Goal: Task Accomplishment & Management: Use online tool/utility

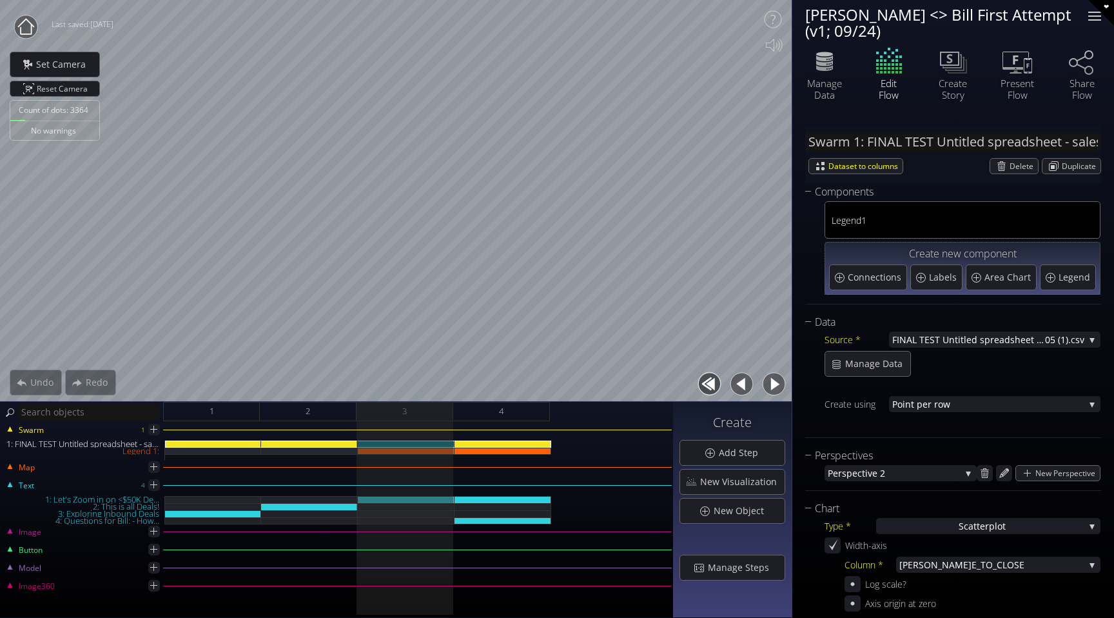
click at [1096, 13] on div at bounding box center [1095, 16] width 26 height 26
click at [477, 408] on div "4" at bounding box center [501, 411] width 97 height 19
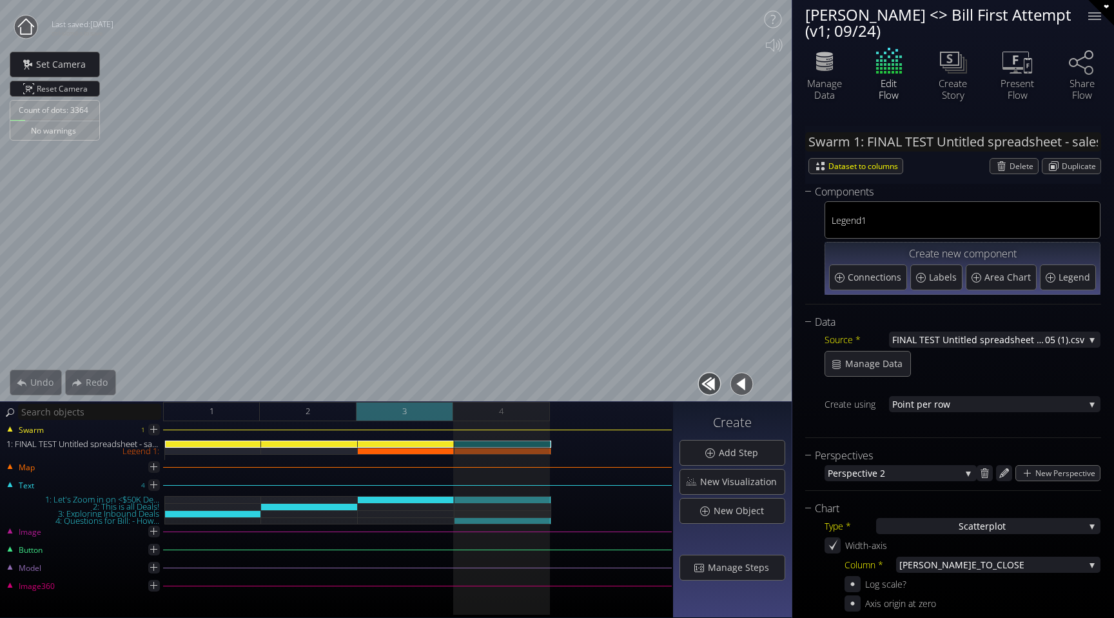
click at [416, 407] on div "3" at bounding box center [404, 411] width 97 height 19
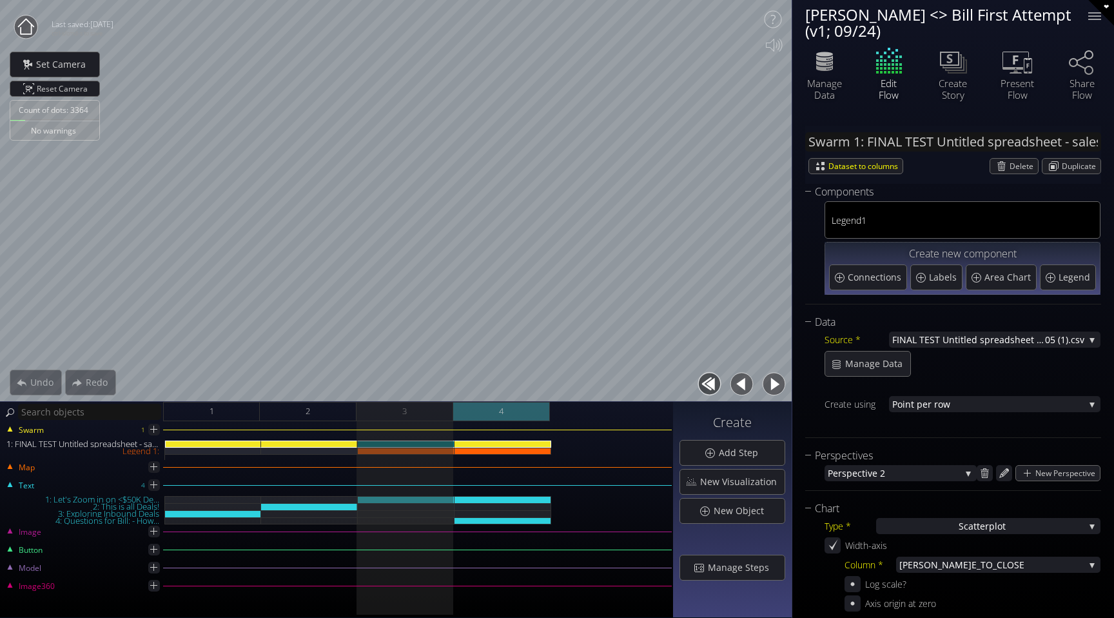
click at [500, 404] on span "4" at bounding box center [501, 411] width 5 height 16
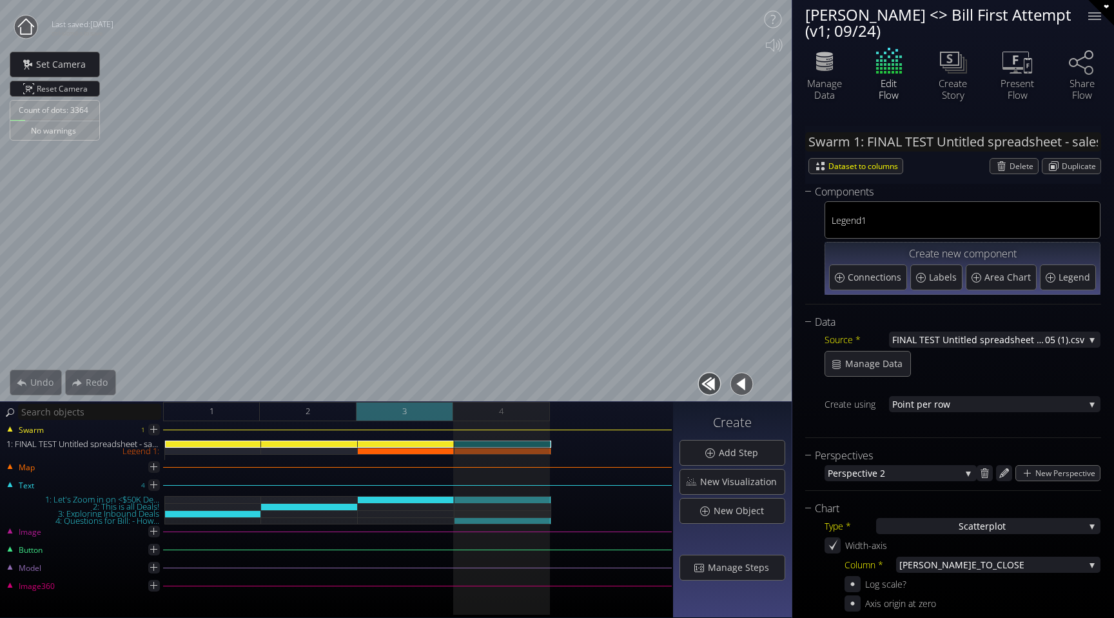
click at [422, 407] on div "3" at bounding box center [404, 411] width 97 height 19
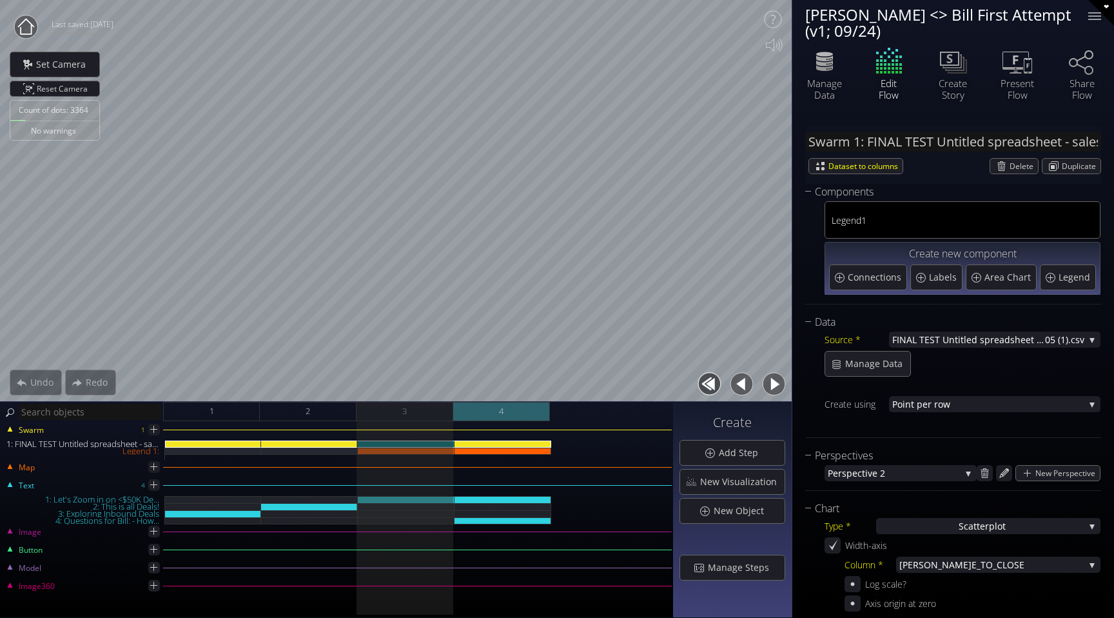
click at [519, 411] on div "4" at bounding box center [501, 411] width 97 height 19
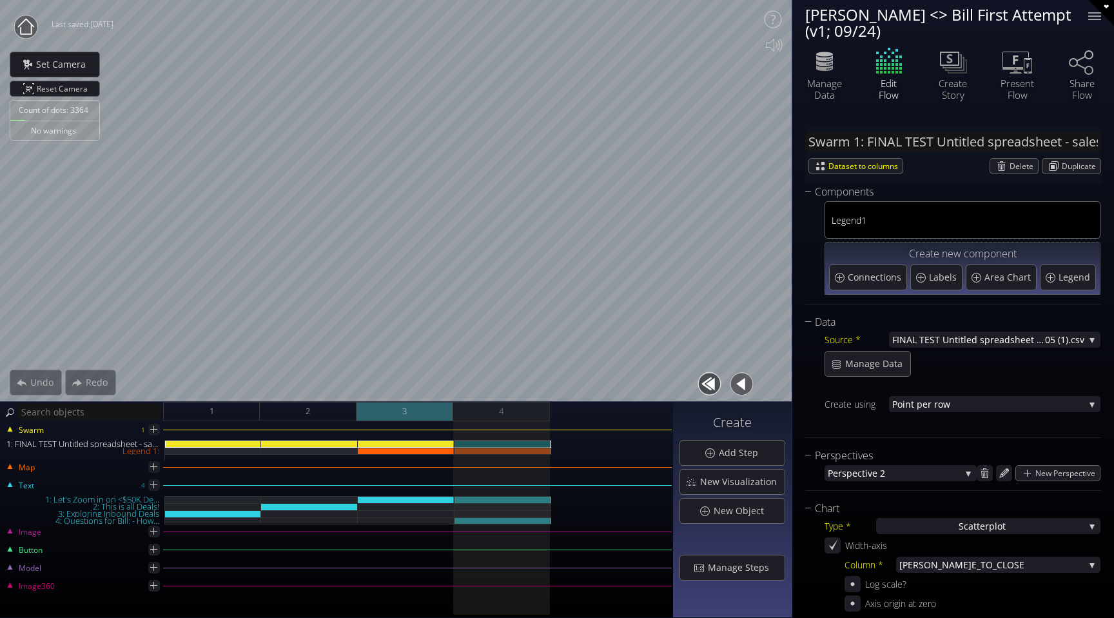
click at [407, 417] on span "3" at bounding box center [404, 411] width 5 height 16
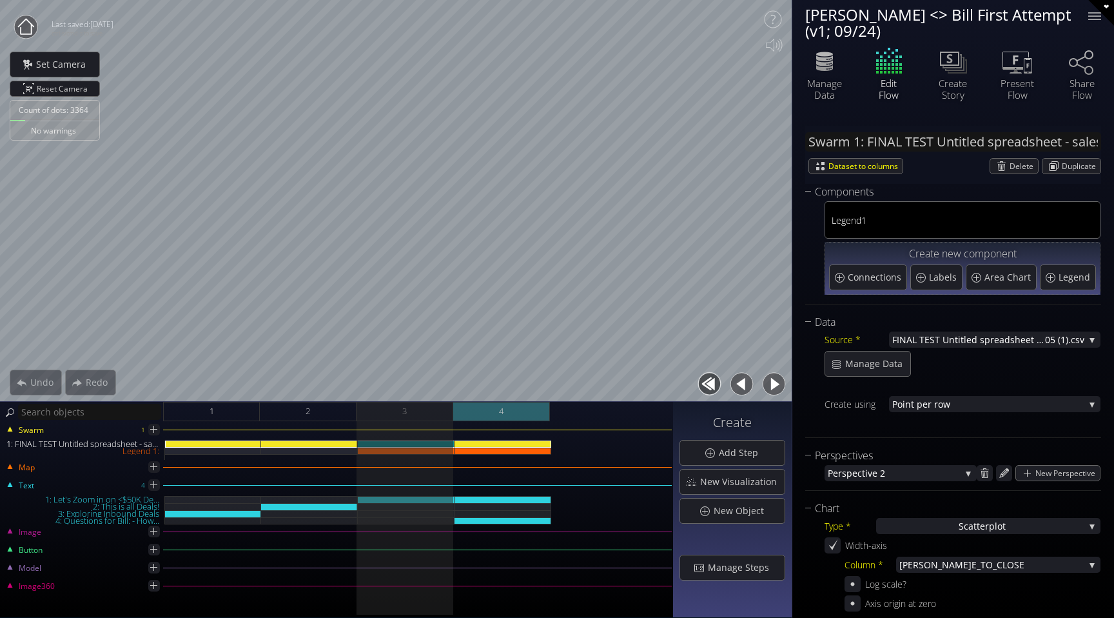
click at [513, 404] on div "4" at bounding box center [501, 411] width 97 height 19
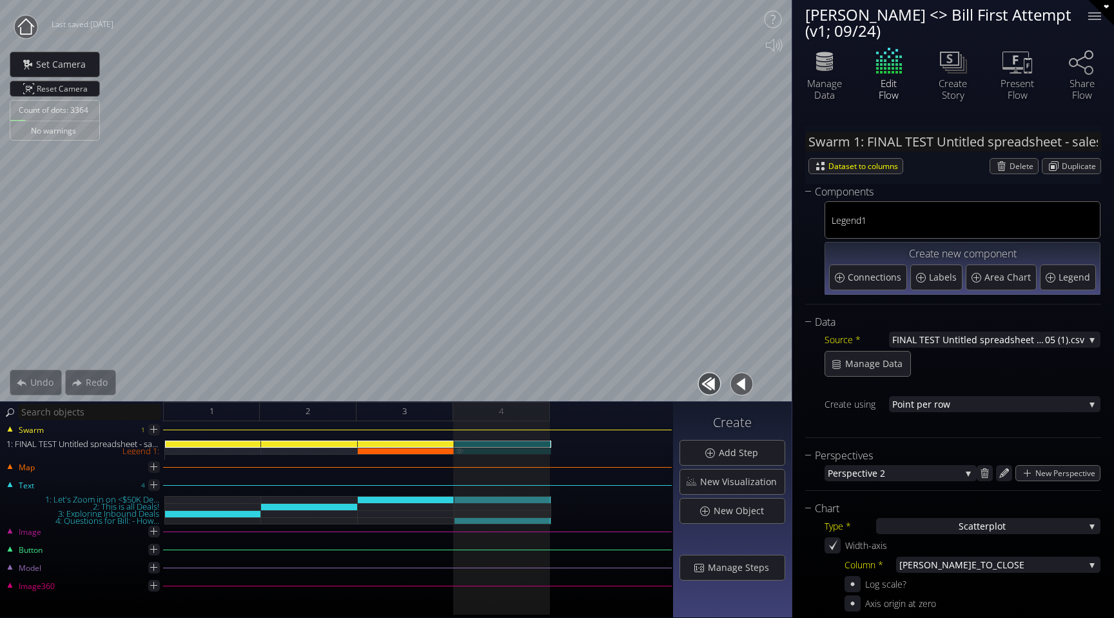
click at [492, 448] on div "Legend 1:" at bounding box center [502, 450] width 97 height 7
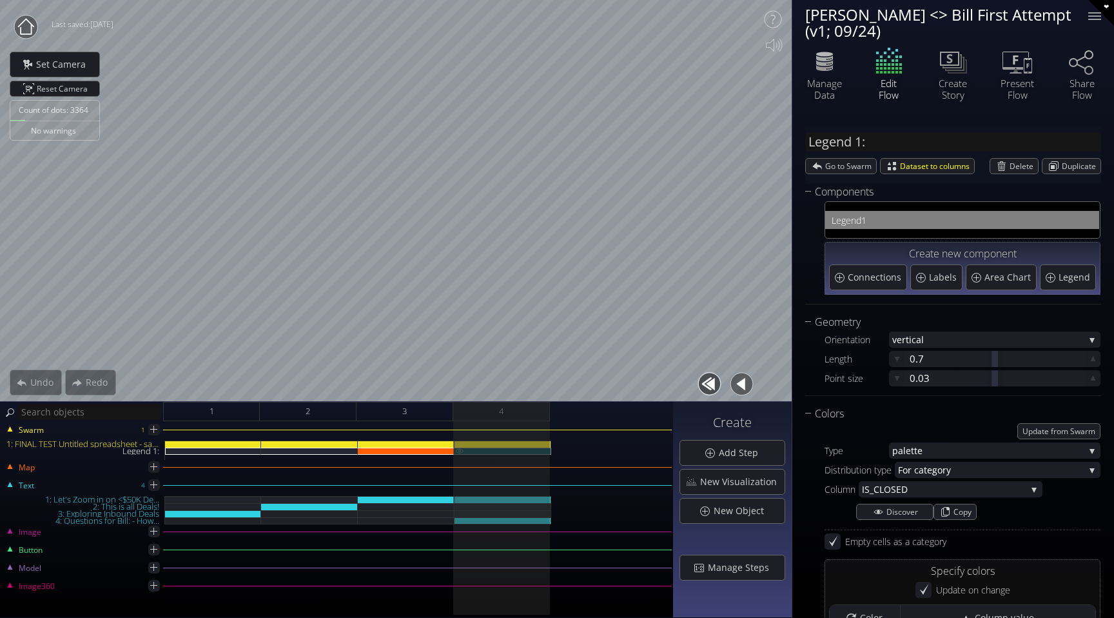
click at [460, 450] on img at bounding box center [459, 450] width 10 height 6
click at [458, 449] on img at bounding box center [459, 450] width 10 height 6
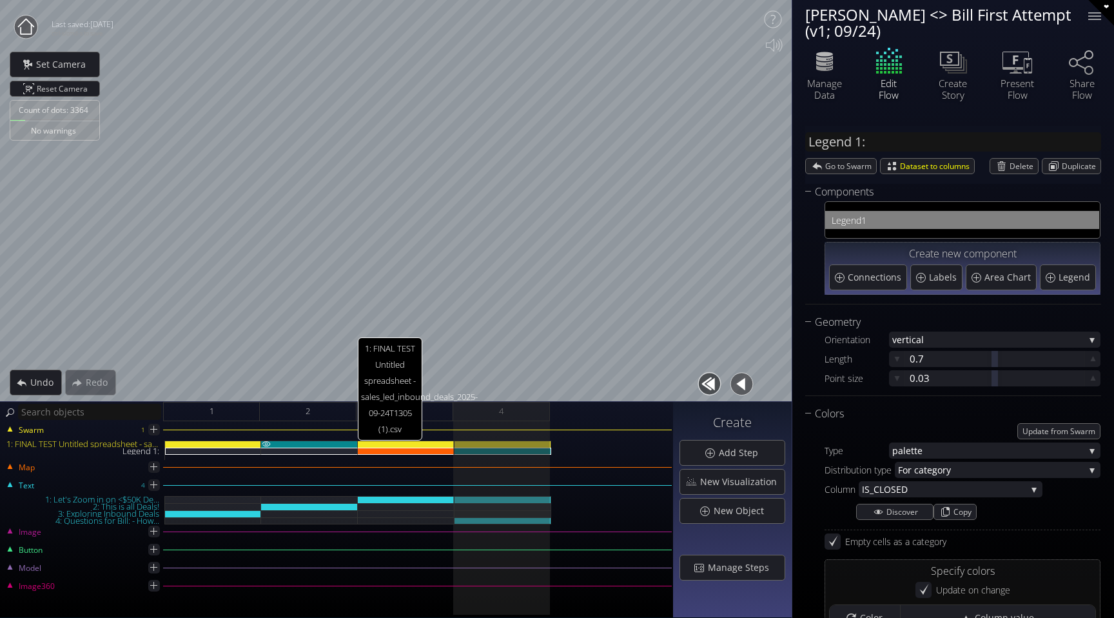
click at [304, 442] on div "1: FINAL TEST Untitled spreadsheet - sales_led_inbound_deals_2025-09-24T1305 (1…" at bounding box center [309, 443] width 97 height 7
type input "Swarm 1: FINAL TEST Untitled spreadsheet - sales_led_inbound_deals_2025-09-24T1…"
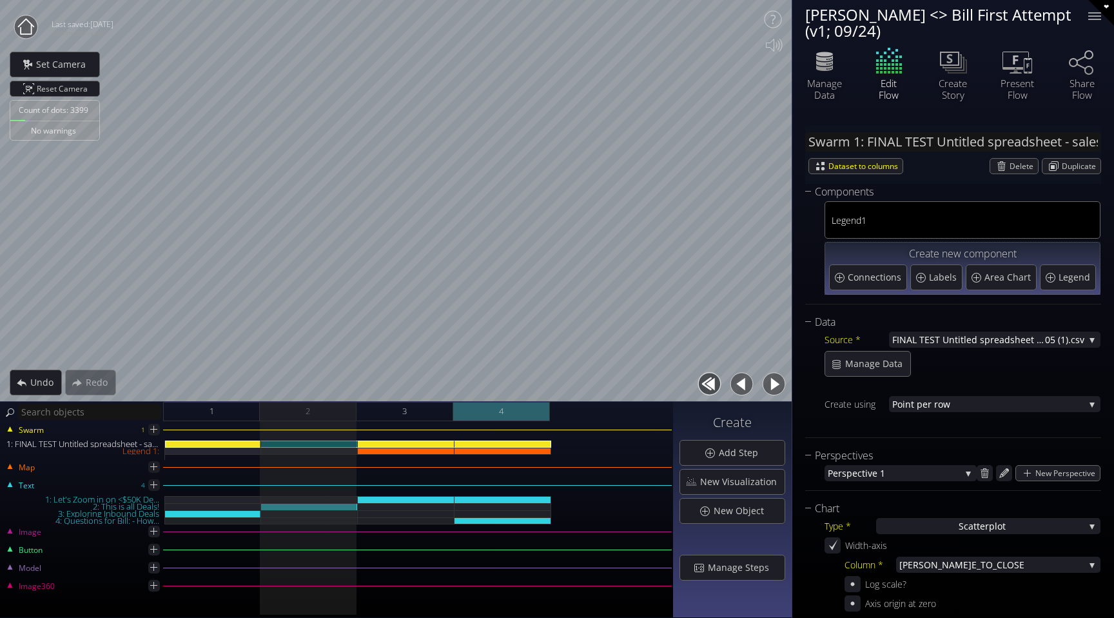
click at [478, 410] on div "4" at bounding box center [501, 411] width 97 height 19
type input "Time to Close"
type input "ARR"
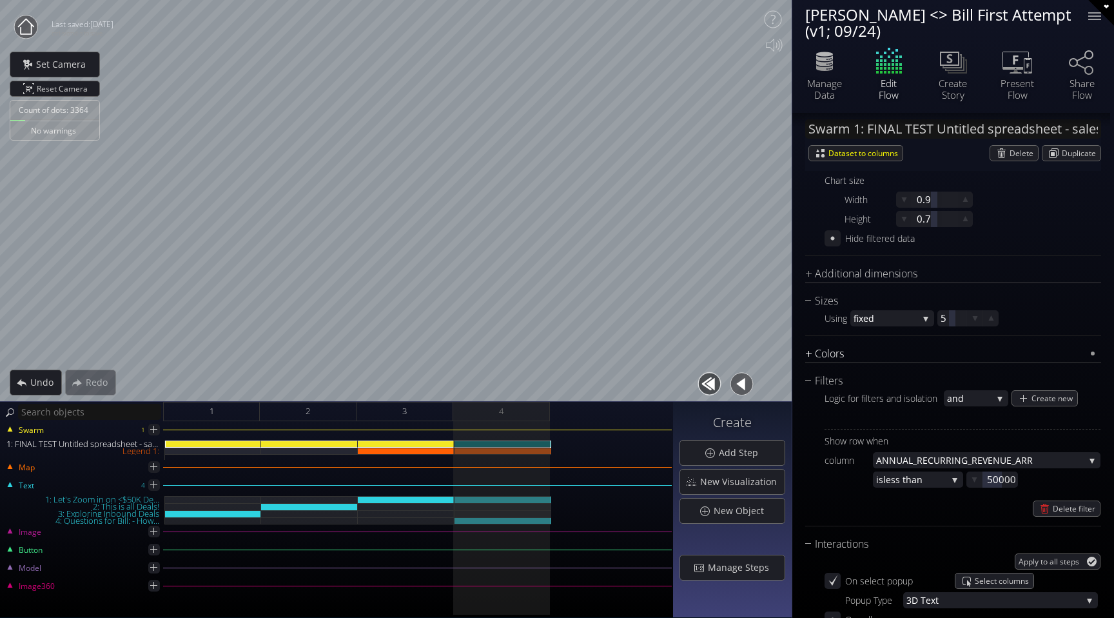
scroll to position [636, 0]
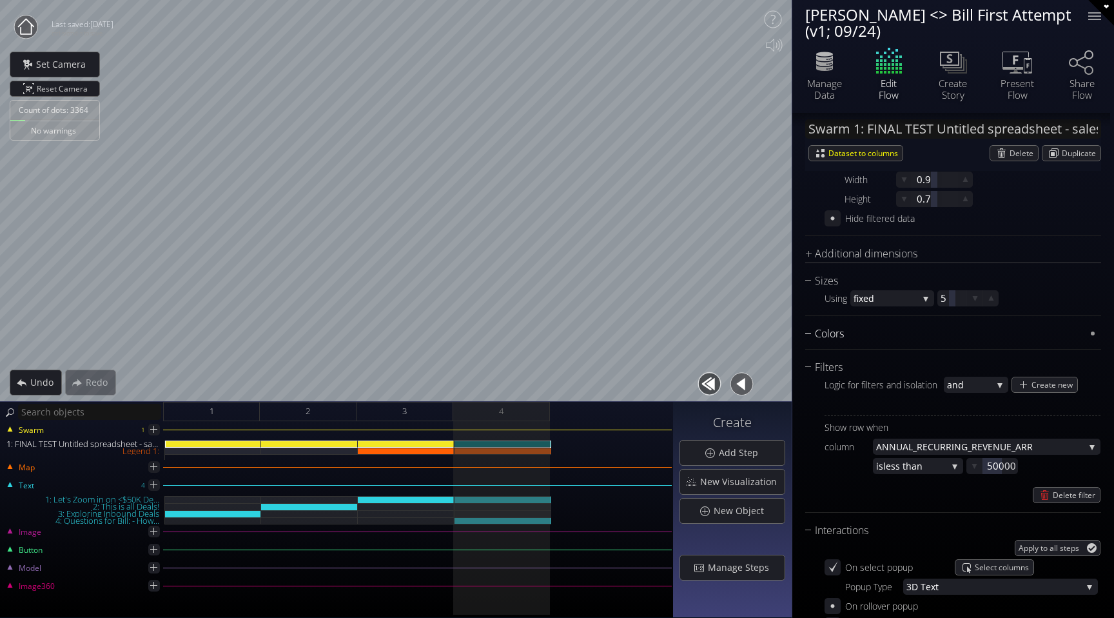
click at [862, 339] on div "Colors" at bounding box center [945, 334] width 280 height 16
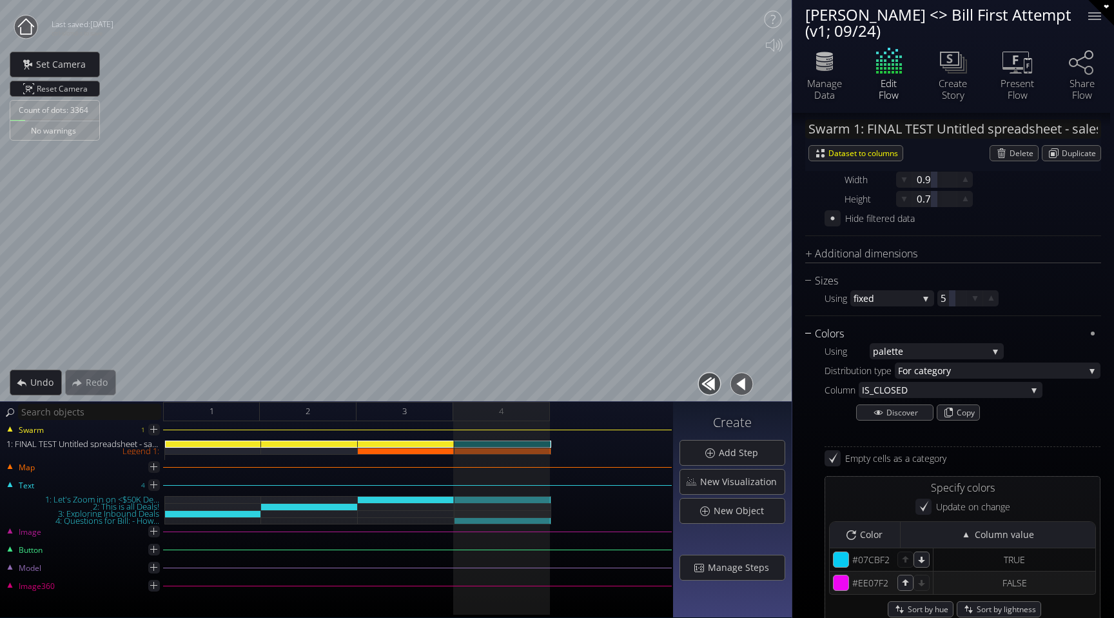
scroll to position [715, 0]
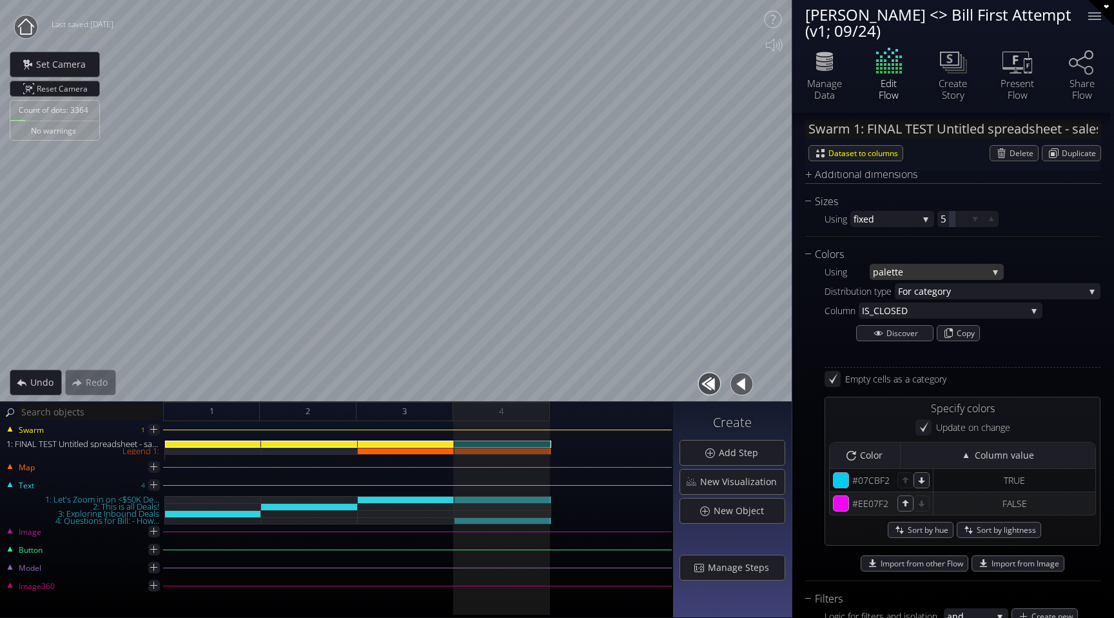
click at [978, 270] on span "tte" at bounding box center [939, 272] width 96 height 16
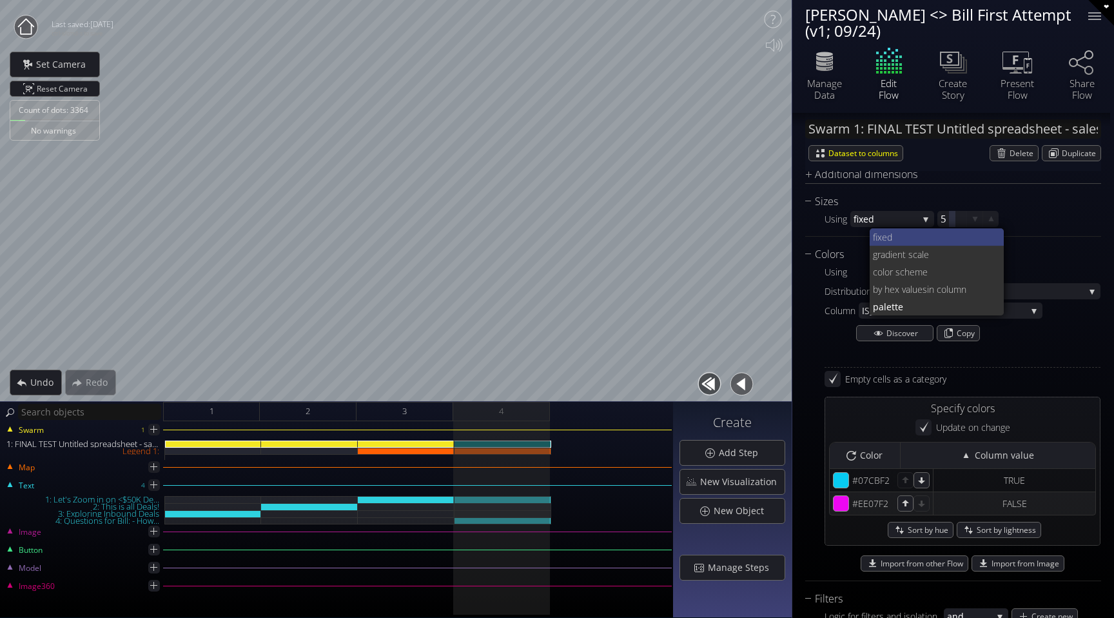
click at [955, 237] on span "fixed" at bounding box center [933, 236] width 121 height 17
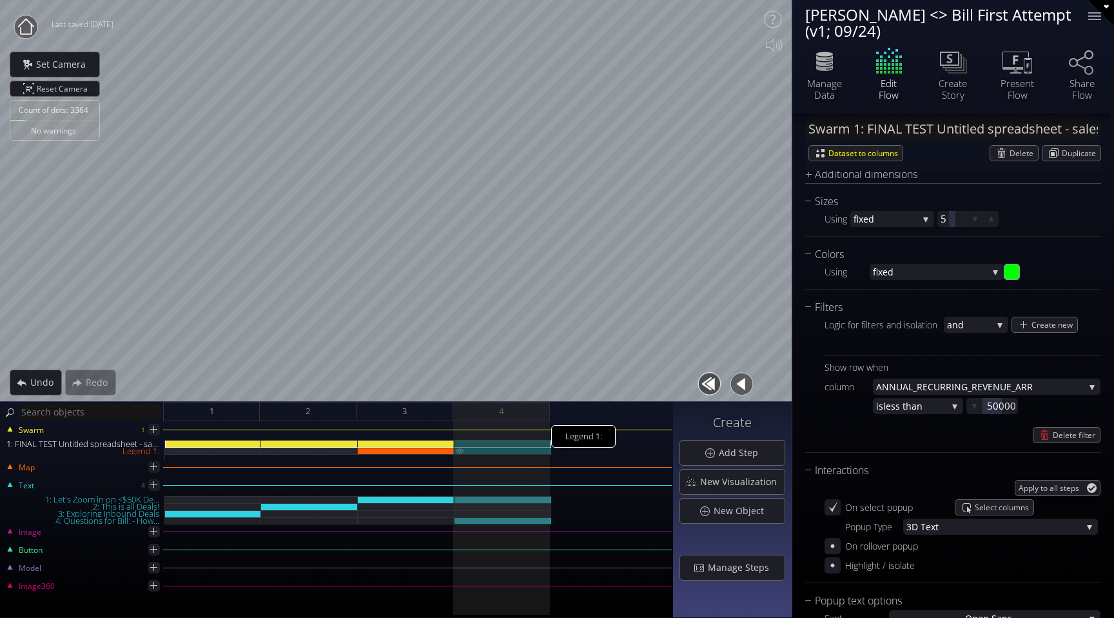
click at [457, 451] on img at bounding box center [459, 450] width 10 height 6
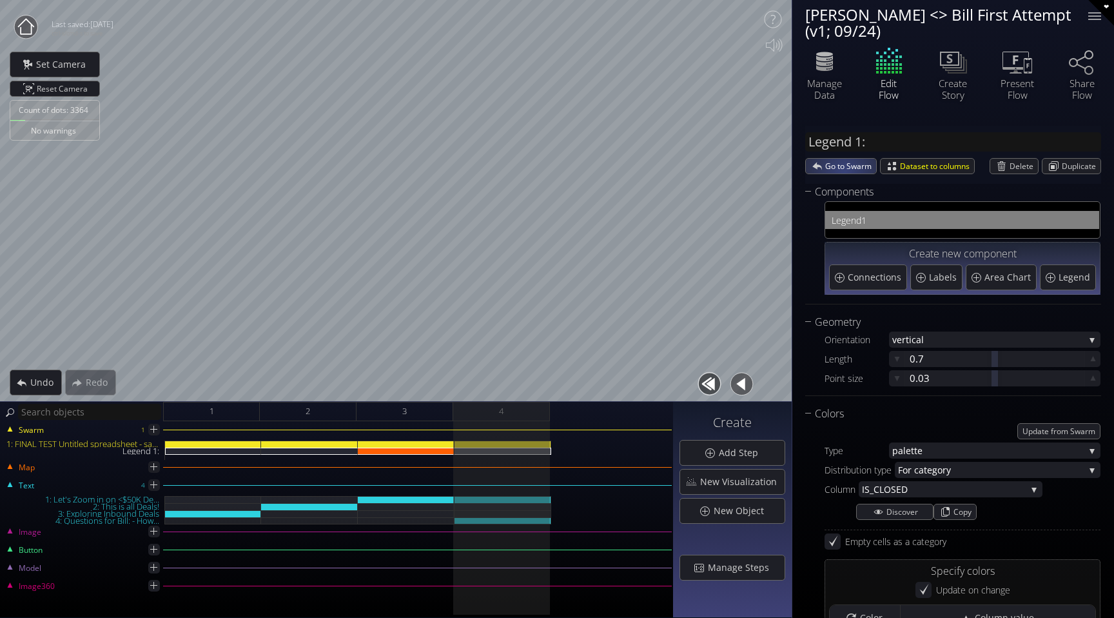
click at [844, 171] on span "Go to Swarm" at bounding box center [850, 166] width 51 height 15
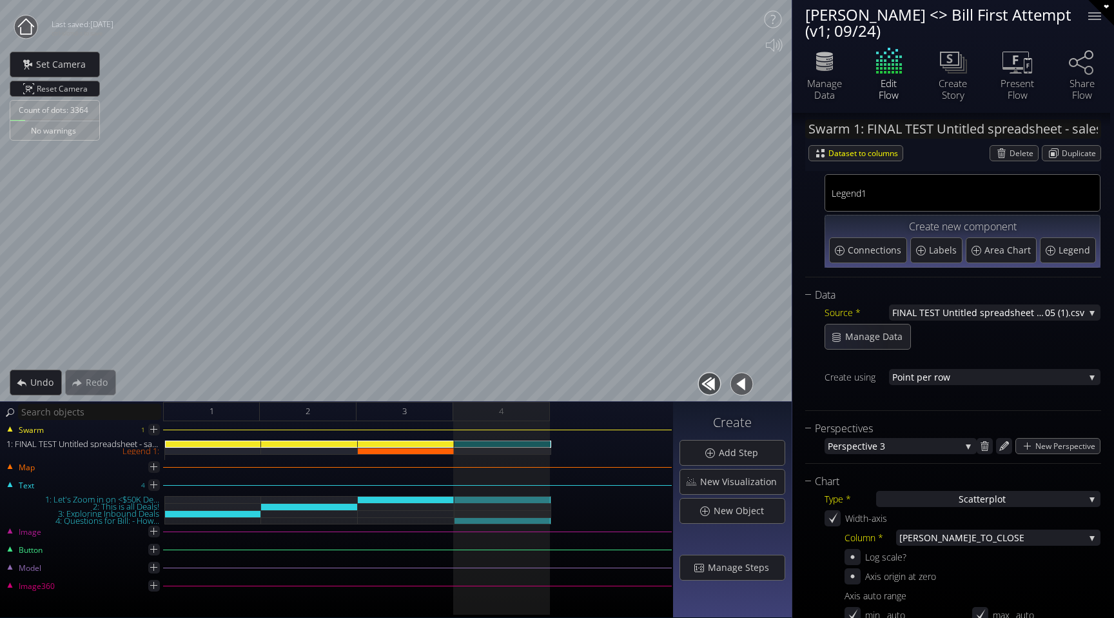
scroll to position [35, 0]
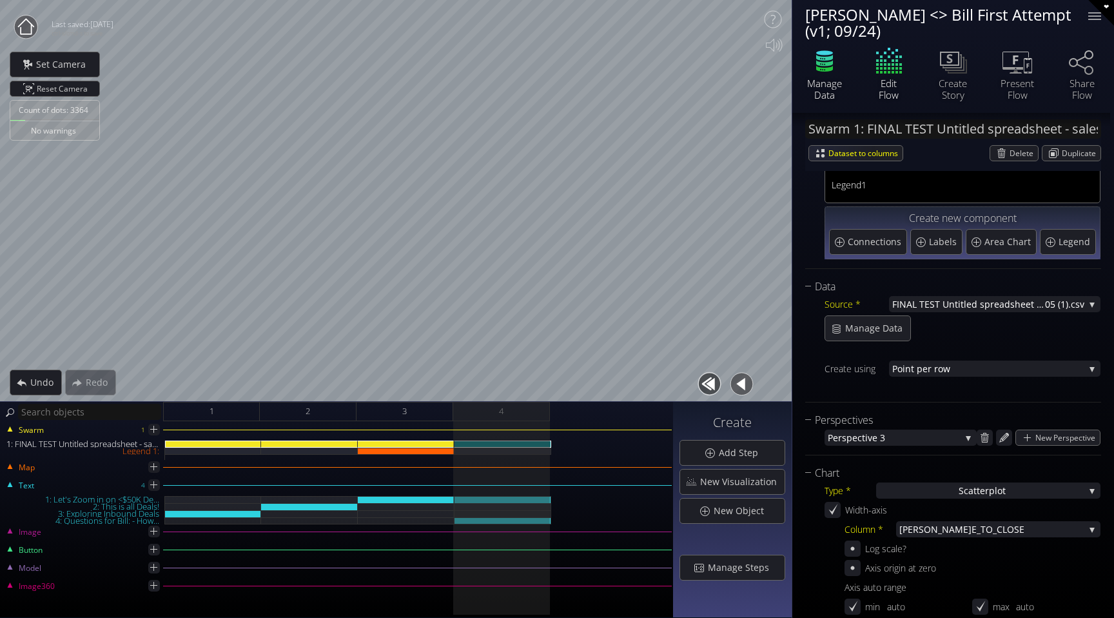
click at [820, 78] on div "Manage Data" at bounding box center [824, 88] width 45 height 23
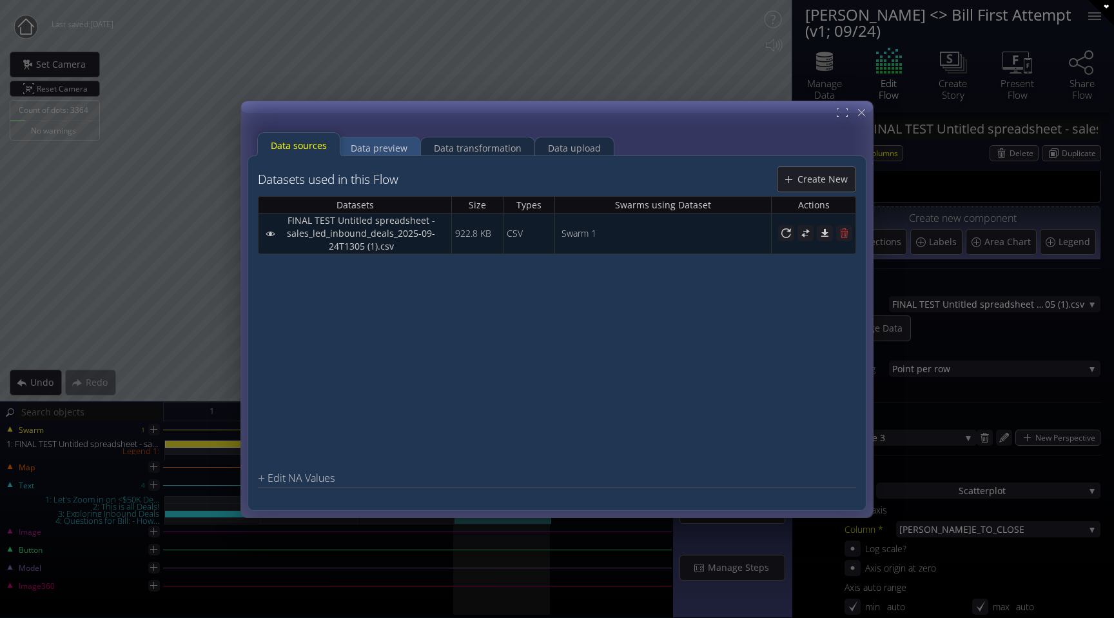
click at [407, 146] on div "Data preview" at bounding box center [379, 147] width 83 height 25
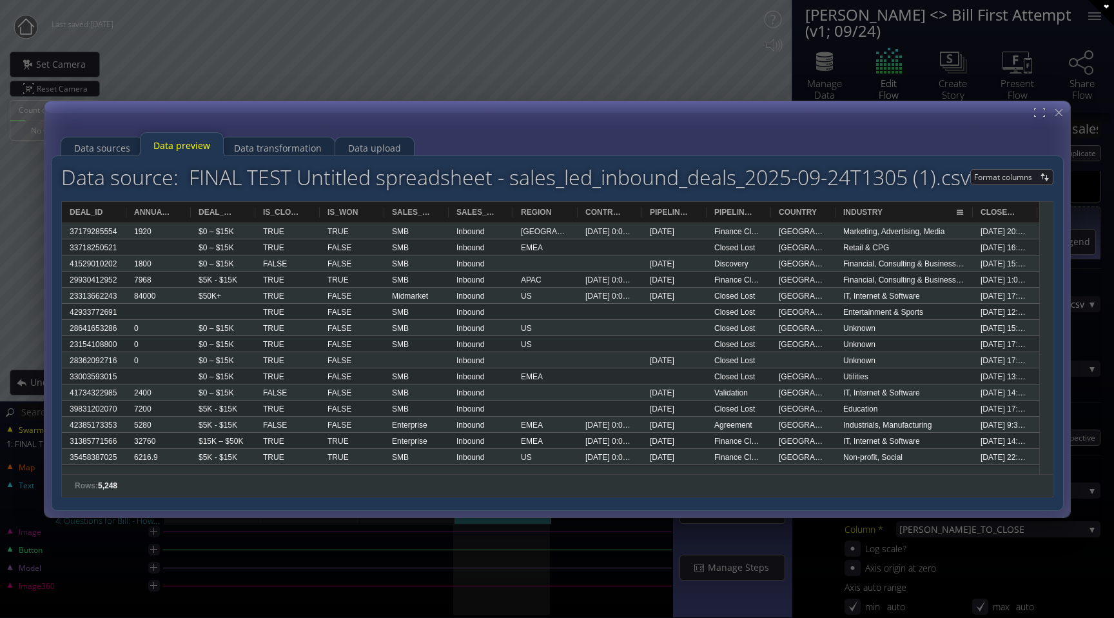
drag, startPoint x: 896, startPoint y: 213, endPoint x: 969, endPoint y: 211, distance: 72.9
click at [970, 211] on div at bounding box center [972, 212] width 5 height 21
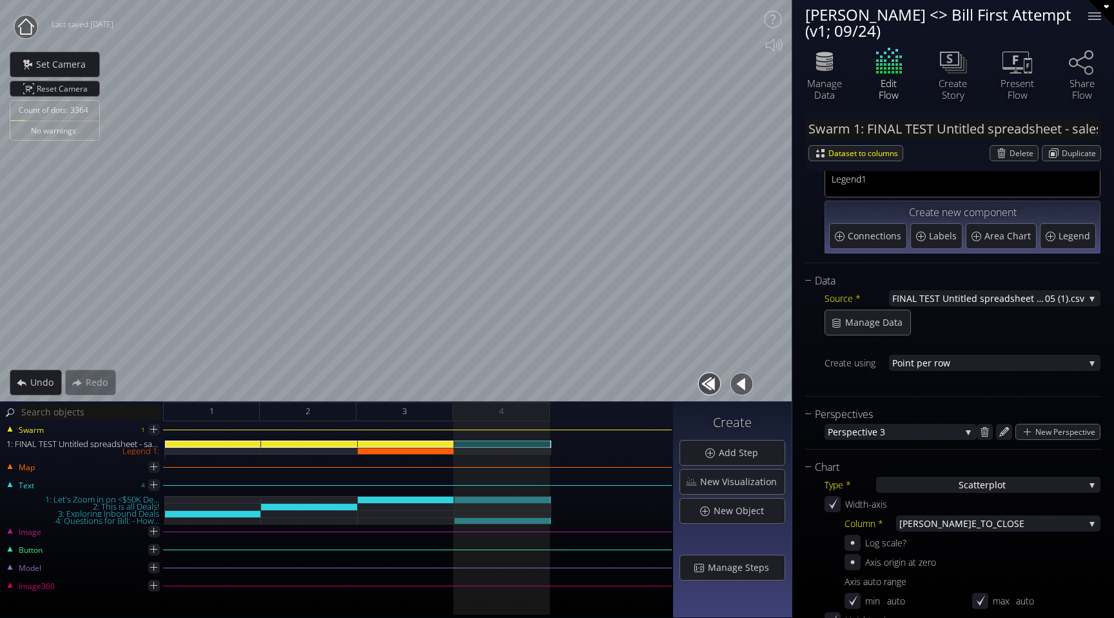
scroll to position [0, 0]
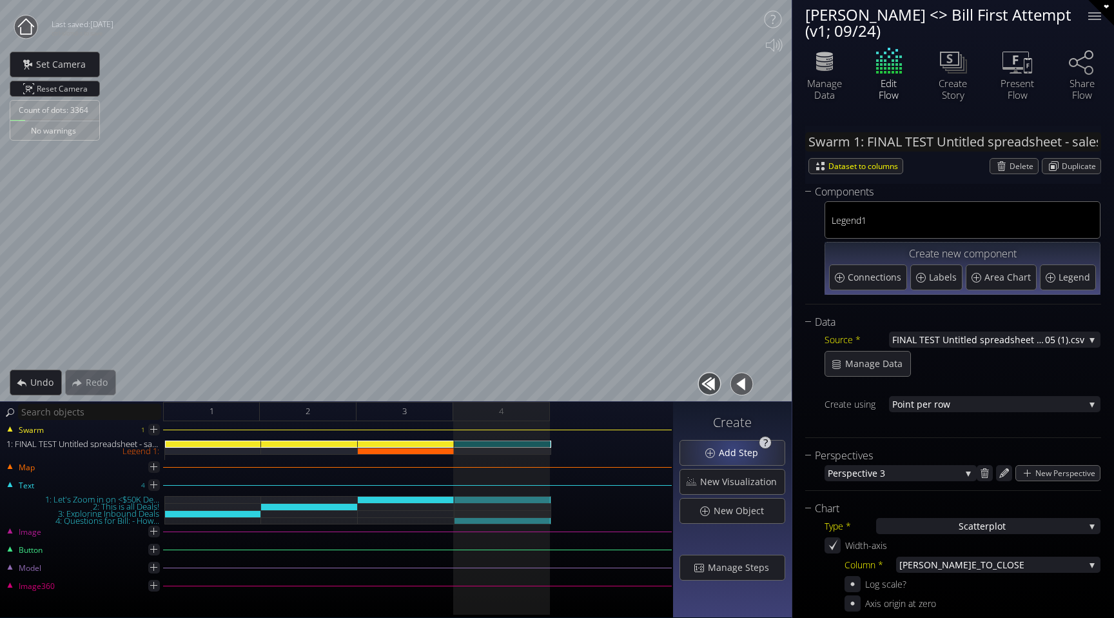
click at [735, 449] on span "Add Step" at bounding box center [742, 452] width 48 height 13
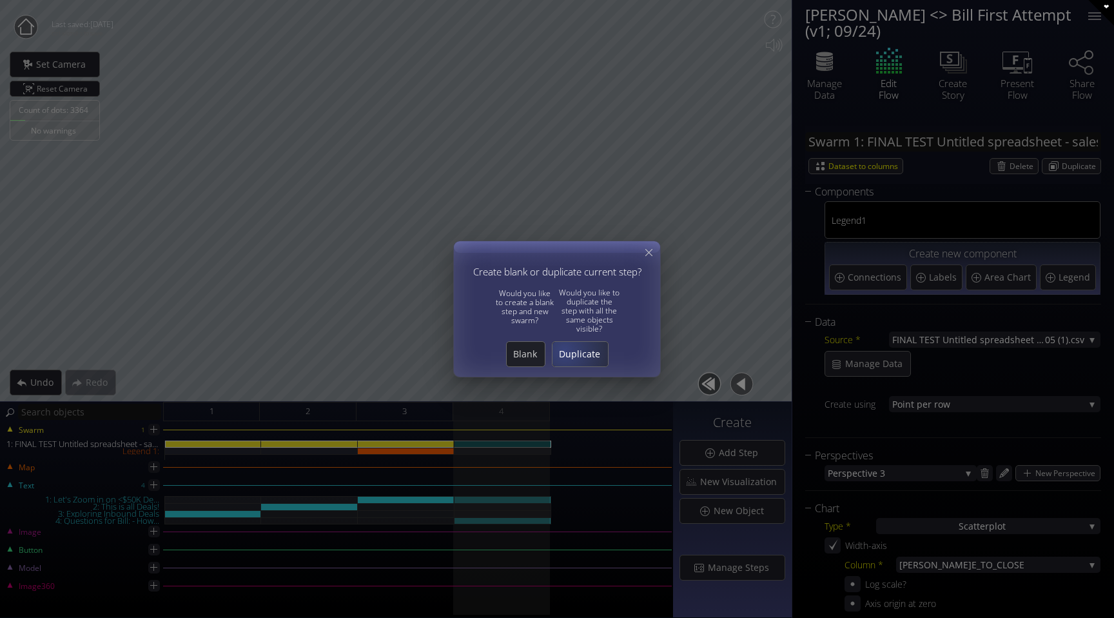
click at [564, 350] on span "Duplicate" at bounding box center [579, 353] width 55 height 13
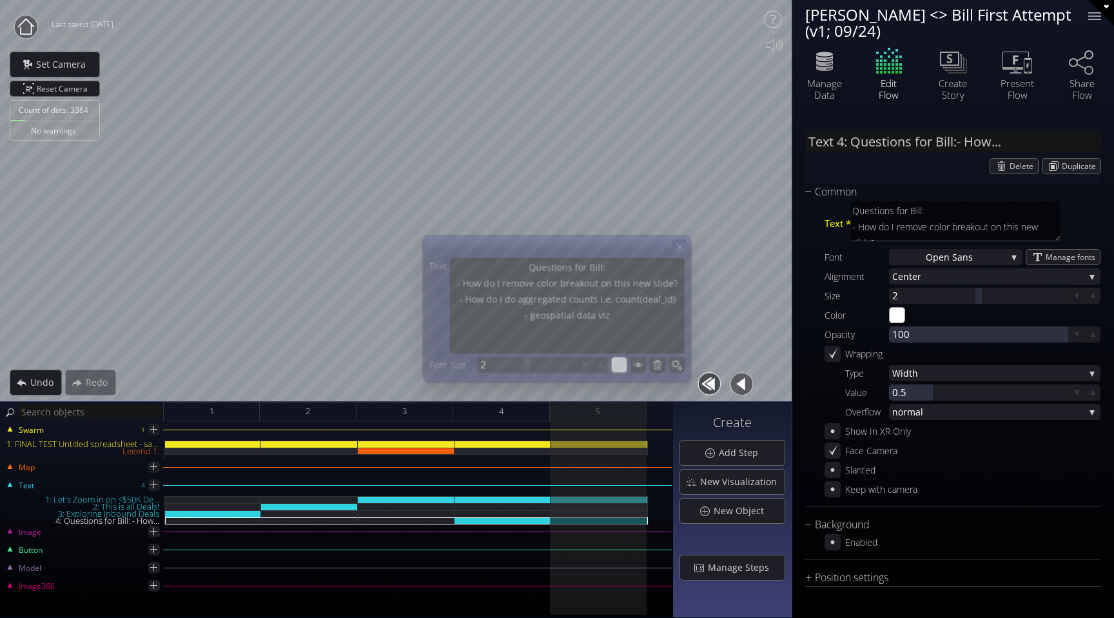
click at [681, 248] on icon at bounding box center [679, 246] width 11 height 11
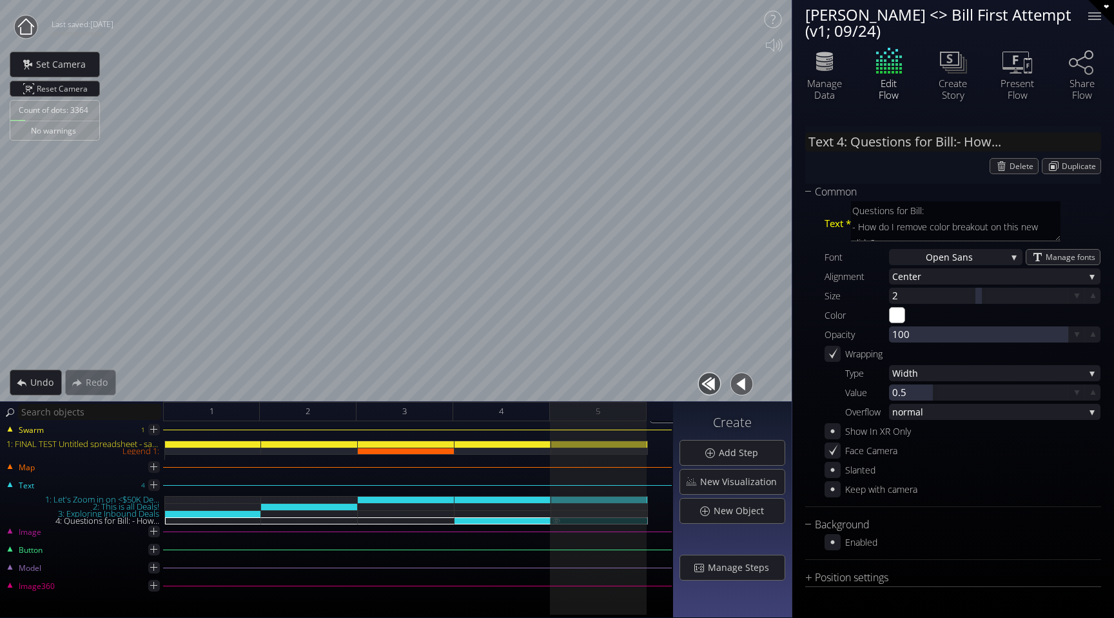
click at [576, 521] on div "4: Questions for Bill: - How..." at bounding box center [599, 520] width 97 height 7
click at [556, 520] on img at bounding box center [556, 520] width 10 height 6
click at [826, 84] on div "Manage Data" at bounding box center [824, 88] width 45 height 23
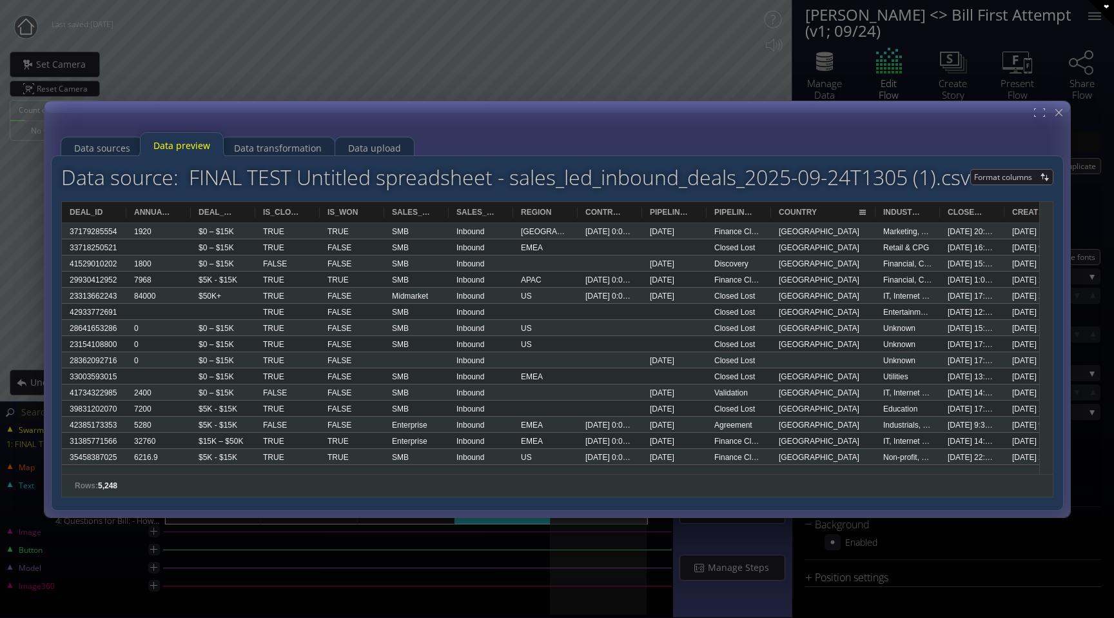
drag, startPoint x: 833, startPoint y: 214, endPoint x: 873, endPoint y: 214, distance: 40.0
click at [873, 214] on div at bounding box center [875, 212] width 5 height 21
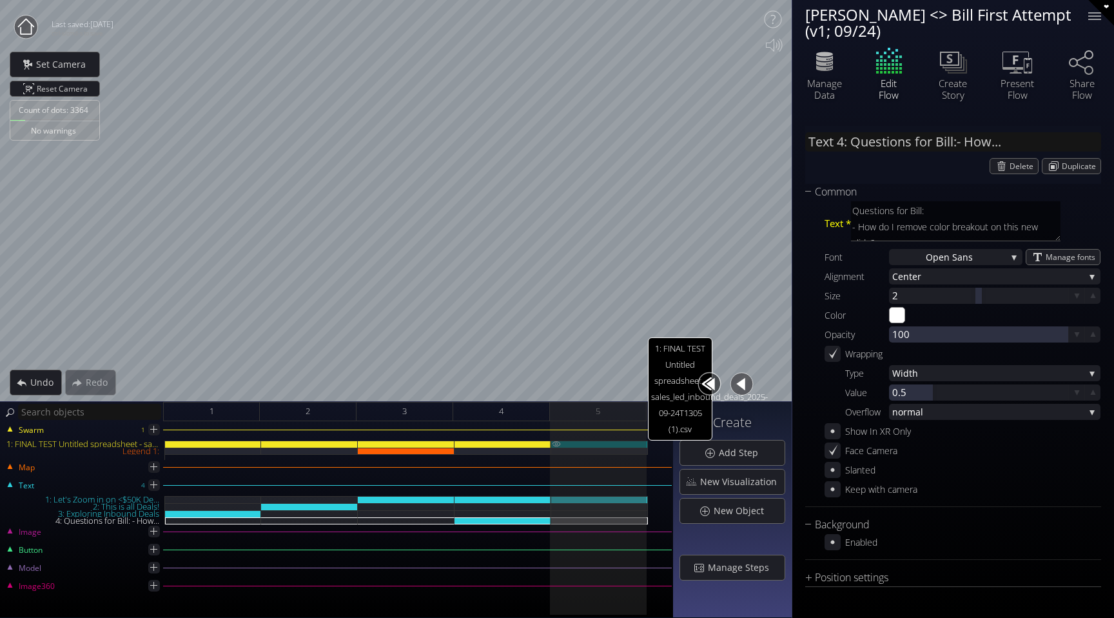
click at [603, 441] on div "1: FINAL TEST Untitled spreadsheet - sales_led_inbound_deals_2025-09-24T1305 (1…" at bounding box center [599, 443] width 97 height 7
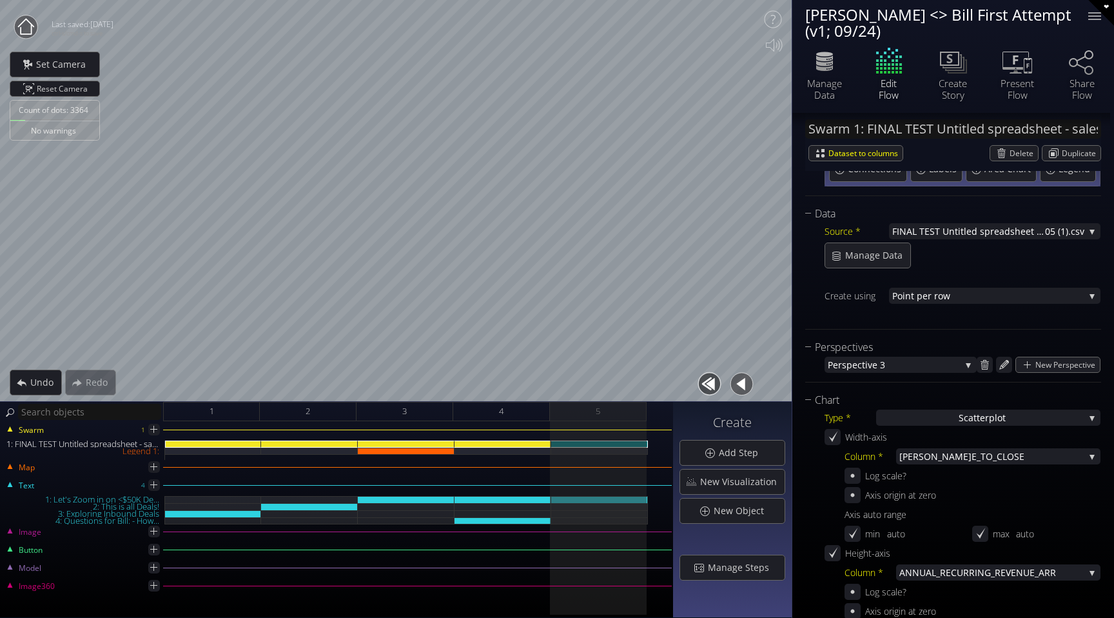
scroll to position [146, 0]
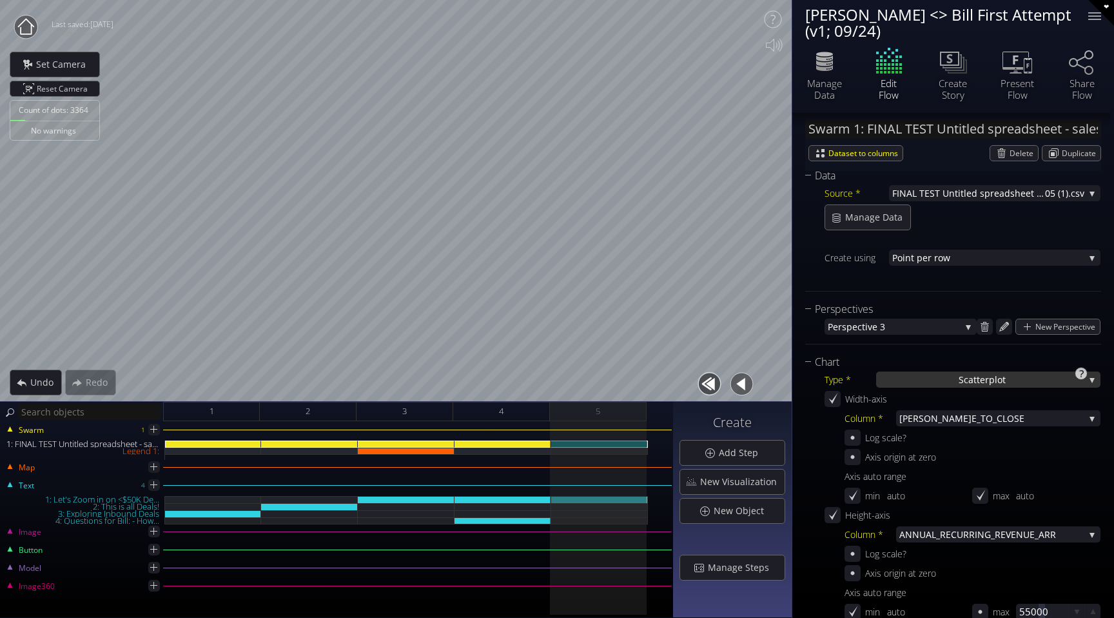
click at [986, 384] on span "catterplot" at bounding box center [985, 379] width 42 height 16
click at [735, 501] on div "New Object" at bounding box center [732, 510] width 104 height 24
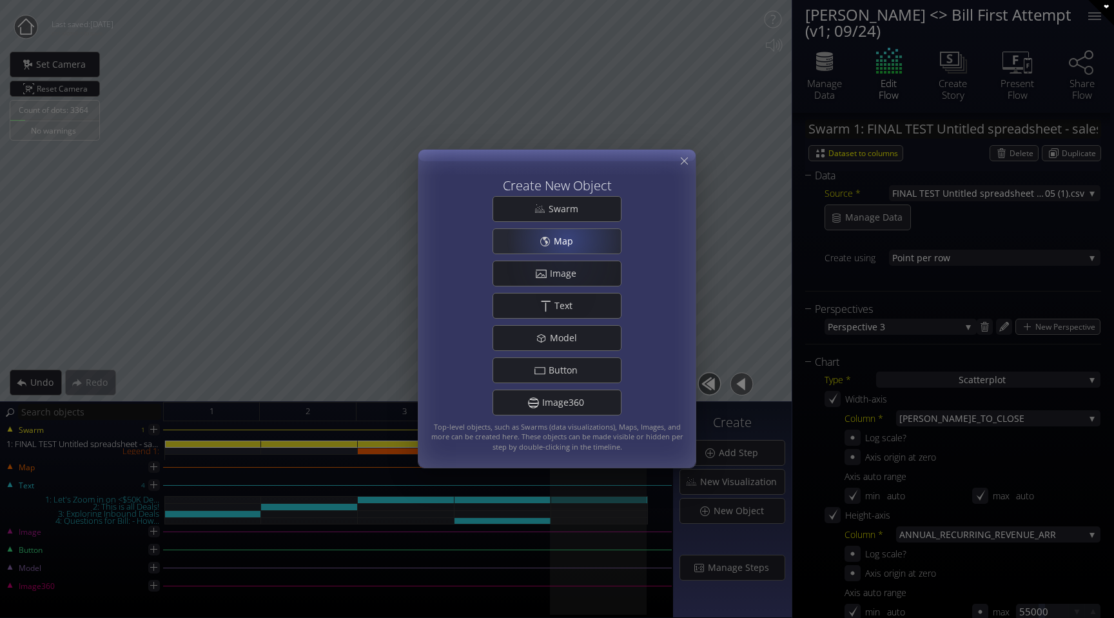
click at [567, 236] on span "Map" at bounding box center [567, 241] width 28 height 13
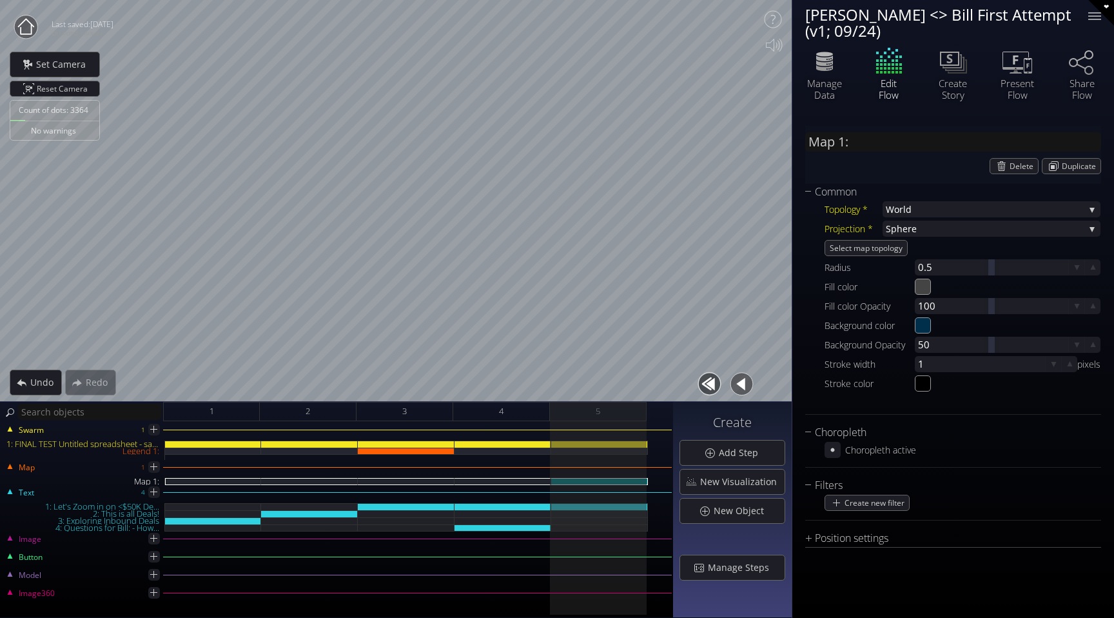
scroll to position [0, 0]
click at [612, 443] on div "1: FINAL TEST Untitled spreadsheet - sales_led_inbound_deals_2025-09-24T1305 (1…" at bounding box center [599, 443] width 97 height 7
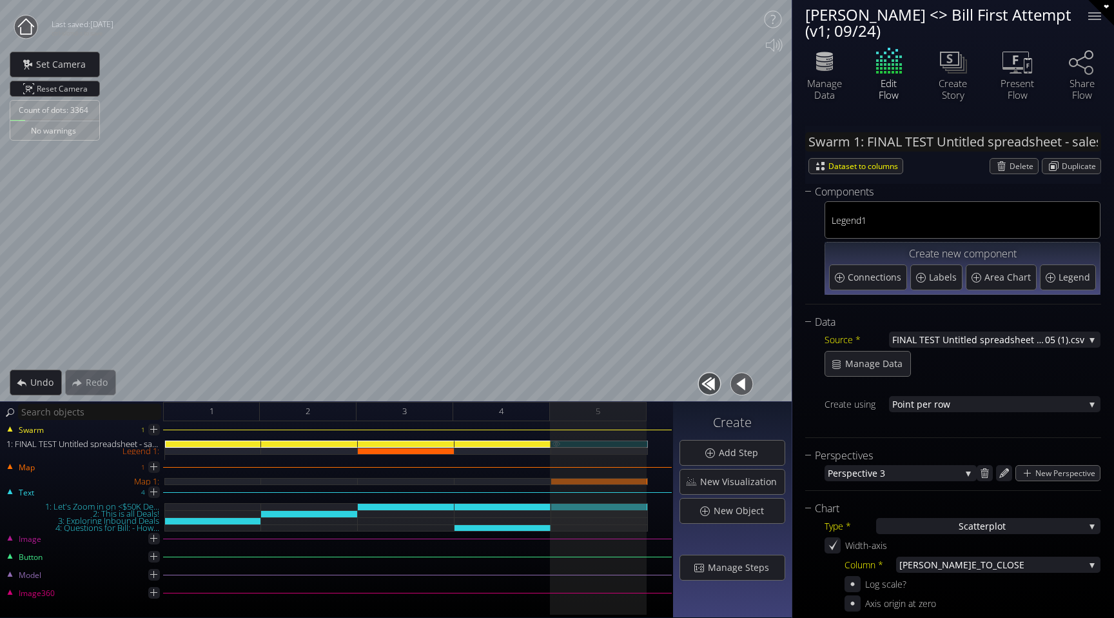
click at [559, 443] on img at bounding box center [556, 443] width 10 height 6
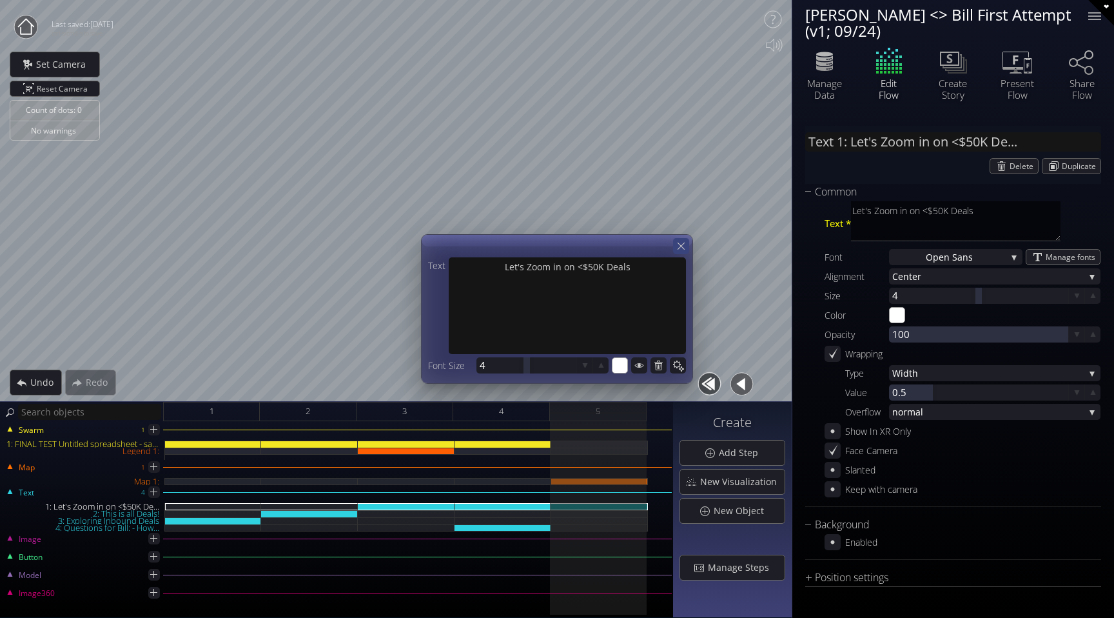
click at [683, 248] on icon at bounding box center [681, 246] width 12 height 12
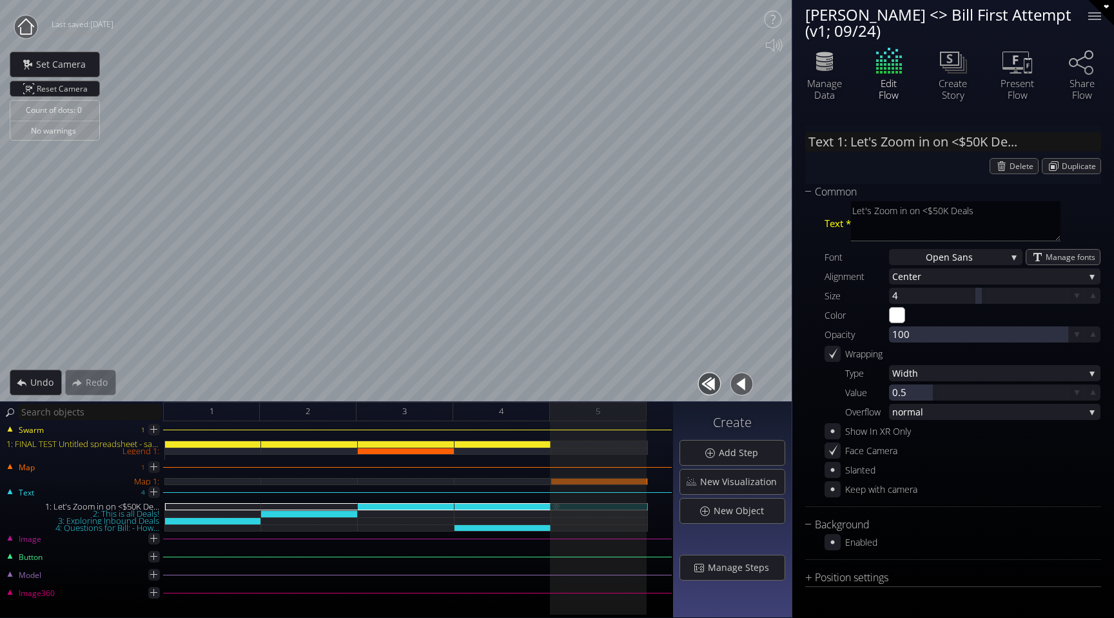
click at [557, 505] on img at bounding box center [556, 506] width 10 height 6
click at [578, 480] on div "Map 1:" at bounding box center [599, 481] width 97 height 7
type input "Map 1:"
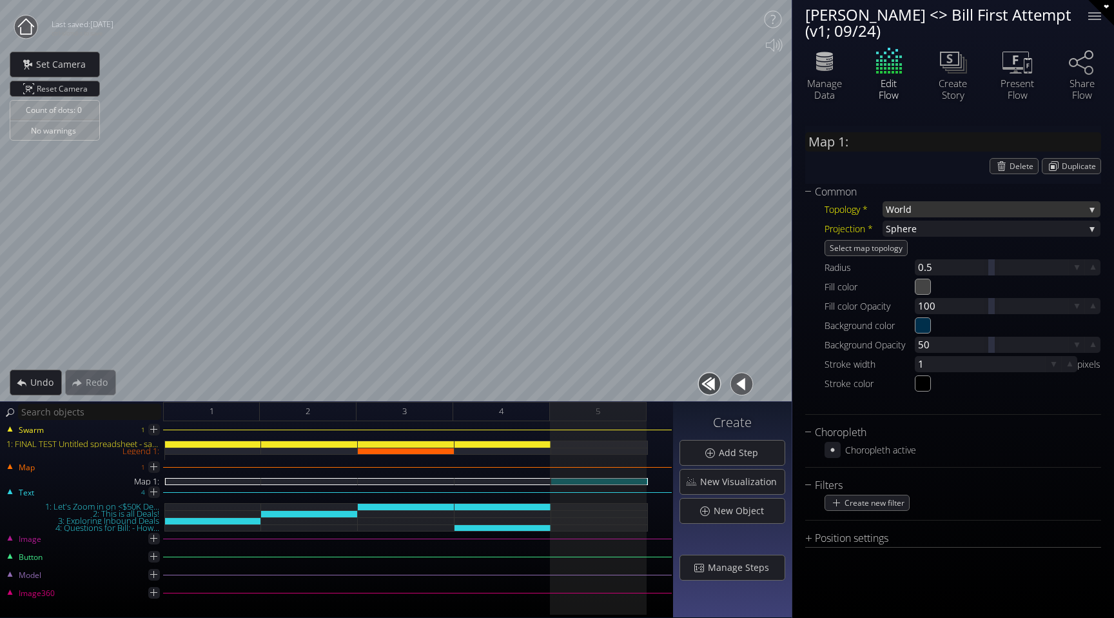
click at [1030, 211] on span "World" at bounding box center [985, 209] width 199 height 16
click at [1001, 228] on span "here" at bounding box center [991, 228] width 188 height 16
click at [939, 347] on div at bounding box center [991, 344] width 153 height 16
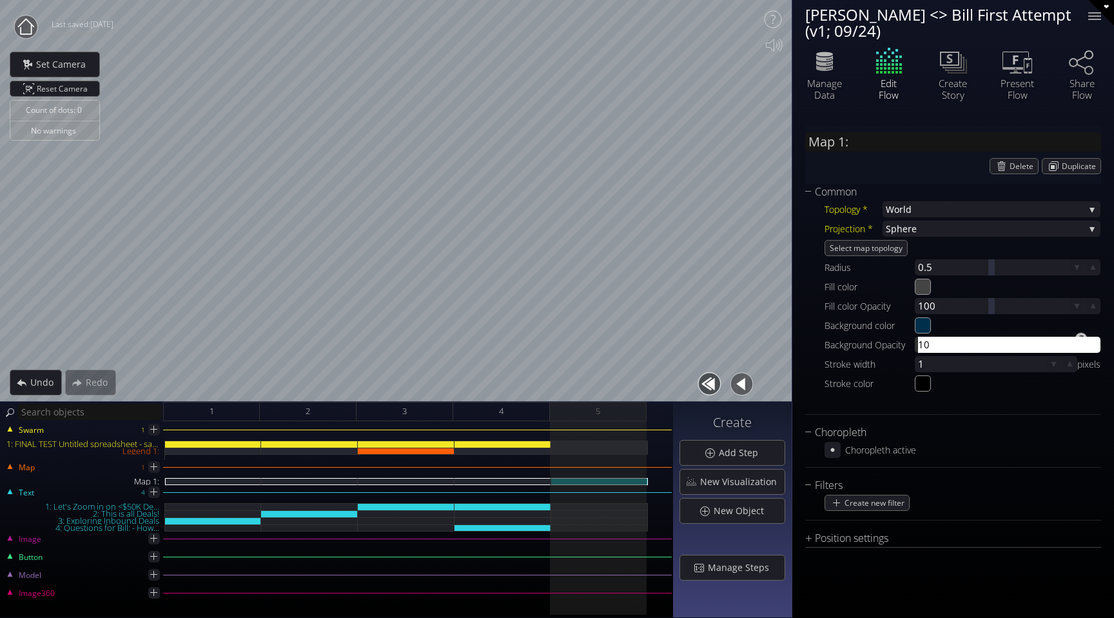
type input "100"
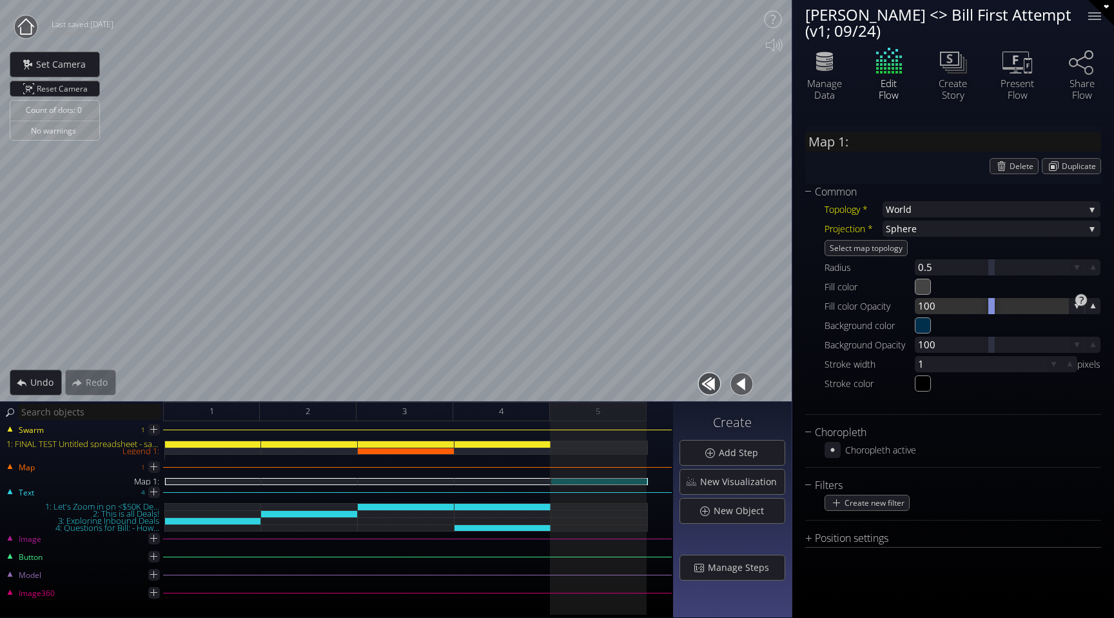
click at [952, 303] on div at bounding box center [991, 306] width 153 height 16
click at [933, 305] on div at bounding box center [991, 306] width 153 height 16
type input "99"
click at [944, 348] on div at bounding box center [991, 344] width 153 height 16
click at [927, 343] on div at bounding box center [991, 344] width 153 height 16
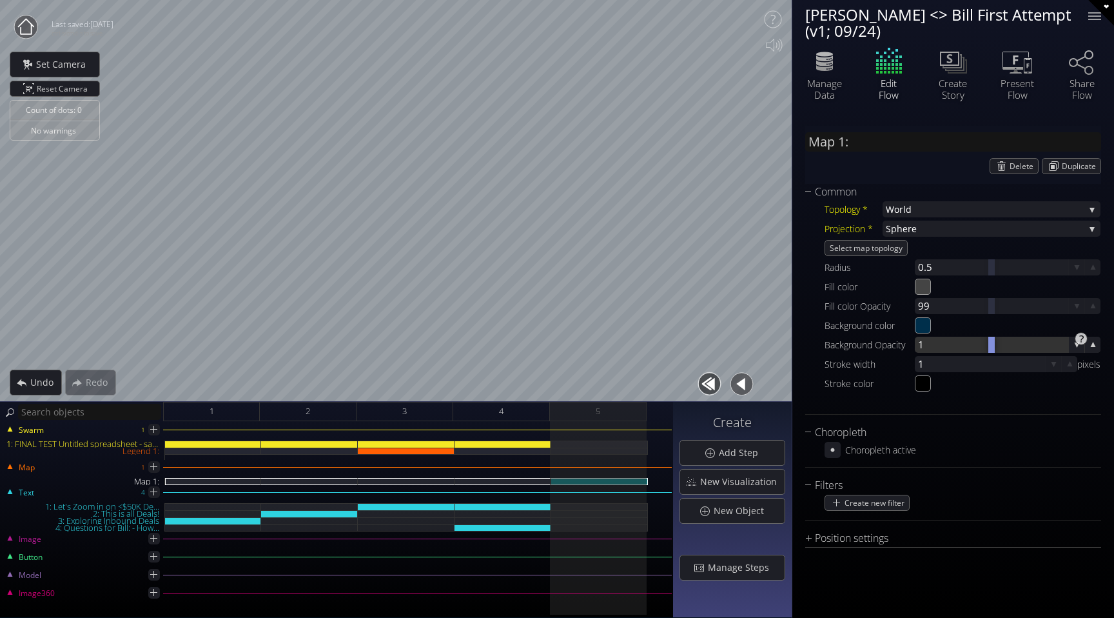
click at [928, 344] on div at bounding box center [991, 344] width 153 height 16
type input "99"
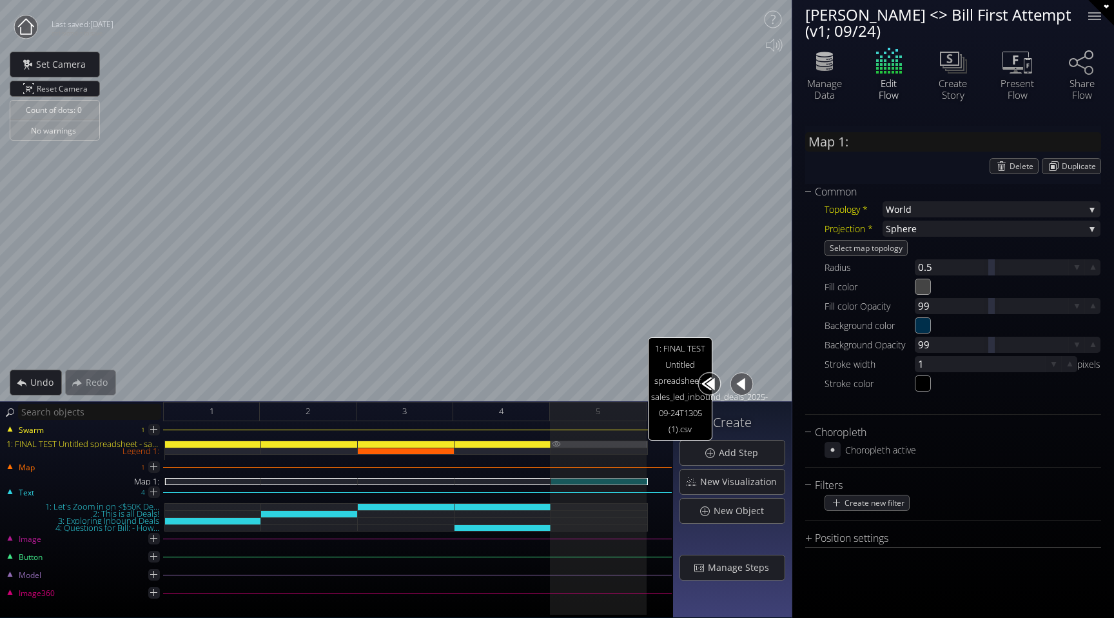
click at [558, 442] on img at bounding box center [556, 443] width 10 height 6
type input "Swarm 1: FINAL TEST Untitled spreadsheet - sales_led_inbound_deals_2025-09-24T1…"
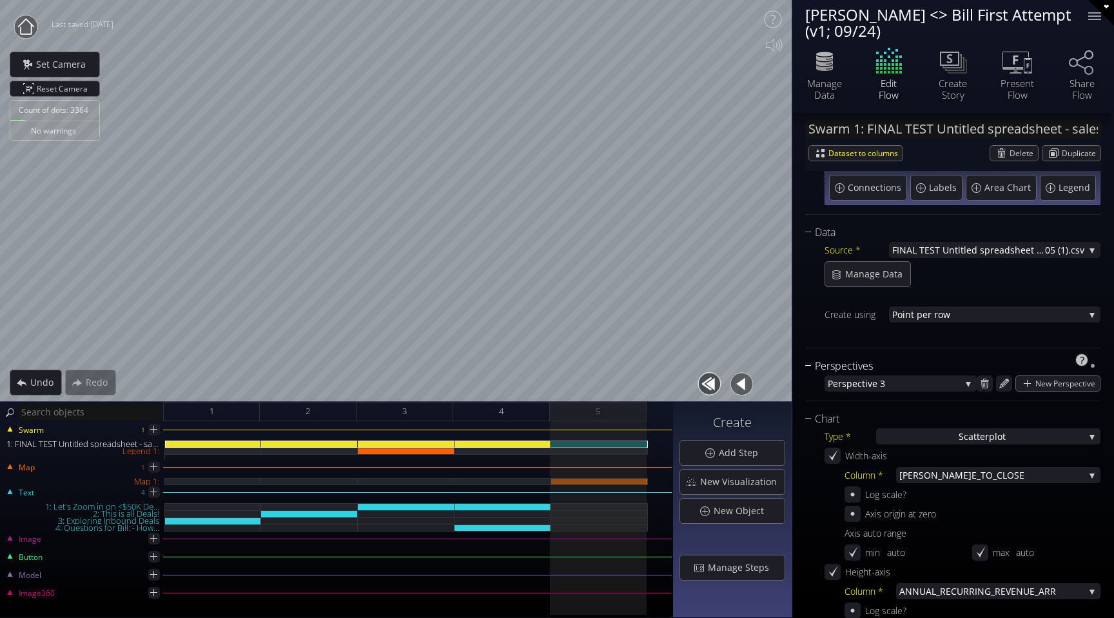
scroll to position [196, 0]
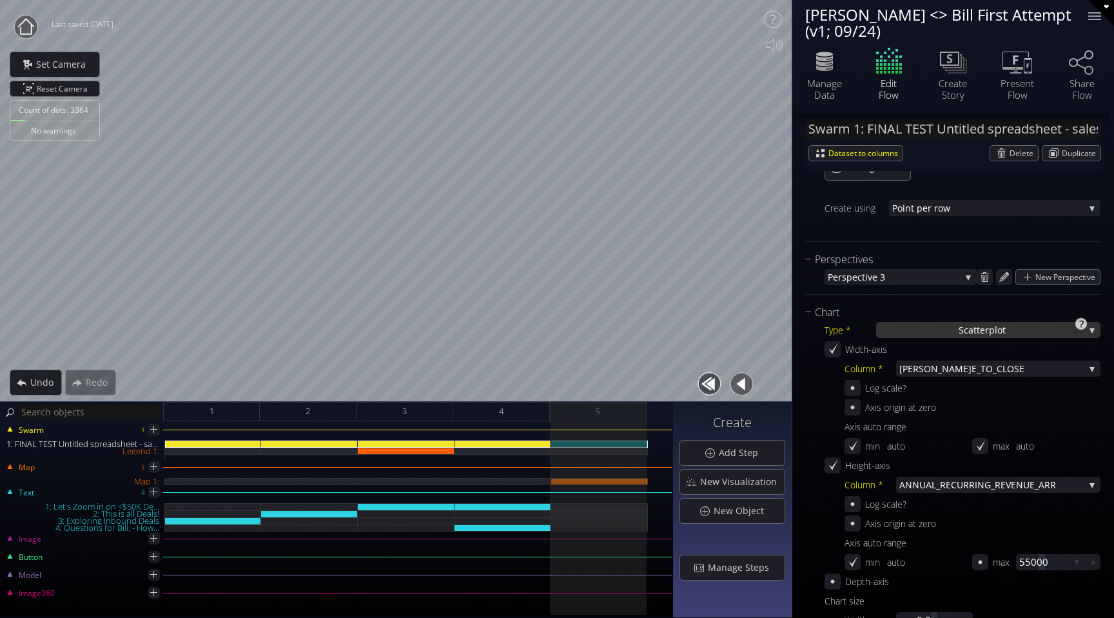
click at [996, 329] on span "catterplot" at bounding box center [985, 330] width 42 height 16
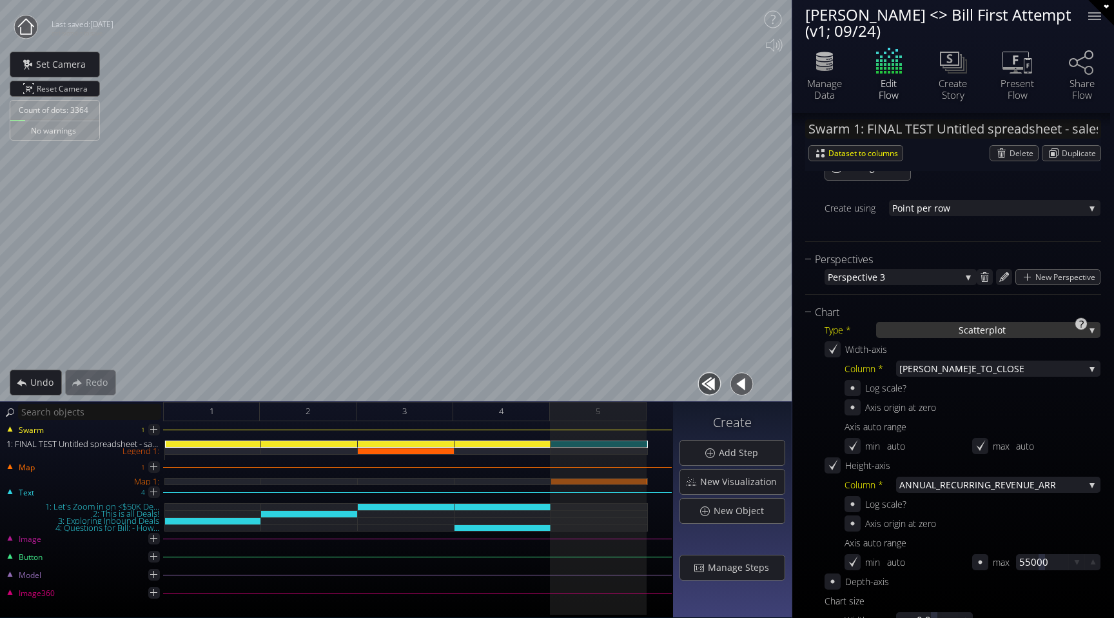
click at [983, 331] on span "catterplot" at bounding box center [985, 330] width 42 height 16
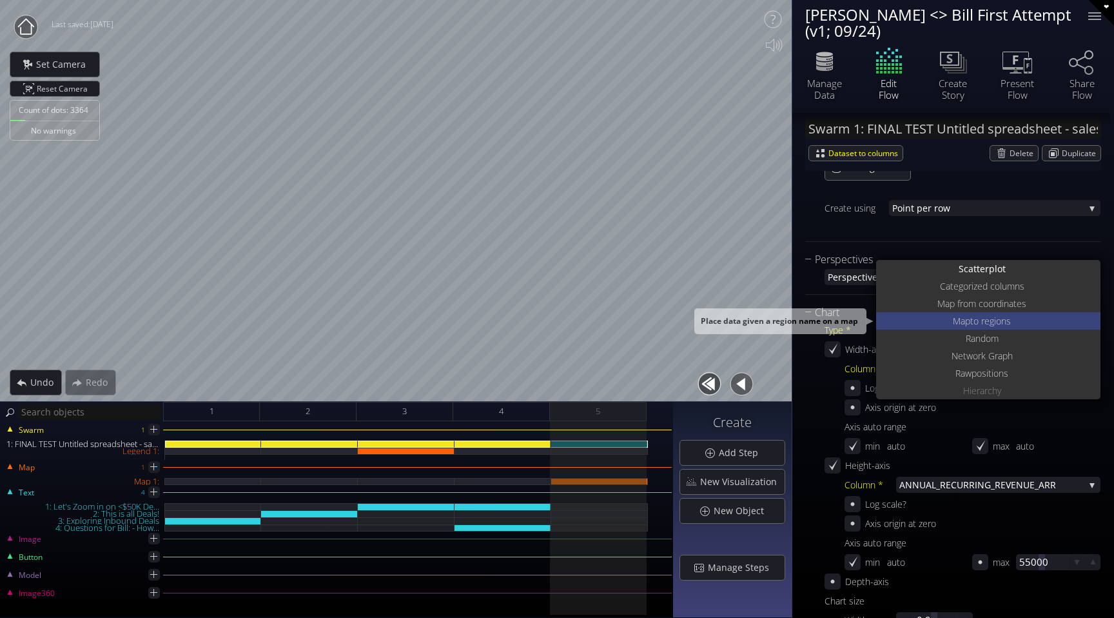
click at [1009, 325] on span "to regions" at bounding box center [990, 320] width 41 height 17
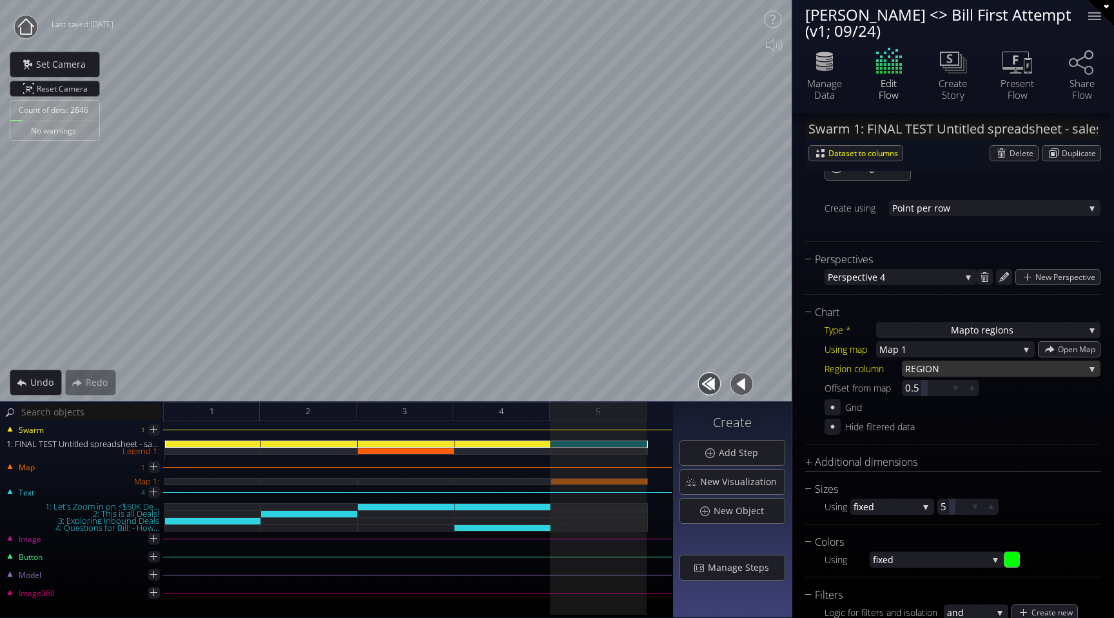
click at [975, 373] on span "GION" at bounding box center [1000, 368] width 168 height 16
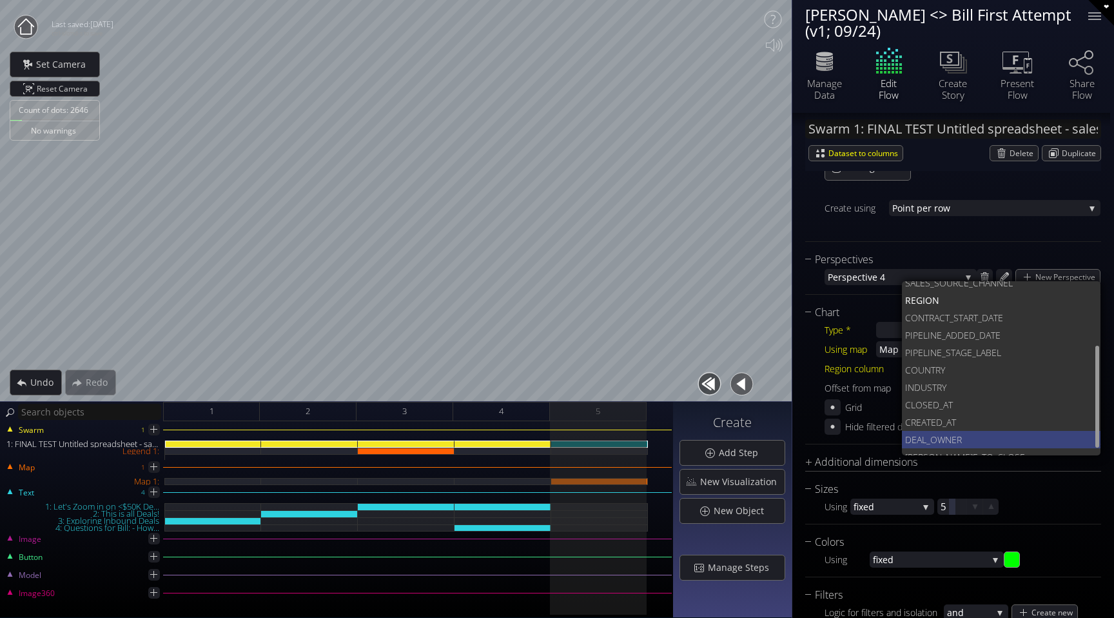
scroll to position [110, 0]
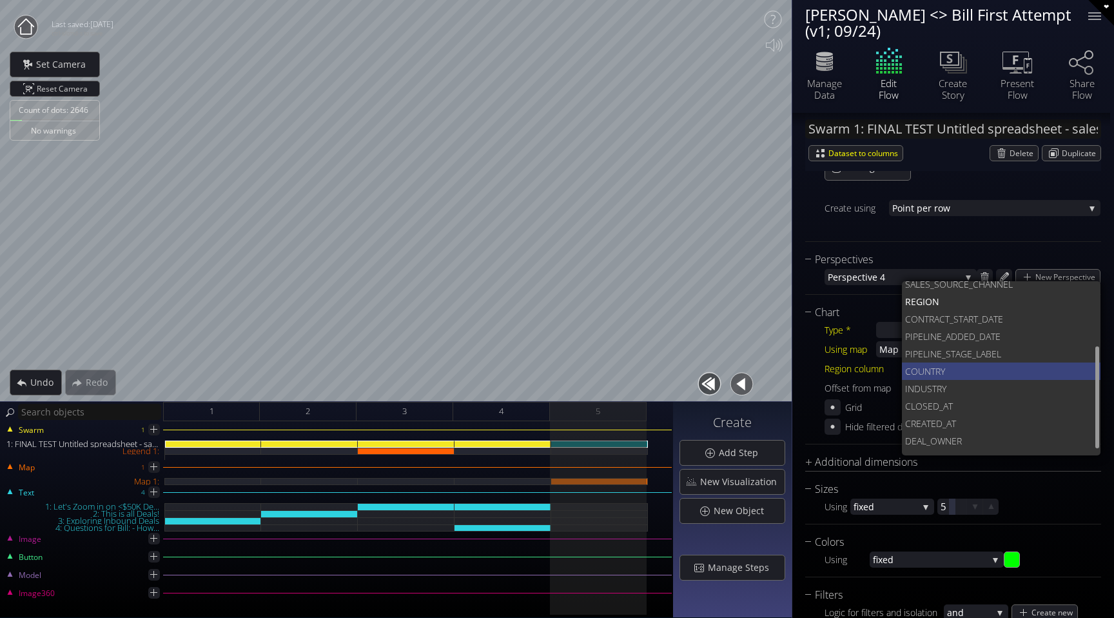
click at [954, 373] on span "TRY" at bounding box center [1011, 370] width 160 height 17
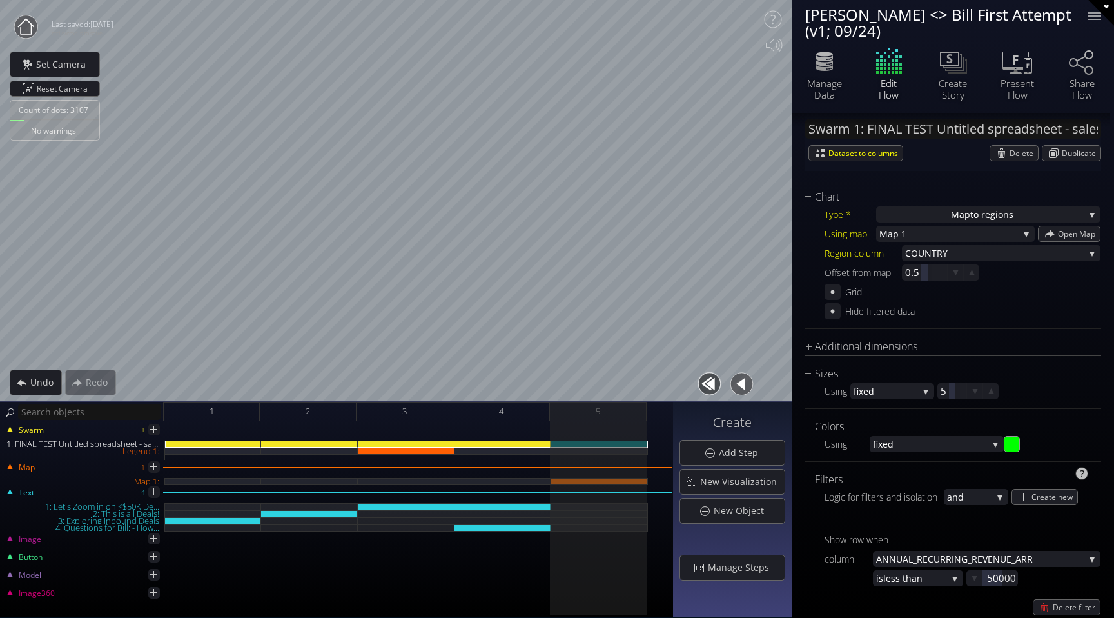
scroll to position [312, 0]
click at [815, 349] on div "Additional dimensions" at bounding box center [945, 346] width 280 height 16
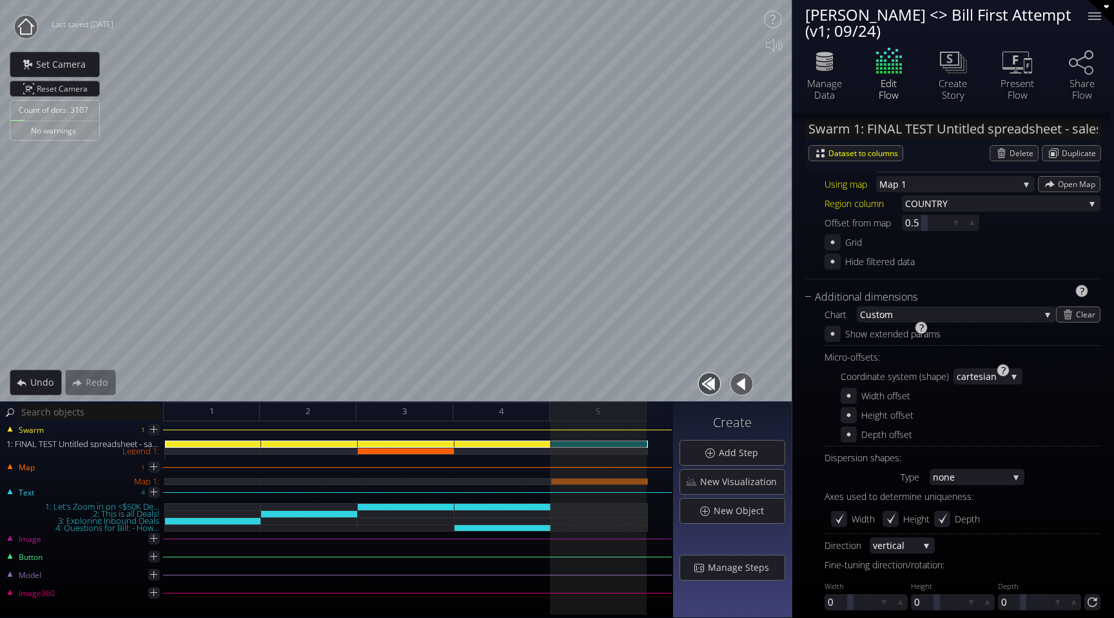
scroll to position [356, 0]
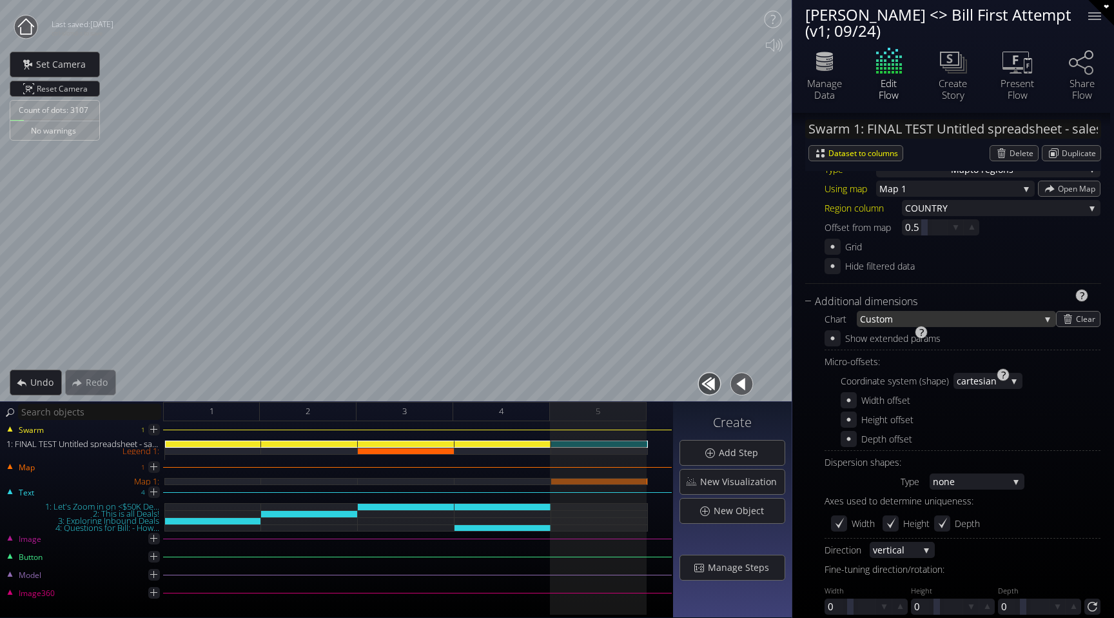
click at [991, 320] on span "stom" at bounding box center [955, 319] width 168 height 16
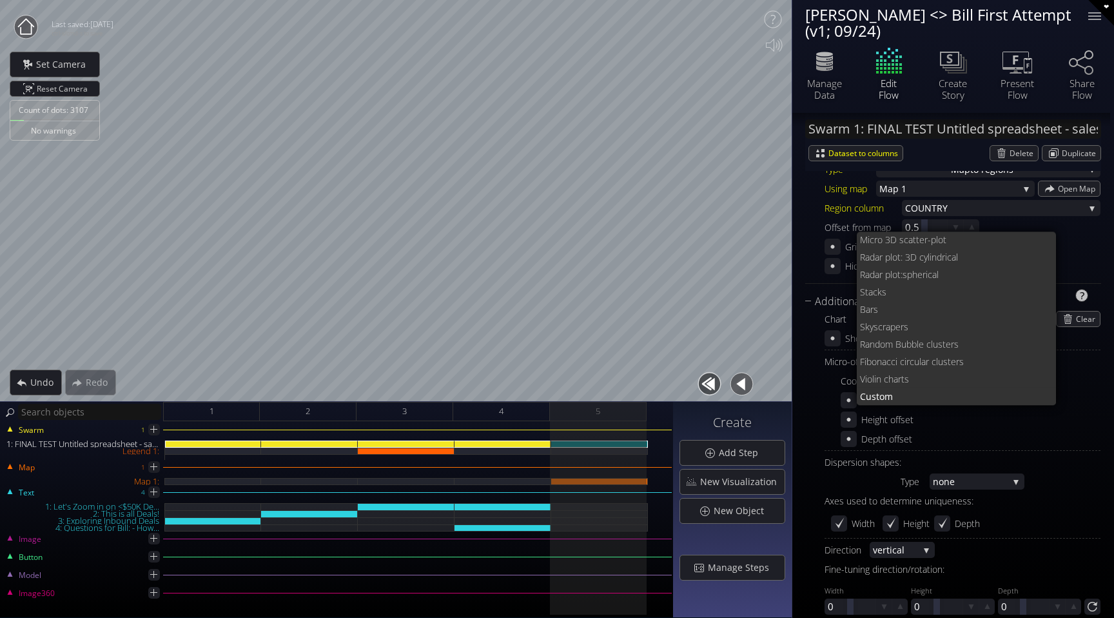
scroll to position [0, 0]
click at [919, 298] on span "acks" at bounding box center [957, 292] width 178 height 17
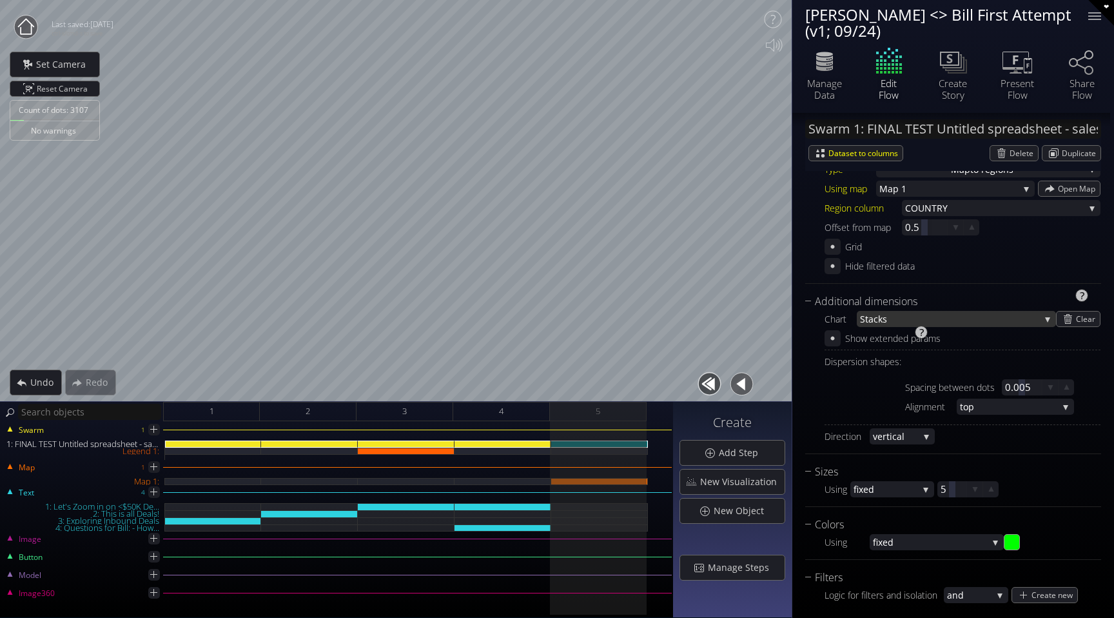
click at [939, 318] on span "acks" at bounding box center [953, 319] width 171 height 16
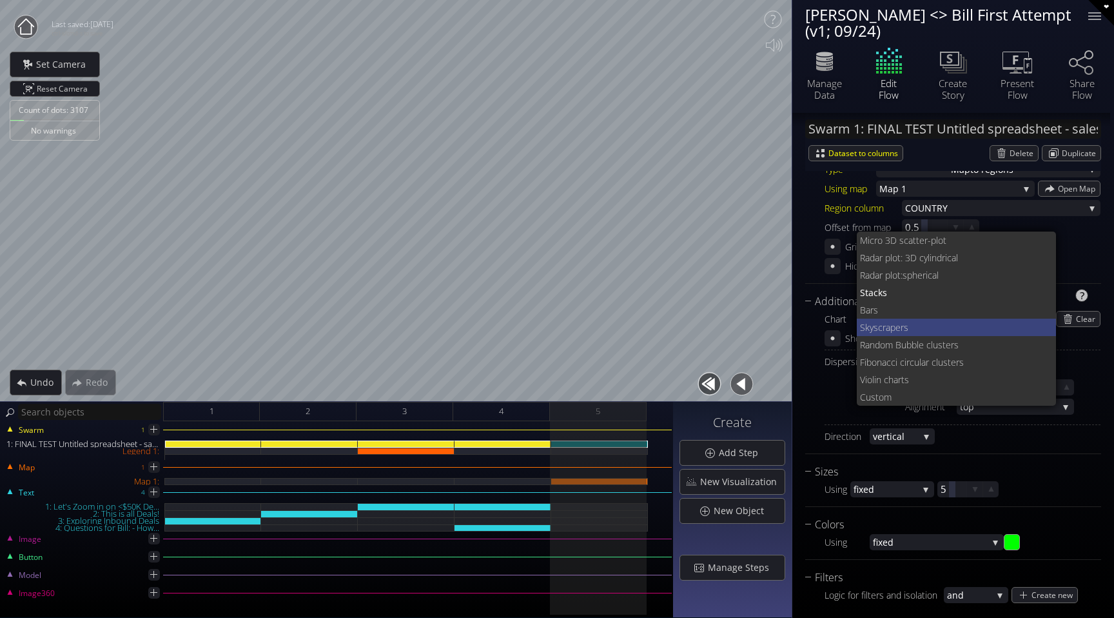
click at [910, 328] on span "kyscrapers" at bounding box center [955, 326] width 181 height 17
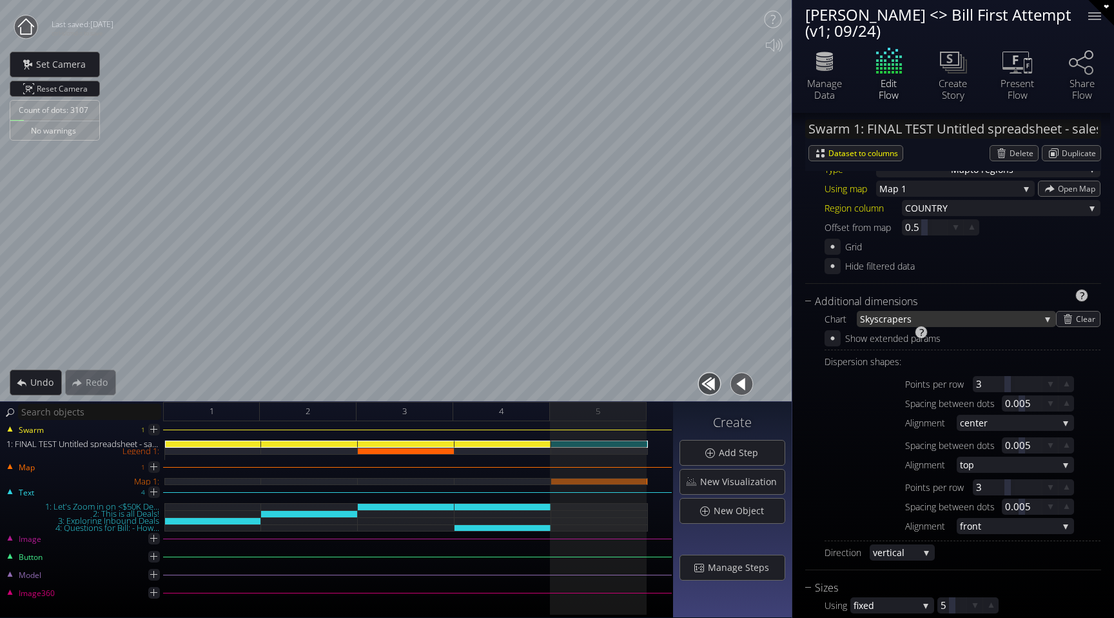
click at [923, 313] on span "kyscrapers" at bounding box center [952, 319] width 175 height 16
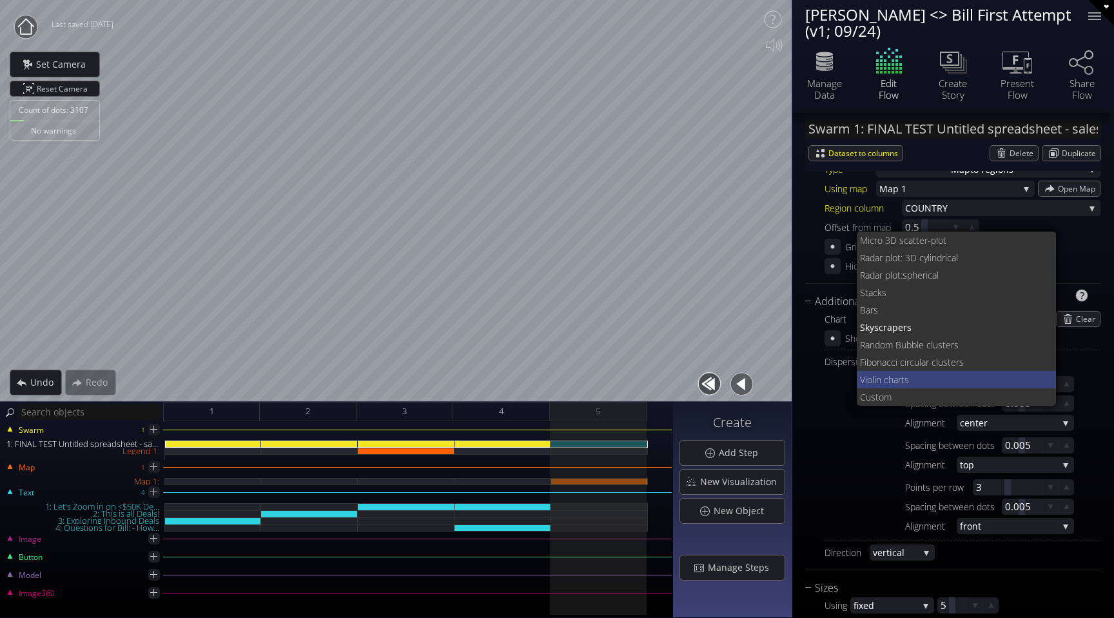
click at [910, 373] on span "lin charts" at bounding box center [959, 379] width 174 height 17
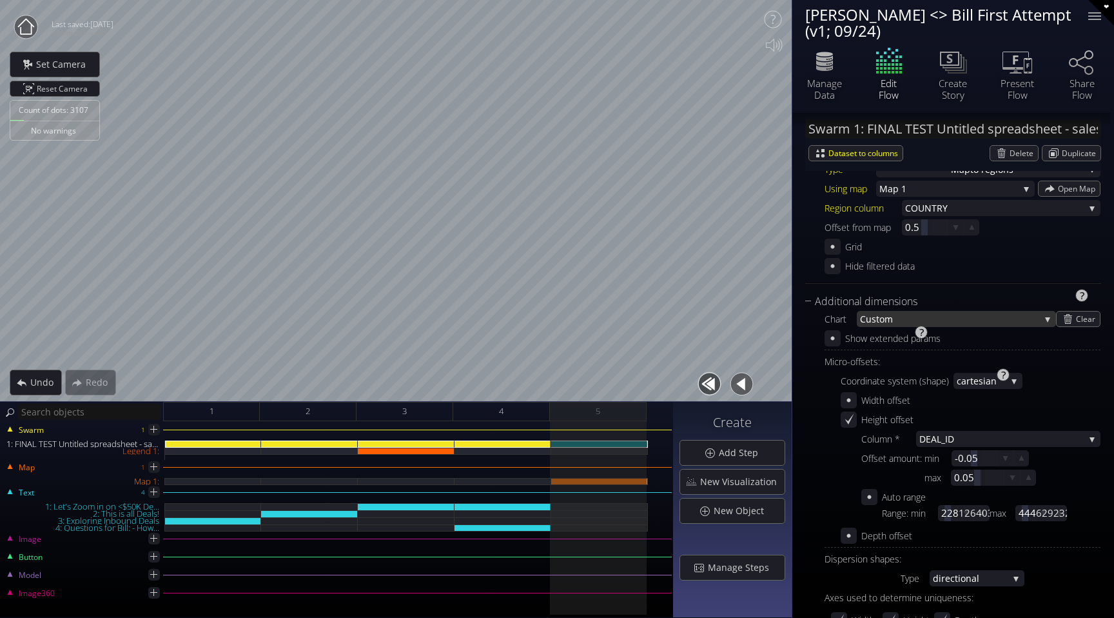
click at [939, 319] on span "stom" at bounding box center [955, 319] width 168 height 16
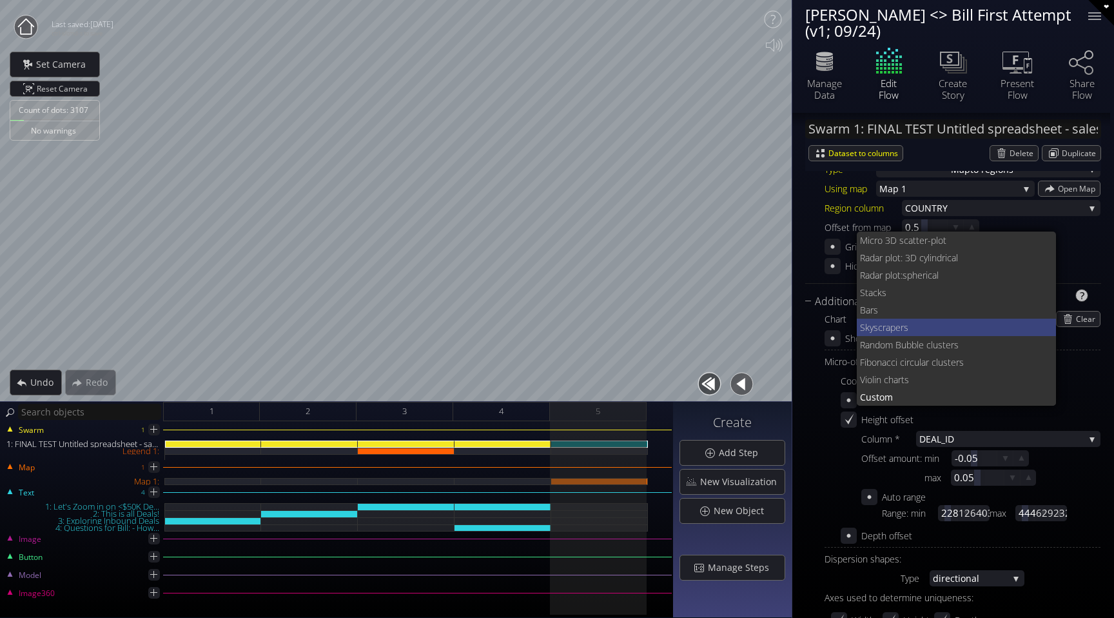
click at [905, 323] on span "kyscrapers" at bounding box center [955, 326] width 181 height 17
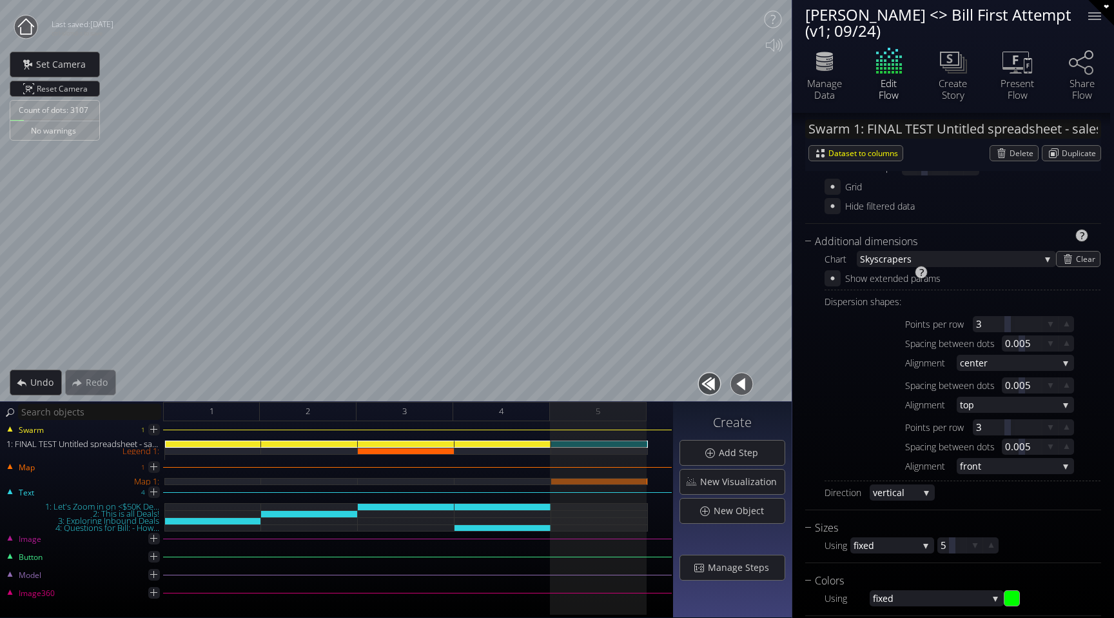
scroll to position [413, 0]
click at [810, 240] on div "Additional dimensions" at bounding box center [945, 245] width 280 height 16
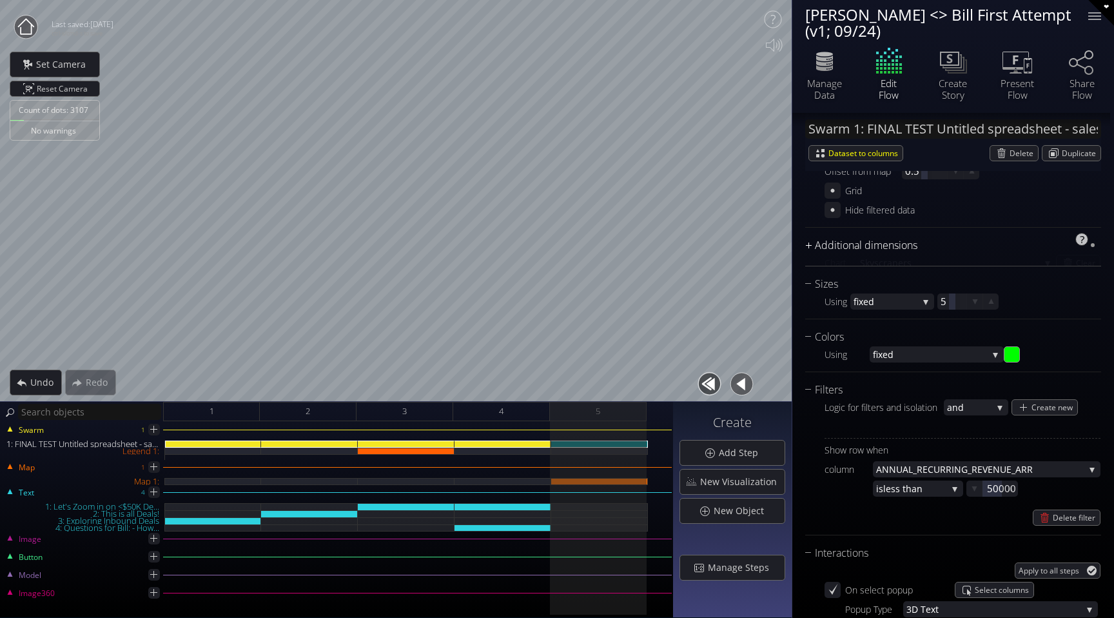
click at [810, 240] on div "Additional dimensions" at bounding box center [945, 245] width 280 height 16
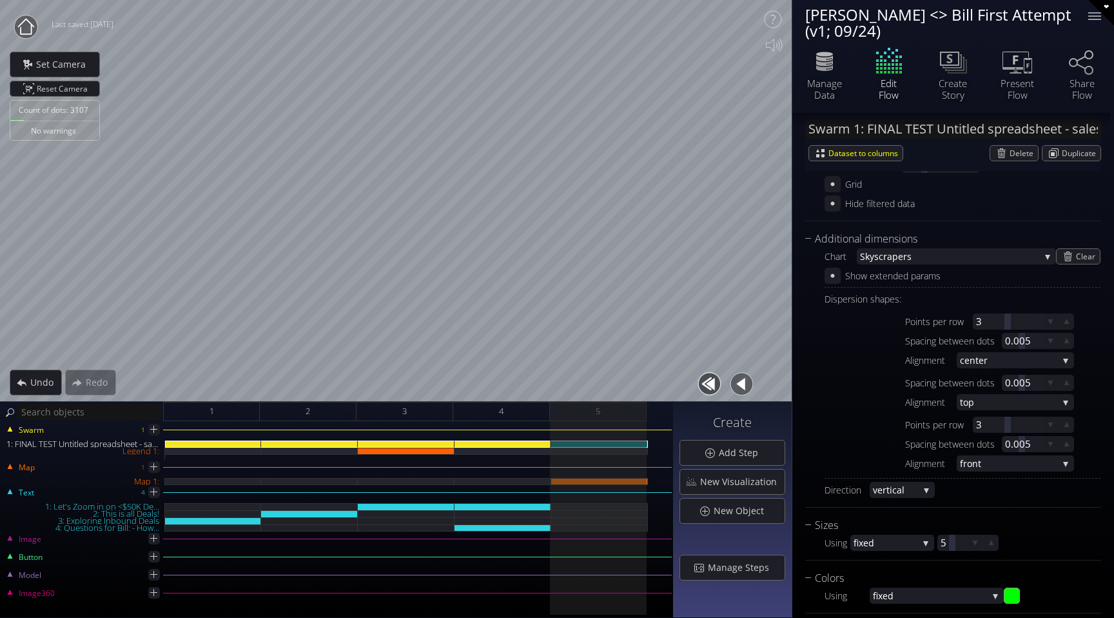
scroll to position [439, 0]
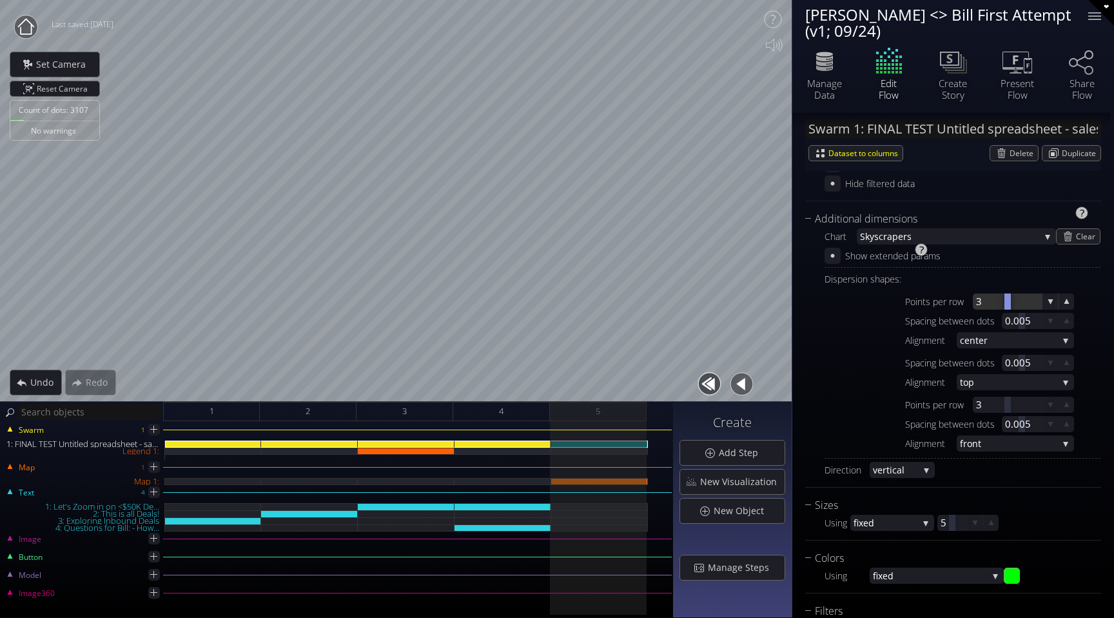
click at [992, 302] on div at bounding box center [1007, 301] width 69 height 16
type input "5"
type input "6"
click at [995, 300] on div at bounding box center [1007, 301] width 69 height 16
click at [997, 281] on div "Dispersion shapes:" at bounding box center [962, 279] width 276 height 16
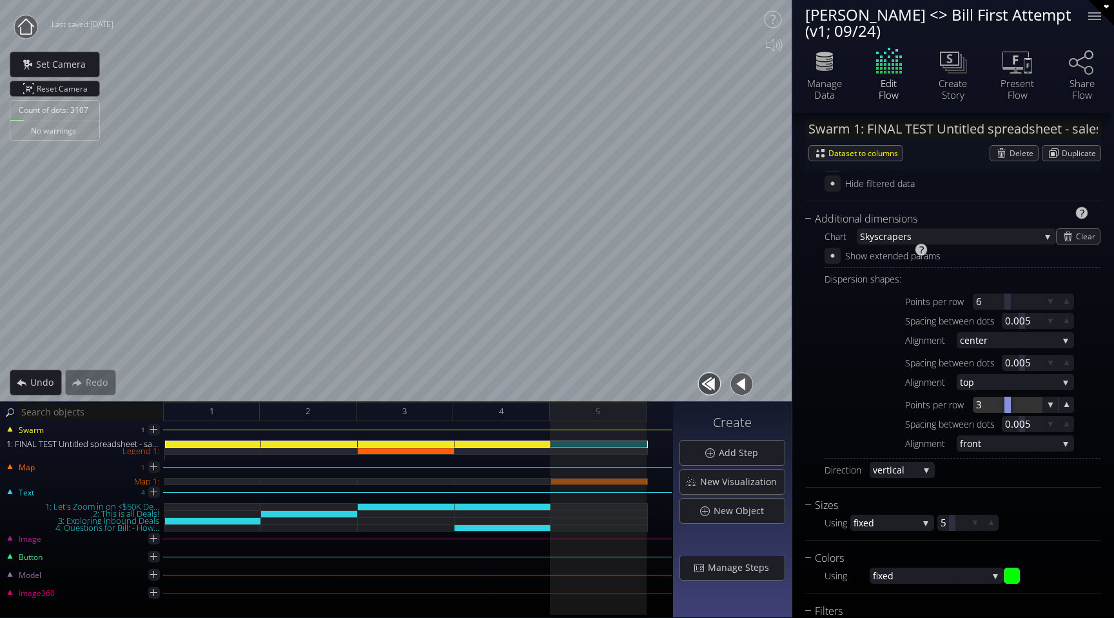
click at [988, 405] on div at bounding box center [1007, 404] width 69 height 16
type input "6"
click at [997, 303] on div at bounding box center [1007, 301] width 69 height 16
type input "4"
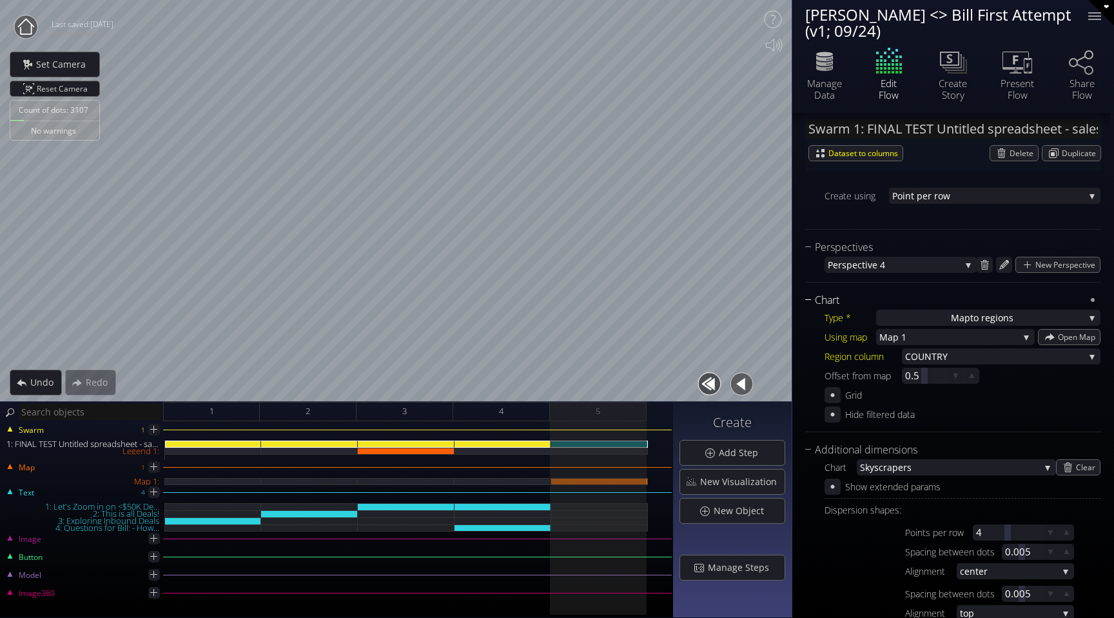
scroll to position [180, 0]
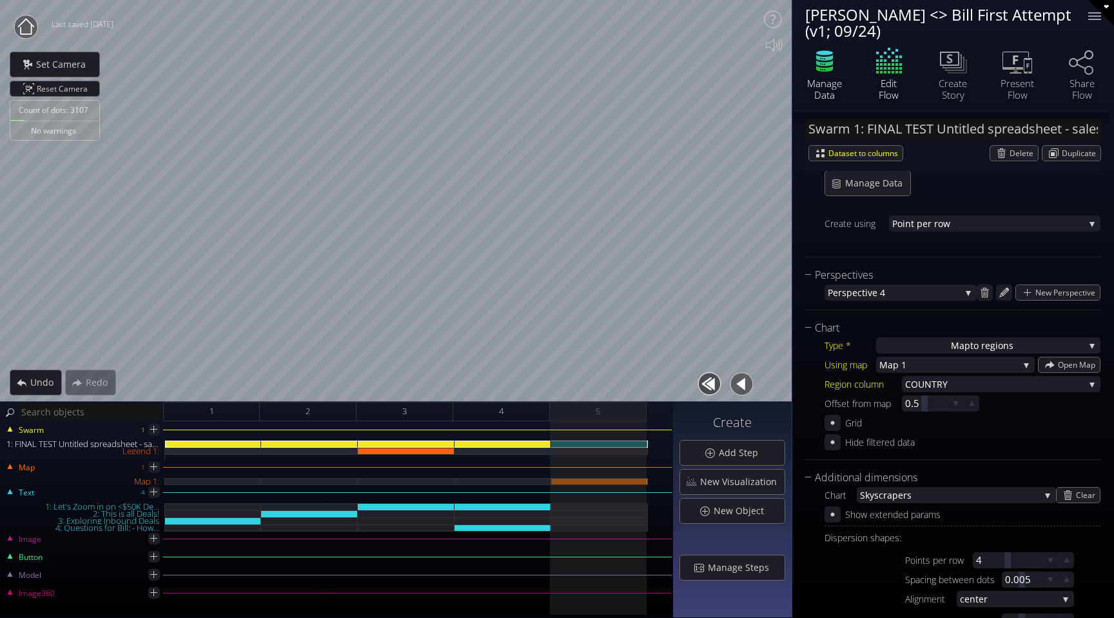
click at [827, 79] on div "Manage Data" at bounding box center [824, 88] width 45 height 23
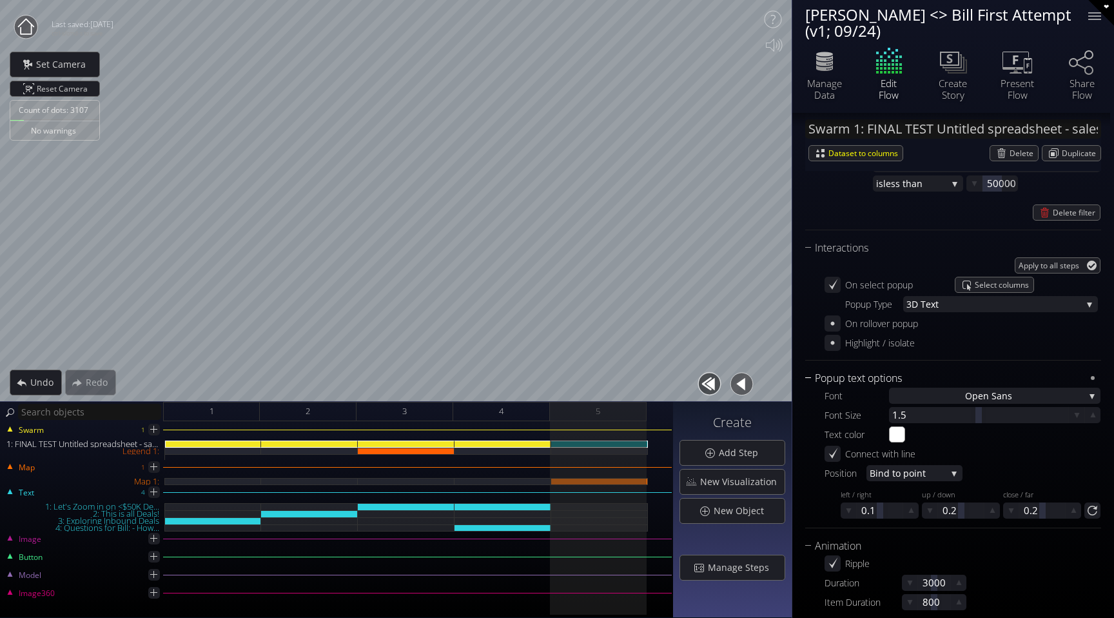
scroll to position [970, 0]
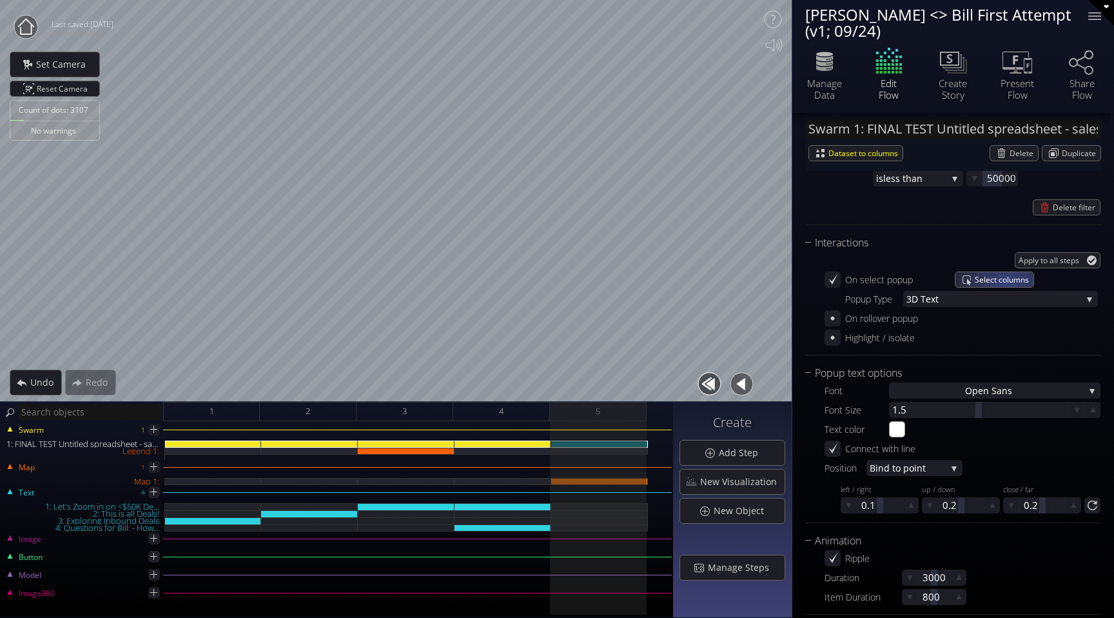
click at [1007, 282] on span "Select columns" at bounding box center [1004, 279] width 59 height 15
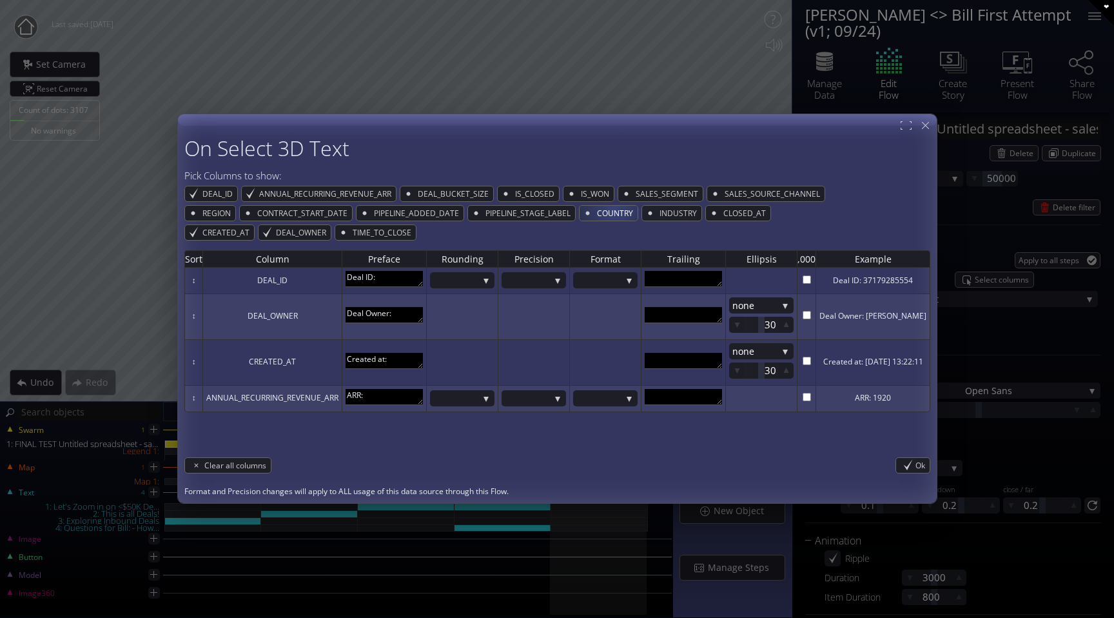
click at [604, 209] on span "COUNTRY" at bounding box center [617, 213] width 42 height 15
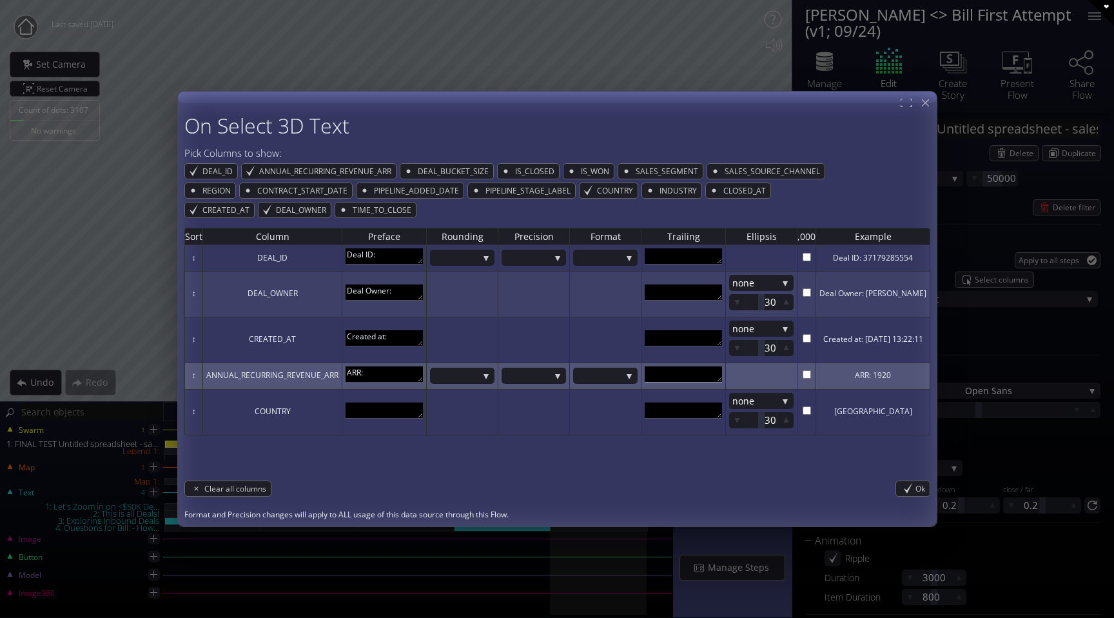
click at [685, 378] on textarea at bounding box center [683, 374] width 77 height 16
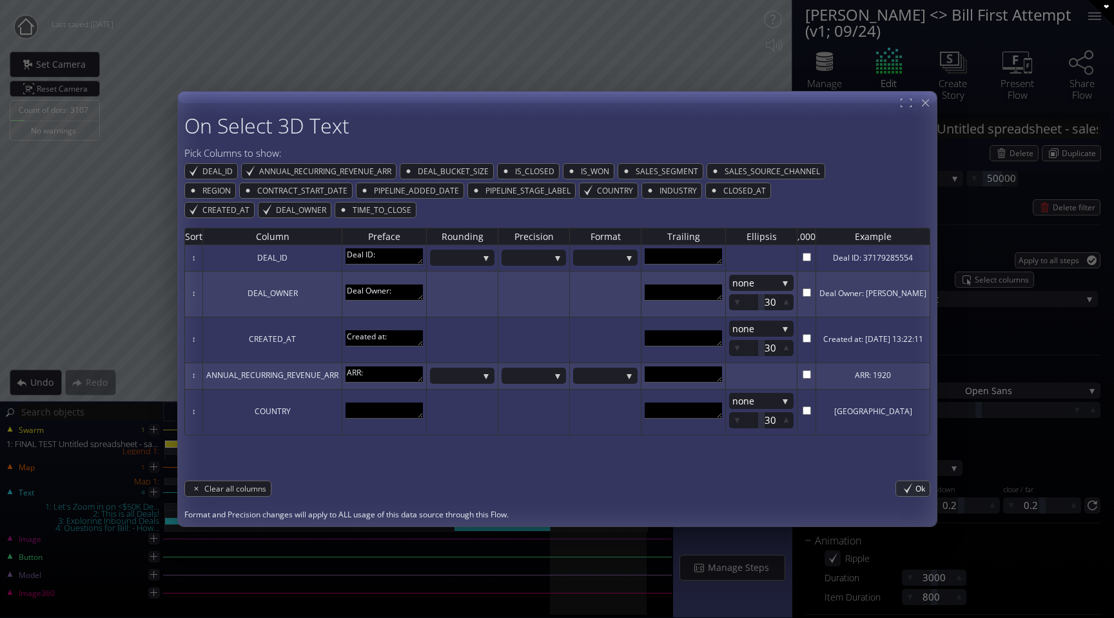
click at [916, 487] on div "Ok" at bounding box center [913, 487] width 34 height 15
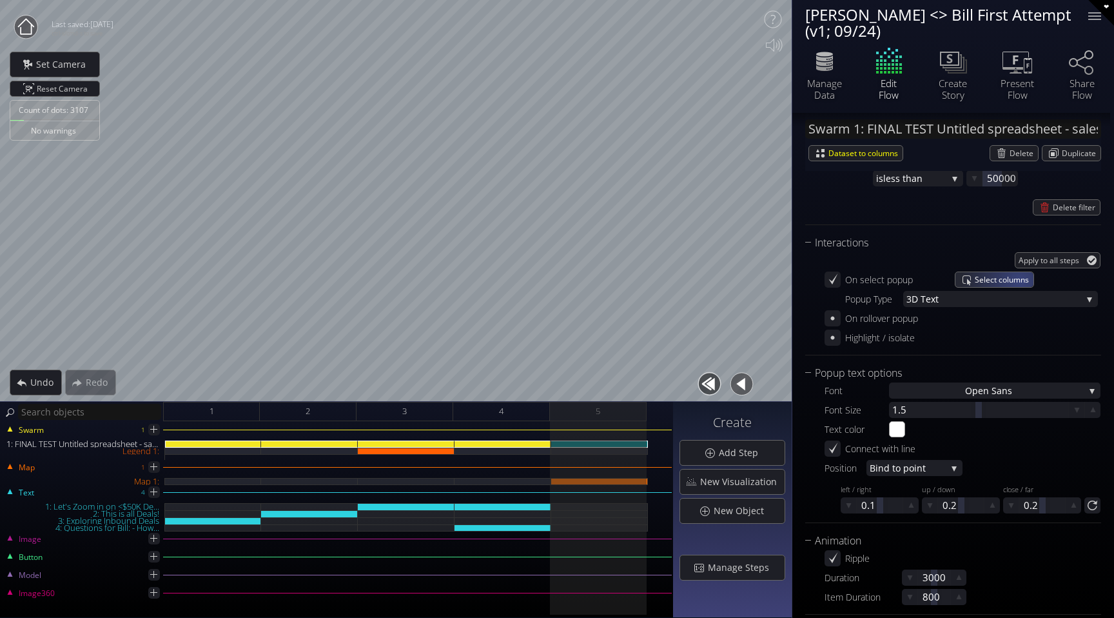
click at [1019, 279] on span "Select columns" at bounding box center [1004, 279] width 59 height 15
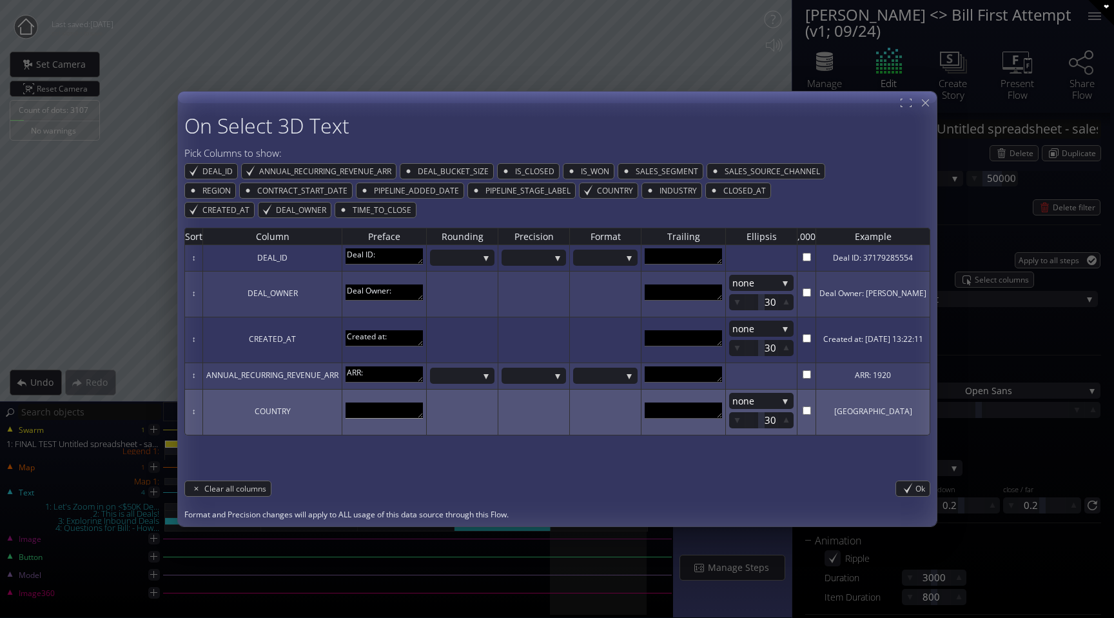
click at [365, 406] on textarea at bounding box center [383, 410] width 77 height 16
type textarea "Country:"
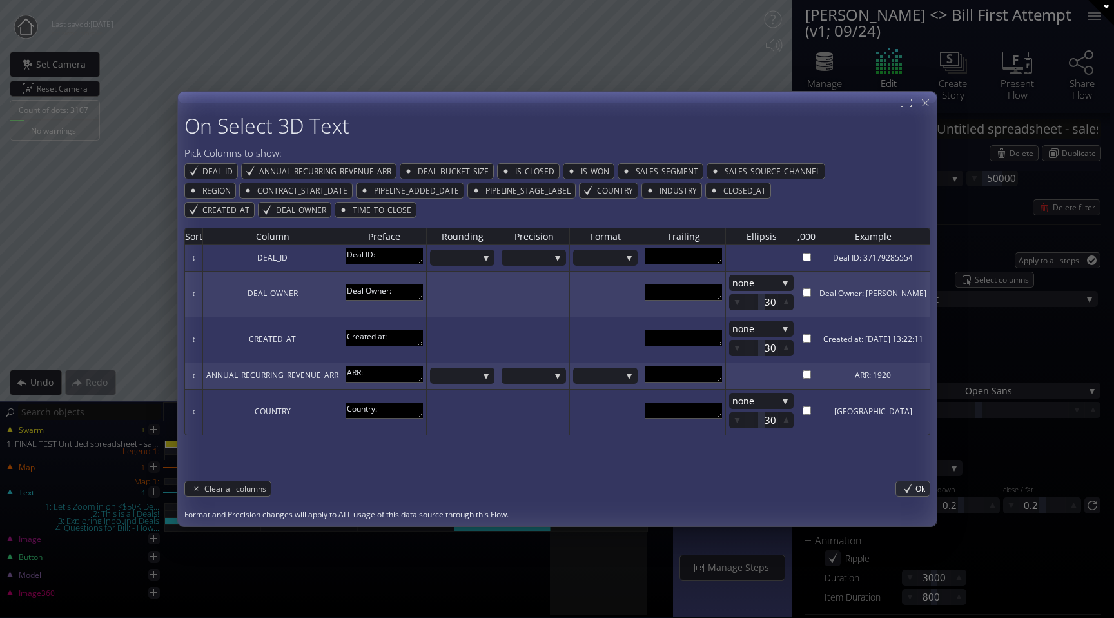
click at [913, 487] on div "Ok" at bounding box center [913, 487] width 34 height 15
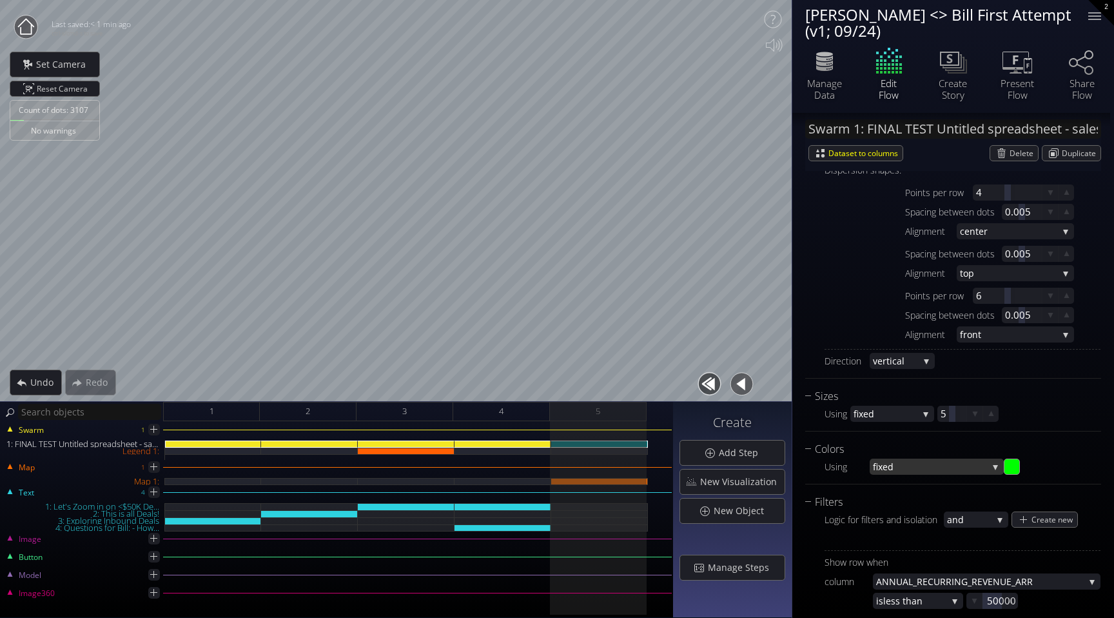
scroll to position [577, 0]
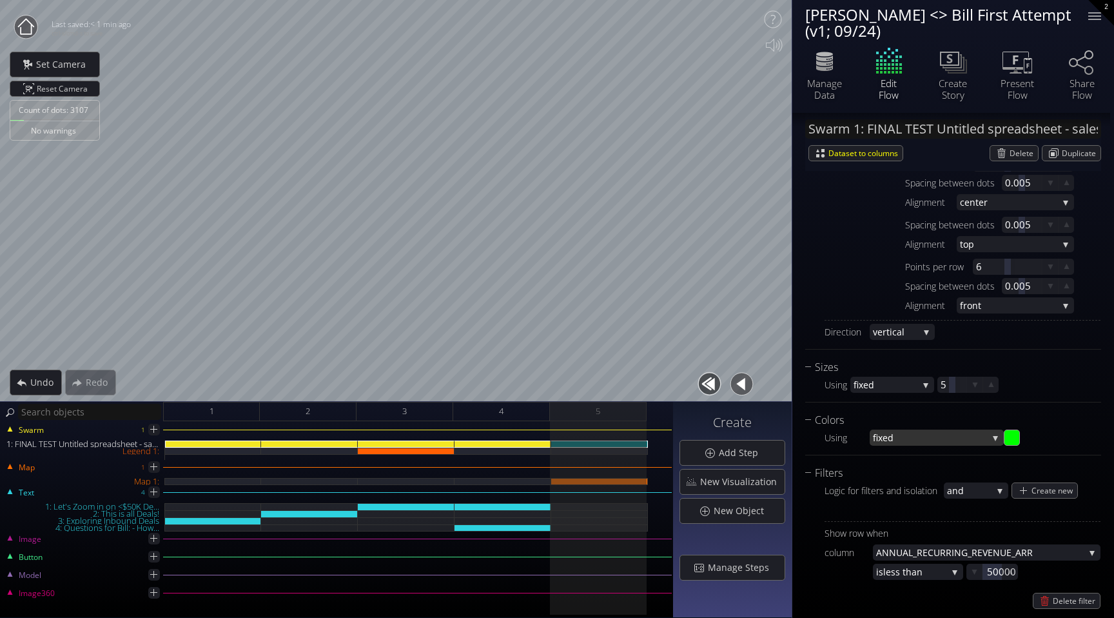
click at [944, 438] on span "fixed" at bounding box center [930, 437] width 115 height 16
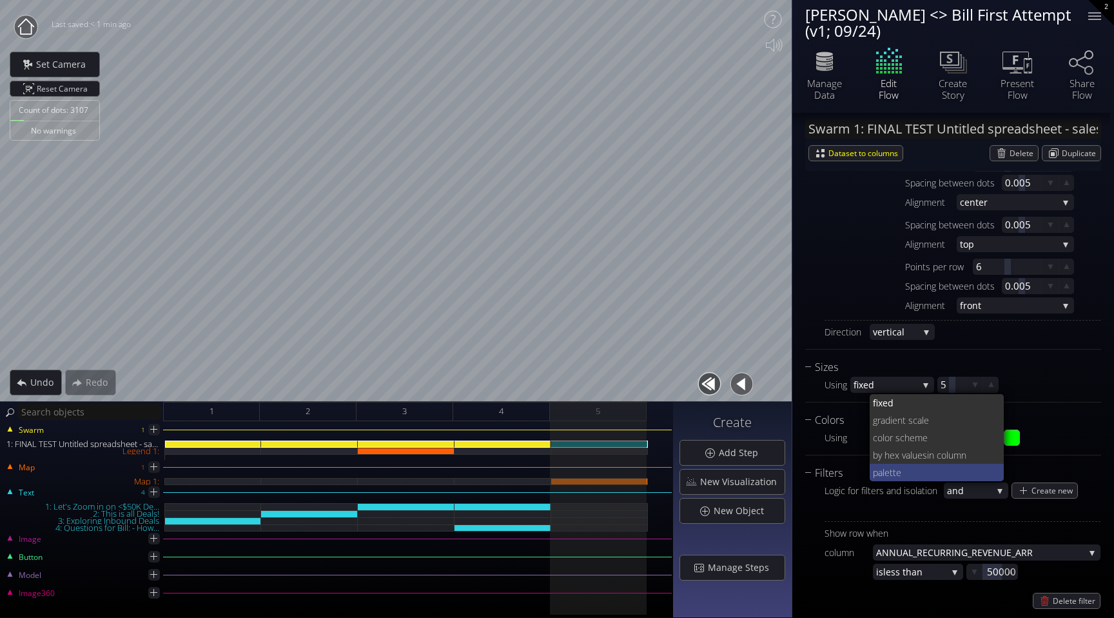
click at [916, 469] on span "tte" at bounding box center [942, 471] width 104 height 17
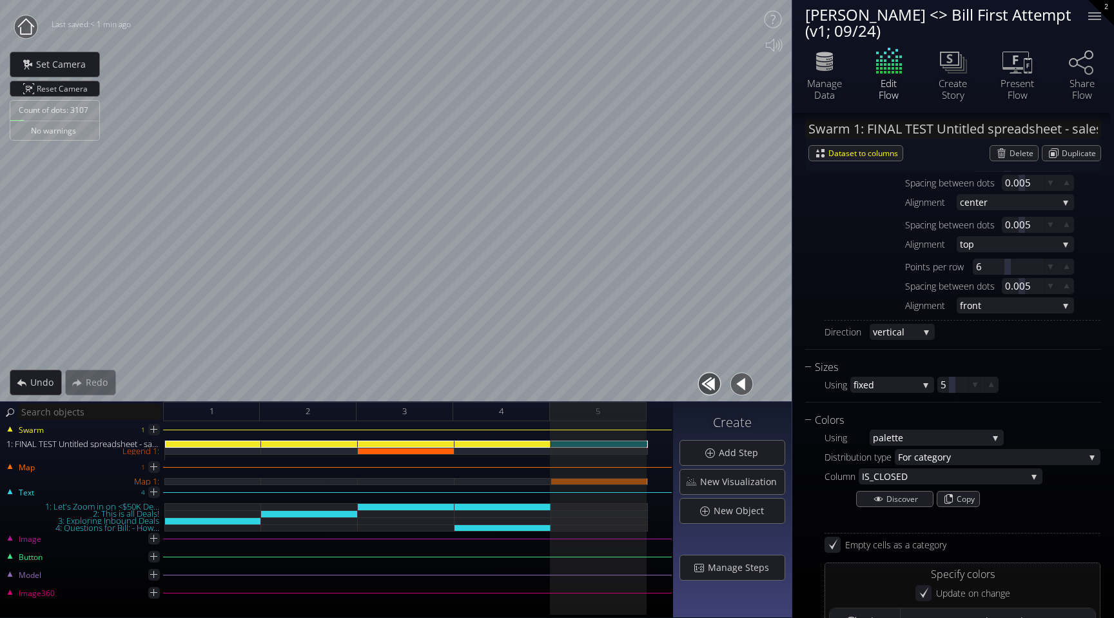
scroll to position [643, 0]
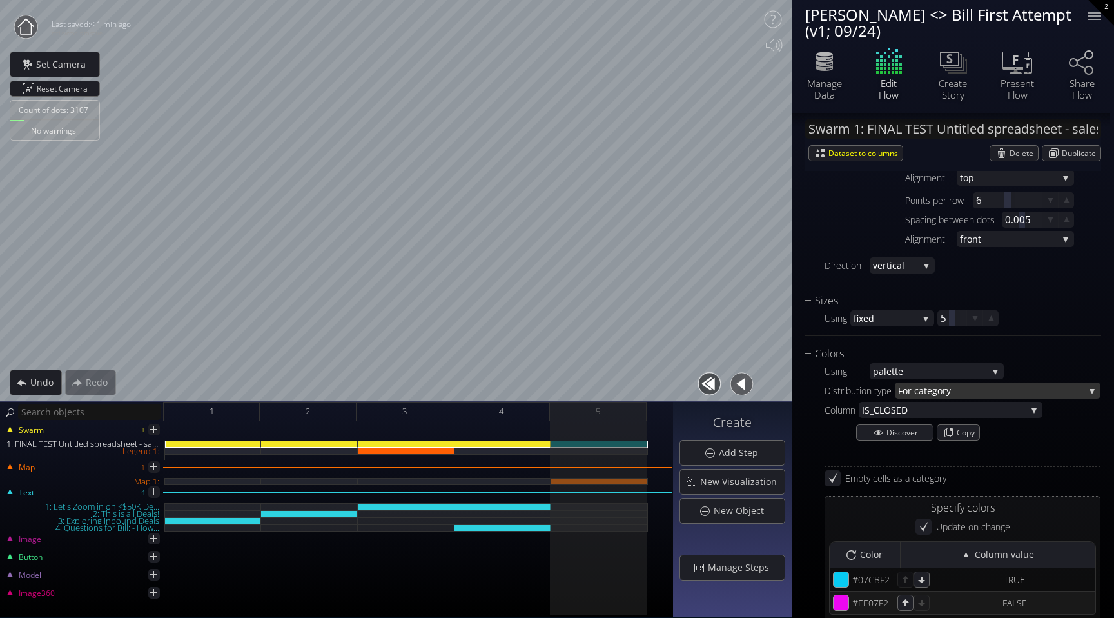
click at [951, 394] on span "r category" at bounding box center [996, 390] width 177 height 16
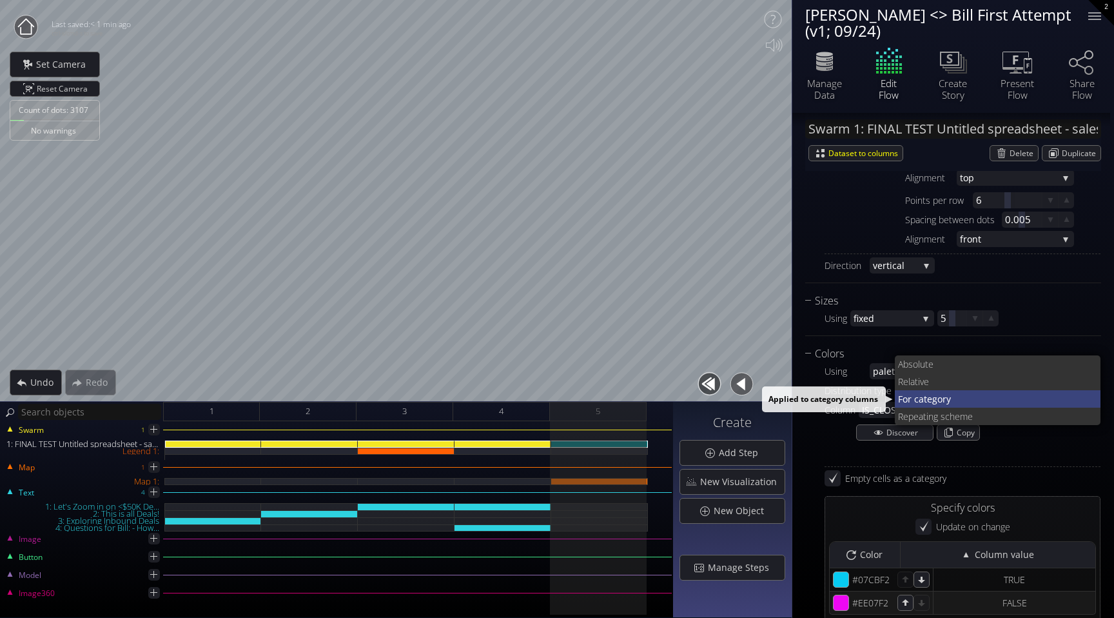
click at [954, 397] on span "r category" at bounding box center [999, 398] width 183 height 17
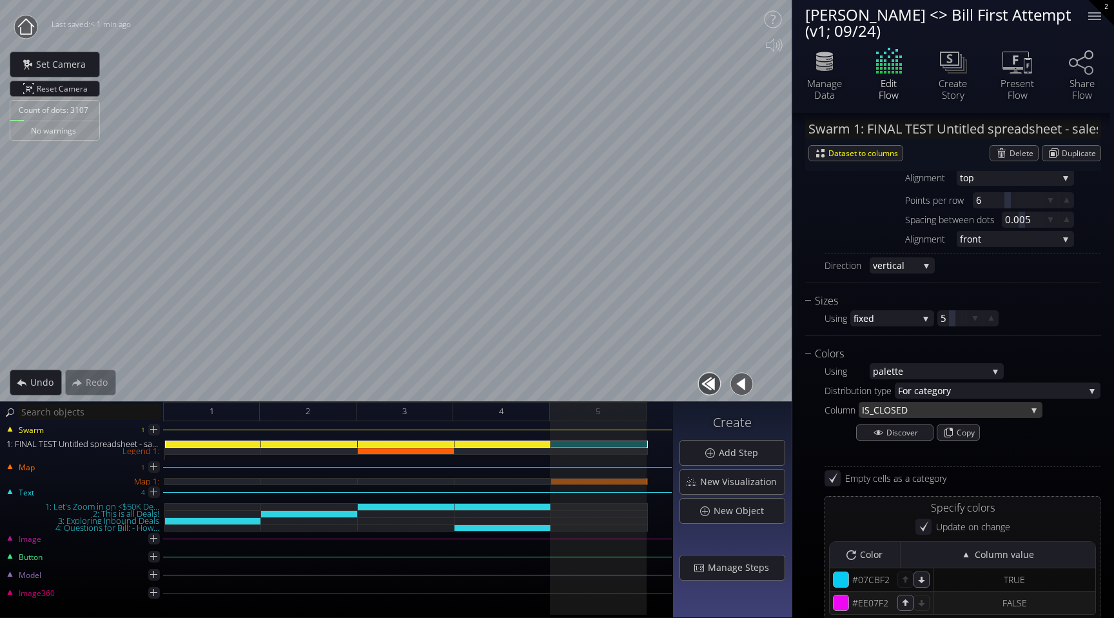
click at [944, 410] on span "D" at bounding box center [963, 410] width 125 height 16
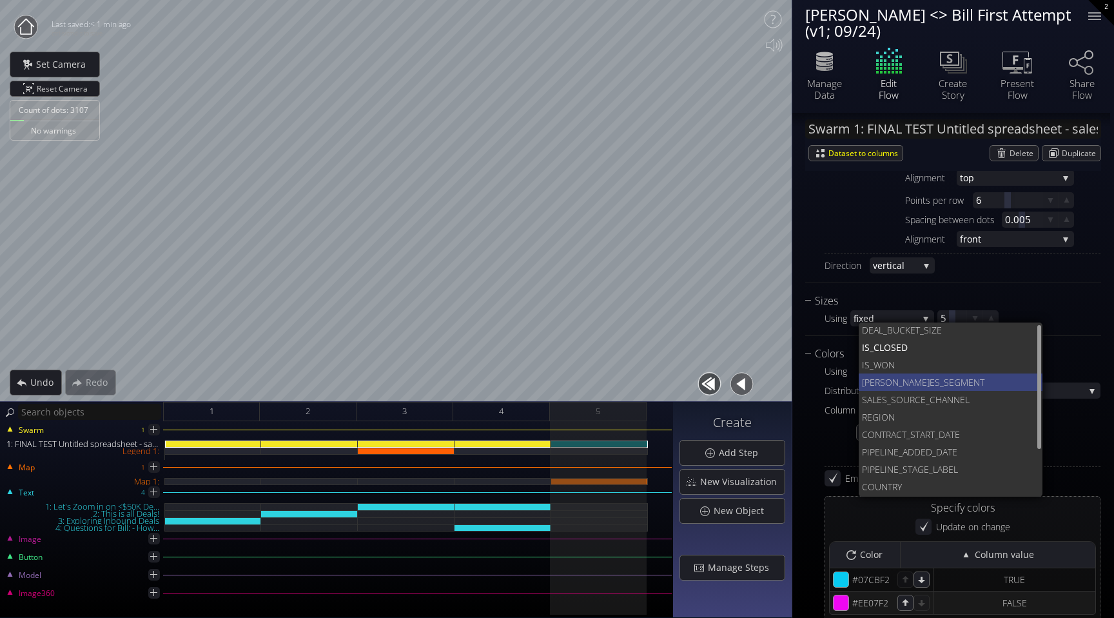
scroll to position [0, 0]
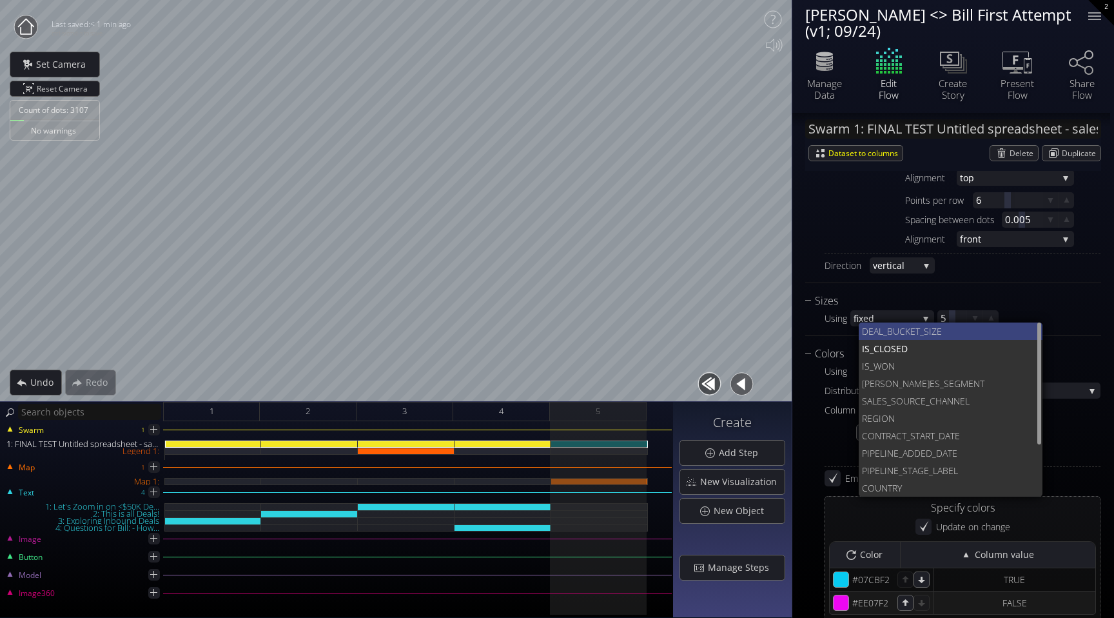
click at [927, 332] on span "UCKET_SIZE" at bounding box center [963, 330] width 140 height 17
type input "#35a3f2"
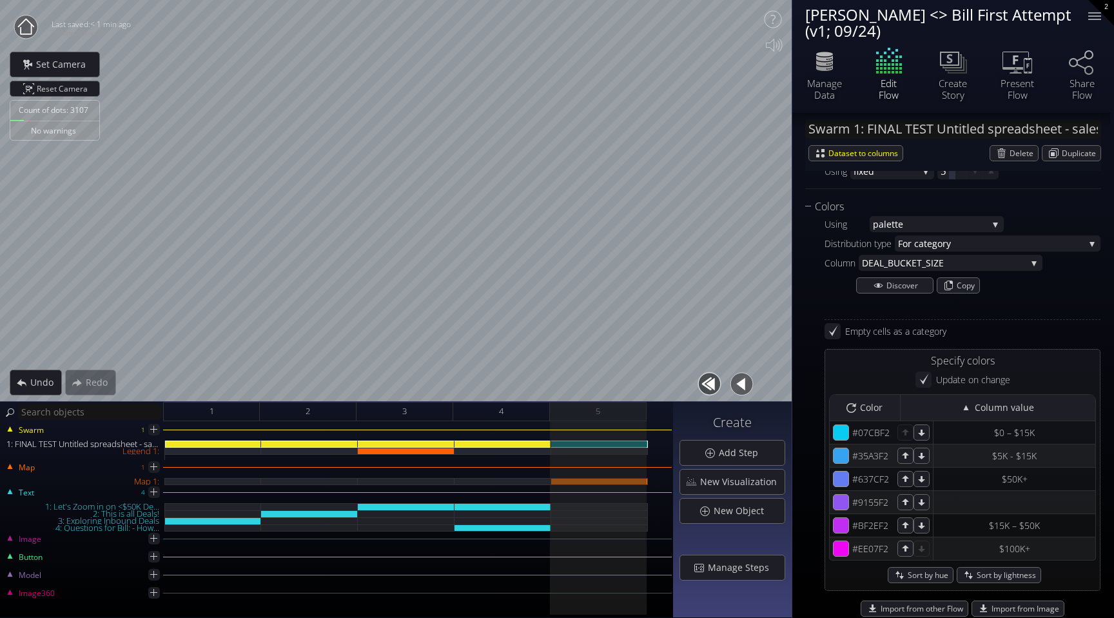
scroll to position [793, 0]
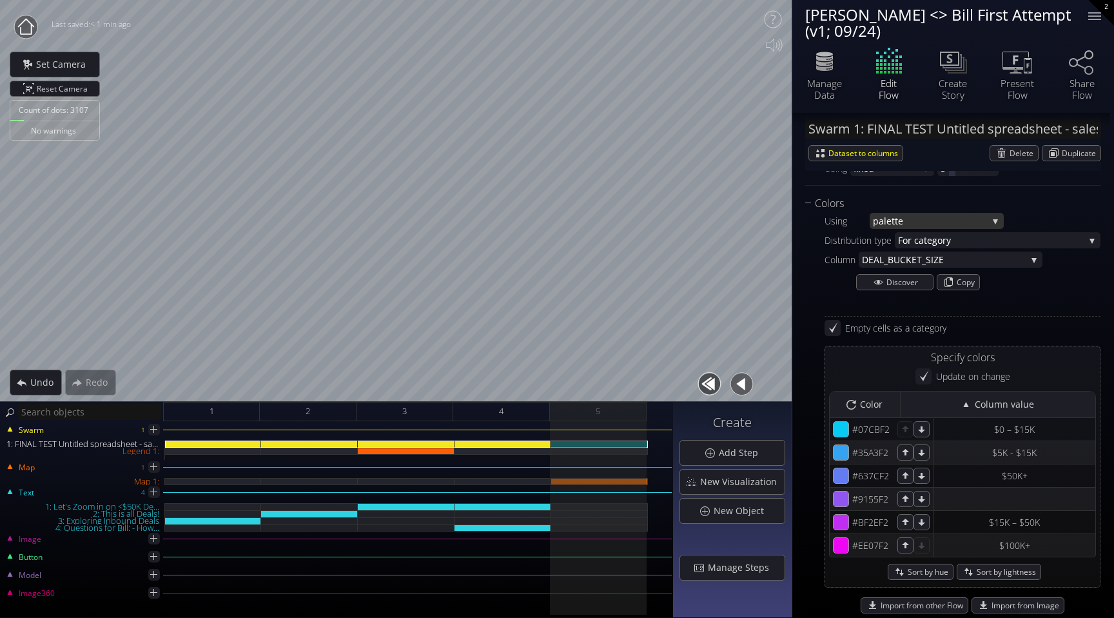
click at [948, 219] on span "tte" at bounding box center [939, 221] width 96 height 16
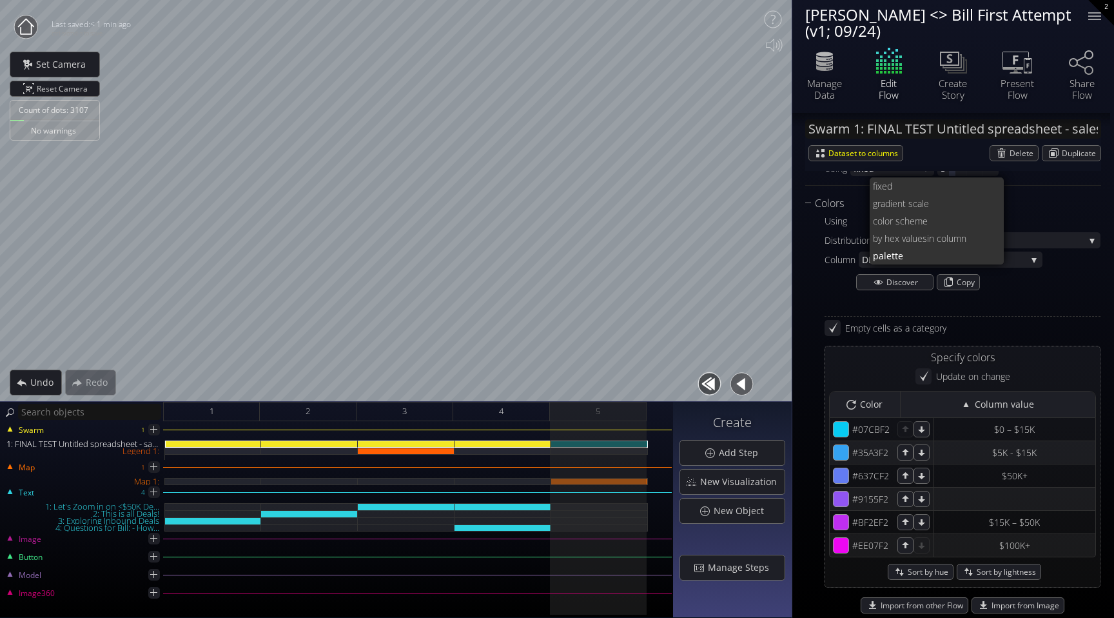
scroll to position [0, 0]
click at [923, 198] on span "ient scale" at bounding box center [942, 203] width 104 height 17
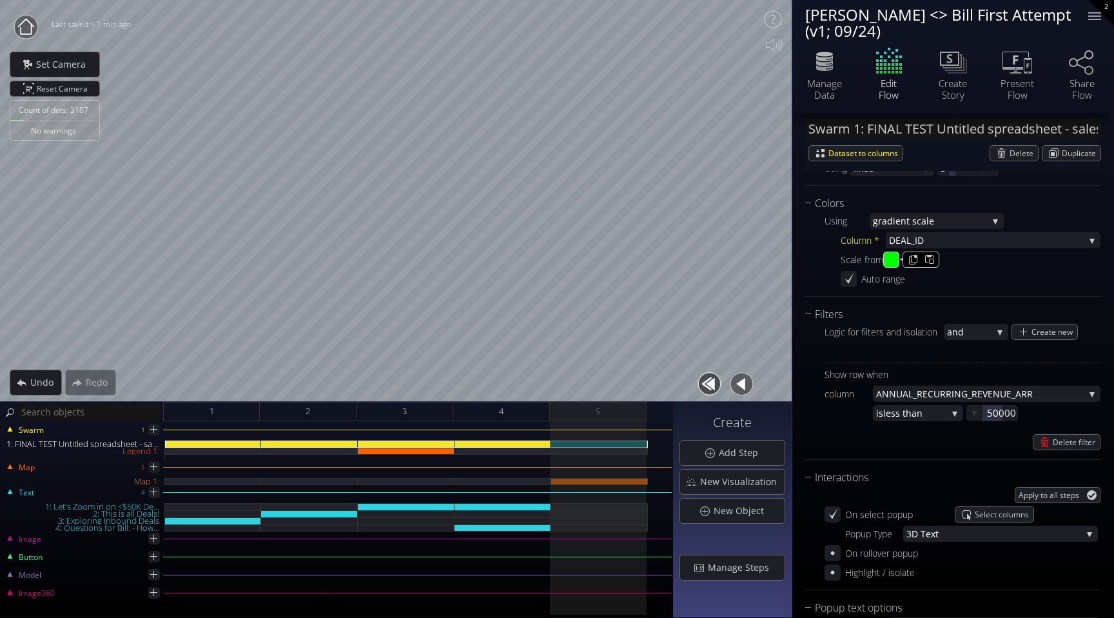
click at [898, 257] on input "#00ff00" at bounding box center [892, 260] width 16 height 16
type input "#ff0000"
click at [968, 257] on div "Scale from #ff0000 to #9e75d7" at bounding box center [971, 259] width 260 height 16
click at [929, 263] on input "#9e75d7" at bounding box center [922, 260] width 16 height 16
type input "#33f20d"
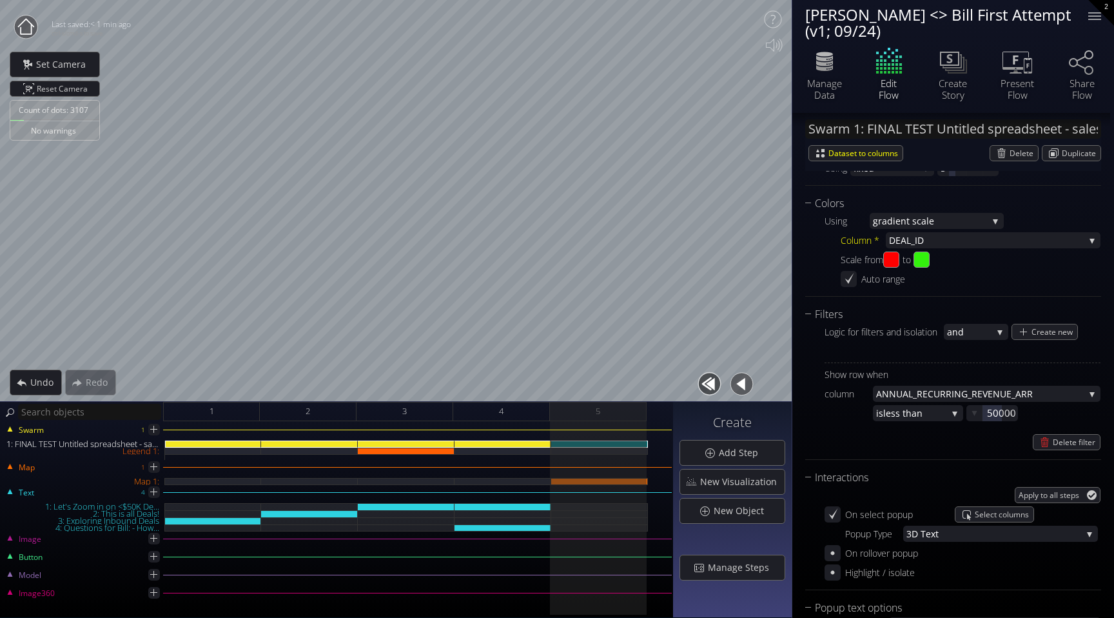
click at [1097, 325] on div "Swarm 1: FINAL TEST Untitled spreadsheet - sales_led_inbound_deals_2025-09-24T1…" at bounding box center [953, 108] width 322 height 1579
click at [966, 236] on span "_ID" at bounding box center [997, 240] width 173 height 16
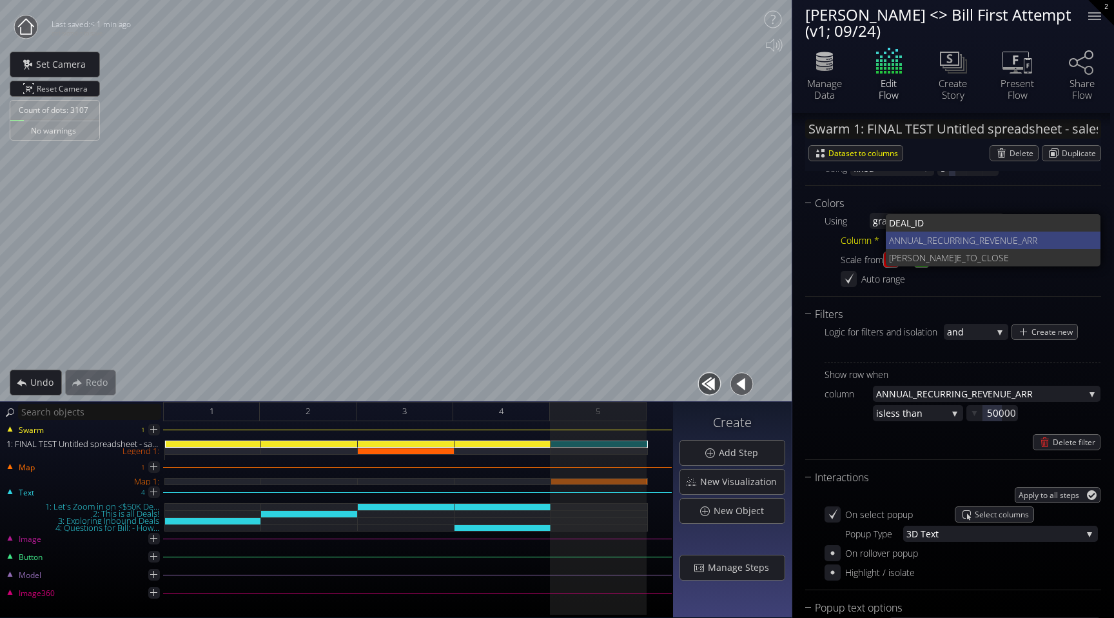
click at [958, 242] on span "ANNUAL_RECURRING_R" at bounding box center [936, 239] width 95 height 17
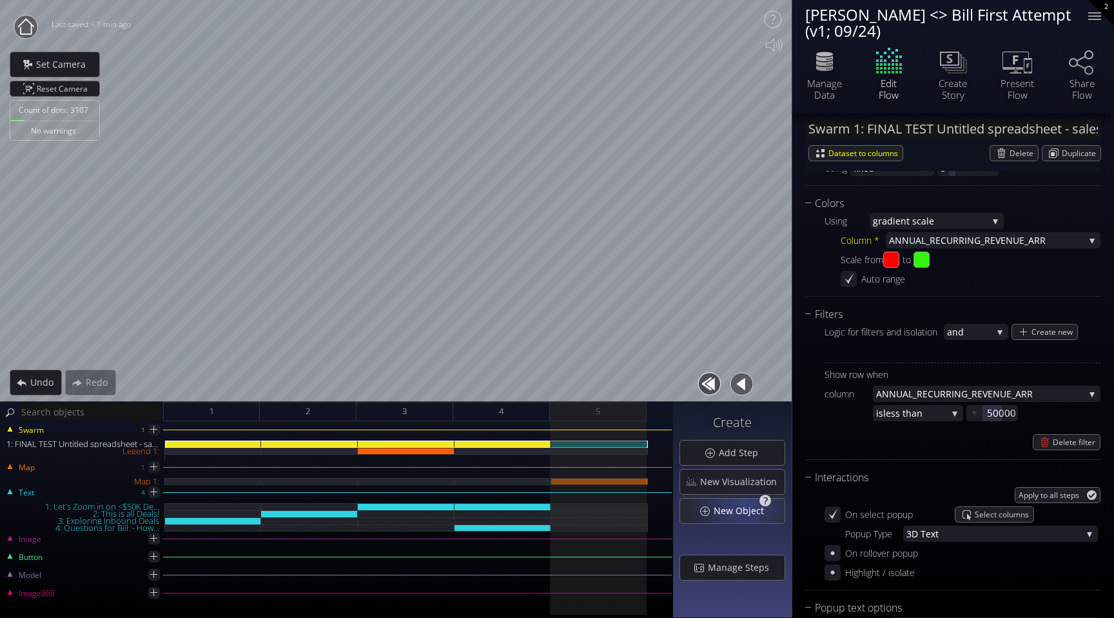
click at [746, 509] on span "New Object" at bounding box center [742, 510] width 59 height 13
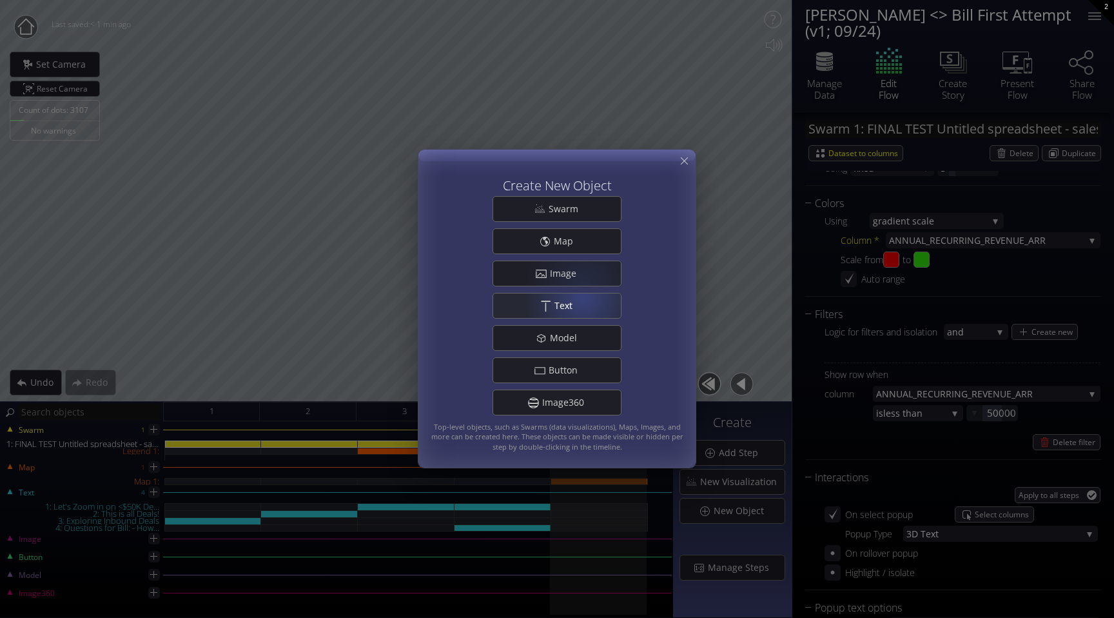
click at [574, 298] on div ".st0{fill:#FFFFFF;} Text" at bounding box center [557, 305] width 128 height 24
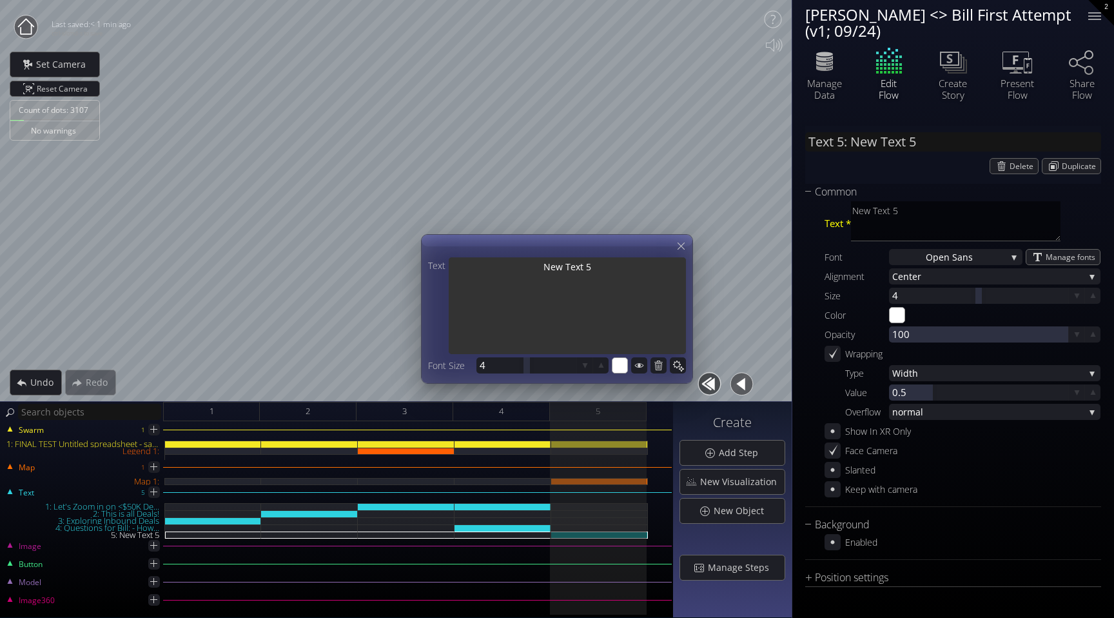
click at [604, 292] on textarea "New Text 5" at bounding box center [567, 306] width 237 height 99
type input "Text 5: D"
type textarea "D"
type input "Text 5: Do"
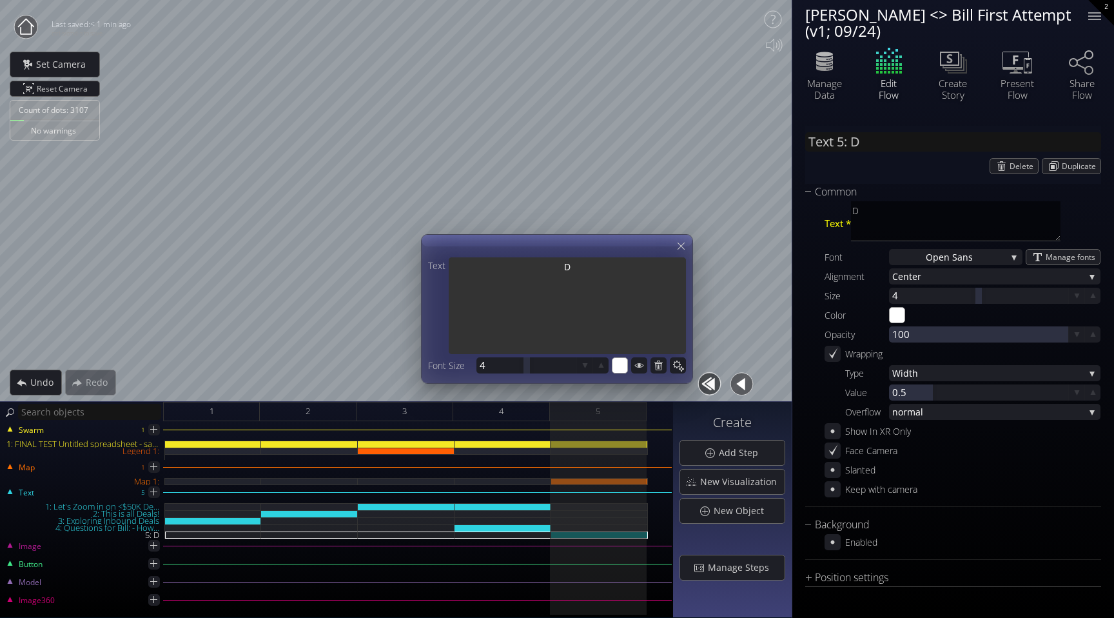
type textarea "Do"
type input "Text 5: Do"
type textarea "Do"
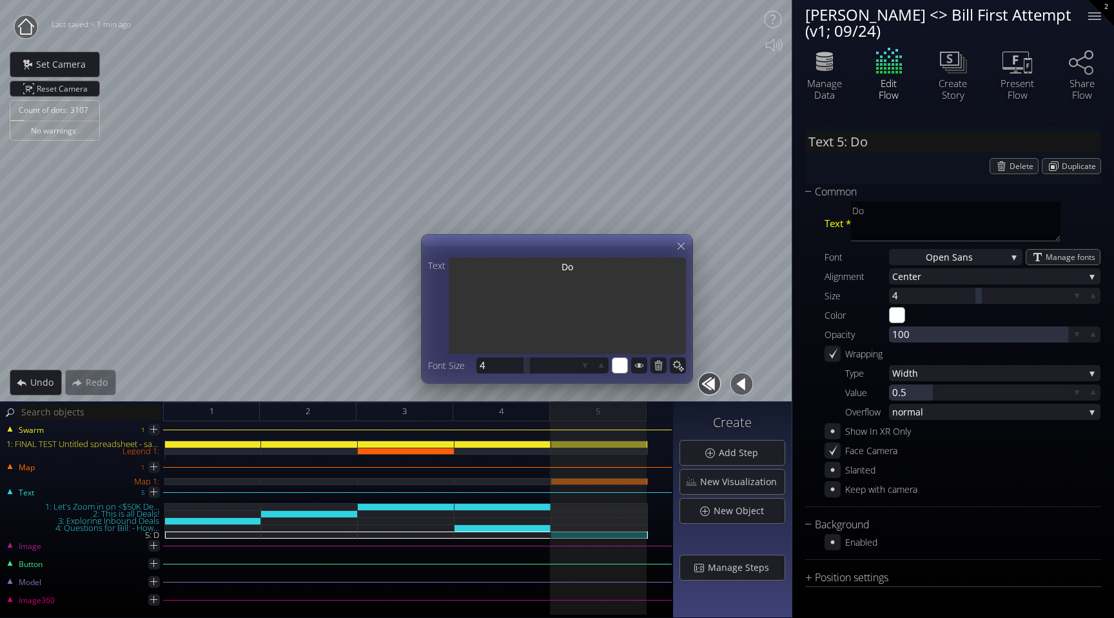
type input "Text 5: Do"
type textarea "Do"
type input "Text 5: Do"
type textarea "Do"
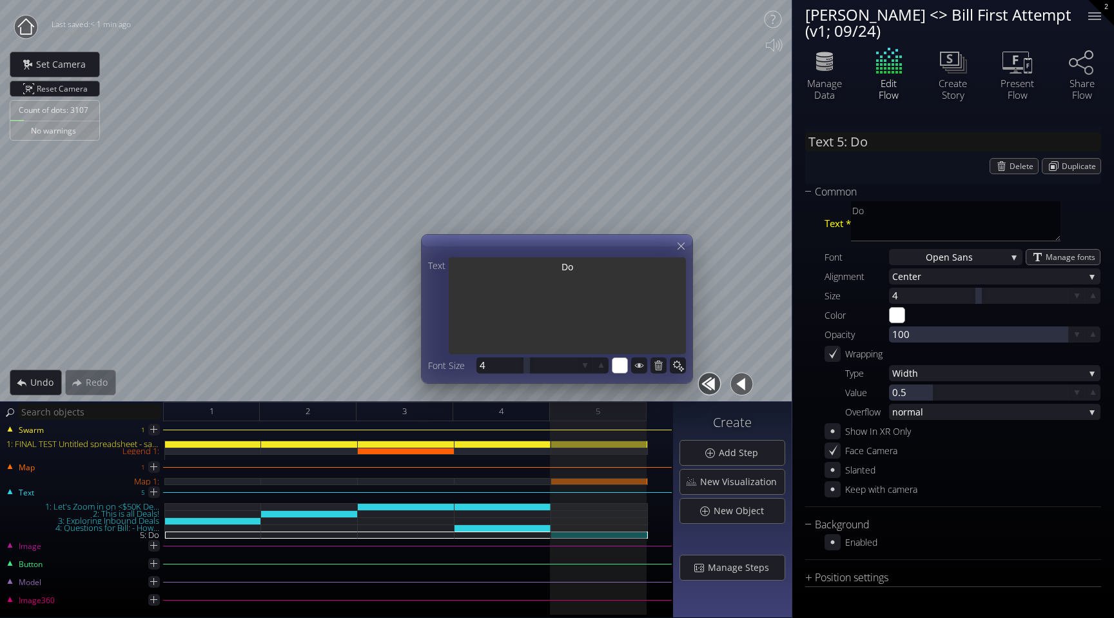
type textarea "Do"
type input "Text 5: Do"
type textarea "Do"
type input "Text 5: Do"
type textarea "Do"
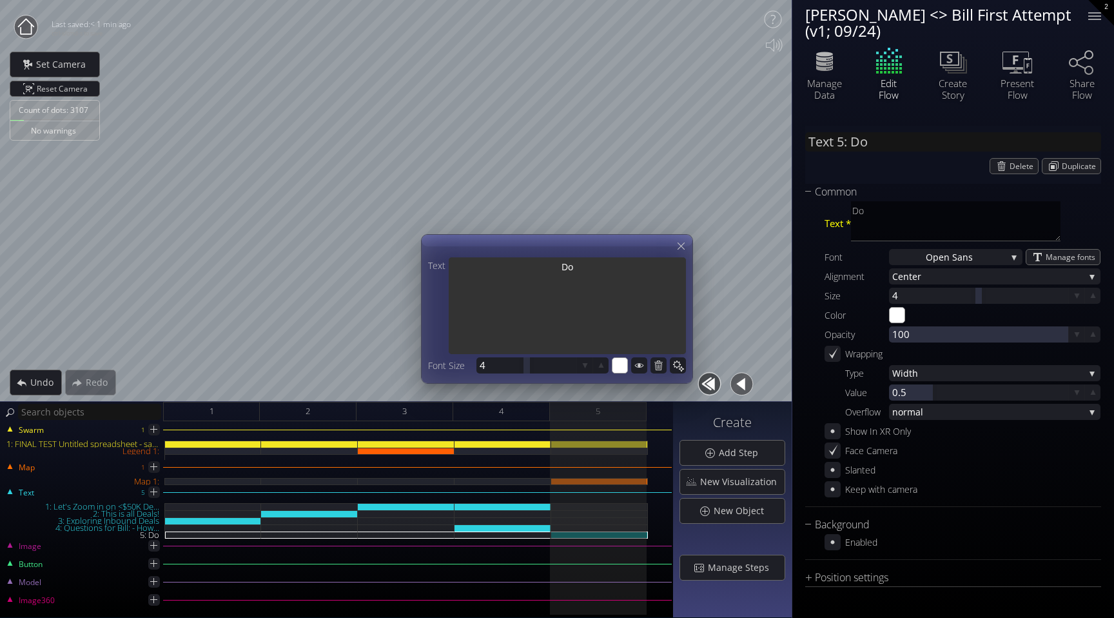
type textarea "Do"
type input "Text 5: Do a"
type textarea "Do a"
type input "Text 5: Do ag"
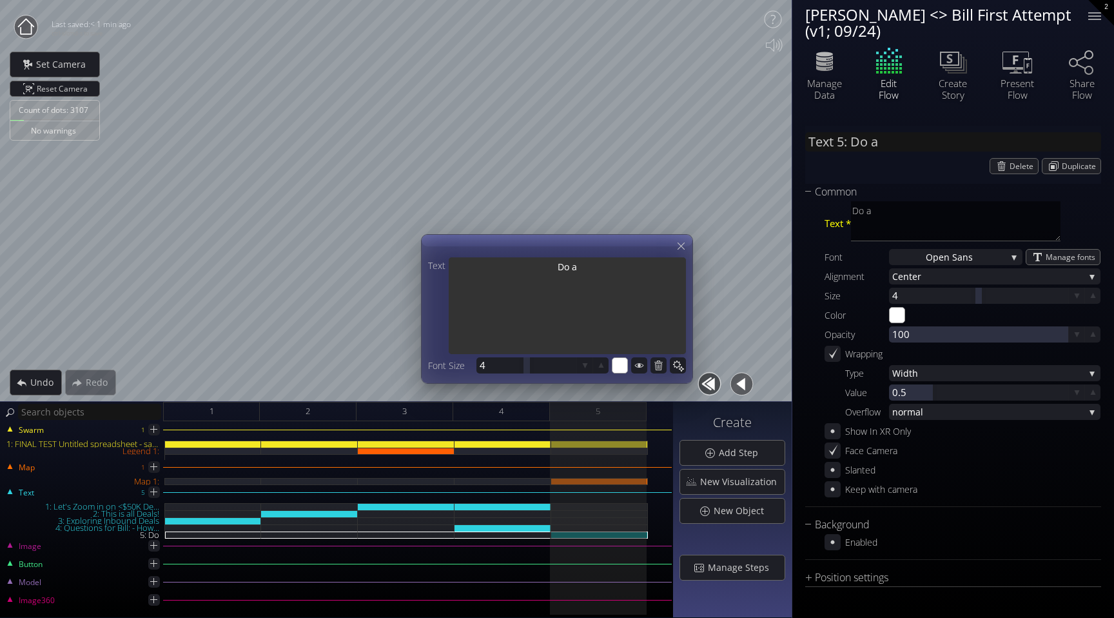
type textarea "Do ag"
type input "Text 5: Do agg"
type textarea "Do agg"
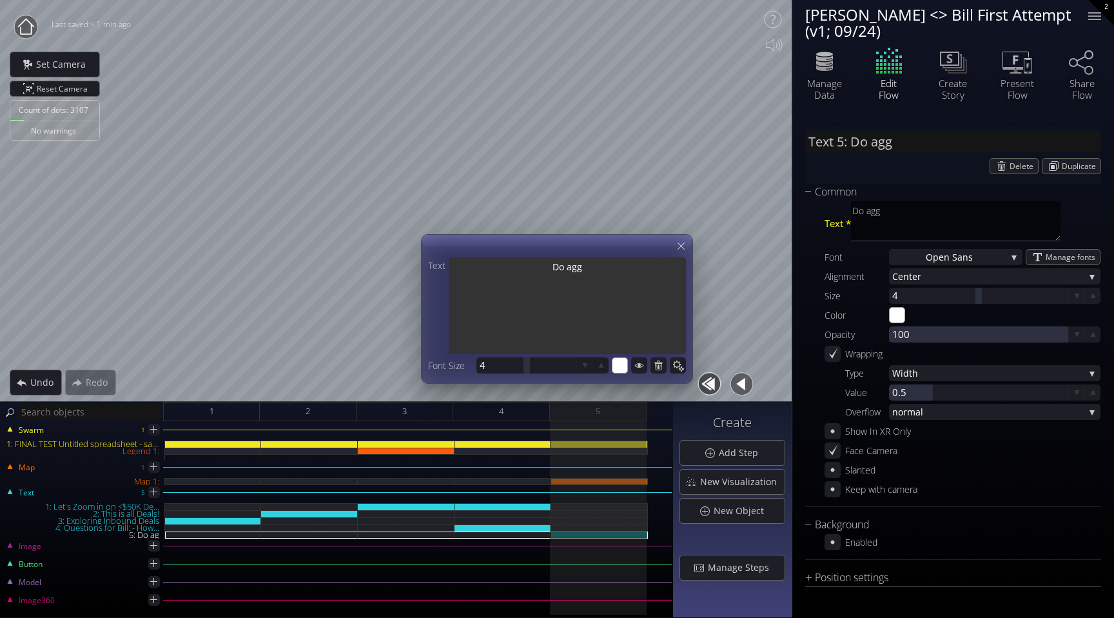
type input "Text 5: Do aggr"
type textarea "Do aggr"
type input "Text 5: Do aggre"
type textarea "Do aggre"
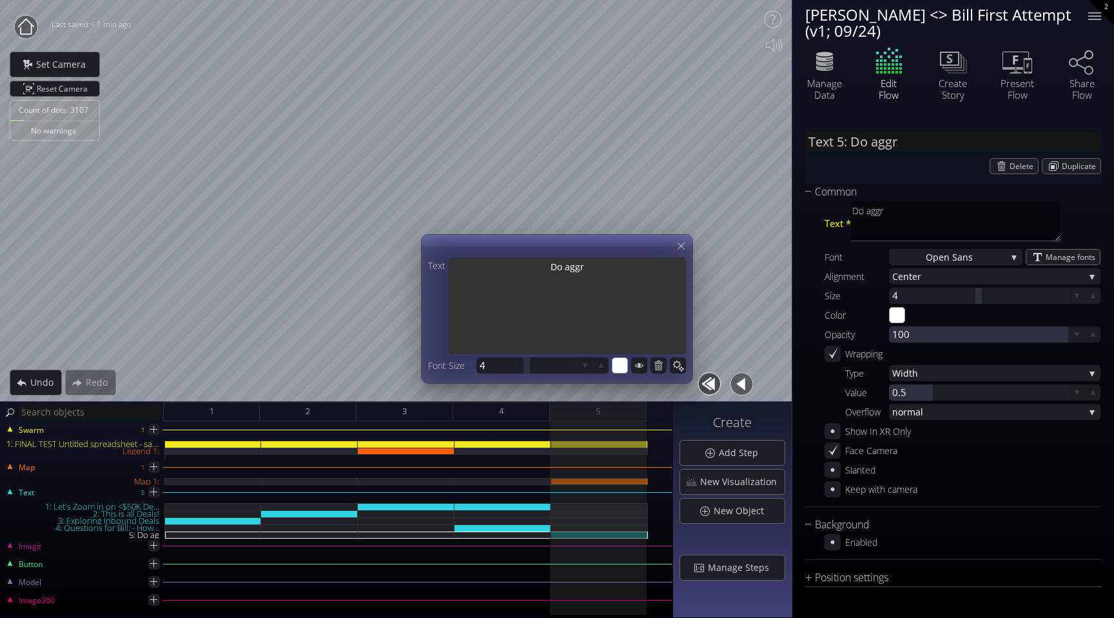
type textarea "Do aggre"
type input "Text 5: Do aggreg"
type textarea "Do aggreg"
type input "Text 5: Do aggrega"
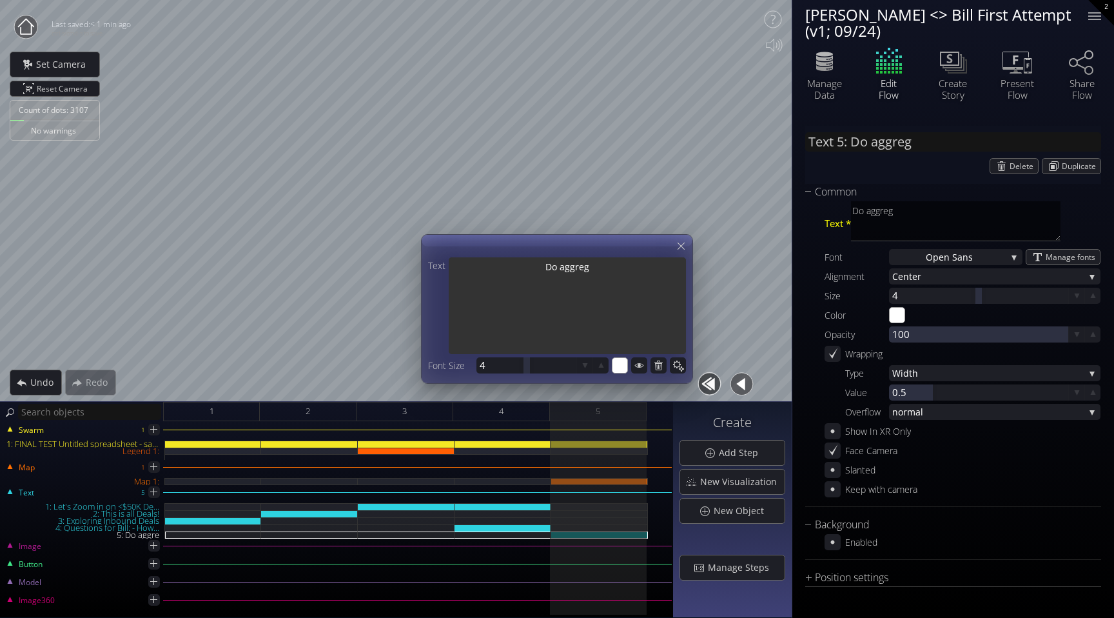
type textarea "Do aggrega"
type input "Text 5: Do aggregat"
type textarea "Do aggregat"
type textarea "Do aggregati"
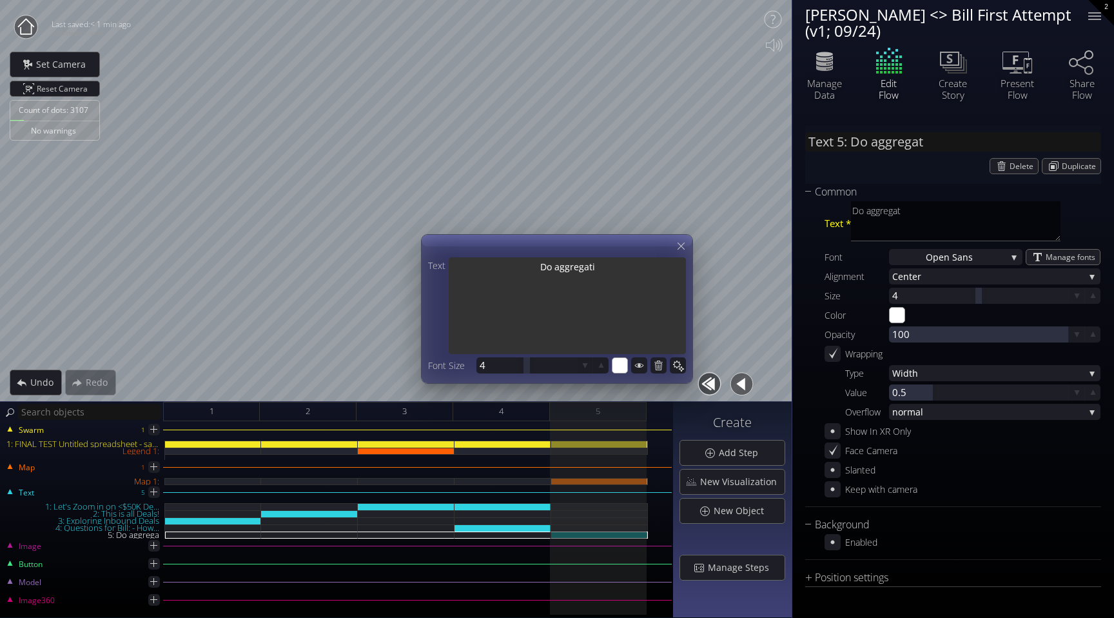
type input "Text 5: Do aggregati"
type textarea "Do aggregati"
type input "Text 5: Do aggregatio"
type textarea "Do aggregatio"
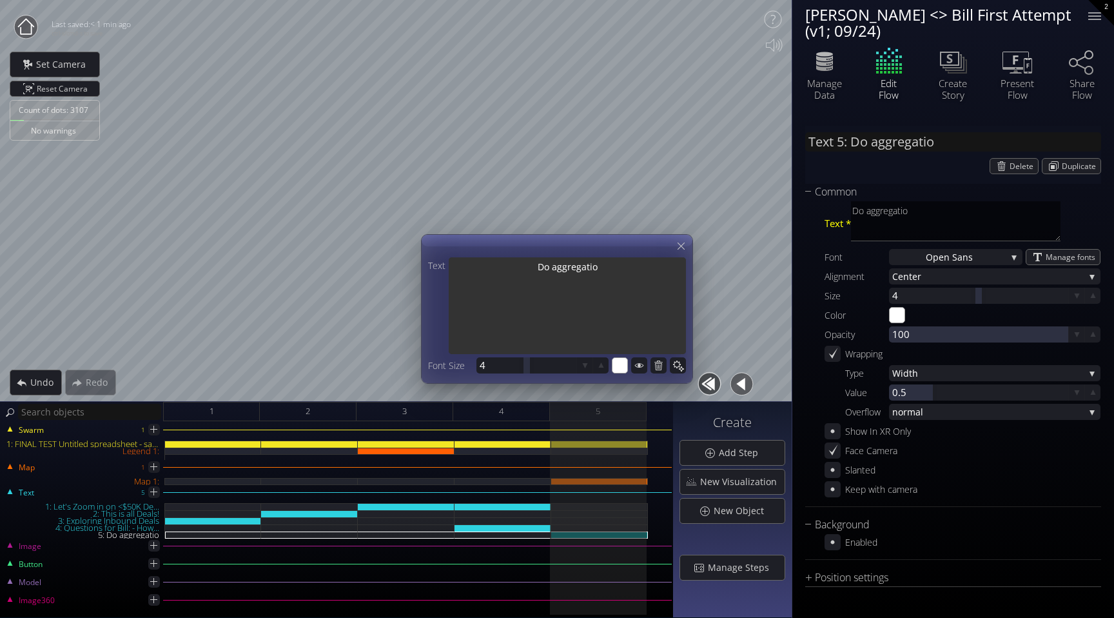
type input "Text 5: Do aggregation"
type textarea "Do aggregation"
type input "Text 5: Do aggregations"
type textarea "Do aggregations"
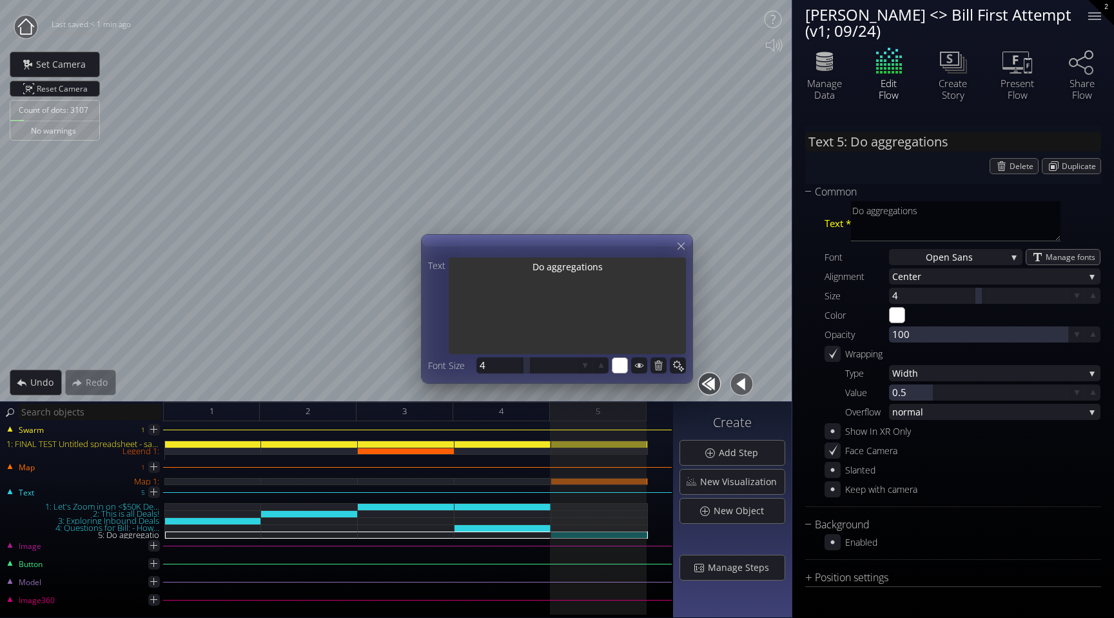
type textarea "Do aggregations"
type input "Text 5: Do aggregations"
type textarea "Do aggregations"
type input "Text 5: Do aggregations"
type textarea "Do aggregations"
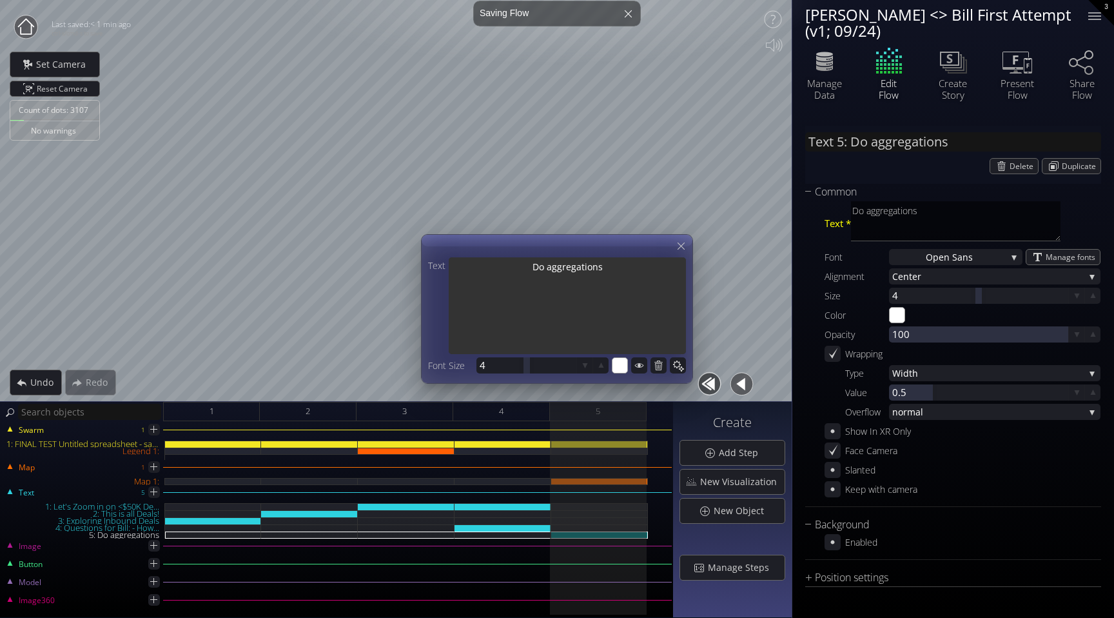
type textarea "Do aggregations"
type input "Text 5: Do aggregations"
type textarea "Do aggregations"
type input "Text 5: Do aggregations"
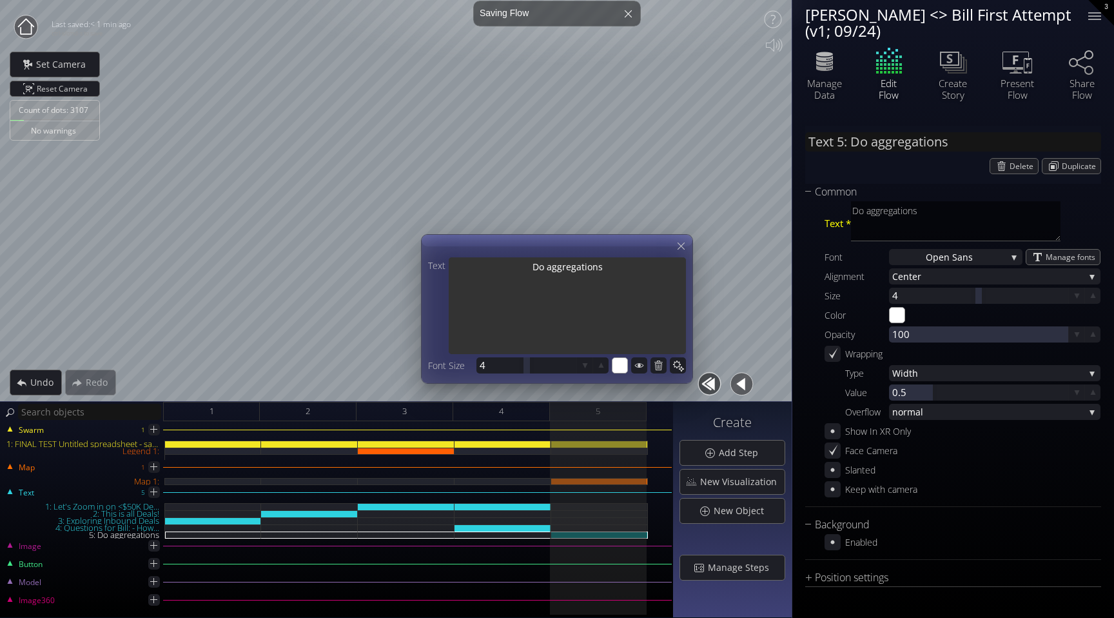
type textarea "Do aggregations"
type input "Text 5: Do aggregations"
type textarea "Do aggregations"
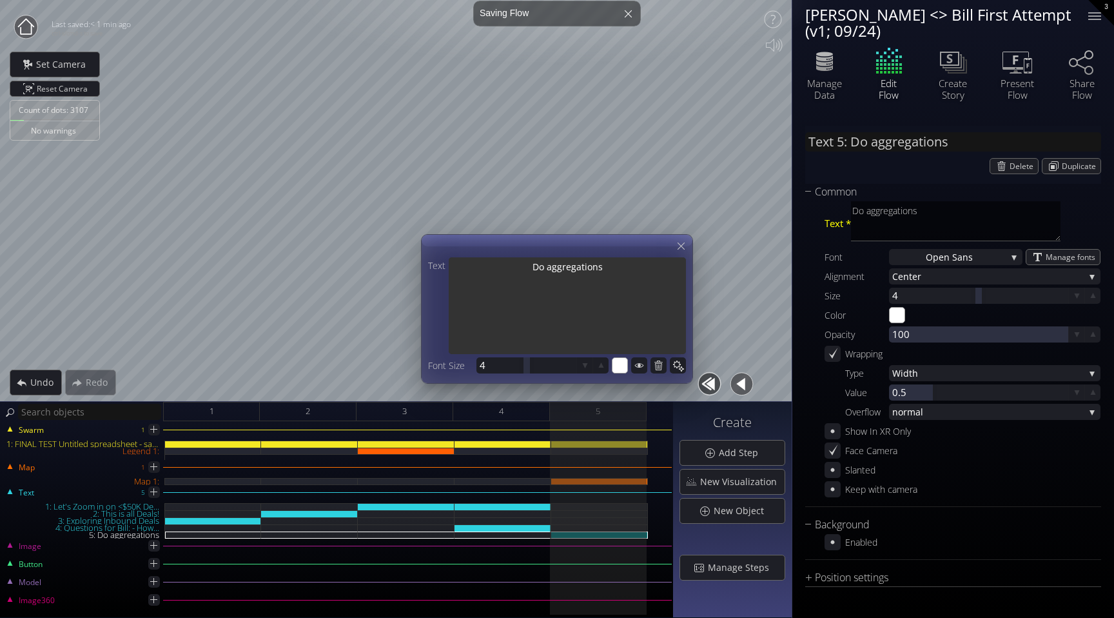
type input "Text 5: Do aggregations i"
type textarea "Do aggregations i"
type input "Text 5: Do aggregations in"
type textarea "Do aggregations in"
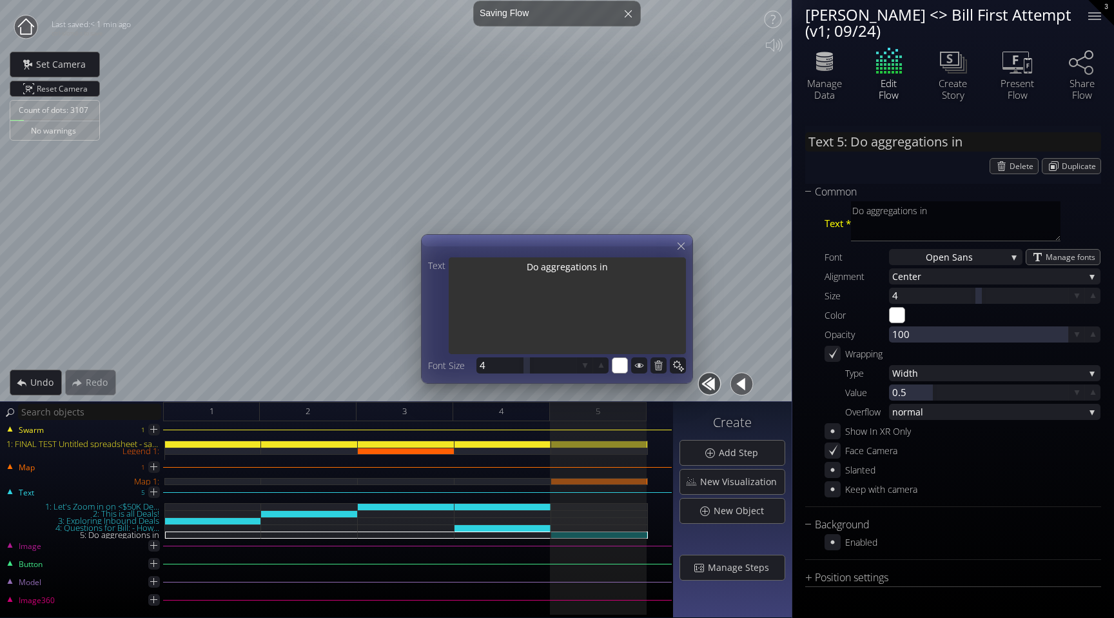
type textarea "Do aggregations in"
type input "Text 5: Do aggregations in"
type textarea "Do aggregations in"
type input "Text 5: Do aggregations in"
type textarea "Do aggregations in"
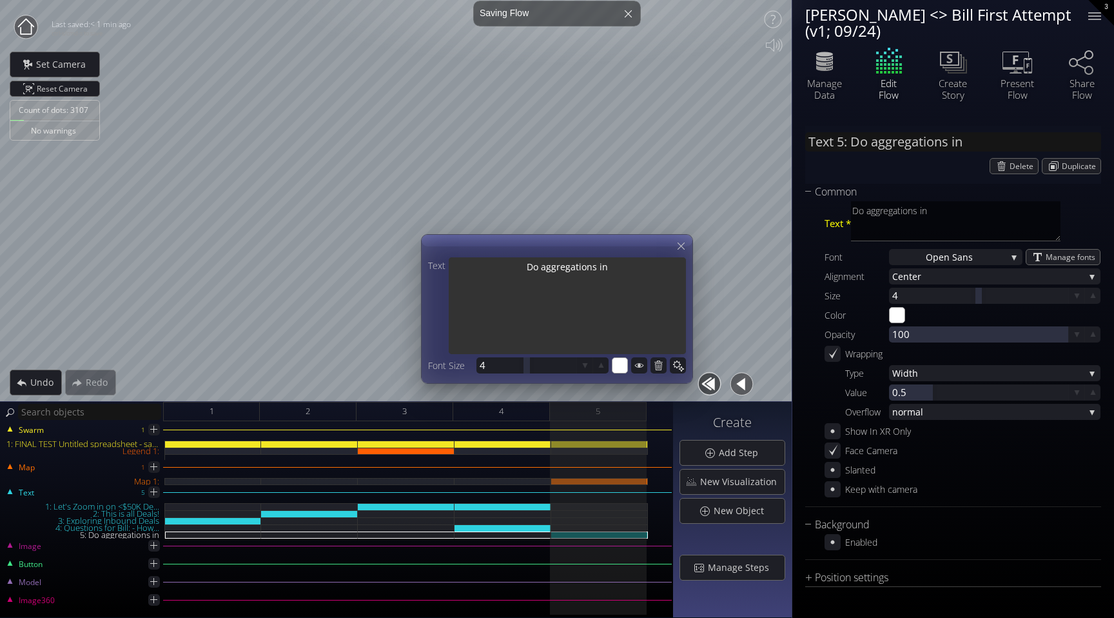
type textarea "Do aggregations in"
type input "Text 5: Do aggregations in"
type textarea "Do aggregations in"
type input "Text 5: Do aggregations in"
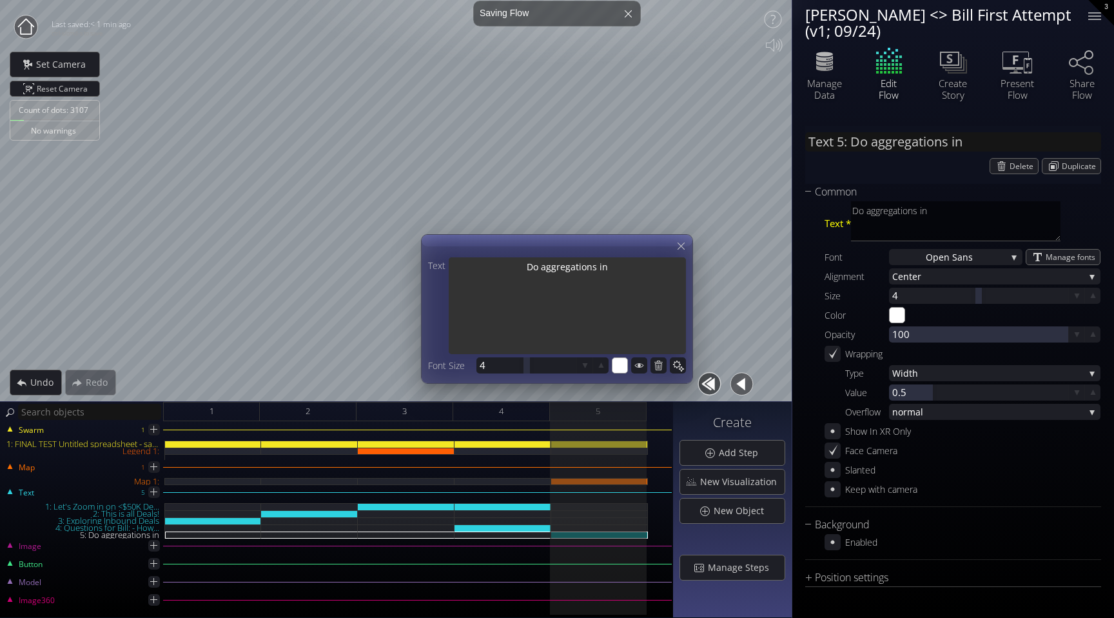
type textarea "Do aggregations in"
type input "Text 5: Do aggregations in"
type textarea "Do aggregations in"
type input "Text 5: Do aggregations in E"
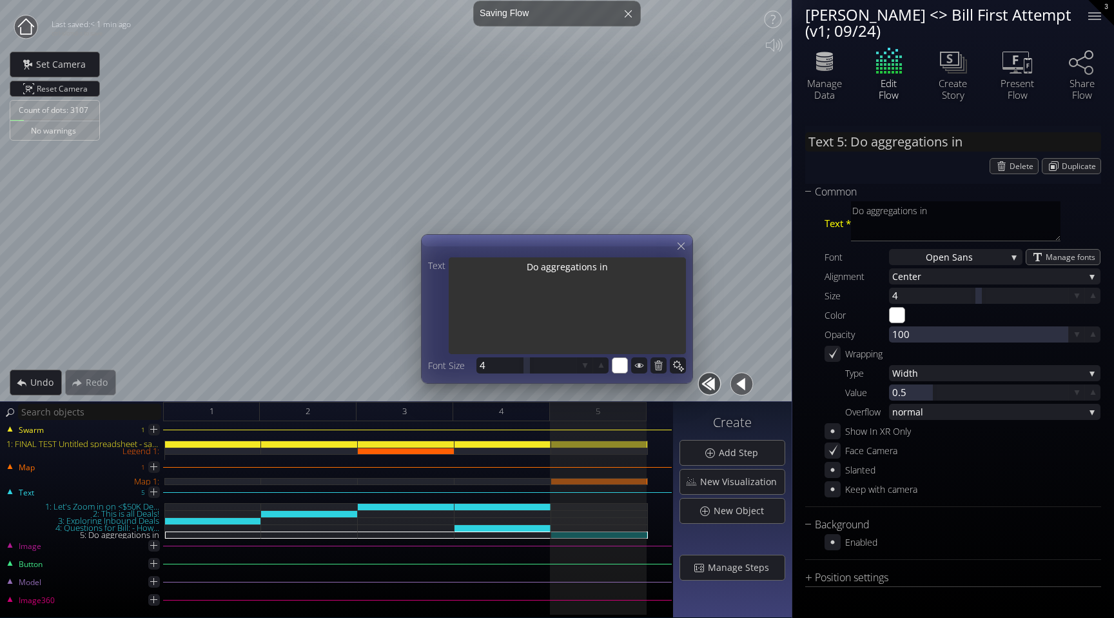
type textarea "Do aggregations in E"
type input "Text 5: Do aggregations in Ex"
type textarea "Do aggregations in Ex"
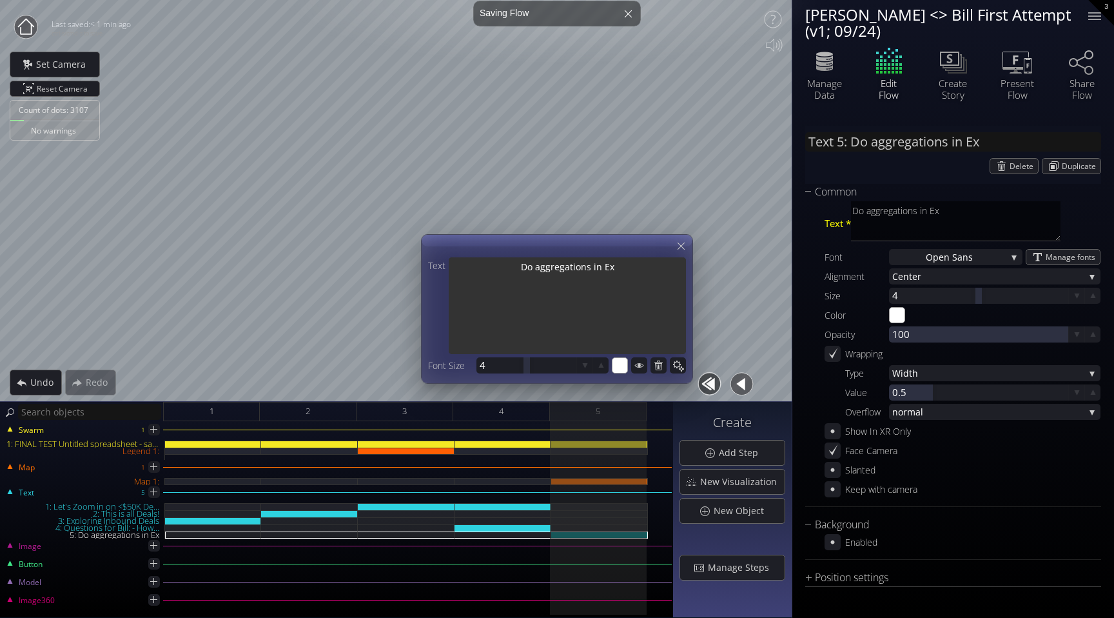
type input "Text 5: Do aggregations in Exc"
type textarea "Do aggregations in Exc"
type input "Text 5: Do aggregations in Exce"
type textarea "Do aggregations in Exce"
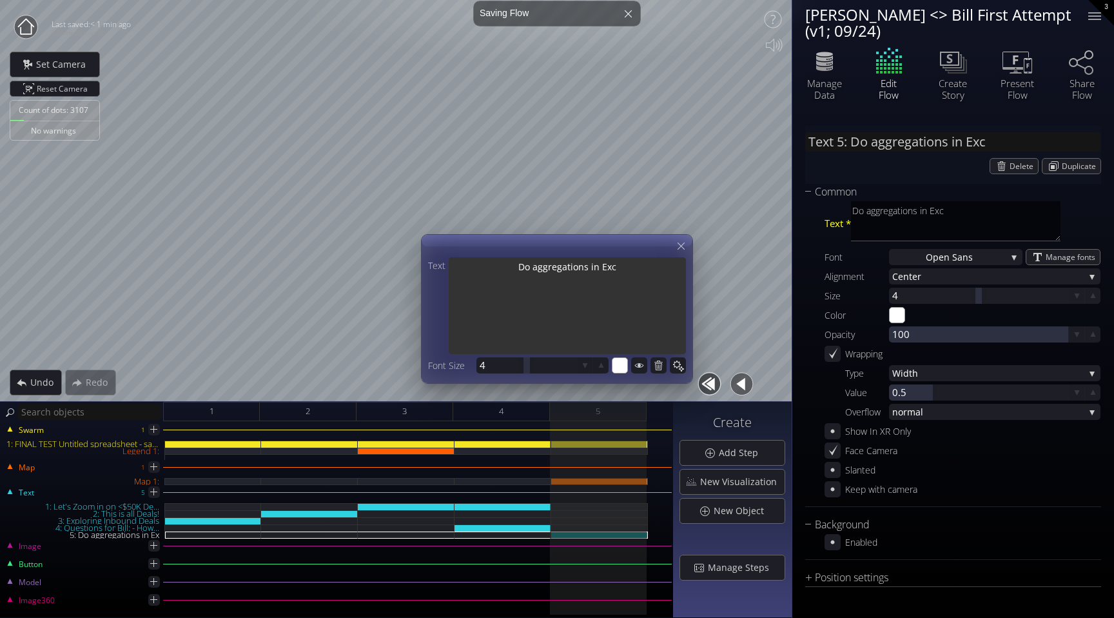
type textarea "Do aggregations in Exce"
type input "Text 5: Do aggregations in Excel"
type textarea "Do aggregations in Excel"
type input "Text 5: Do aggregations in Excel"
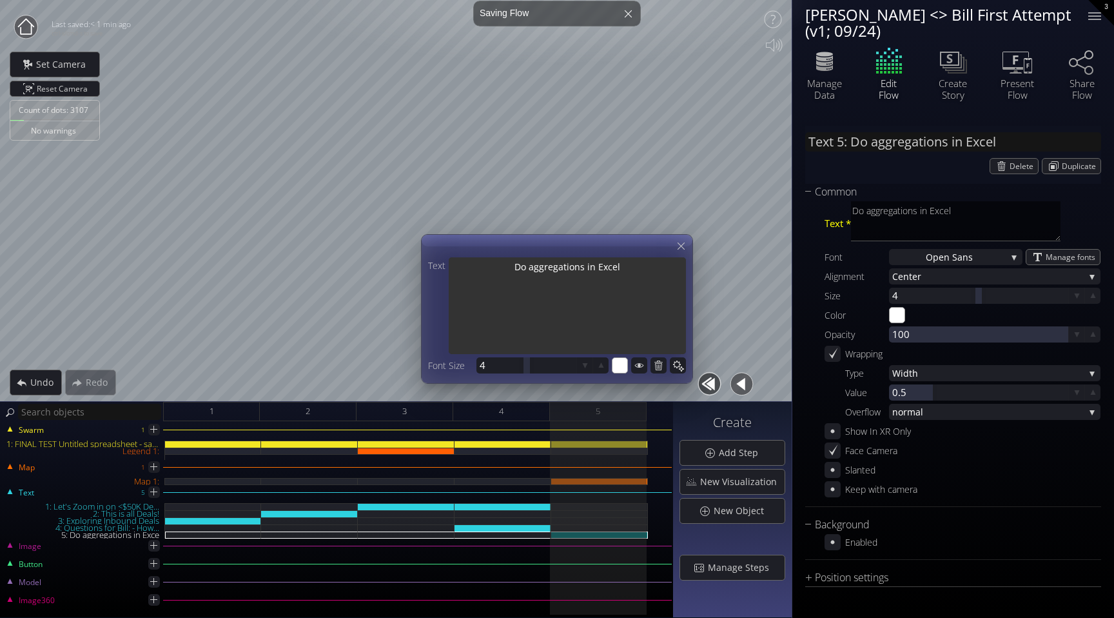
type textarea "Do aggregations in Excel"
type input "Text 5: Do aggregations in Excel"
type textarea "Do aggregations in Excel"
type input "Text 5: Do aggregations in Excel"
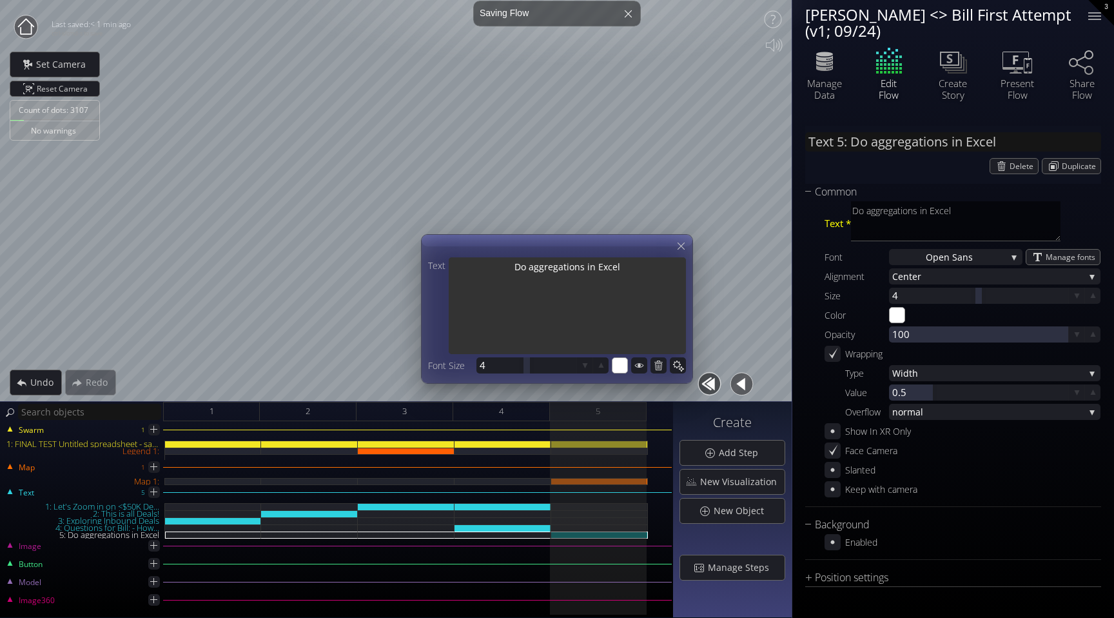
type textarea "Do aggregations in Excel"
type input "Text 5: Do aggregations in Excel"
type textarea "Do aggregations in Excel"
type input "Text 5: Do aggregations in Excel"
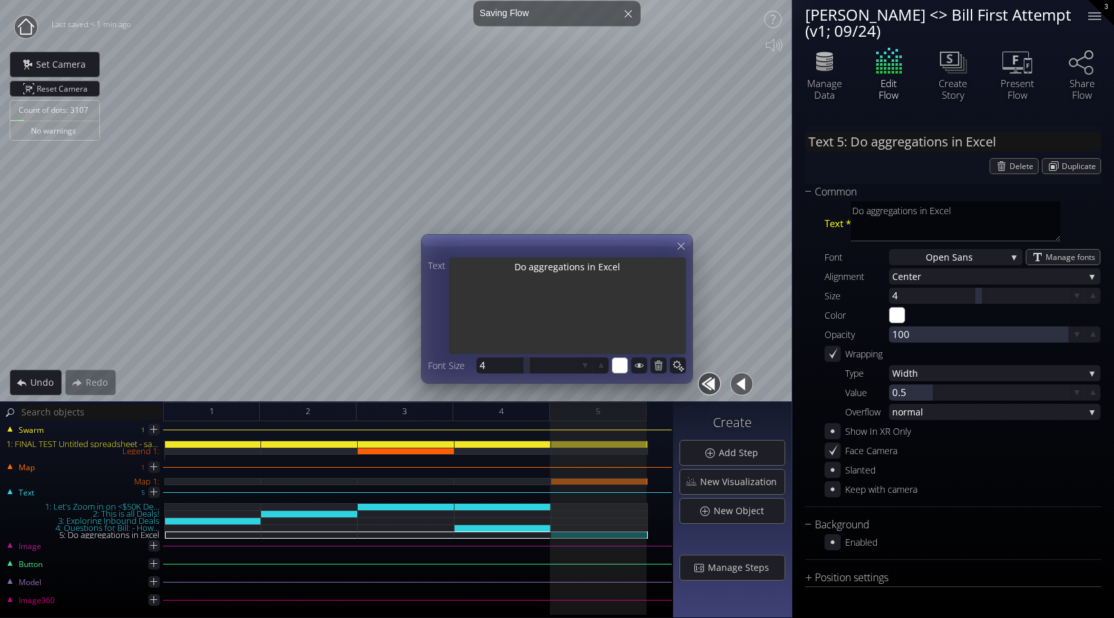
type textarea "Do aggregations in Excel"
type input "Text 5: Do aggregations in Excel ..."
type textarea "Do aggregations in Excel t"
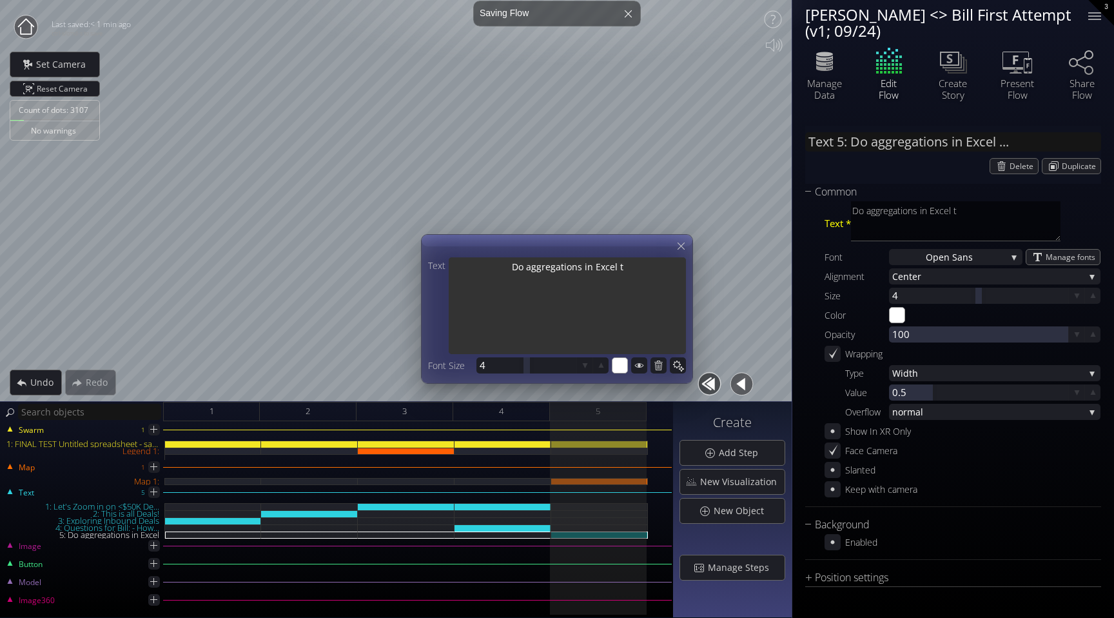
type textarea "Do aggregations in Excel to"
type textarea "Do aggregations in Excel to t"
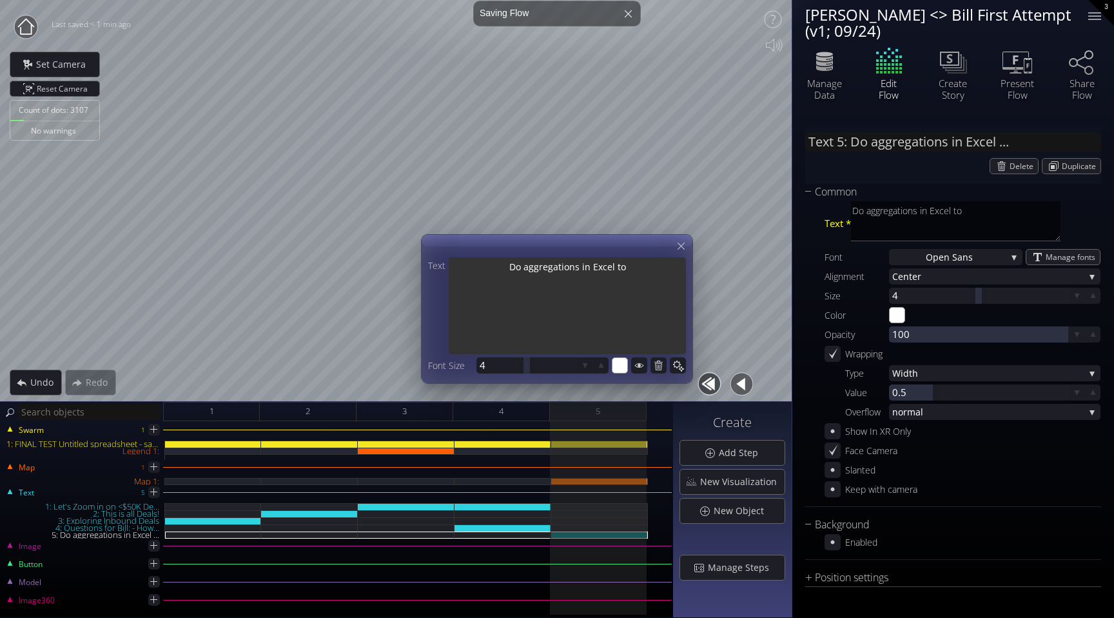
type textarea "Do aggregations in Excel to t"
type textarea "Do aggregations in Excel to th"
type textarea "Do aggregations in Excel to the"
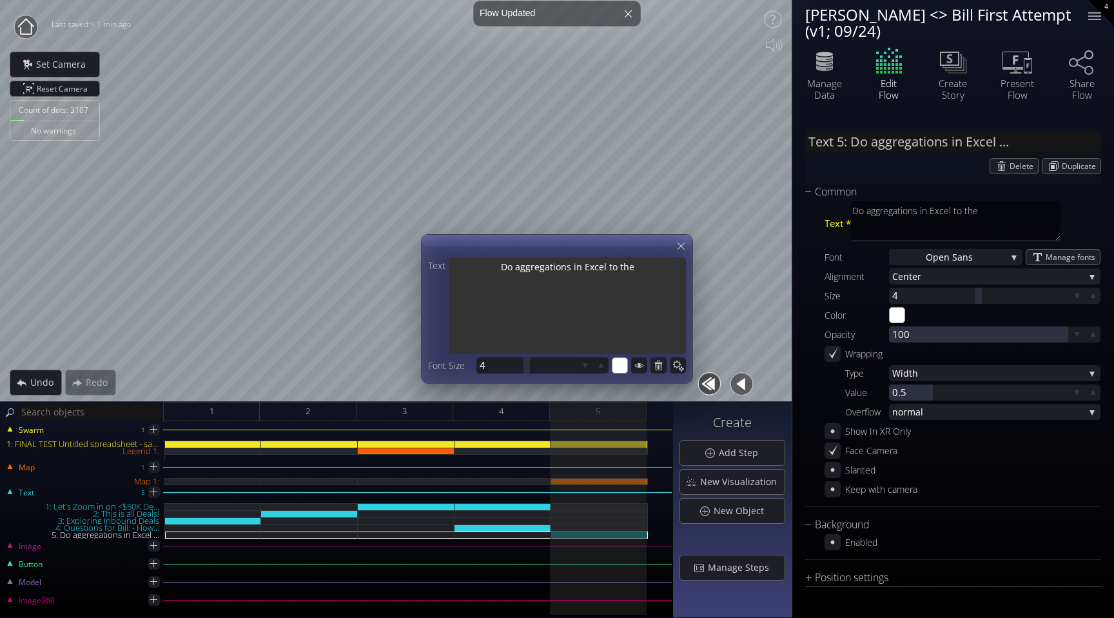
type textarea "Do aggregations in Excel to then"
type textarea "Do aggregations in Excel to then c"
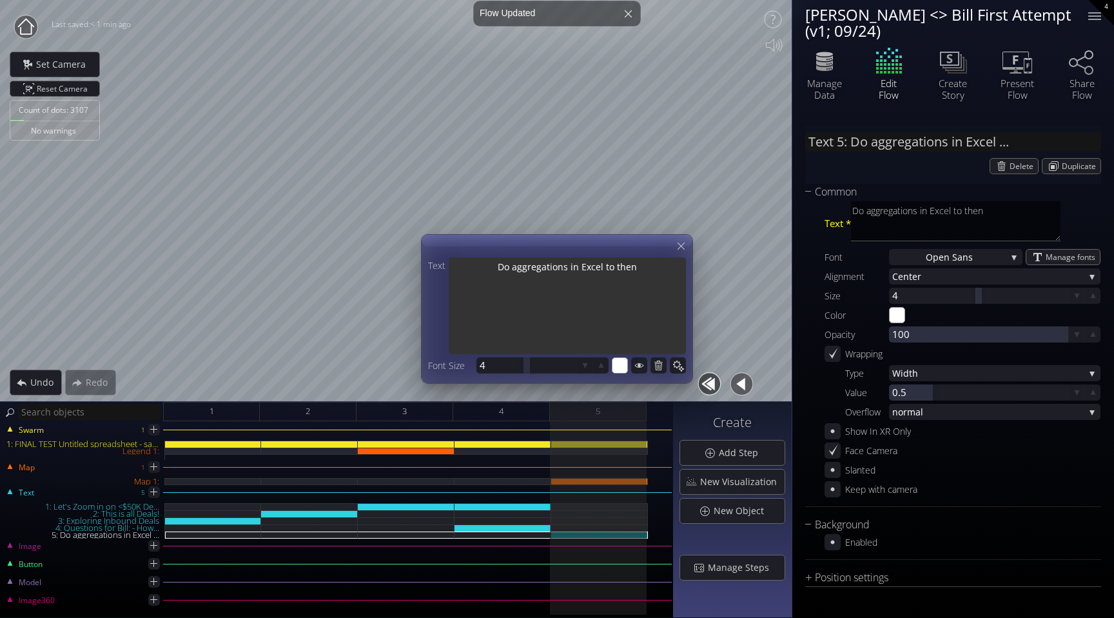
type textarea "Do aggregations in Excel to then c"
type textarea "Do aggregations in Excel to then co"
type textarea "Do aggregations in Excel to then col"
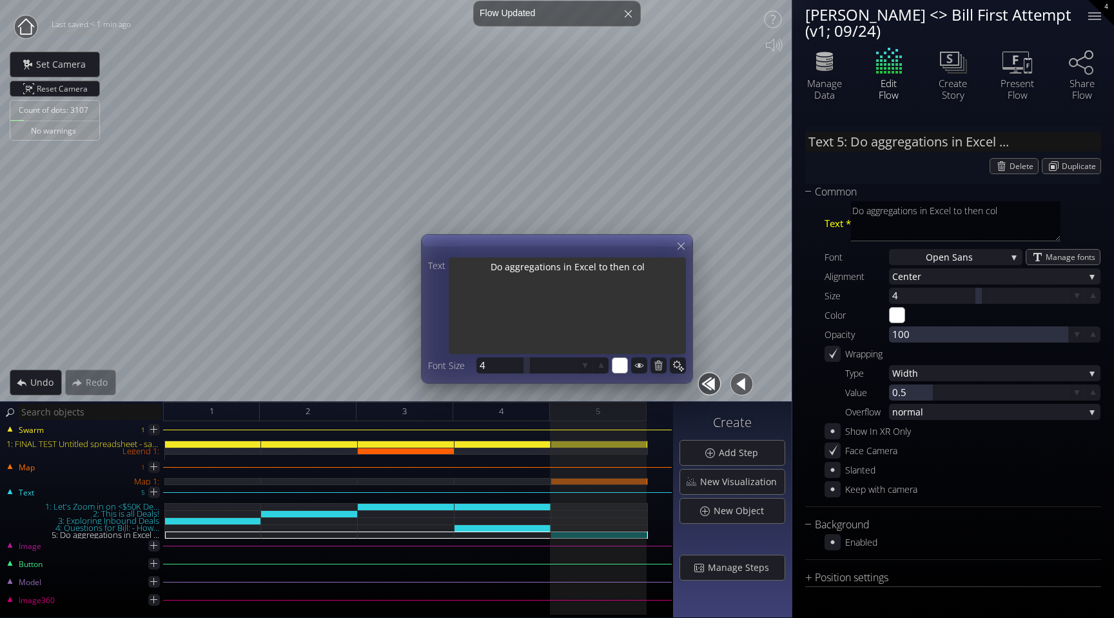
type textarea "Do aggregations in Excel to then colo"
type textarea "Do aggregations in Excel to then color"
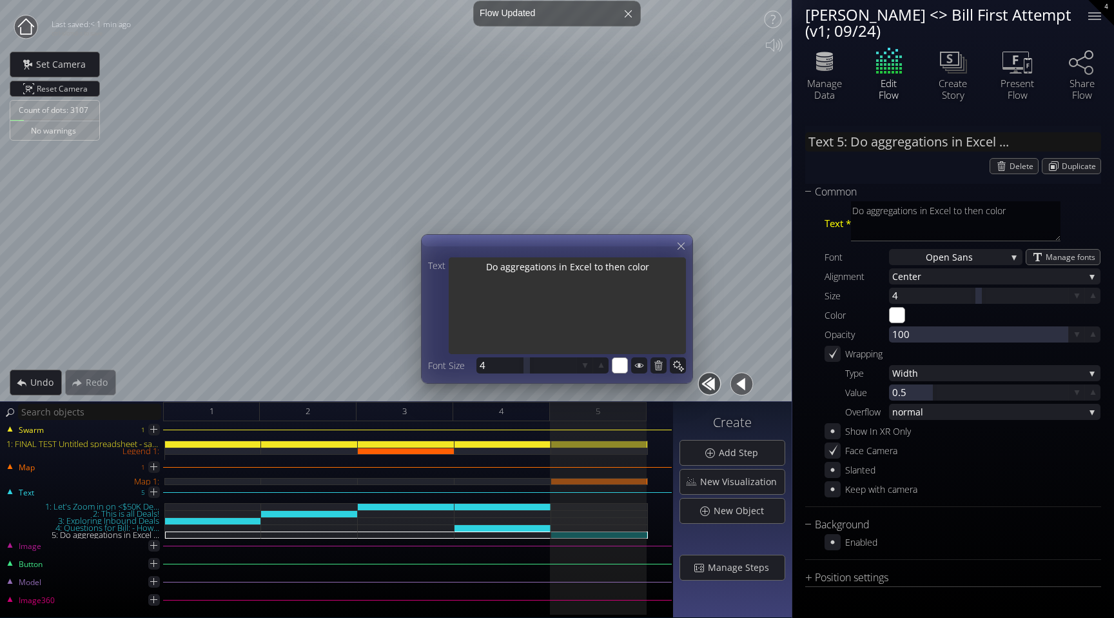
type textarea "Do aggregations in Excel to then color"
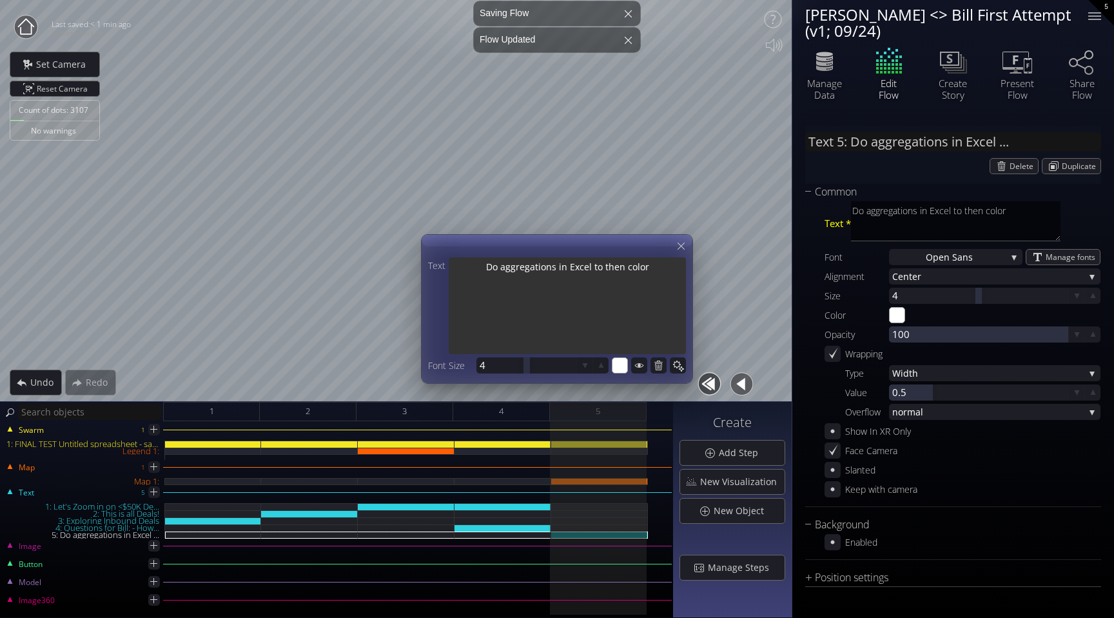
type textarea "Do aggregations in Excel to then color"
type textarea "Do aggregations in Excel to then color t"
type textarea "Do aggregations in Excel to then color th"
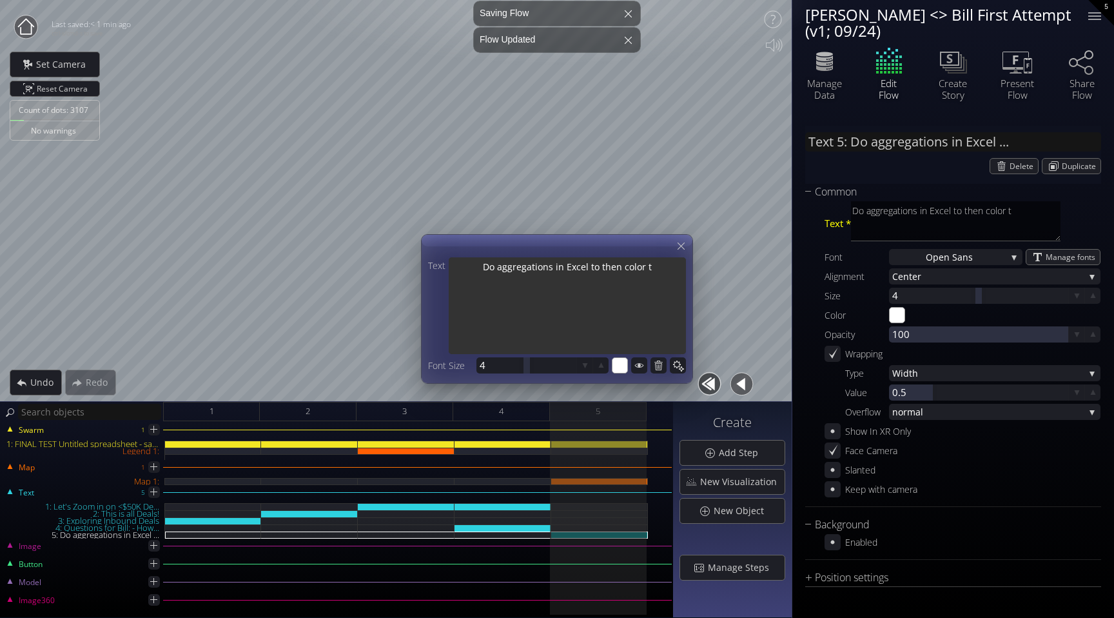
type textarea "Do aggregations in Excel to then color th"
type textarea "Do aggregations in Excel to then color the"
type textarea "Do aggregations in Excel to then color thes"
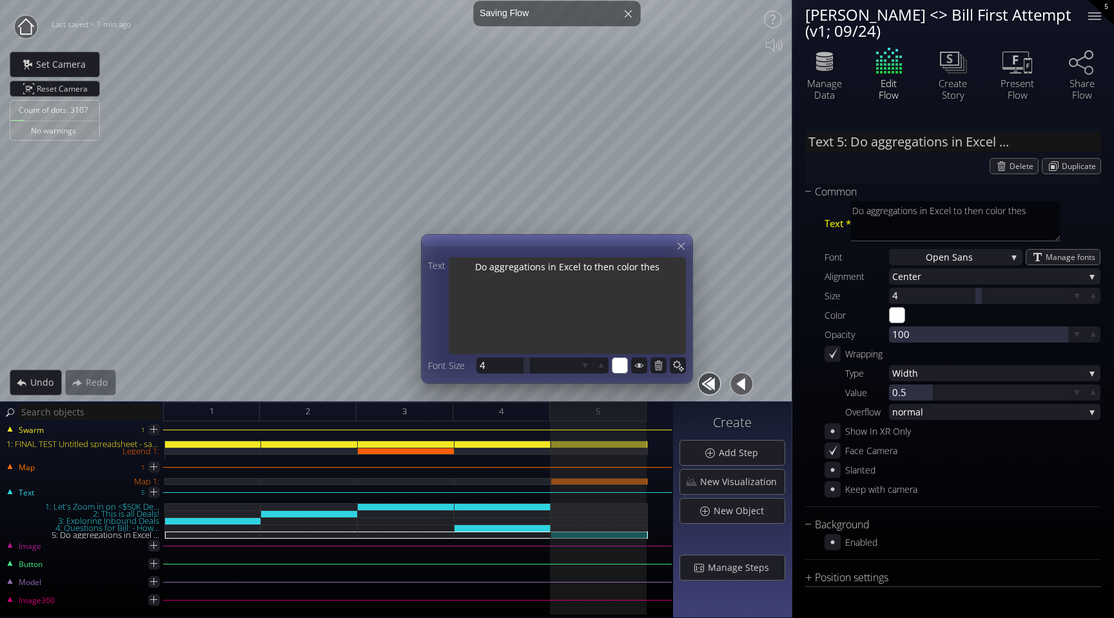
type textarea "Do aggregations in Excel to then color these"
type textarea "Do aggregations in Excel to then color these b"
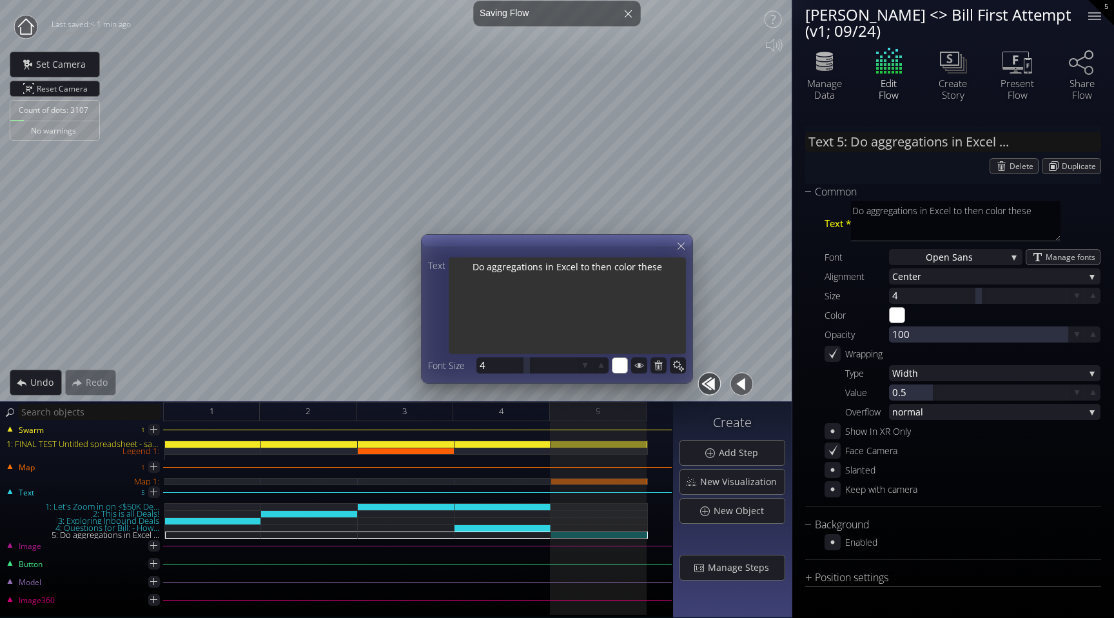
type textarea "Do aggregations in Excel to then color these b"
type textarea "Do aggregations in Excel to then color these by"
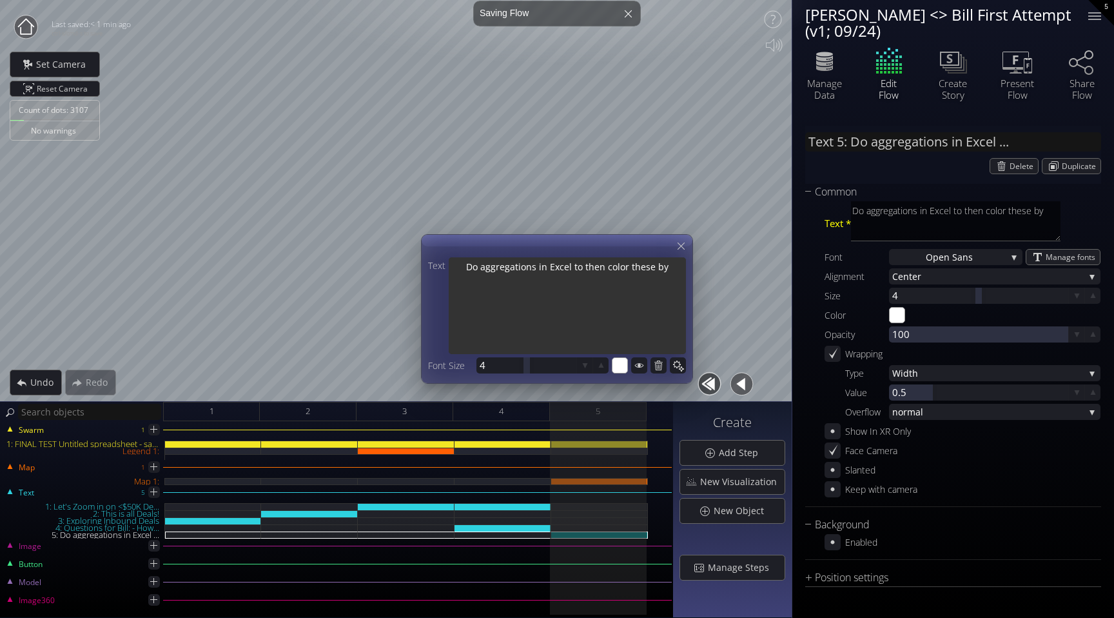
type textarea "Do aggregations in Excel to then color these by"
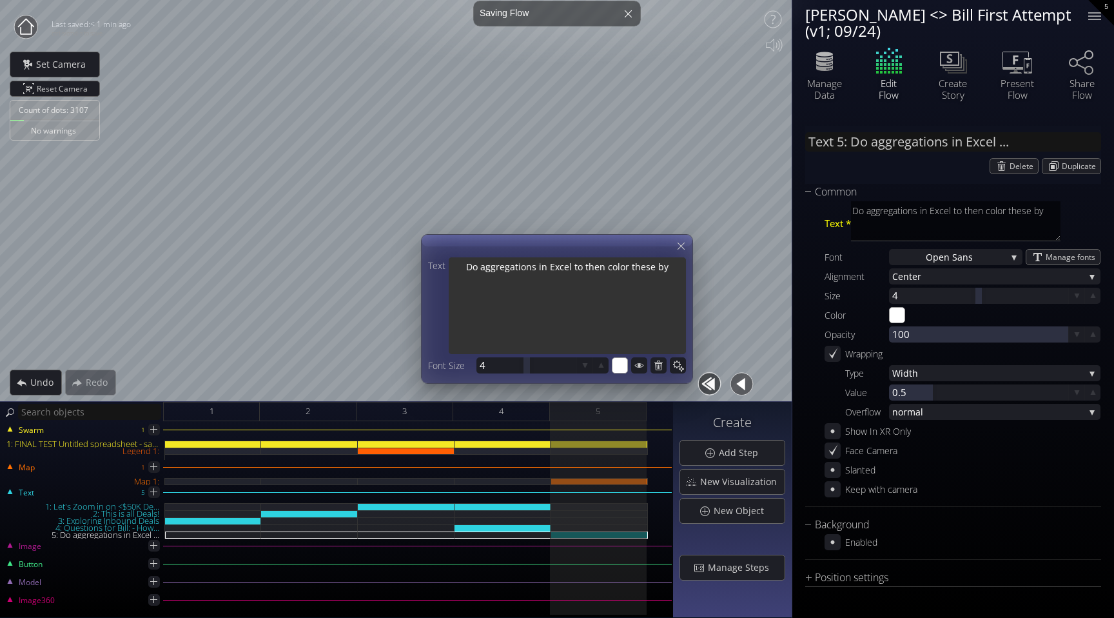
type textarea "Do aggregations in Excel to then color these by"
type textarea "Do aggregations in Excel to then color these by a"
type textarea "Do aggregations in Excel to then color these by av"
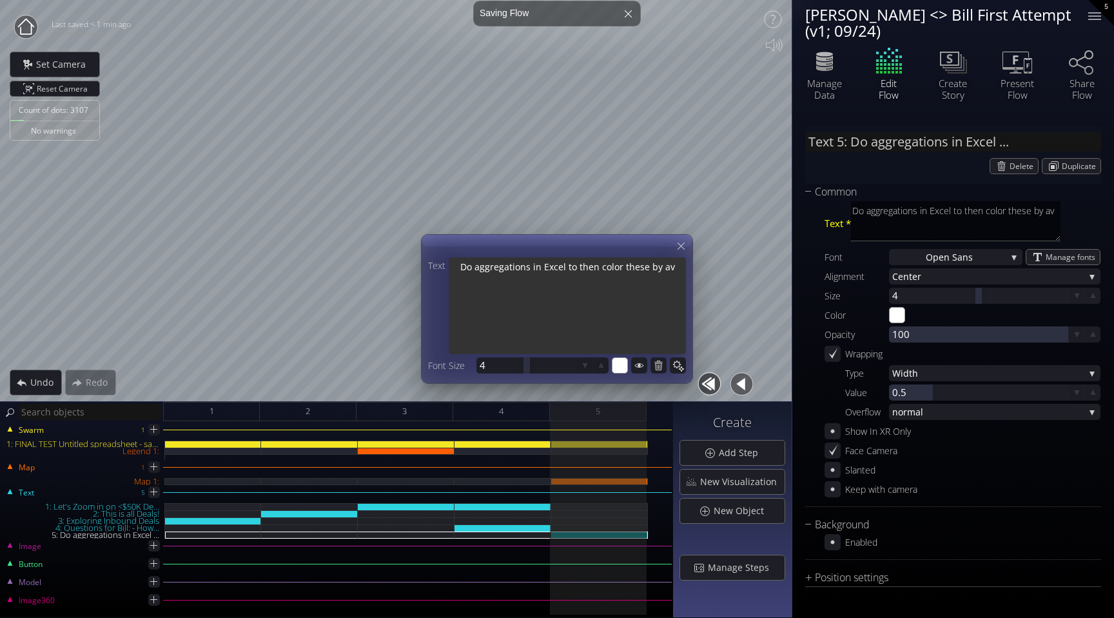
type textarea "Do aggregations in Excel to then color these by ave"
type textarea "Do aggregations in Excel to then color these by aver"
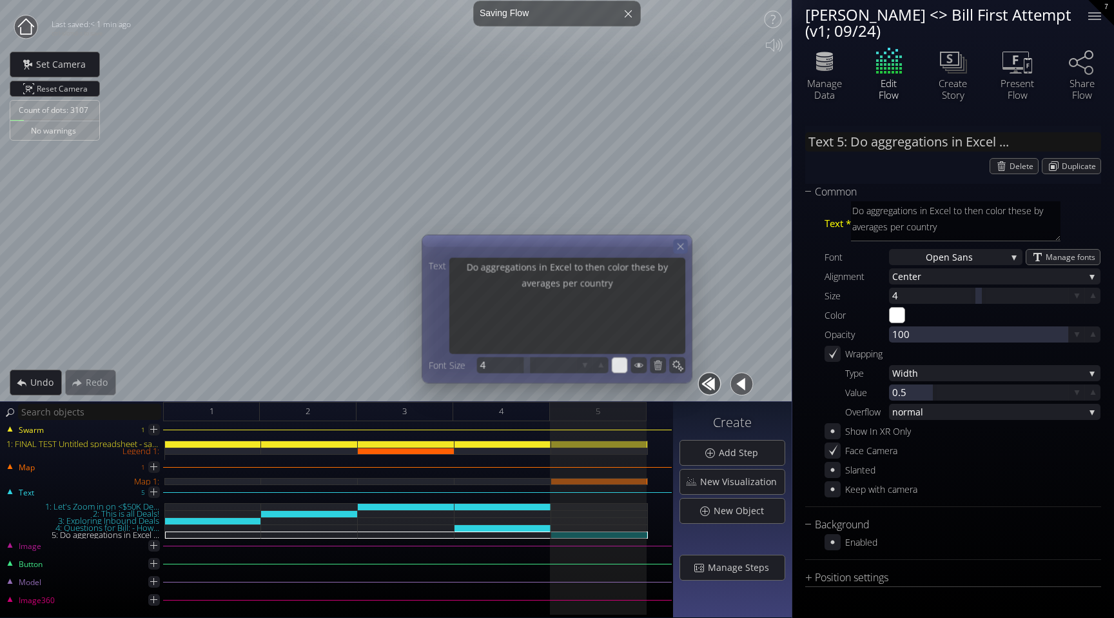
click at [680, 240] on div at bounding box center [680, 246] width 14 height 14
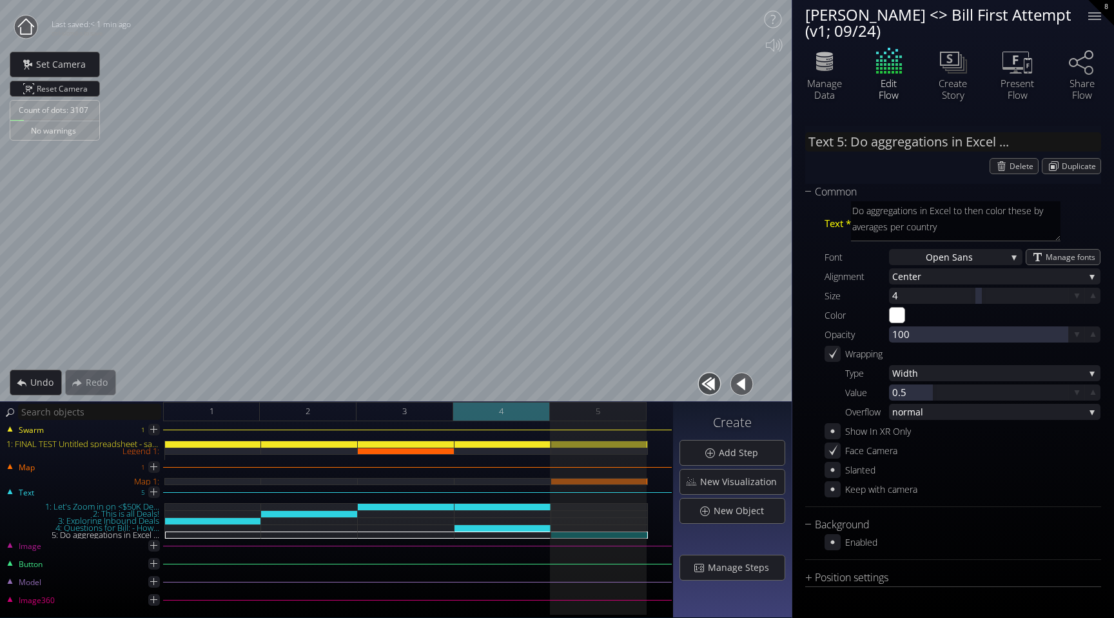
click at [525, 419] on div "4" at bounding box center [501, 411] width 97 height 19
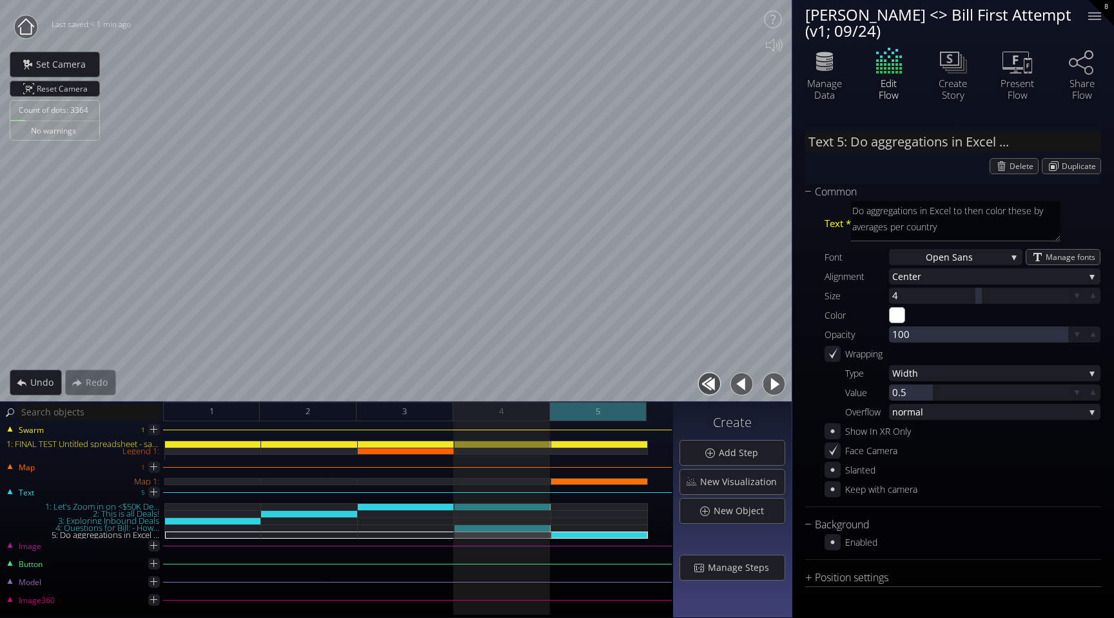
click at [599, 413] on span "5" at bounding box center [598, 411] width 5 height 16
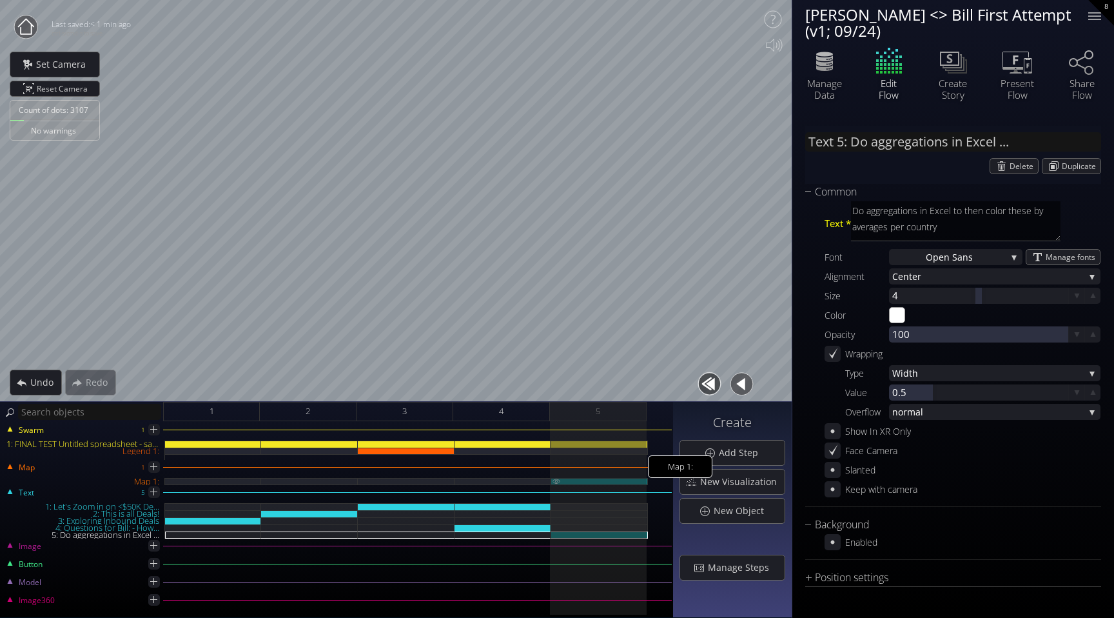
click at [589, 480] on div "Map 1:" at bounding box center [599, 481] width 97 height 7
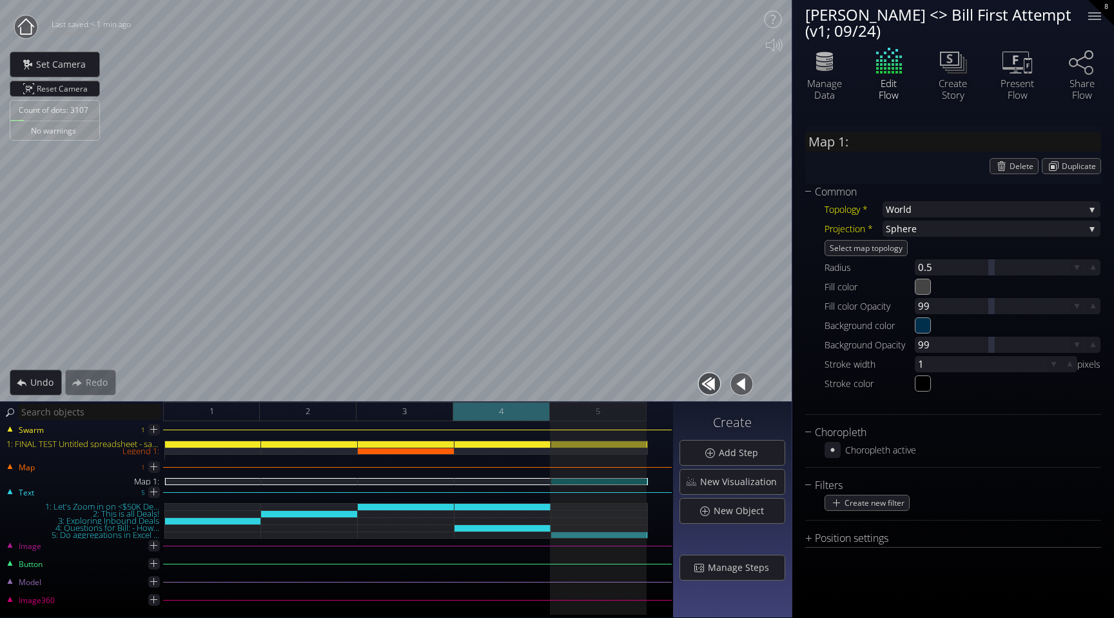
click at [525, 406] on div "4" at bounding box center [501, 411] width 97 height 19
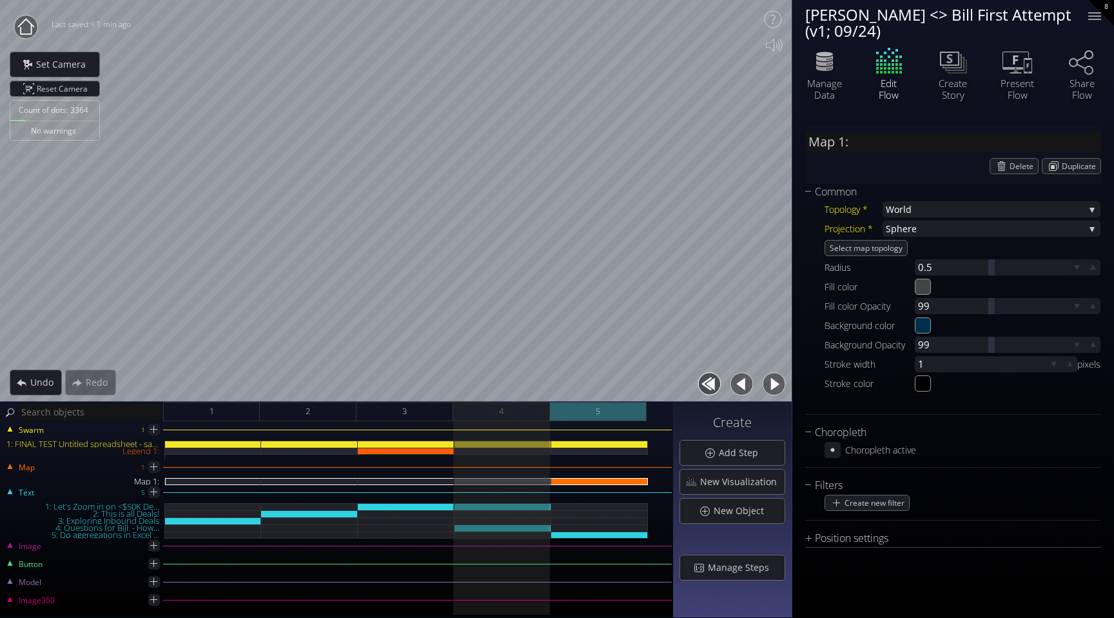
click at [618, 407] on div "5" at bounding box center [598, 411] width 97 height 19
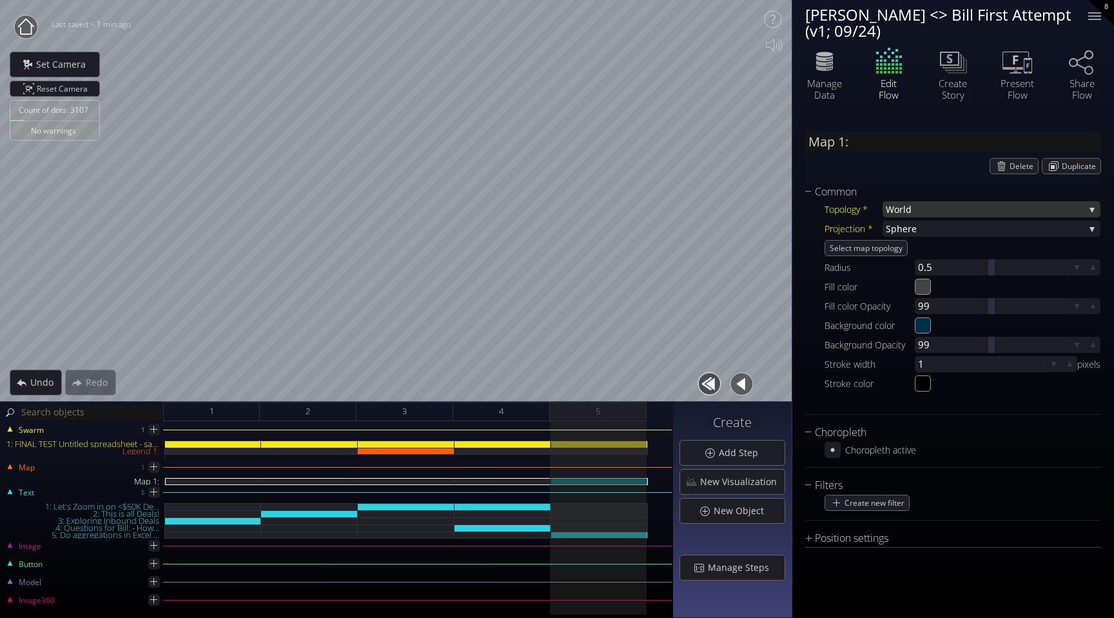
click at [935, 206] on span "World" at bounding box center [985, 209] width 199 height 16
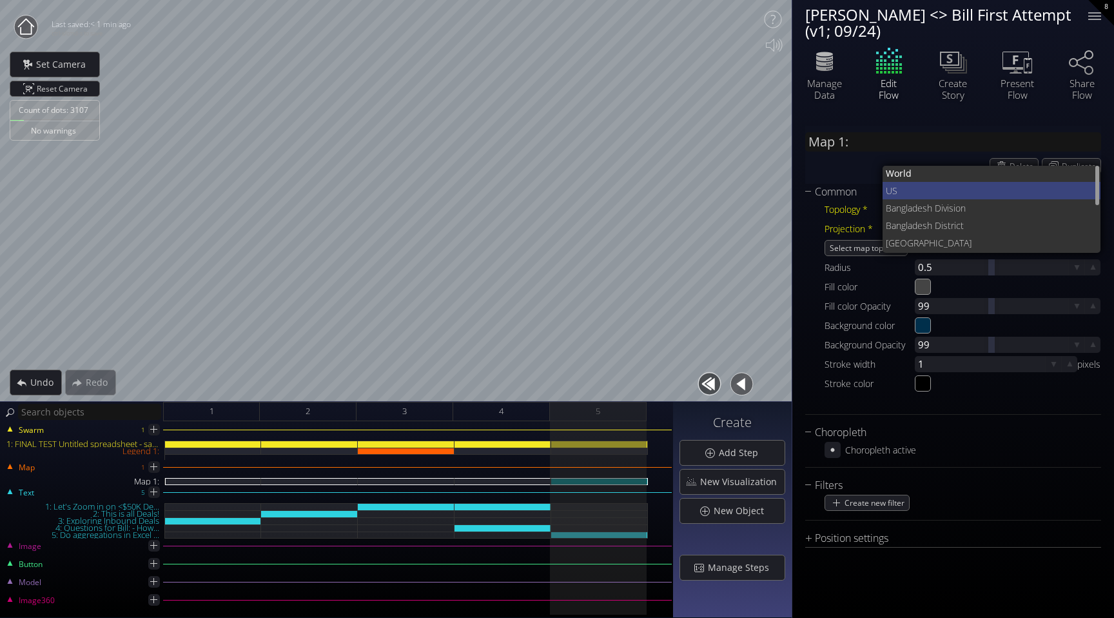
scroll to position [3, 0]
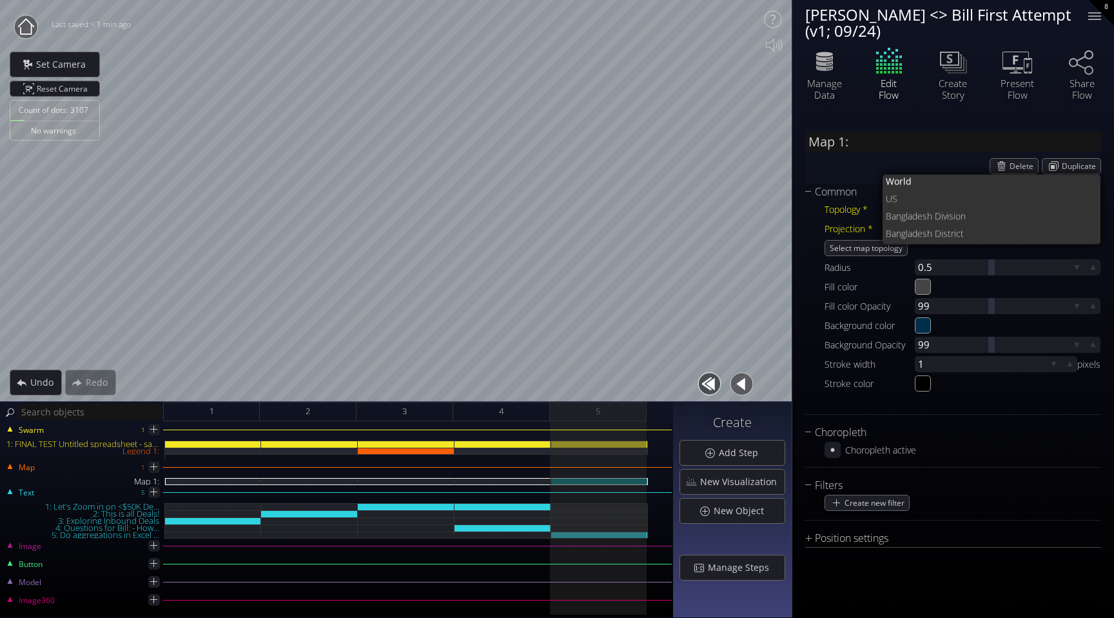
click at [848, 168] on div "Delete Duplicate" at bounding box center [953, 166] width 296 height 16
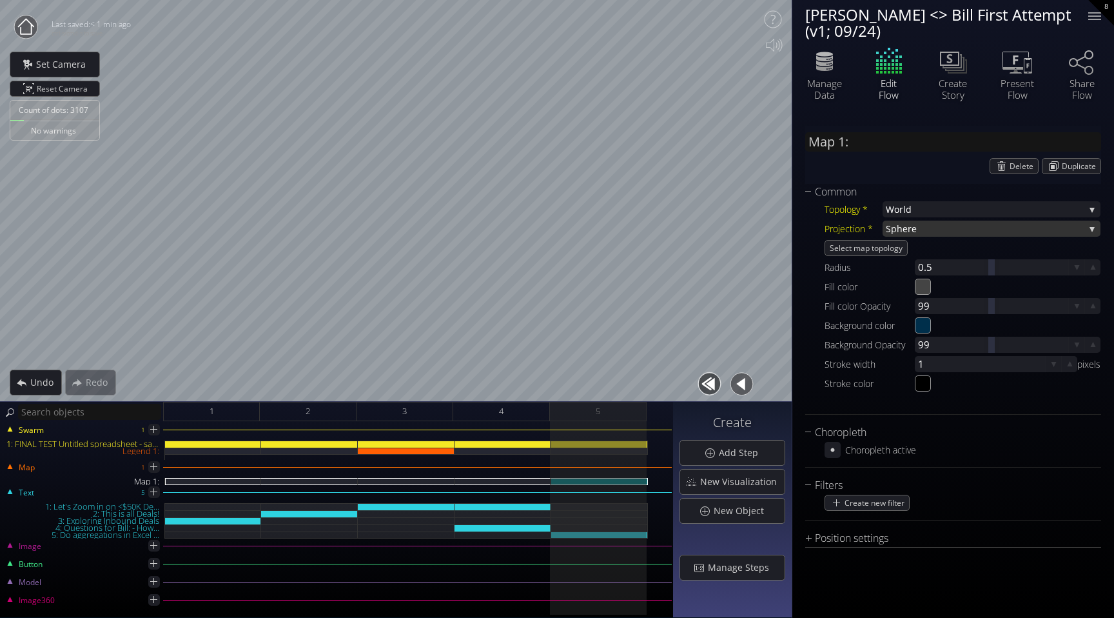
click at [966, 231] on span "here" at bounding box center [991, 228] width 188 height 16
click at [800, 238] on div "Map 1: Delete Duplicate Common Topology * World World US Banglades h Division B…" at bounding box center [953, 341] width 322 height 457
click at [884, 249] on span "Select map topology" at bounding box center [866, 247] width 82 height 15
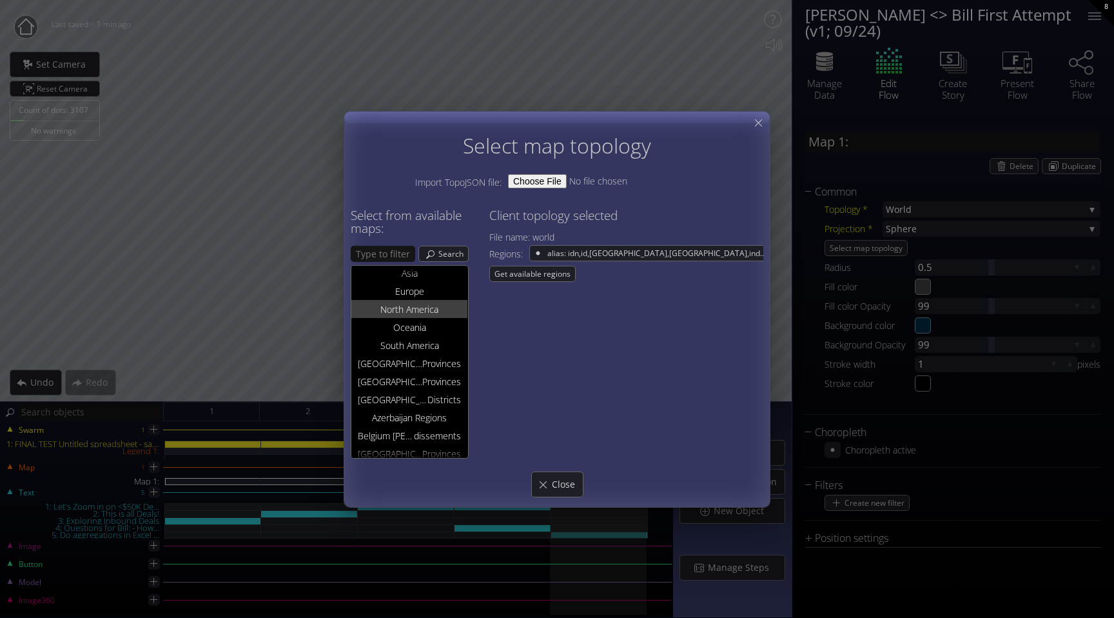
scroll to position [25, 0]
click at [575, 281] on span "Get available regions" at bounding box center [532, 273] width 85 height 15
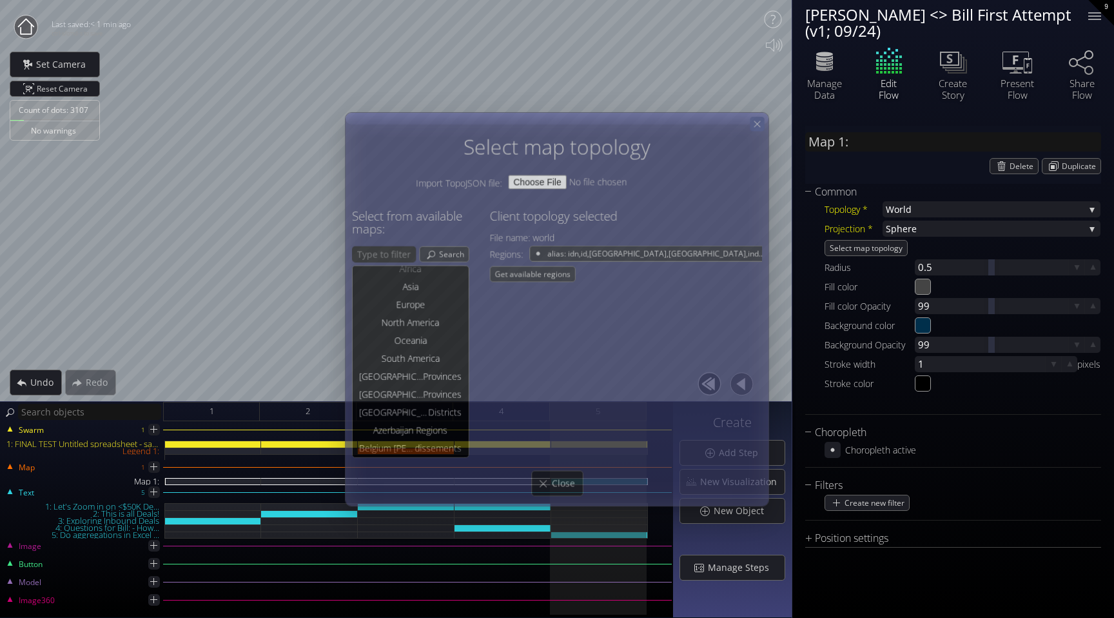
click at [761, 129] on icon at bounding box center [757, 123] width 11 height 11
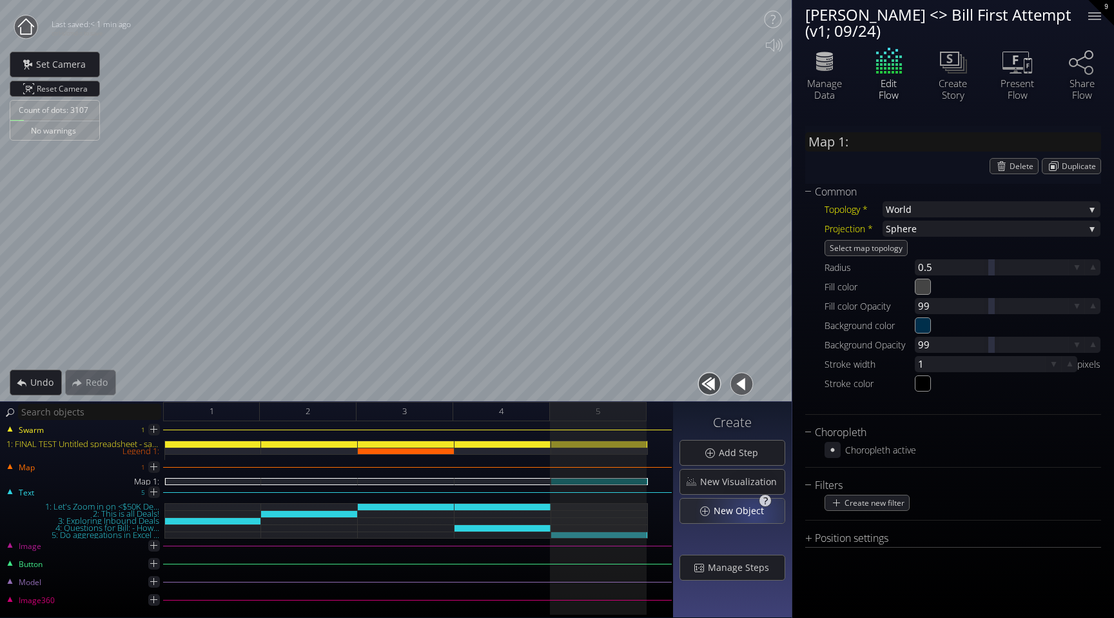
click at [752, 509] on span "New Object" at bounding box center [742, 510] width 59 height 13
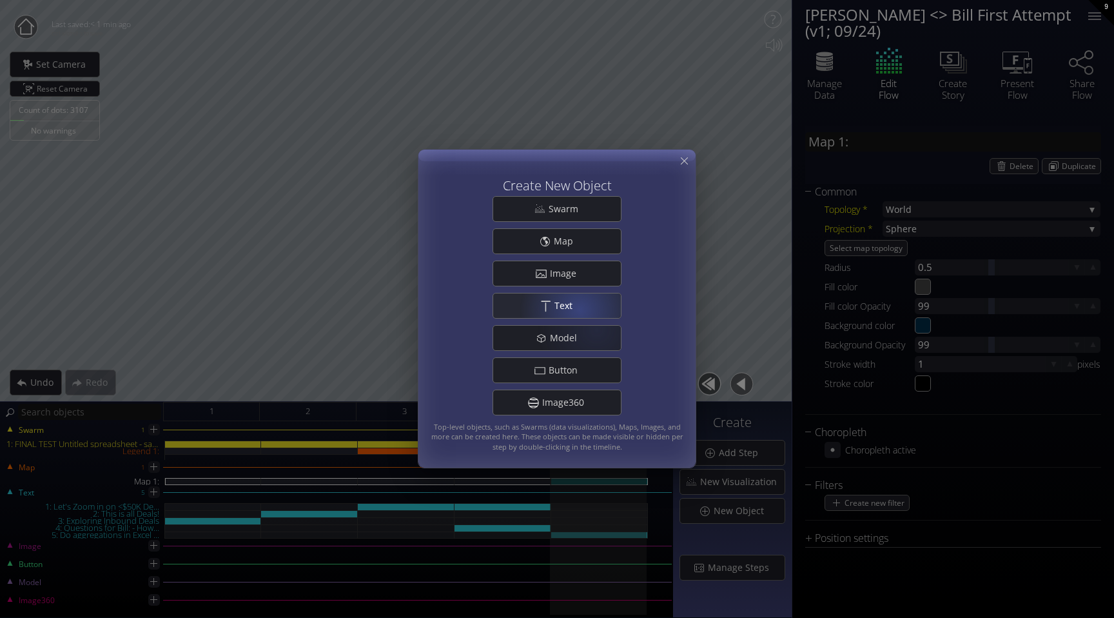
click at [577, 306] on span "Text" at bounding box center [567, 305] width 26 height 13
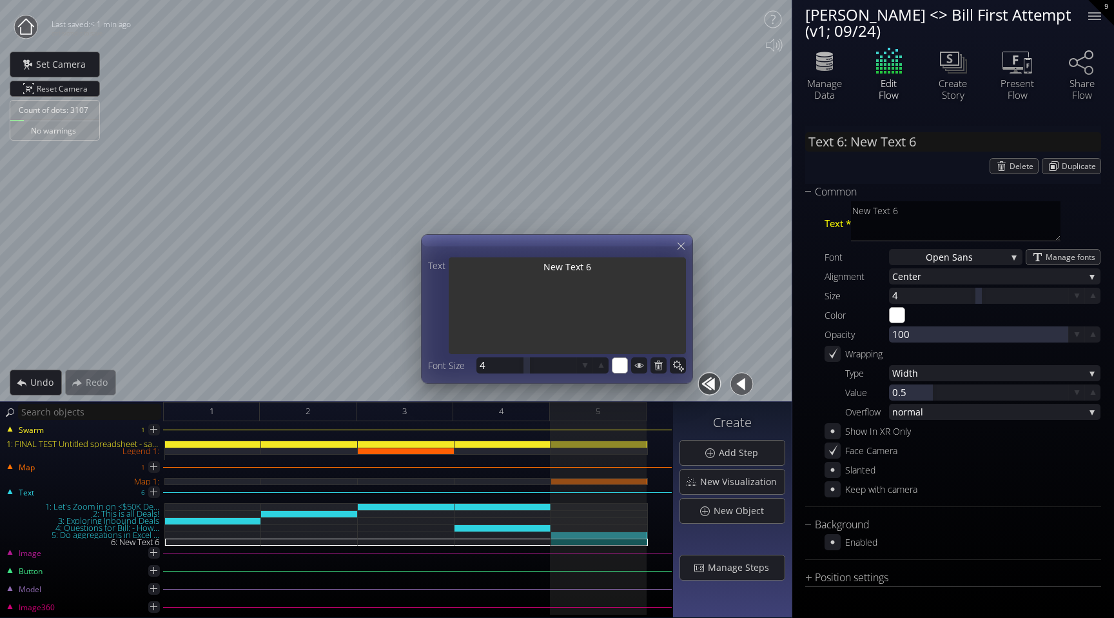
click at [543, 301] on textarea "New Text 6" at bounding box center [567, 306] width 237 height 99
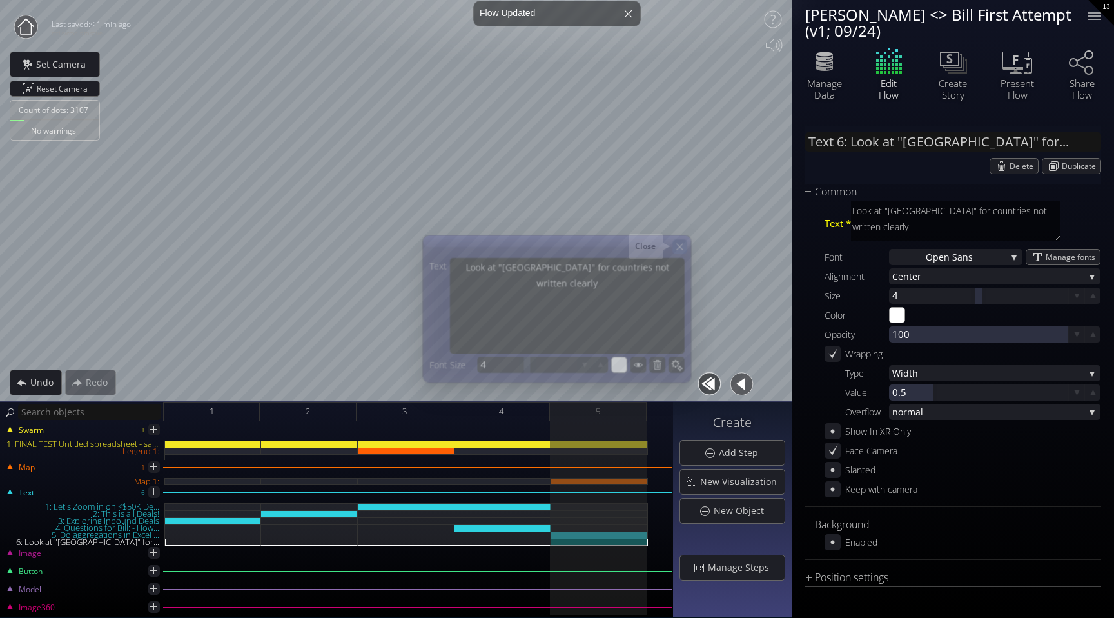
click at [681, 244] on icon at bounding box center [679, 246] width 11 height 11
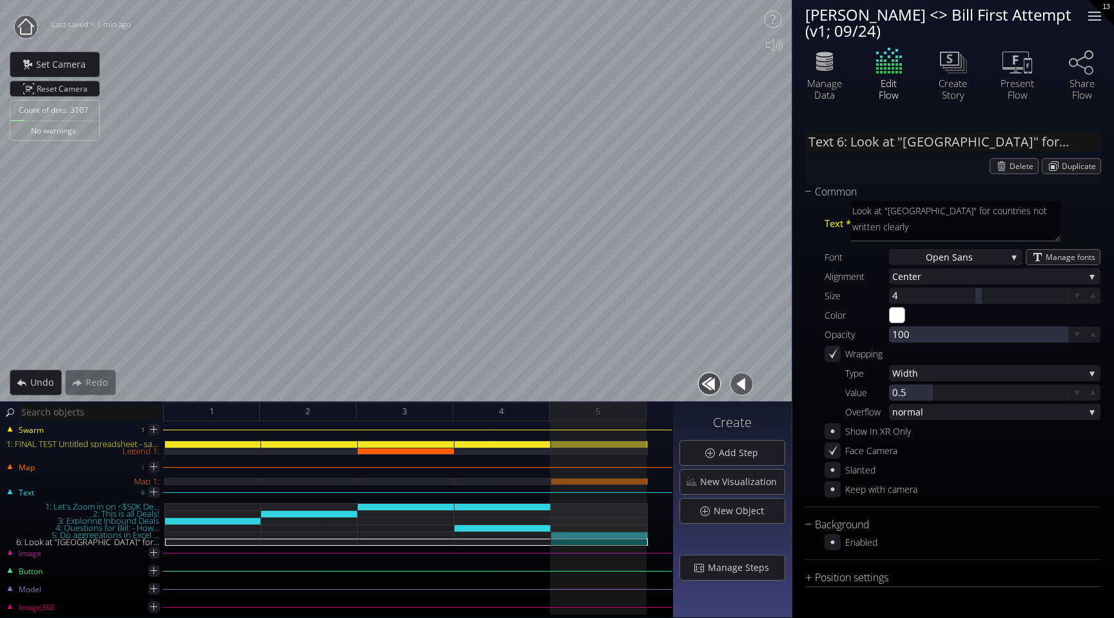
click at [1098, 10] on div at bounding box center [1095, 16] width 26 height 26
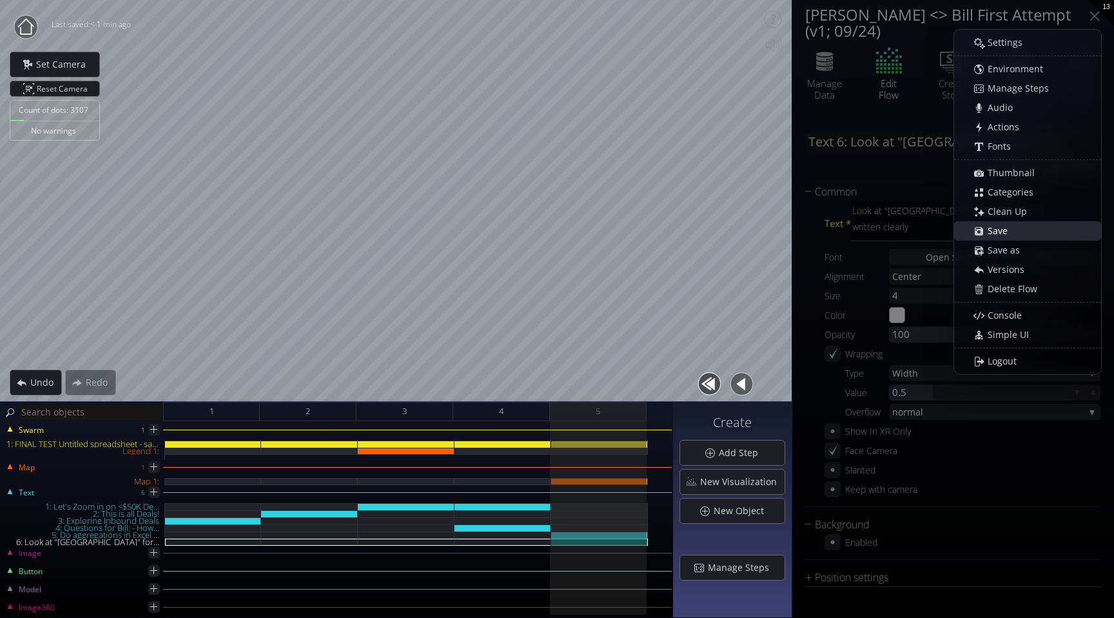
click at [999, 227] on span "Save" at bounding box center [1001, 230] width 28 height 13
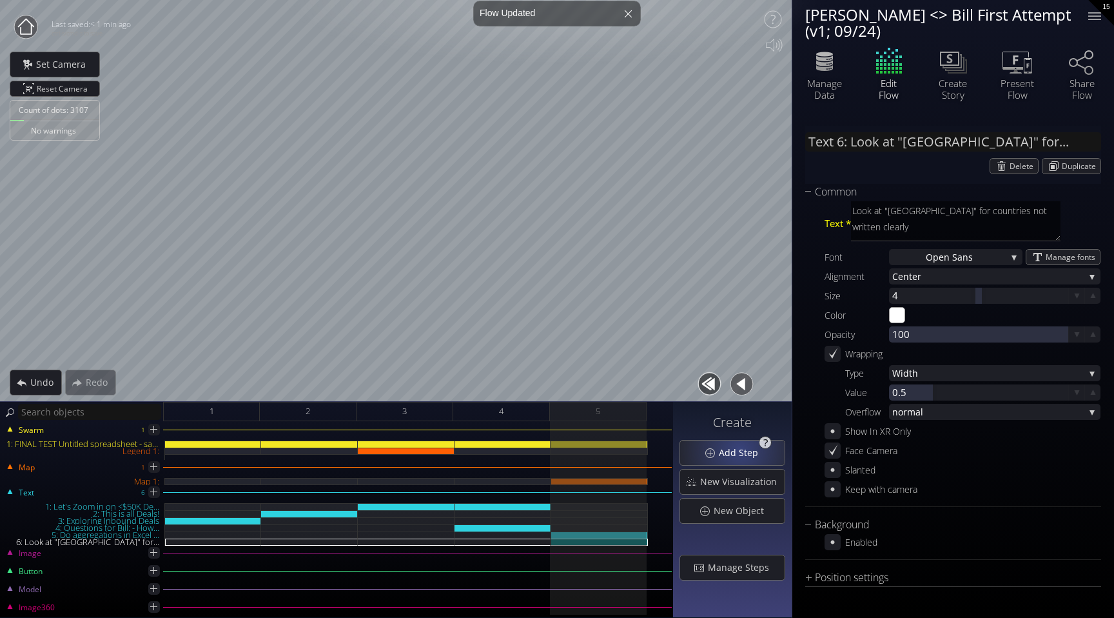
click at [742, 454] on span "Add Step" at bounding box center [742, 452] width 48 height 13
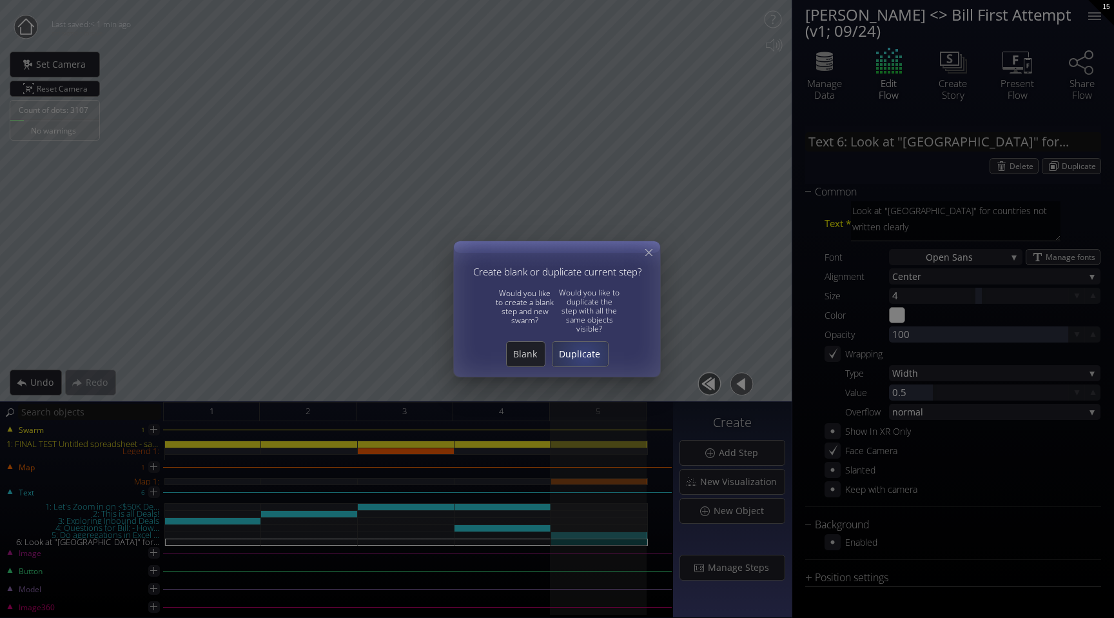
click at [585, 356] on span "Duplicate" at bounding box center [579, 353] width 55 height 13
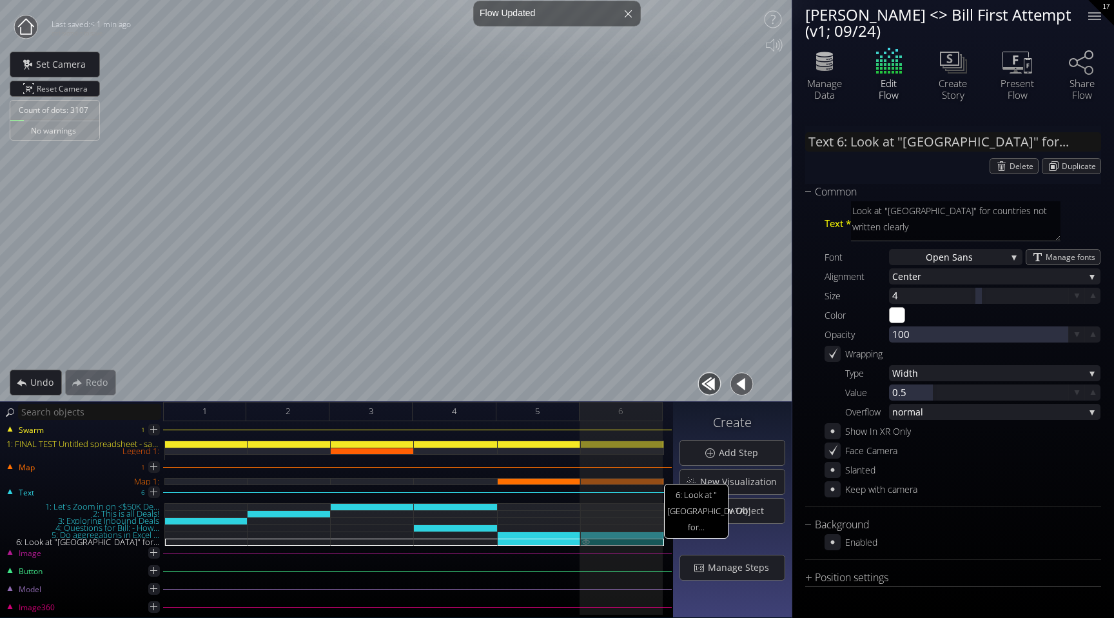
click at [586, 541] on img at bounding box center [586, 541] width 10 height 6
click at [585, 533] on img at bounding box center [586, 534] width 10 height 6
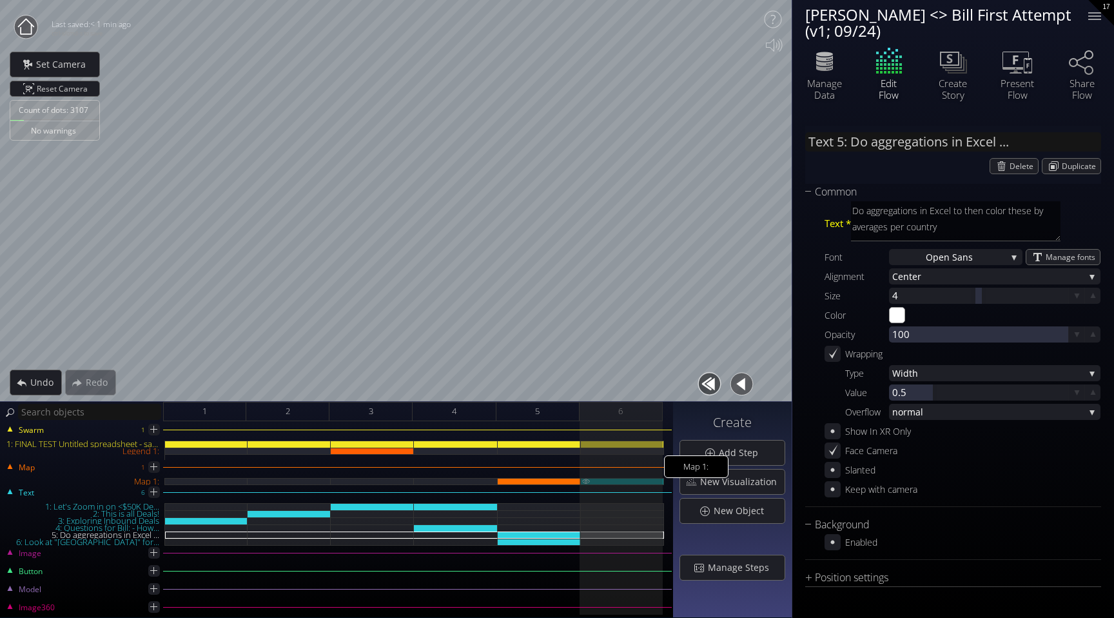
click at [618, 481] on div "Map 1:" at bounding box center [622, 481] width 83 height 7
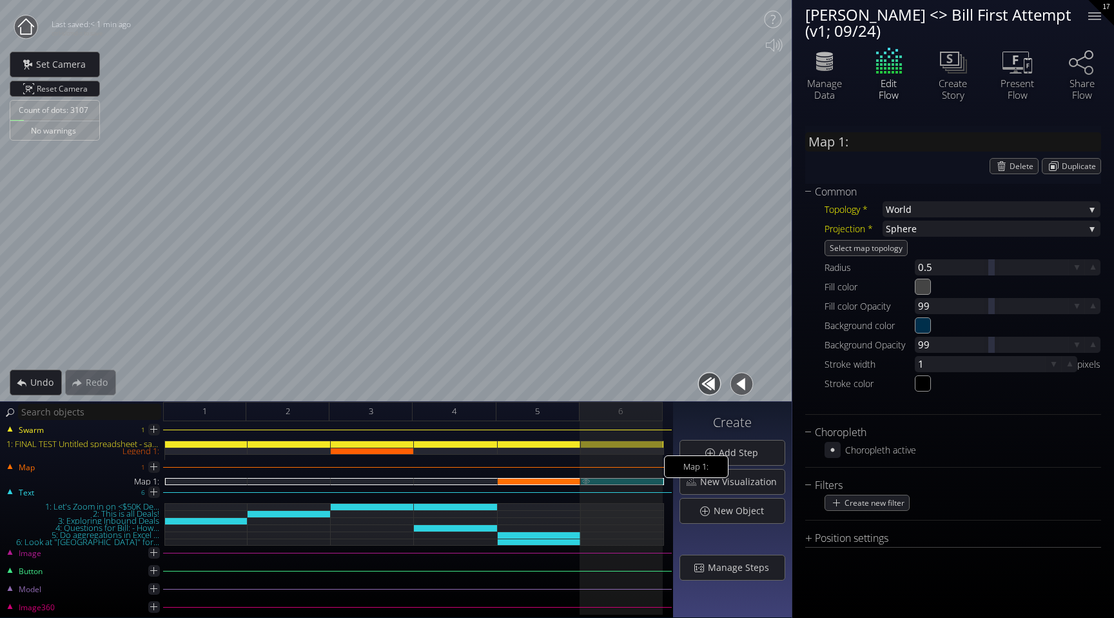
click at [584, 480] on img at bounding box center [586, 481] width 10 height 6
click at [612, 445] on div "1: FINAL TEST Untitled spreadsheet - sales_led_inbound_deals_2025-09-24T1305 (1…" at bounding box center [622, 443] width 83 height 7
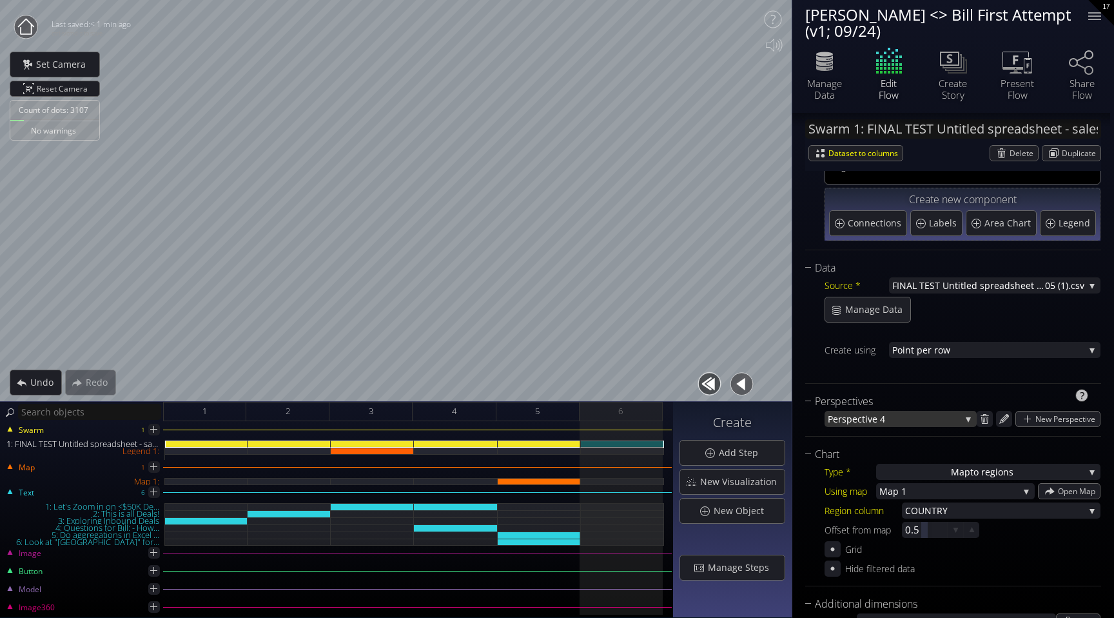
scroll to position [61, 0]
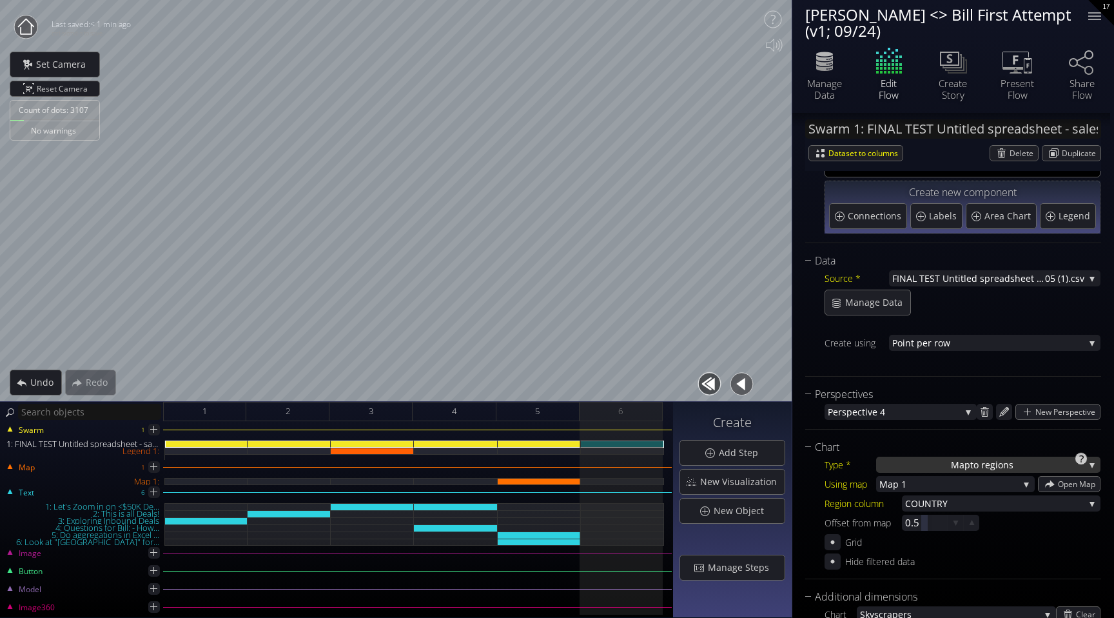
click at [965, 465] on span "Map" at bounding box center [960, 464] width 19 height 16
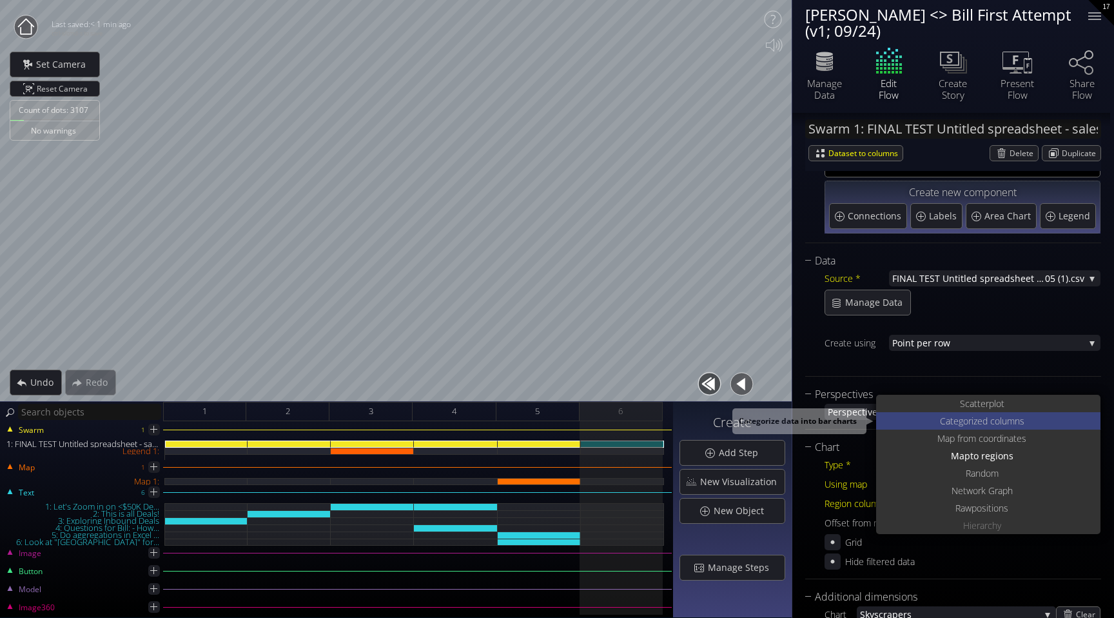
click at [982, 423] on span "ed columns" at bounding box center [1000, 420] width 47 height 17
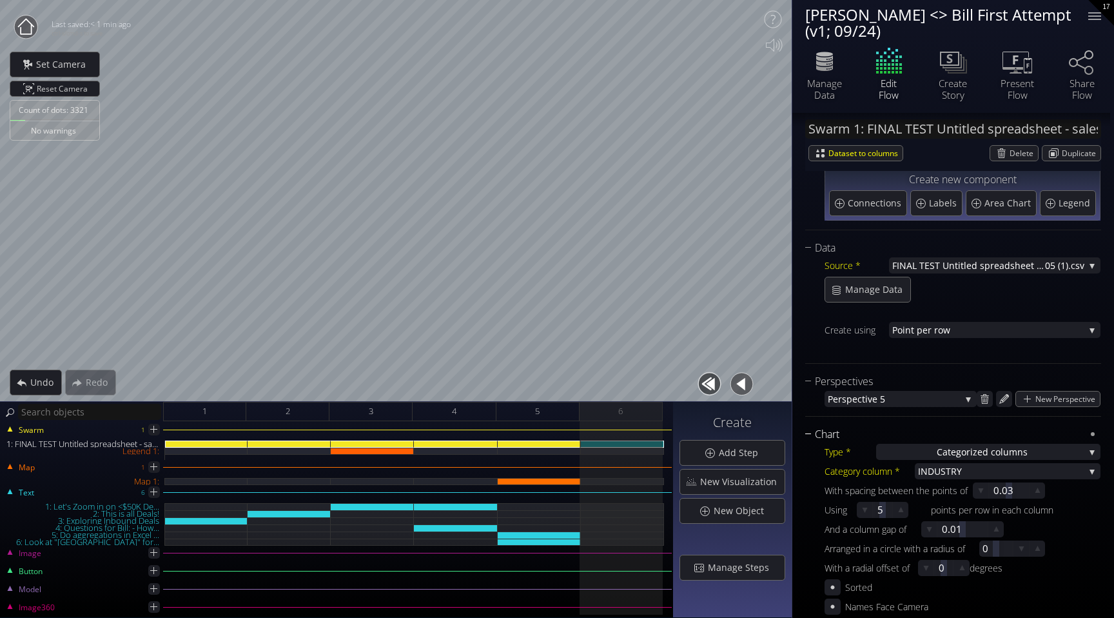
scroll to position [73, 0]
click at [972, 472] on span "RY" at bounding box center [1017, 471] width 133 height 16
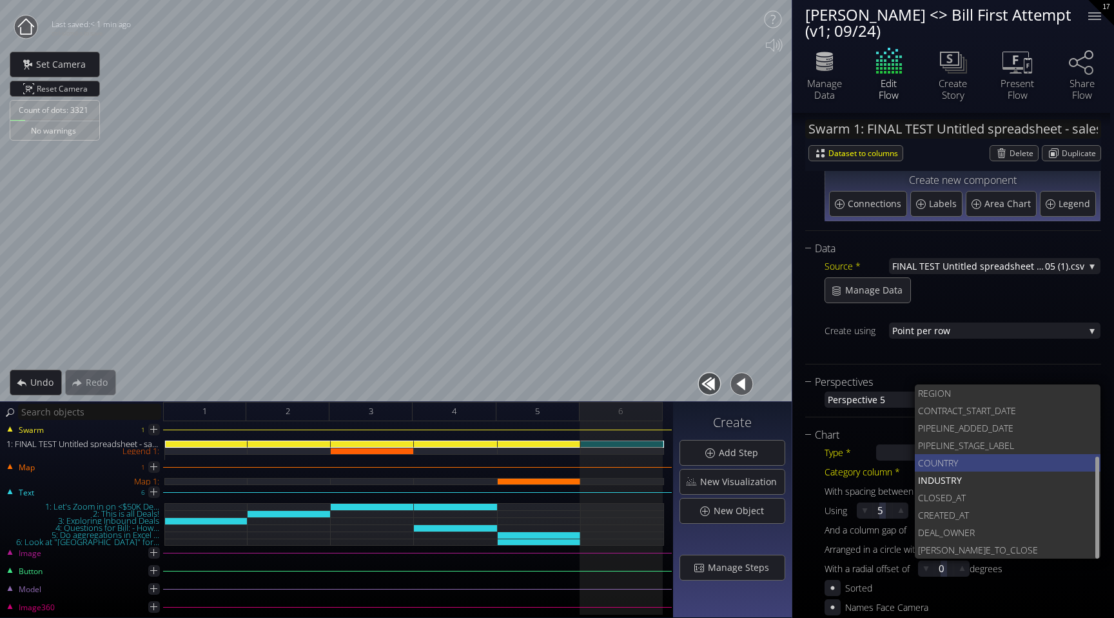
click at [953, 463] on span "TRY" at bounding box center [1017, 462] width 147 height 17
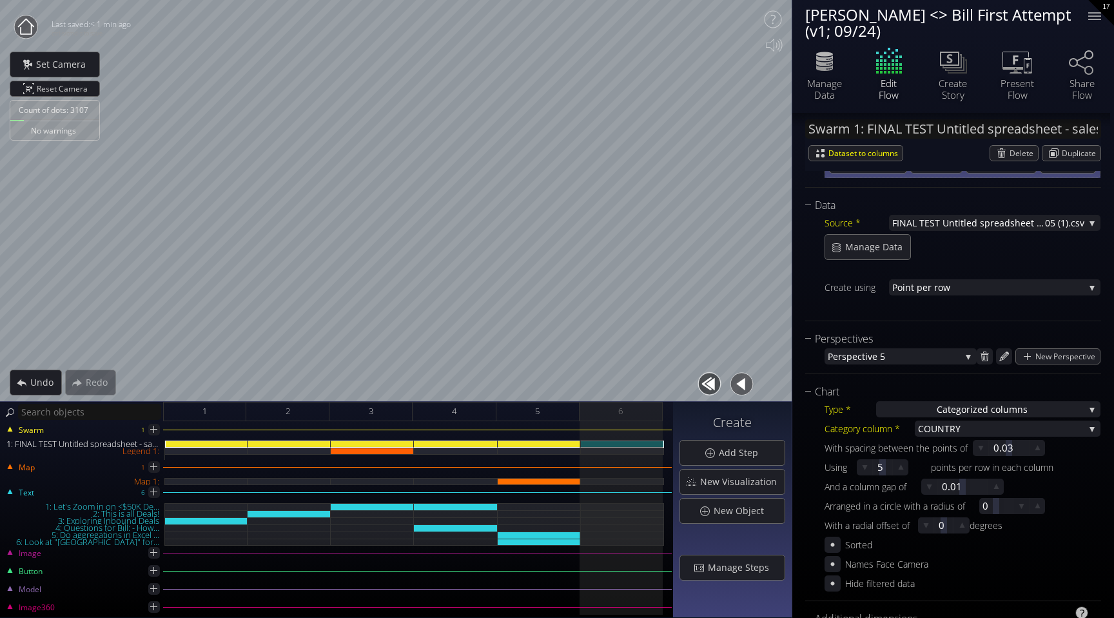
scroll to position [108, 0]
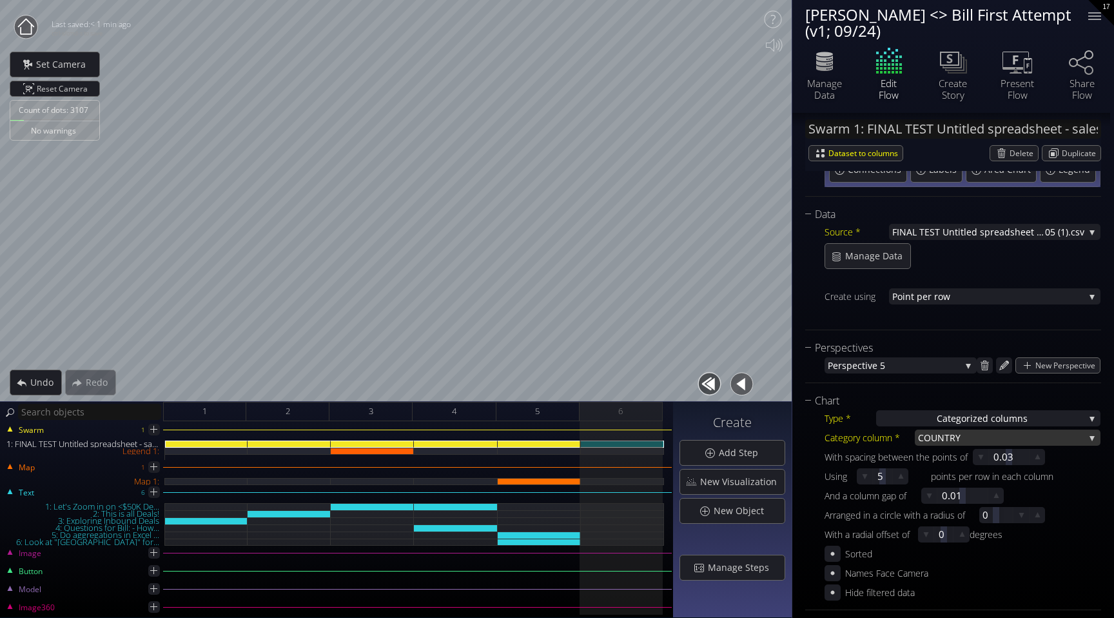
click at [997, 433] on span "TRY" at bounding box center [1014, 437] width 140 height 16
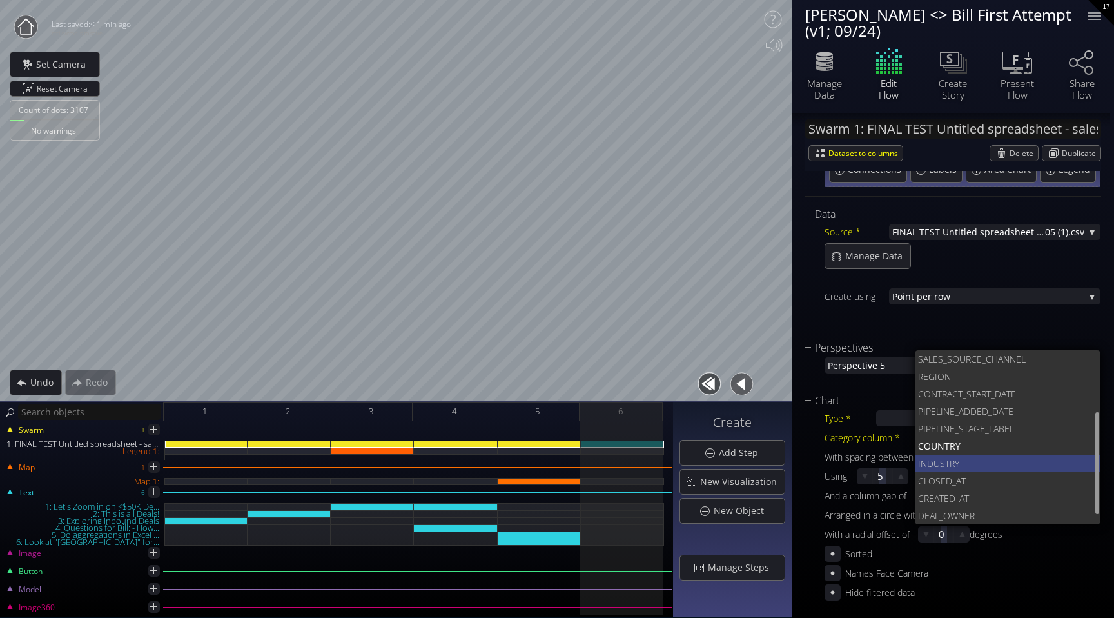
click at [964, 462] on span "RY" at bounding box center [1019, 462] width 141 height 17
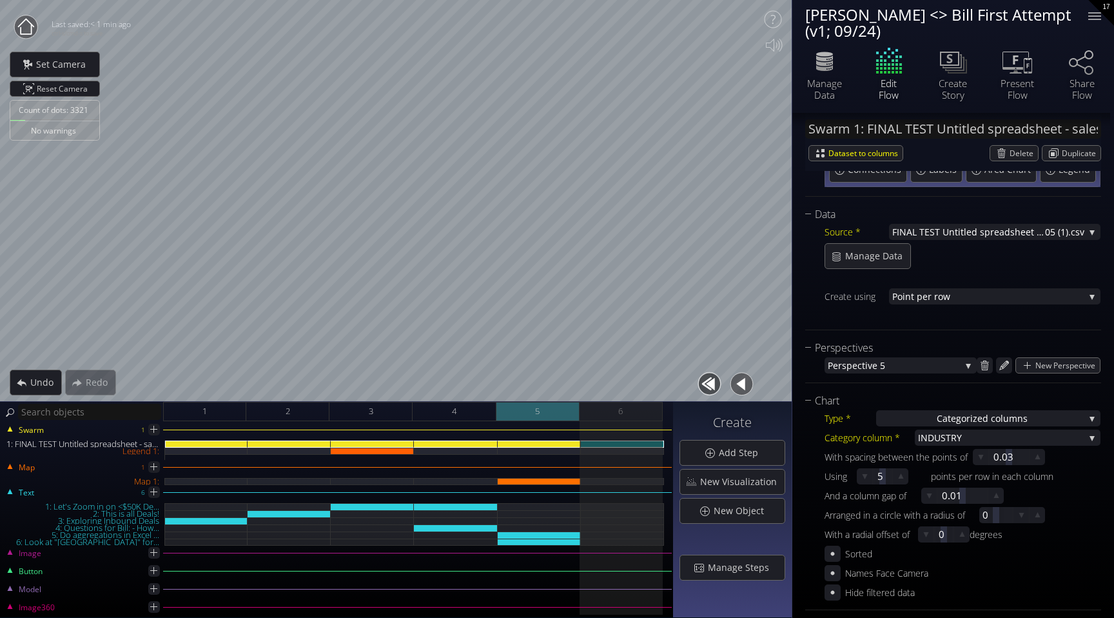
click at [555, 408] on div "5" at bounding box center [537, 411] width 83 height 19
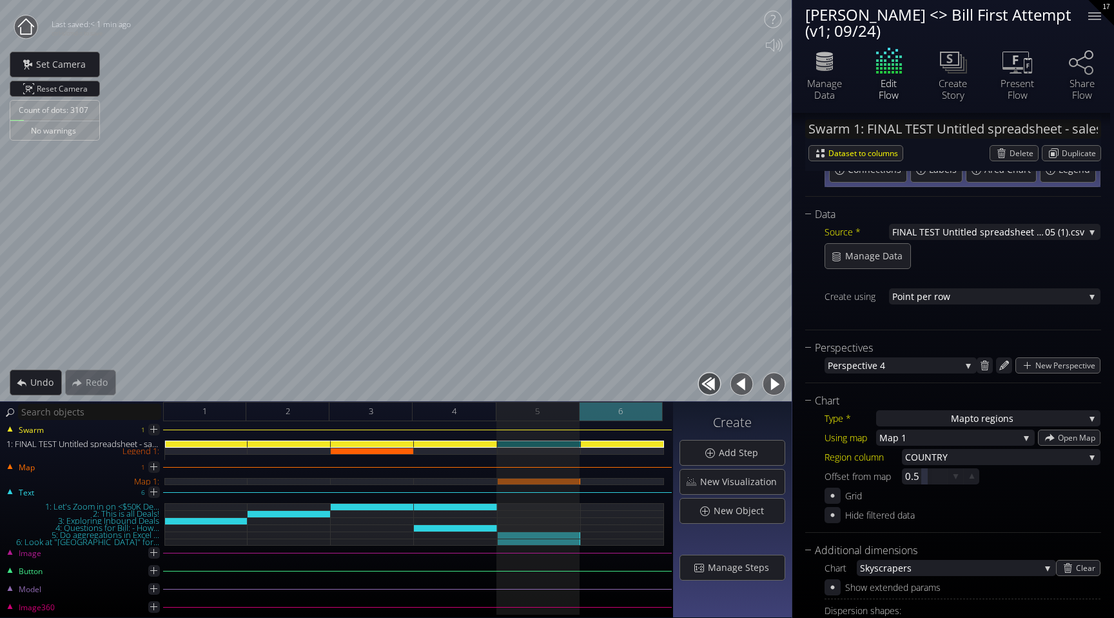
click at [596, 407] on div "6" at bounding box center [620, 411] width 83 height 19
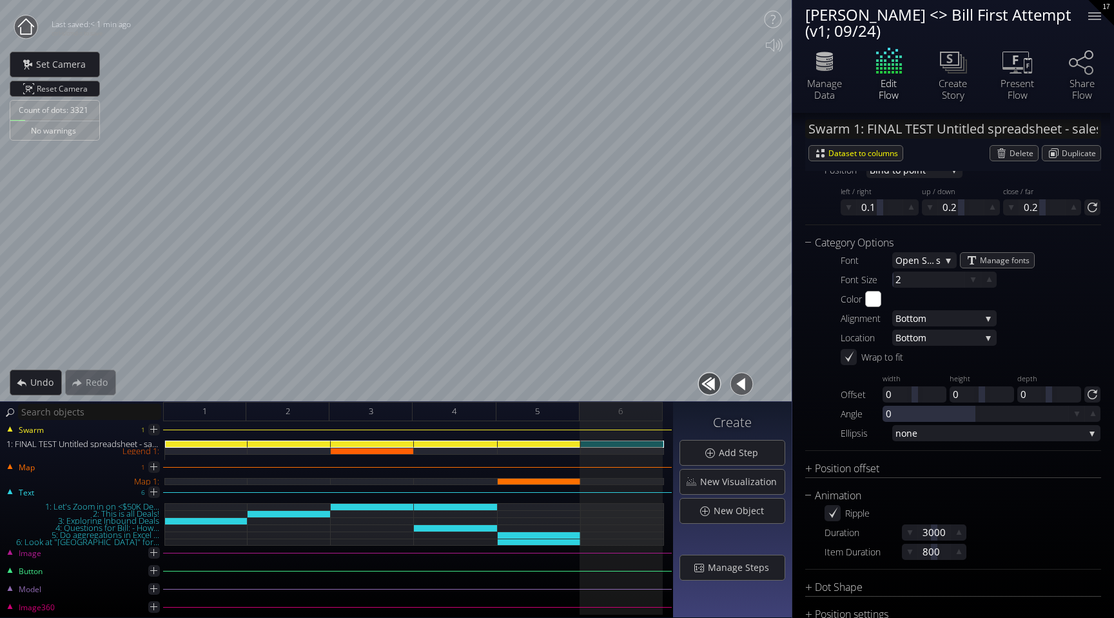
scroll to position [1432, 0]
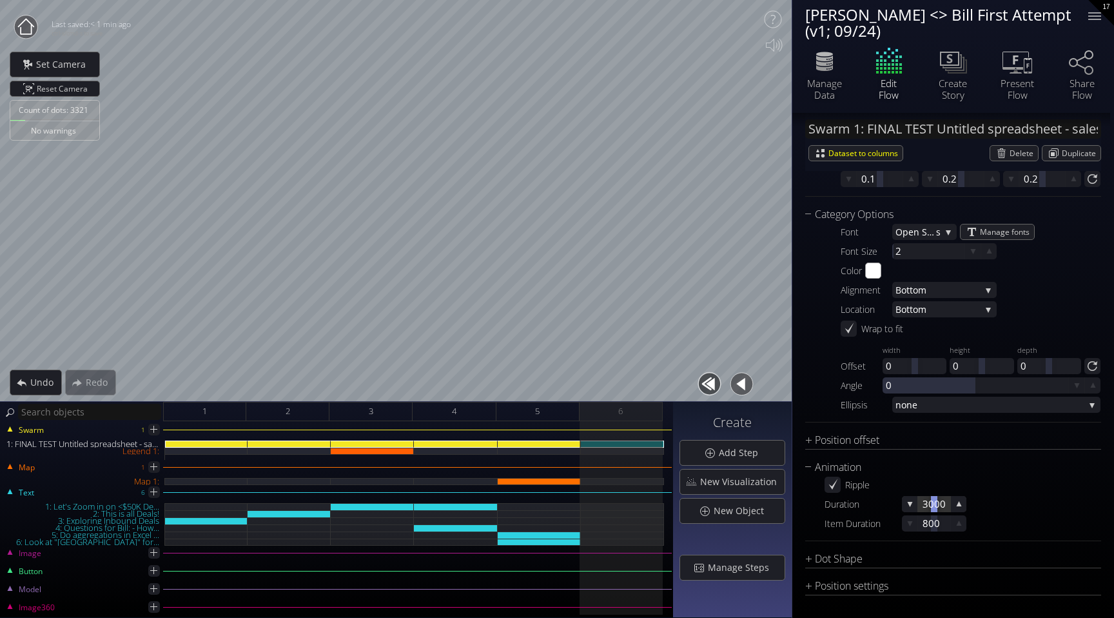
click at [934, 501] on div at bounding box center [934, 504] width 6 height 16
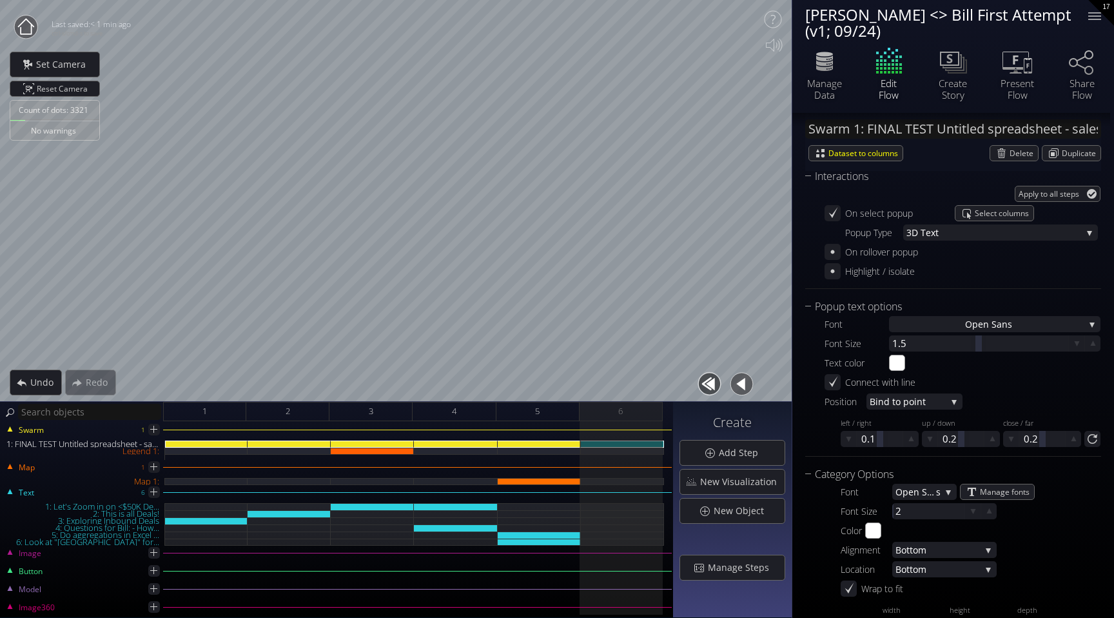
scroll to position [1169, 0]
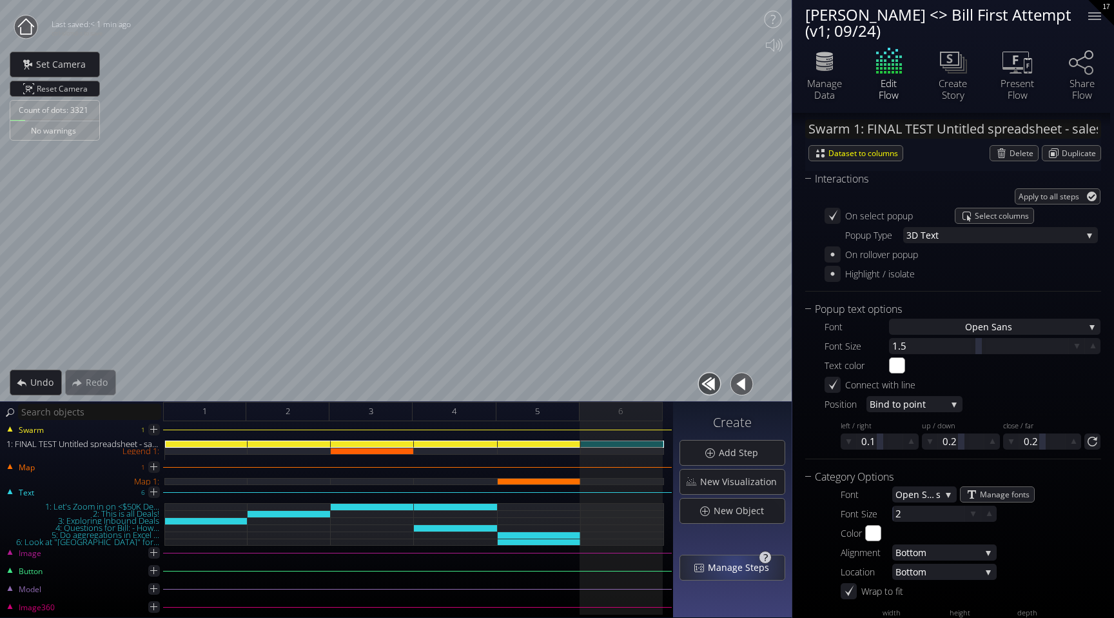
click at [737, 564] on span "Manage Steps" at bounding box center [742, 567] width 70 height 13
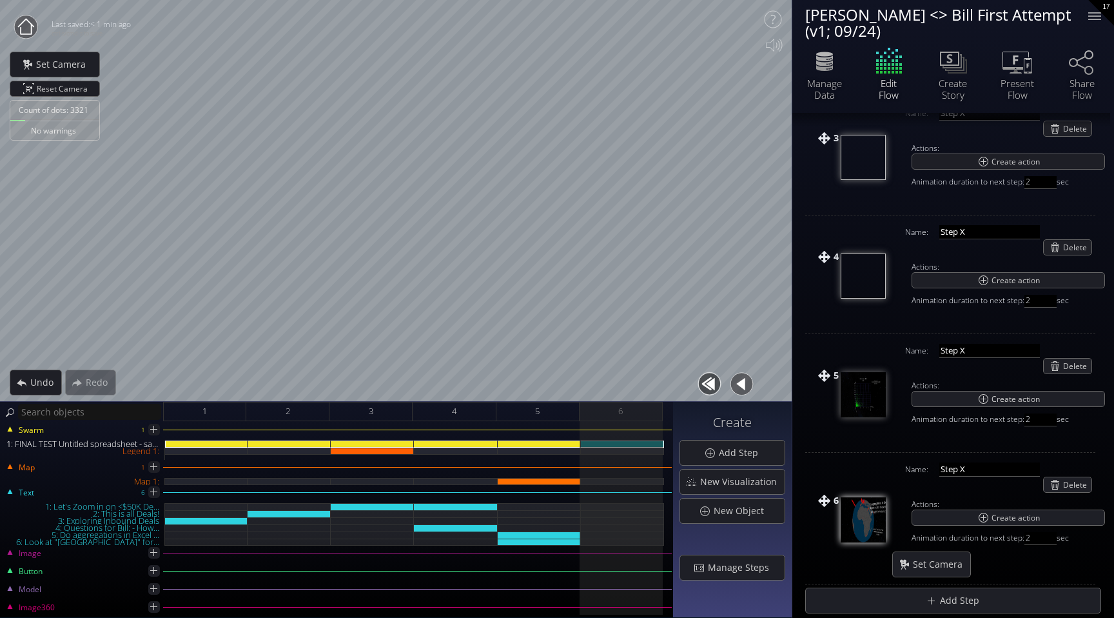
scroll to position [375, 0]
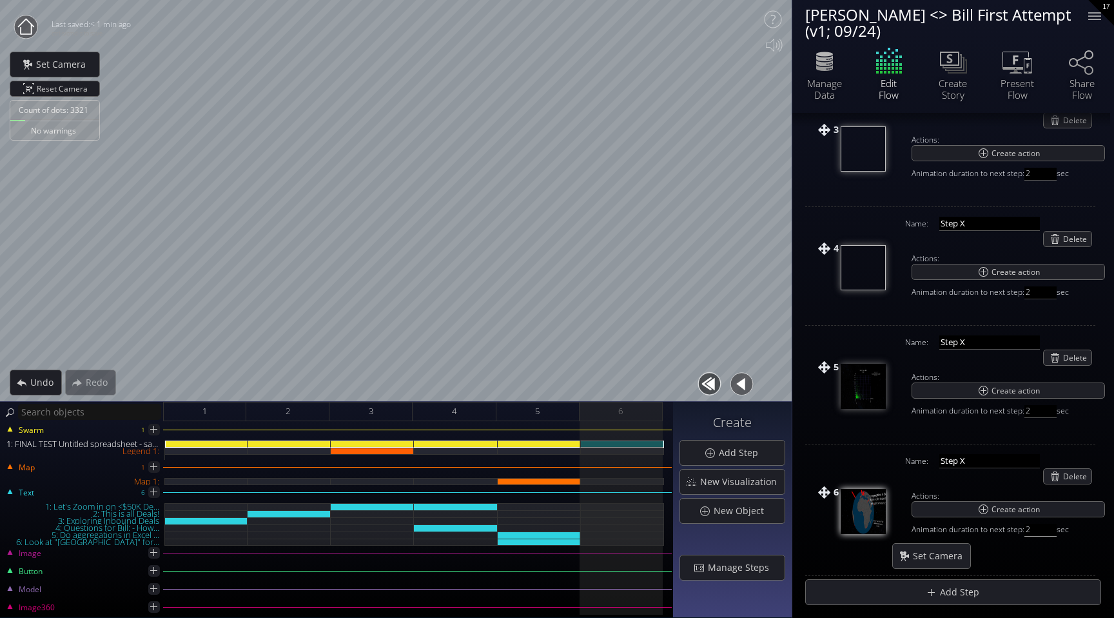
click at [1033, 530] on input "2" at bounding box center [1040, 529] width 32 height 13
click at [837, 572] on div "6 Name: Step X Delete Actions: Create action Animation duration to next step: 8…" at bounding box center [869, 511] width 129 height 128
click at [1041, 525] on input "8" at bounding box center [1040, 529] width 32 height 13
click at [1041, 412] on input "2" at bounding box center [1040, 411] width 32 height 13
click at [555, 409] on div "5" at bounding box center [537, 411] width 83 height 19
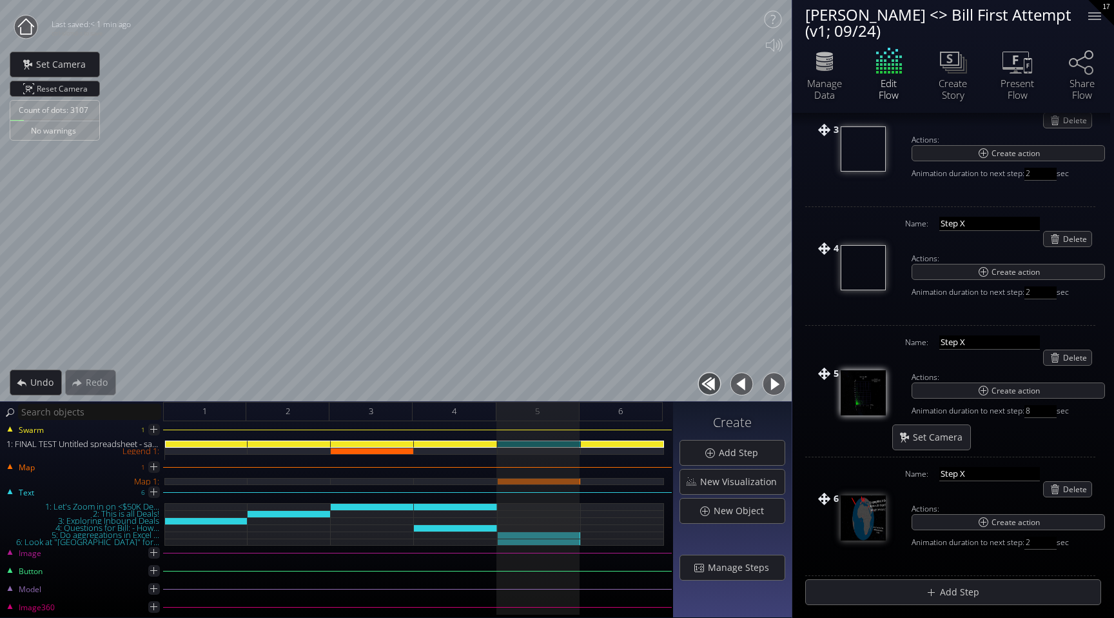
click at [743, 381] on button "button" at bounding box center [741, 383] width 29 height 29
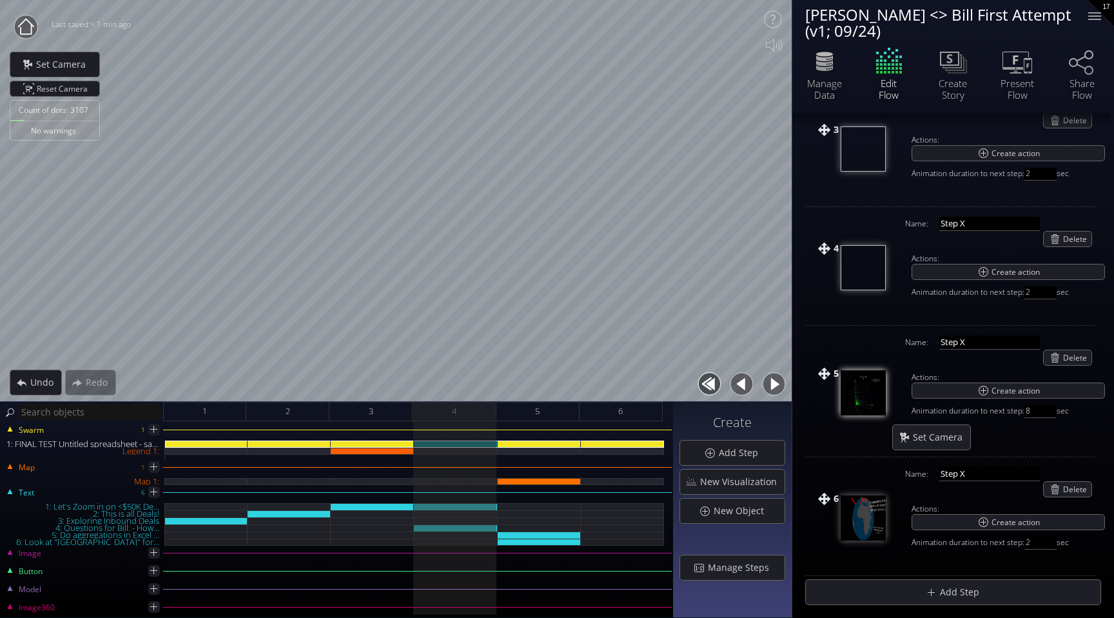
click at [777, 385] on button "button" at bounding box center [773, 383] width 29 height 29
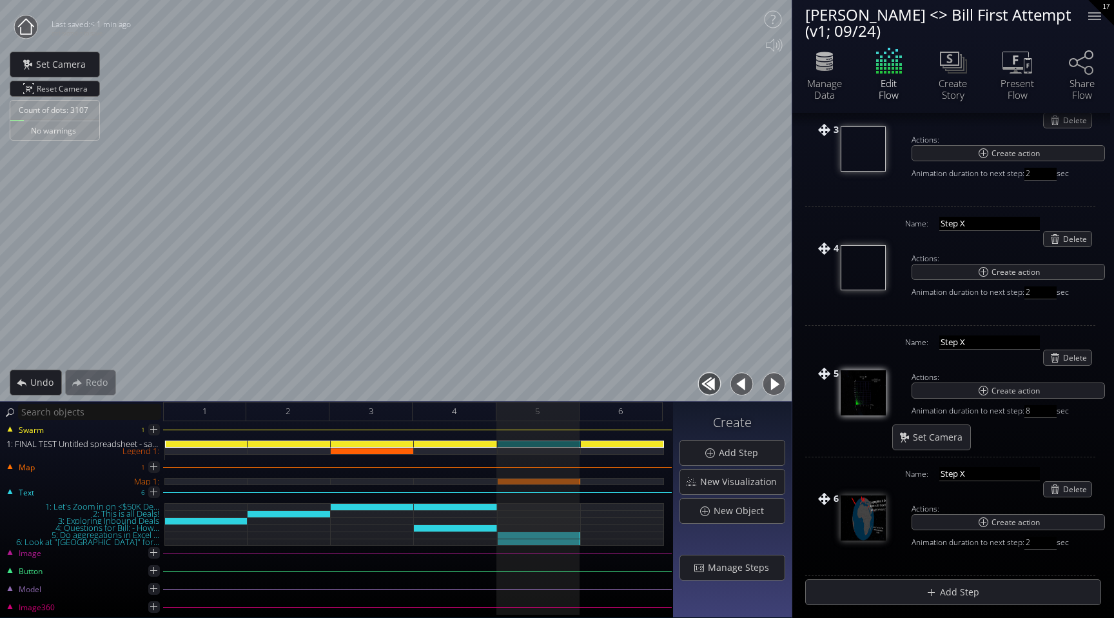
click at [773, 382] on button "button" at bounding box center [773, 383] width 29 height 29
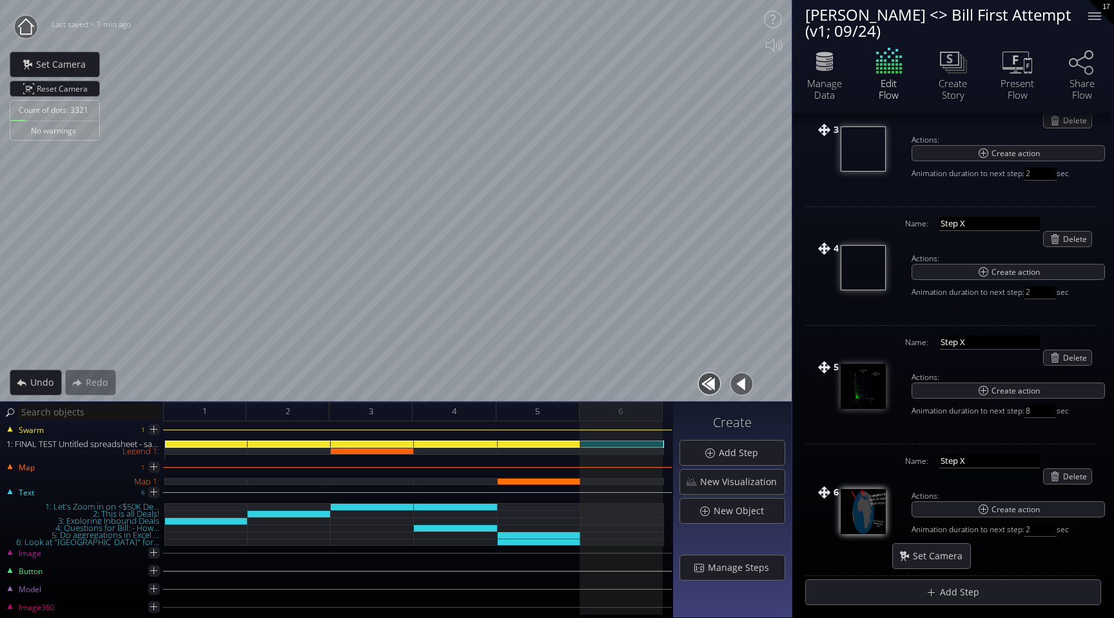
click at [890, 75] on div "Edit Flow" at bounding box center [889, 72] width 64 height 55
click at [623, 443] on div "1: FINAL TEST Untitled spreadsheet - sales_led_inbound_deals_2025-09-24T1305 (1…" at bounding box center [622, 443] width 83 height 7
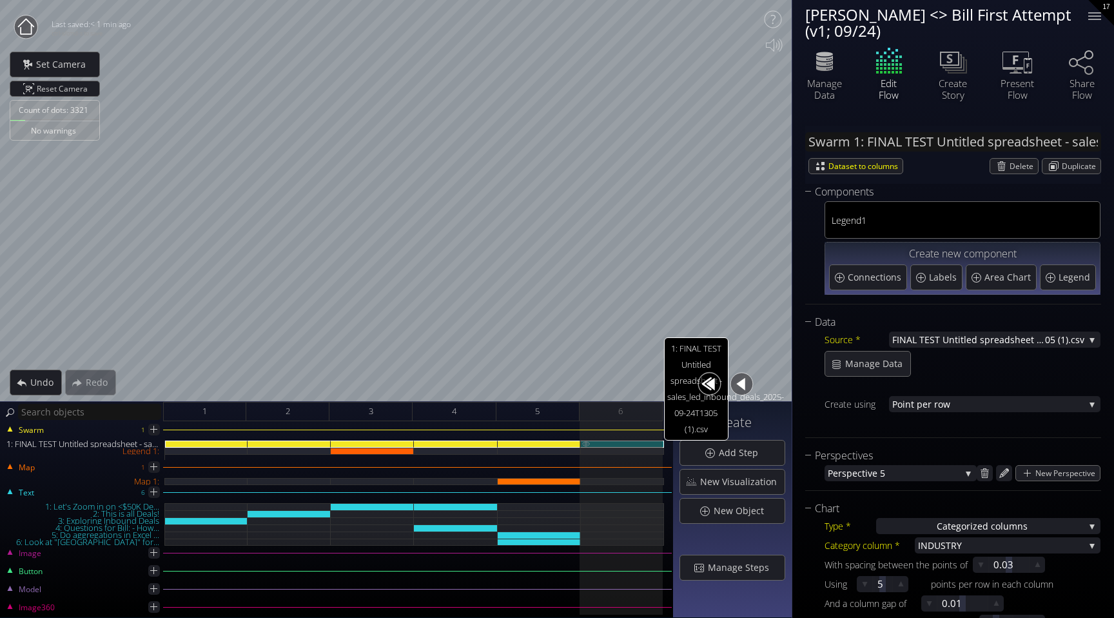
click at [623, 443] on div "1: FINAL TEST Untitled spreadsheet - sales_led_inbound_deals_2025-09-24T1305 (1…" at bounding box center [622, 443] width 83 height 7
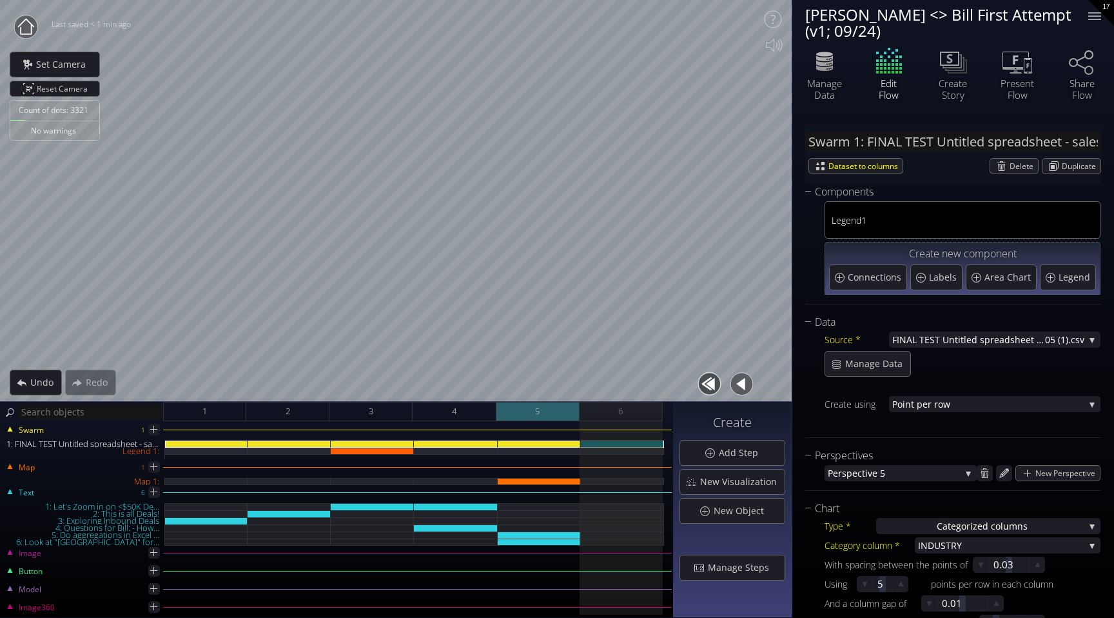
click at [556, 404] on div "5" at bounding box center [537, 411] width 83 height 19
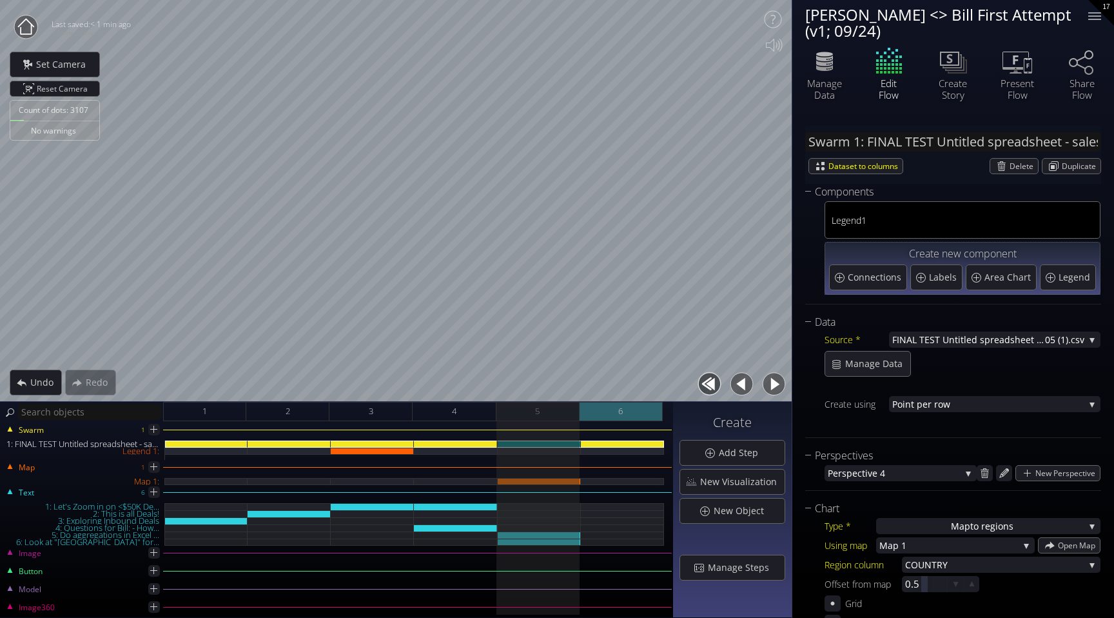
click at [601, 407] on div "6" at bounding box center [620, 411] width 83 height 19
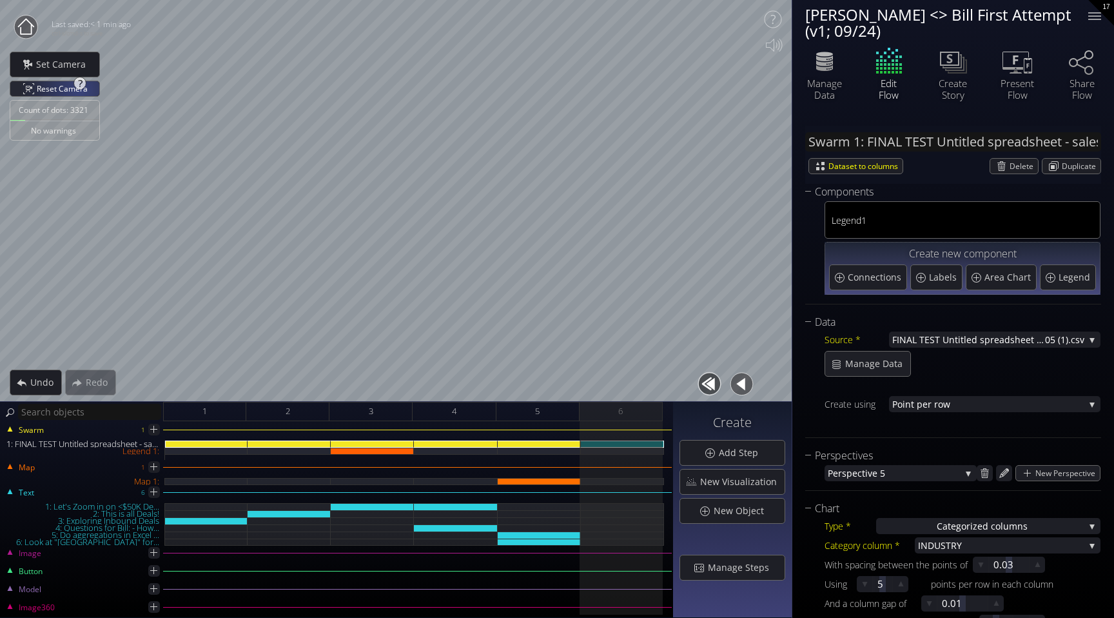
click at [75, 90] on span "Reset Camera" at bounding box center [64, 88] width 55 height 15
click at [568, 413] on div "5" at bounding box center [537, 411] width 83 height 19
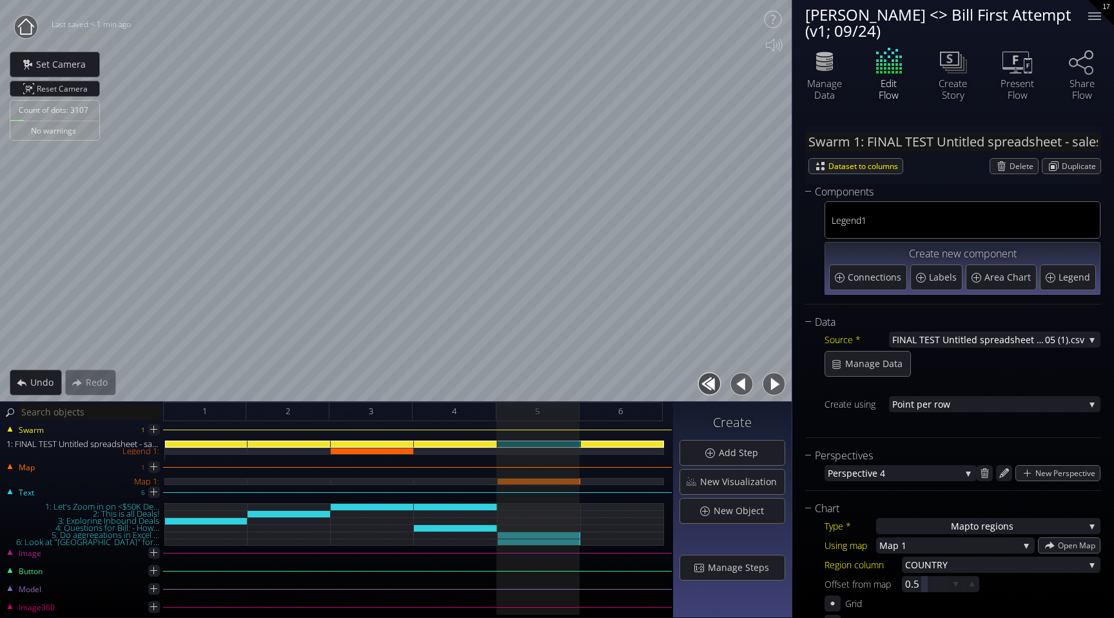
click at [773, 385] on button "button" at bounding box center [773, 383] width 29 height 29
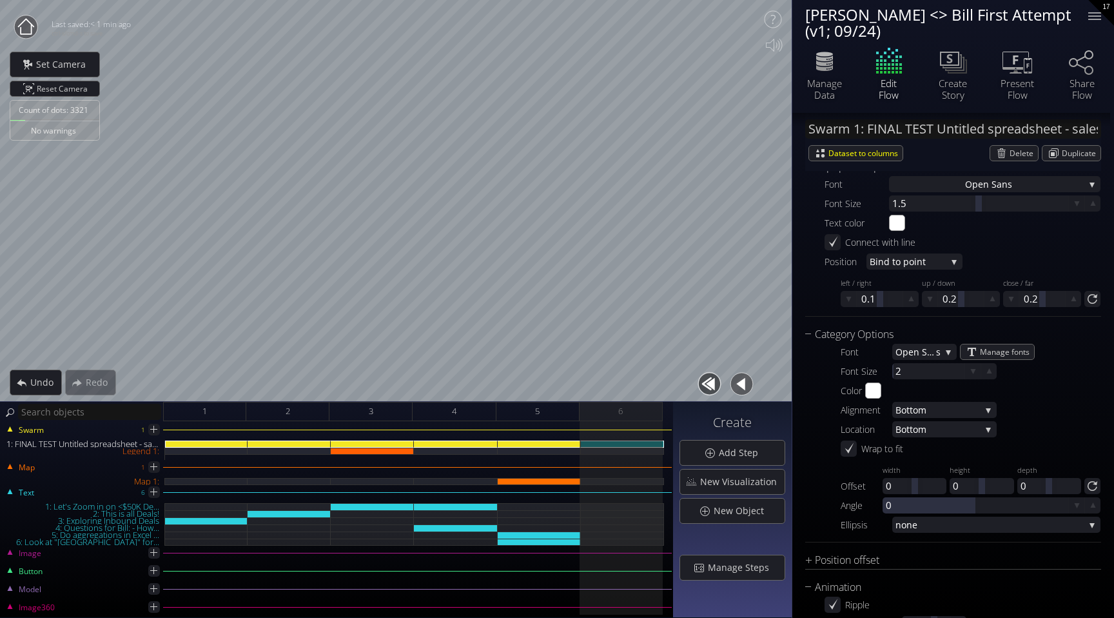
scroll to position [1432, 0]
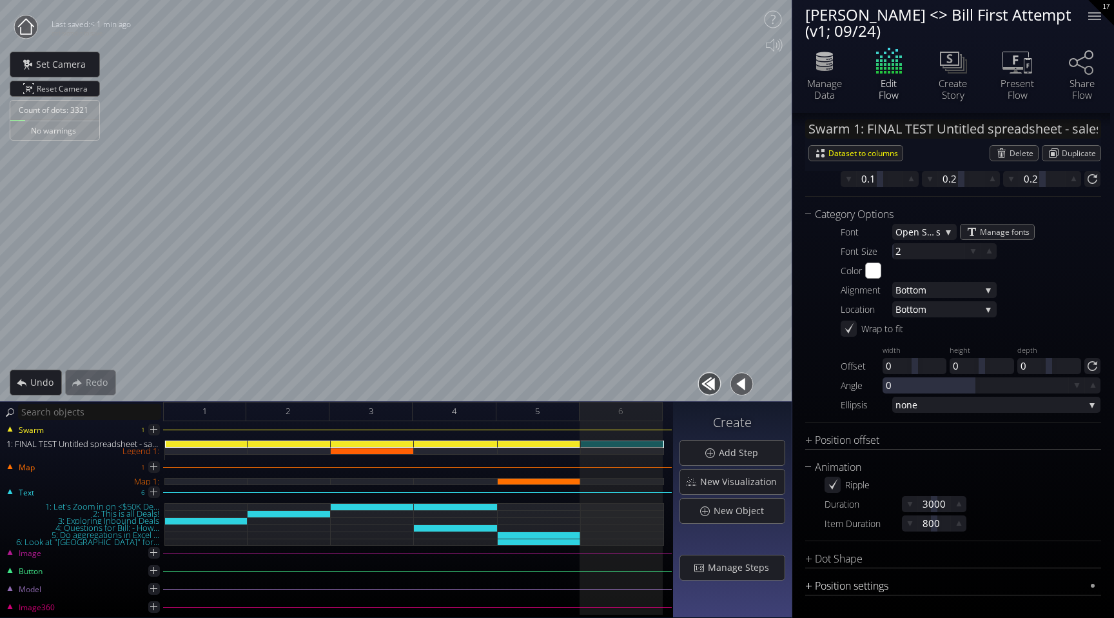
click at [819, 585] on div "Position settings" at bounding box center [945, 586] width 280 height 16
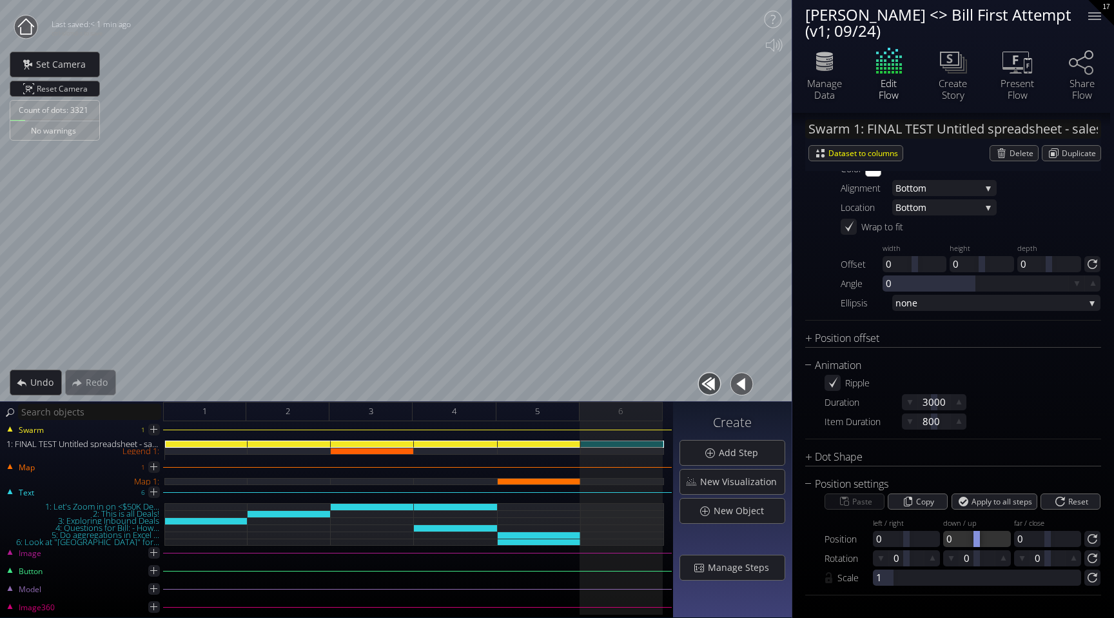
click at [957, 542] on div at bounding box center [976, 538] width 67 height 16
click at [958, 538] on div at bounding box center [976, 538] width 67 height 16
click at [953, 535] on div at bounding box center [976, 538] width 67 height 16
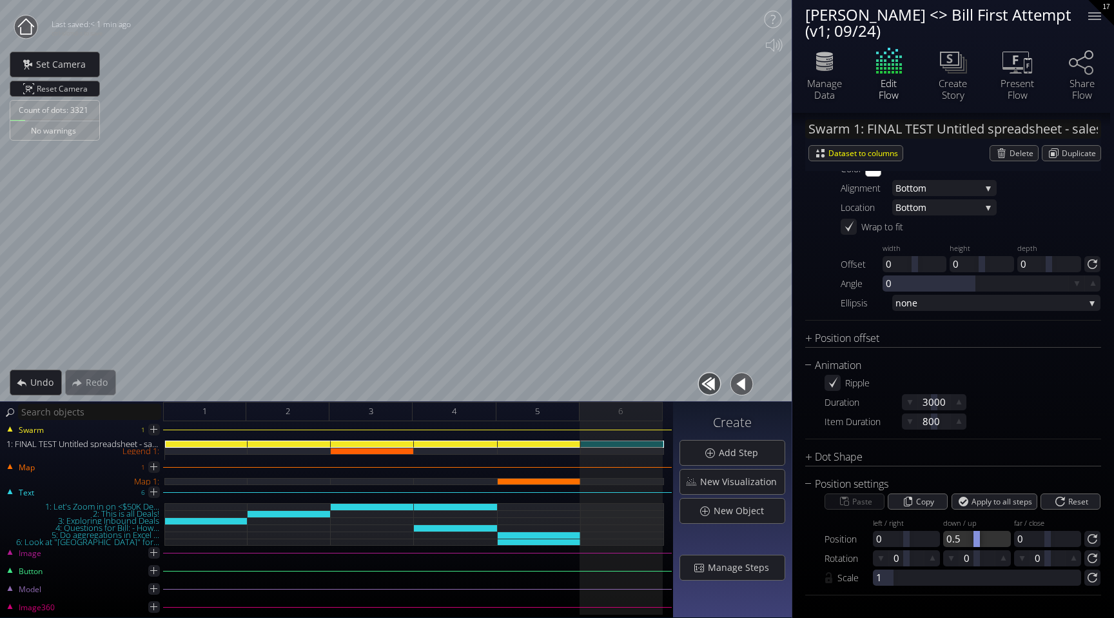
click at [953, 535] on div at bounding box center [976, 538] width 67 height 16
click at [965, 541] on div at bounding box center [976, 538] width 67 height 16
click at [968, 538] on div at bounding box center [976, 538] width 67 height 16
click at [963, 538] on div at bounding box center [976, 538] width 67 height 16
click at [50, 90] on span "Reset Camera" at bounding box center [64, 88] width 55 height 15
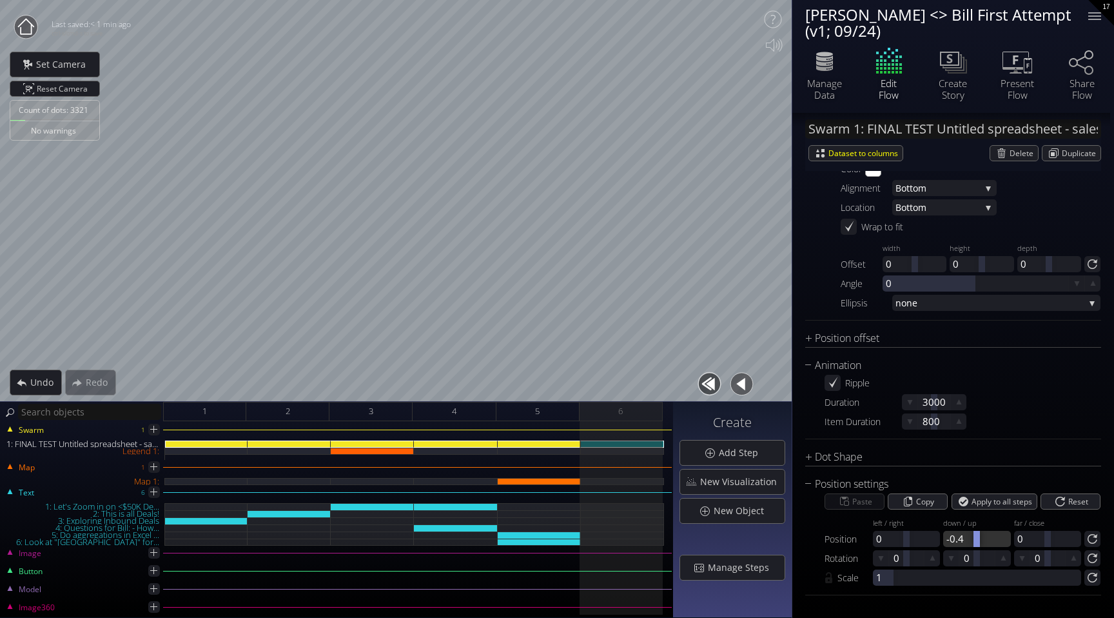
click at [960, 540] on div at bounding box center [976, 538] width 67 height 16
click at [73, 64] on span "Set Camera" at bounding box center [64, 64] width 58 height 13
click at [553, 409] on div "5" at bounding box center [537, 411] width 83 height 19
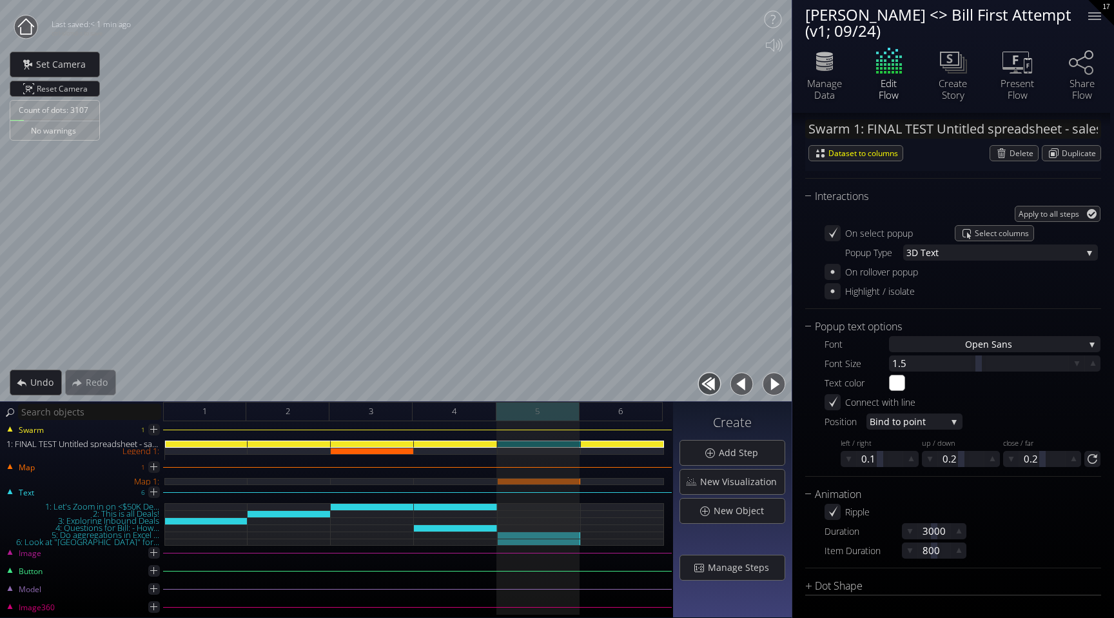
scroll to position [1075, 0]
click at [772, 382] on button "button" at bounding box center [773, 383] width 29 height 29
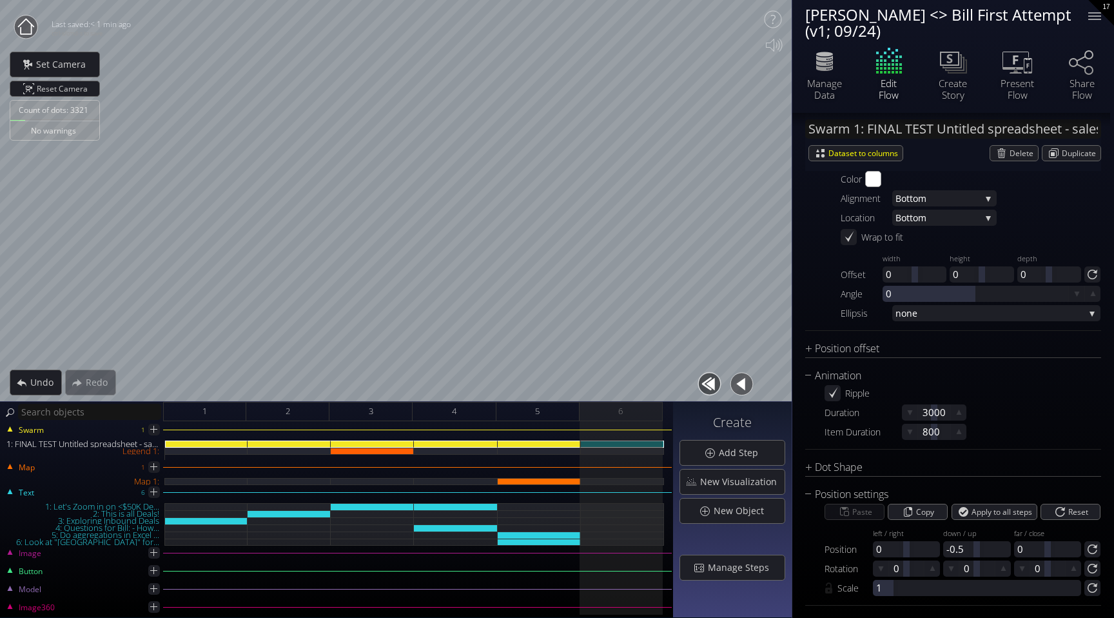
scroll to position [1533, 0]
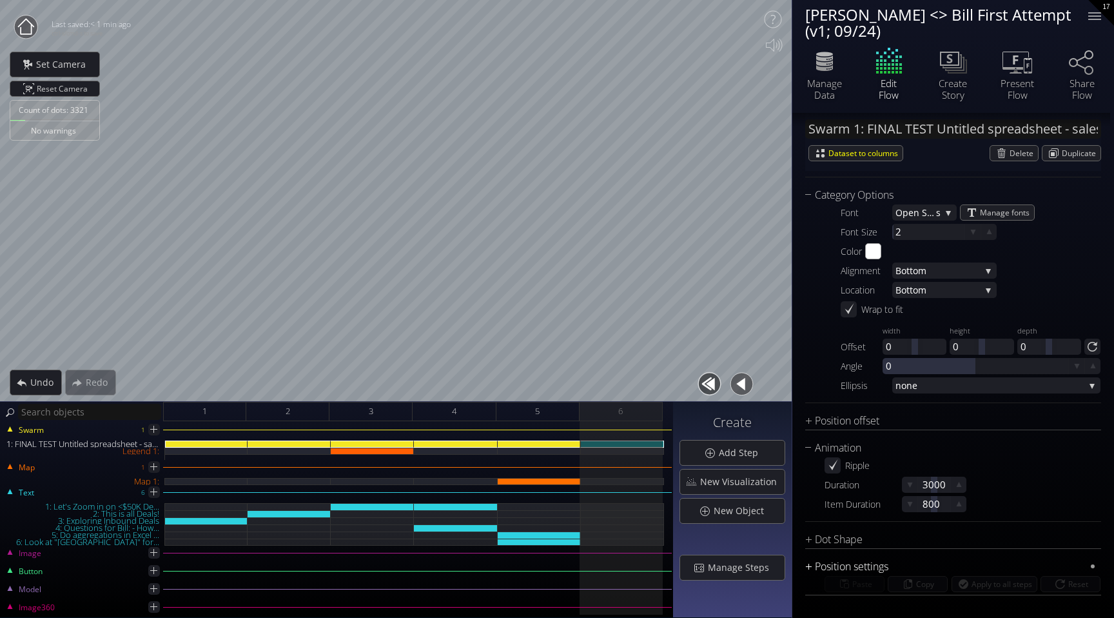
scroll to position [1432, 0]
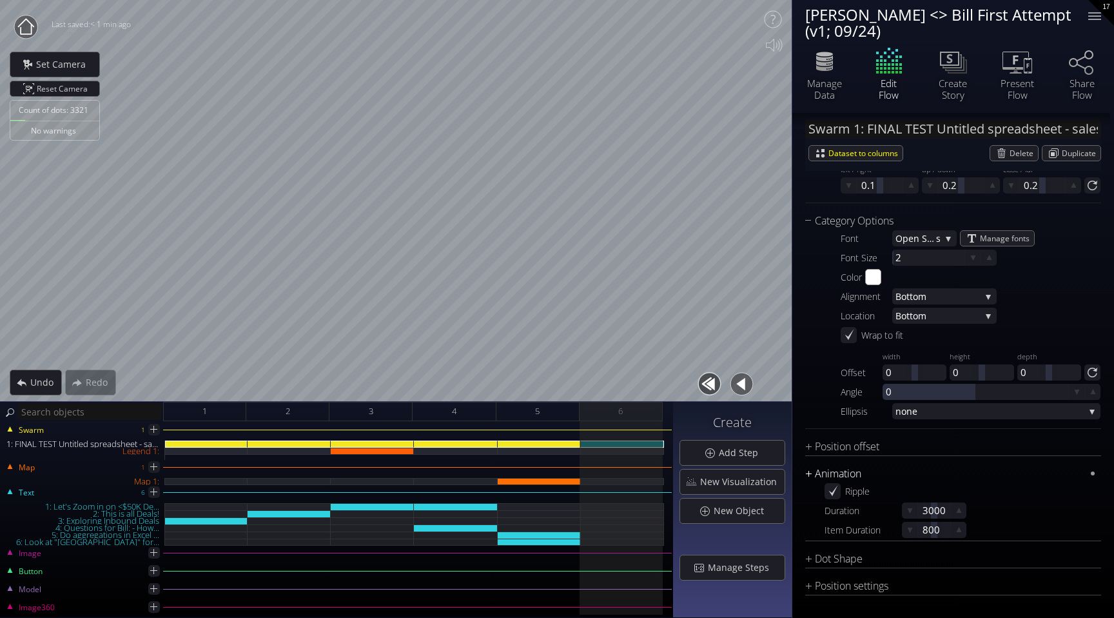
click at [815, 467] on div "Animation" at bounding box center [945, 473] width 280 height 16
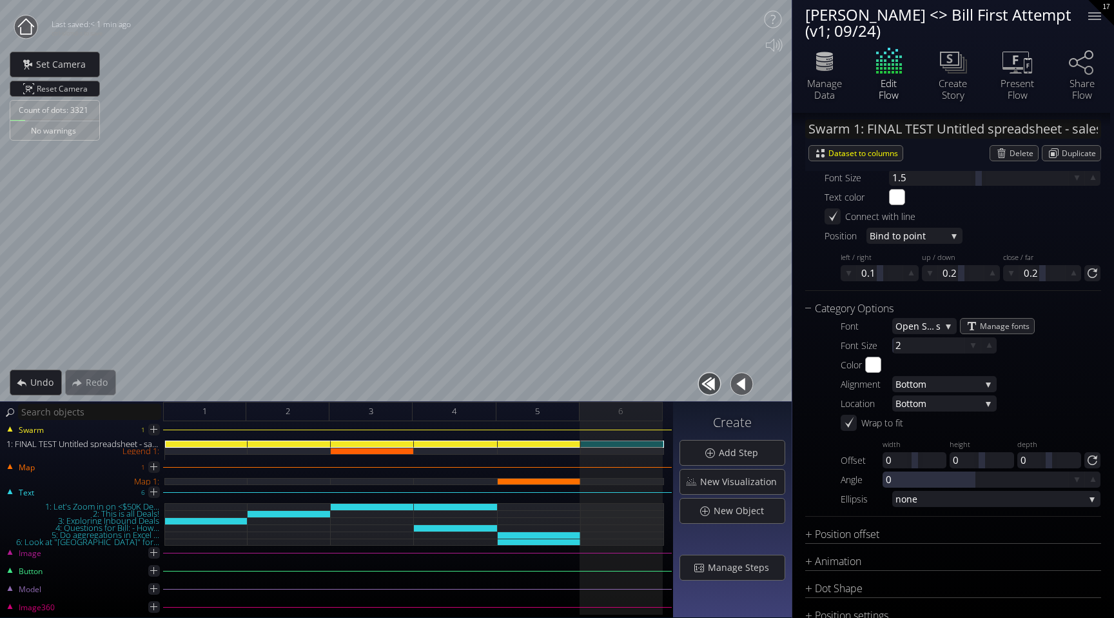
scroll to position [1335, 0]
click at [824, 313] on div "Category Options" at bounding box center [945, 311] width 280 height 16
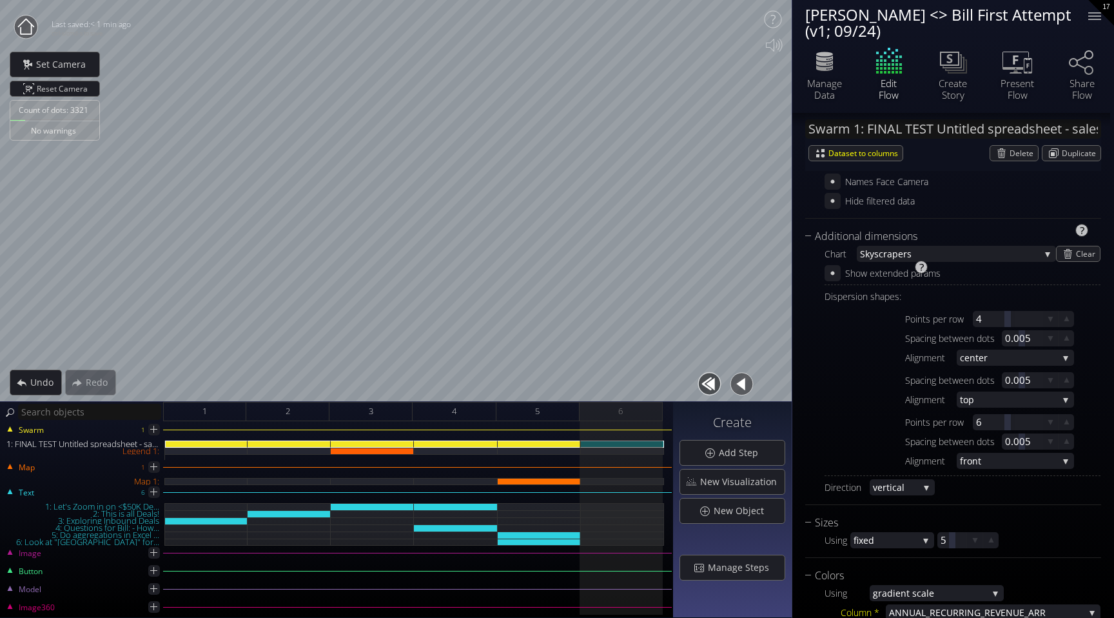
scroll to position [489, 0]
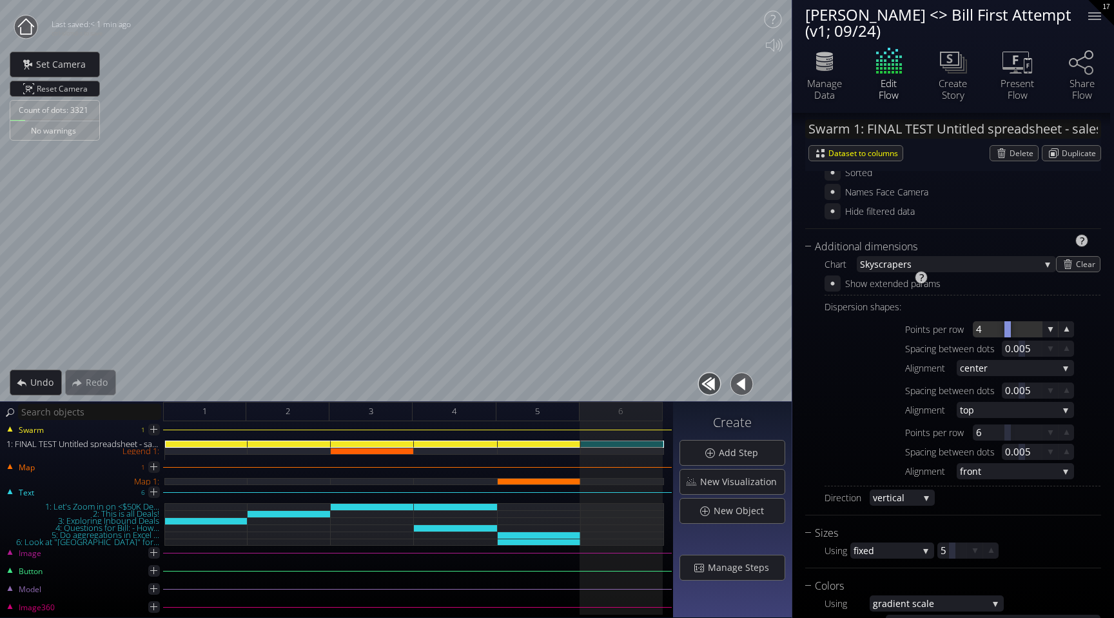
click at [986, 329] on div at bounding box center [1007, 329] width 69 height 16
click at [986, 431] on div at bounding box center [1007, 432] width 69 height 16
click at [984, 324] on div at bounding box center [1007, 329] width 69 height 16
click at [991, 431] on div at bounding box center [1007, 432] width 69 height 16
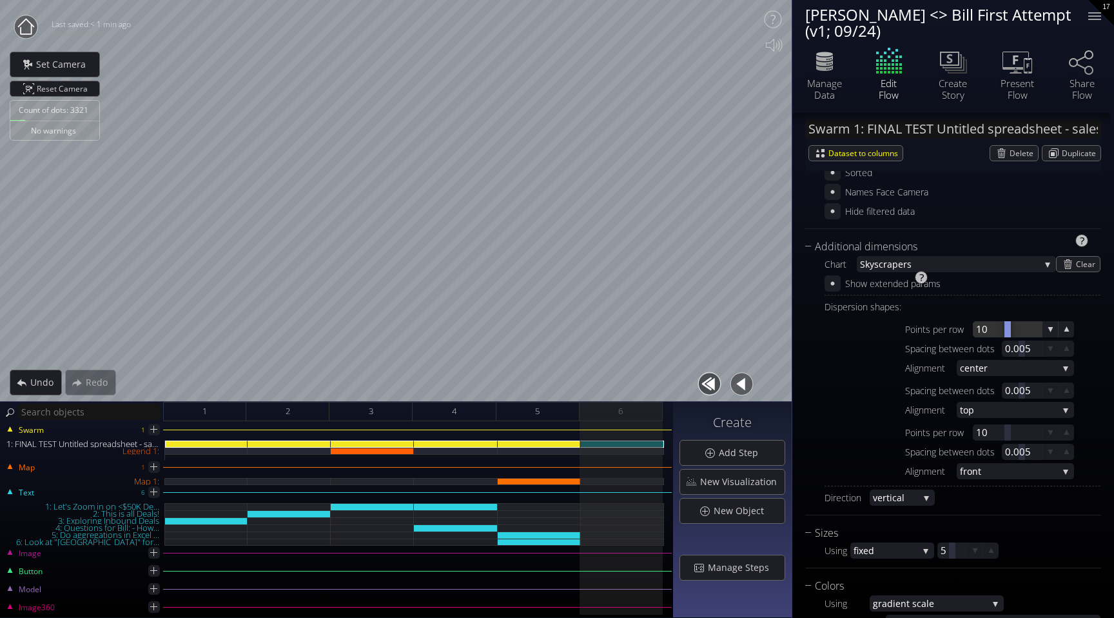
click at [987, 327] on div at bounding box center [1007, 329] width 69 height 16
click at [987, 428] on div at bounding box center [1007, 432] width 69 height 16
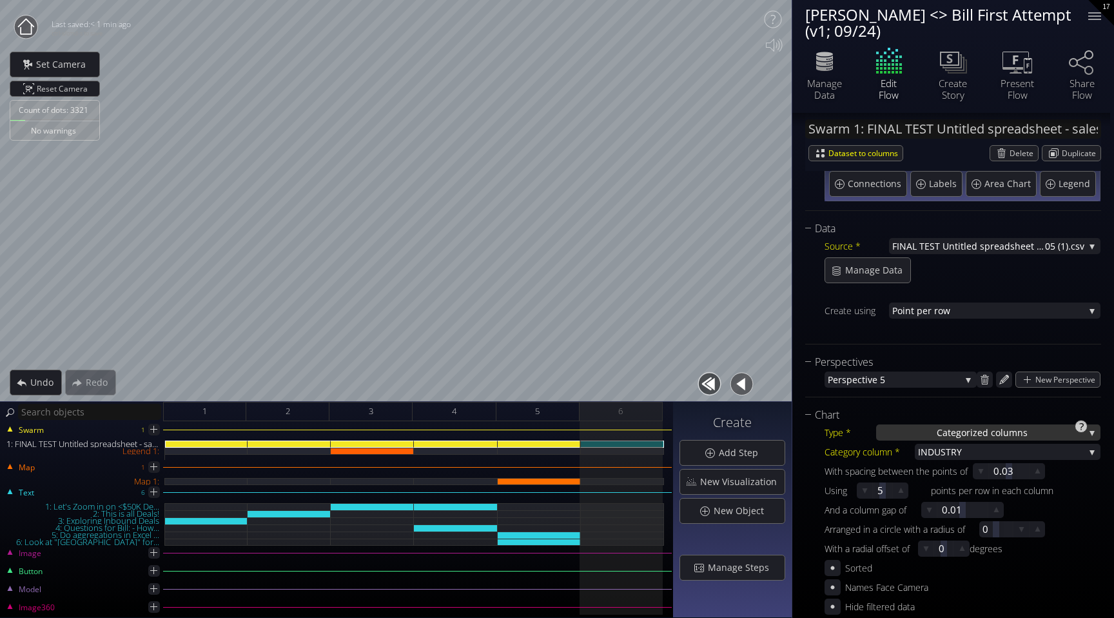
scroll to position [64, 0]
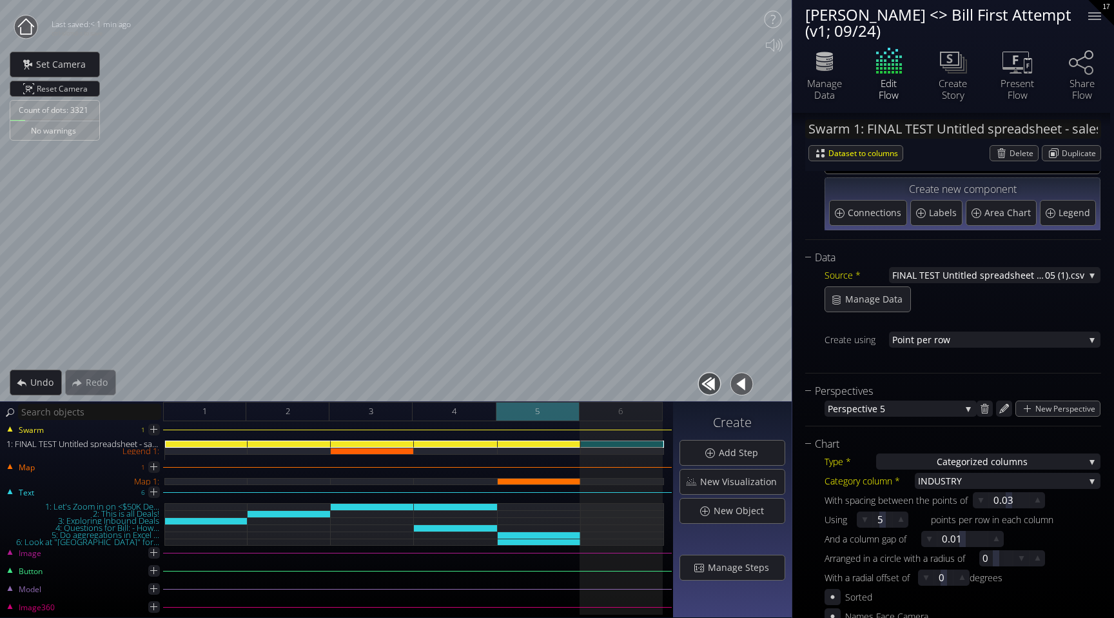
click at [553, 409] on div "5" at bounding box center [537, 411] width 83 height 19
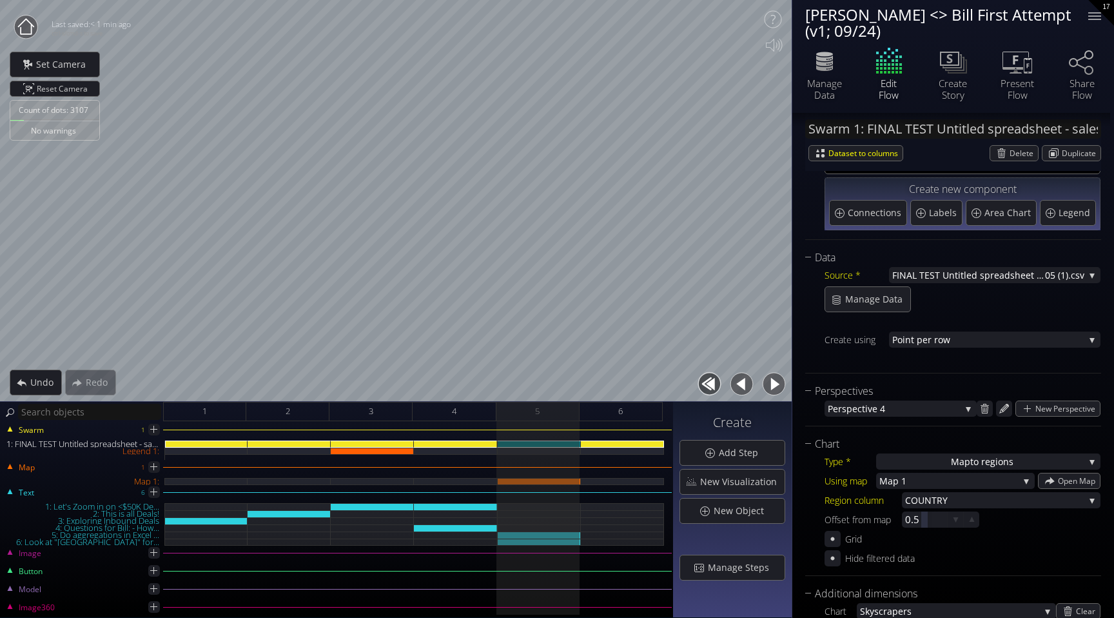
click at [768, 384] on button "button" at bounding box center [773, 383] width 29 height 29
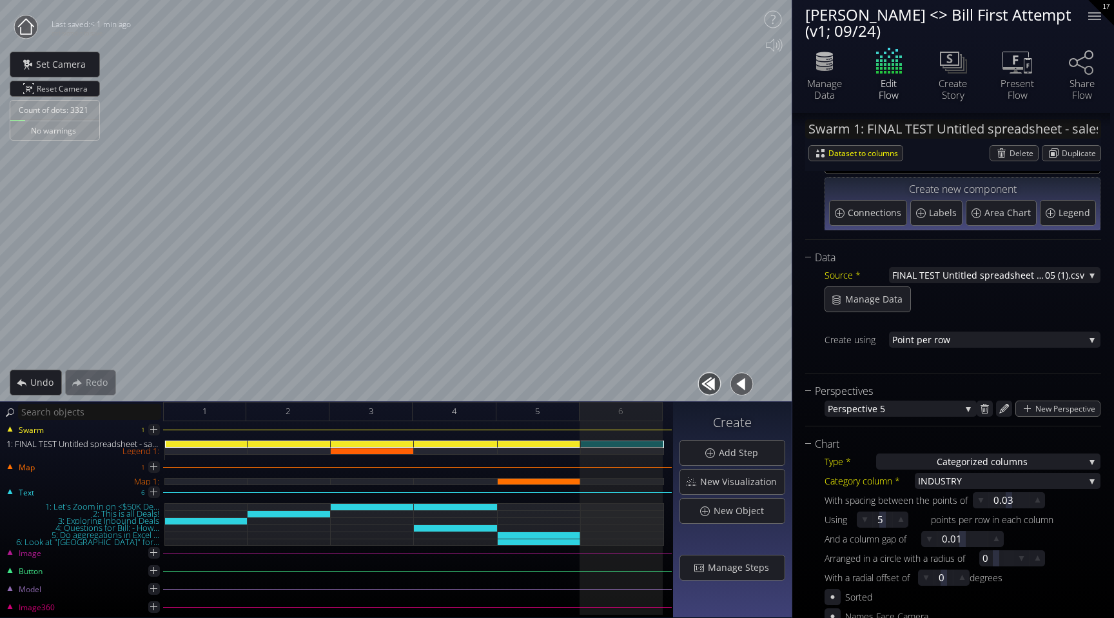
click at [743, 385] on button "button" at bounding box center [741, 383] width 29 height 29
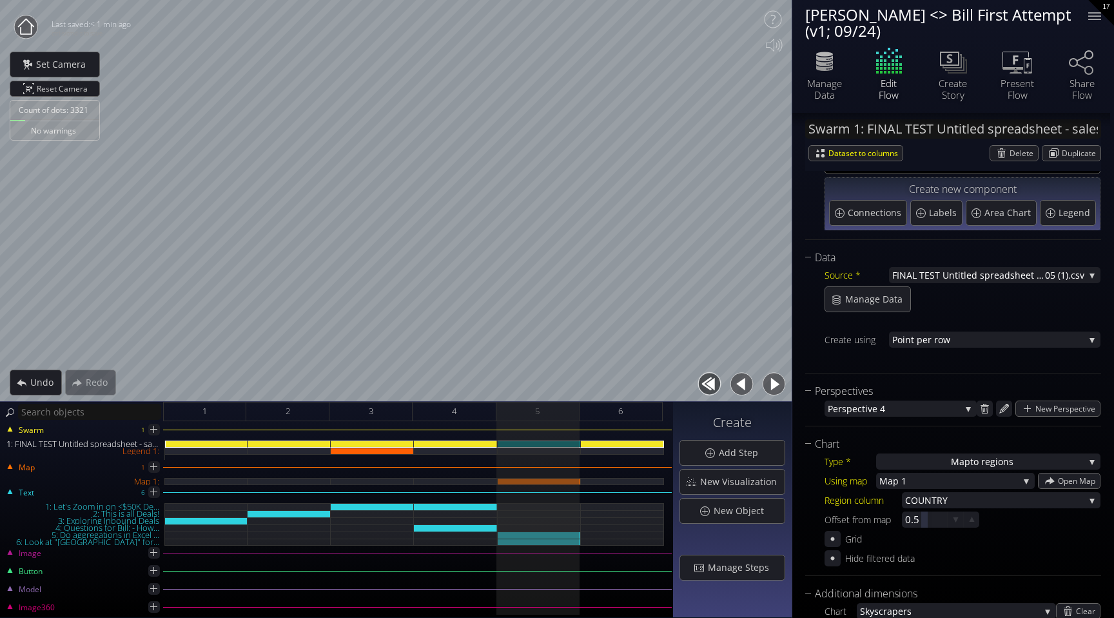
click at [774, 386] on button "button" at bounding box center [773, 383] width 29 height 29
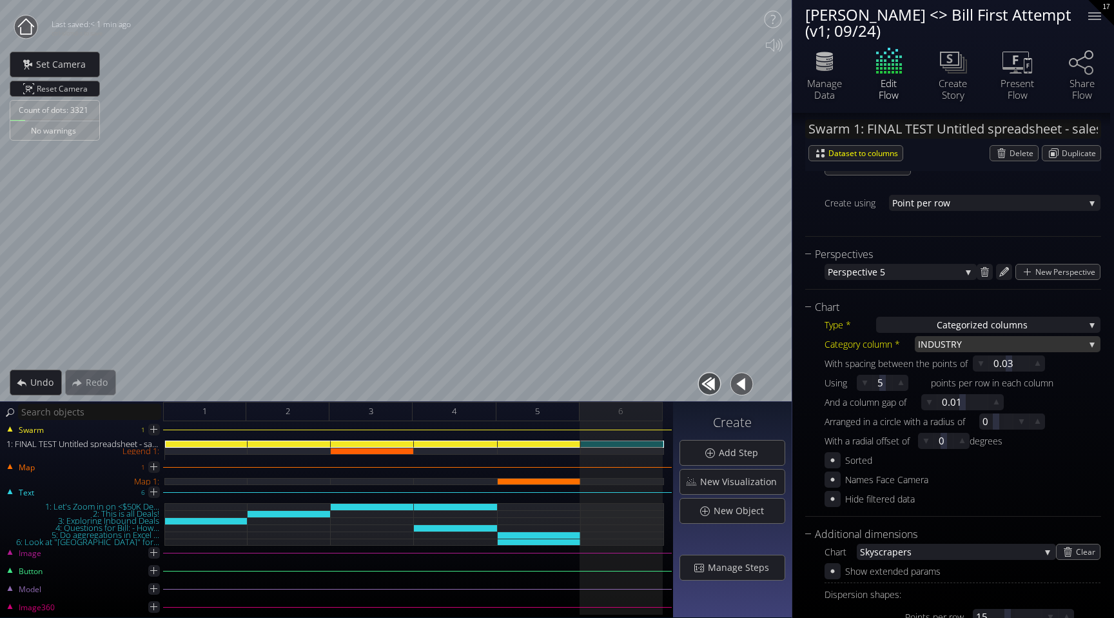
scroll to position [226, 0]
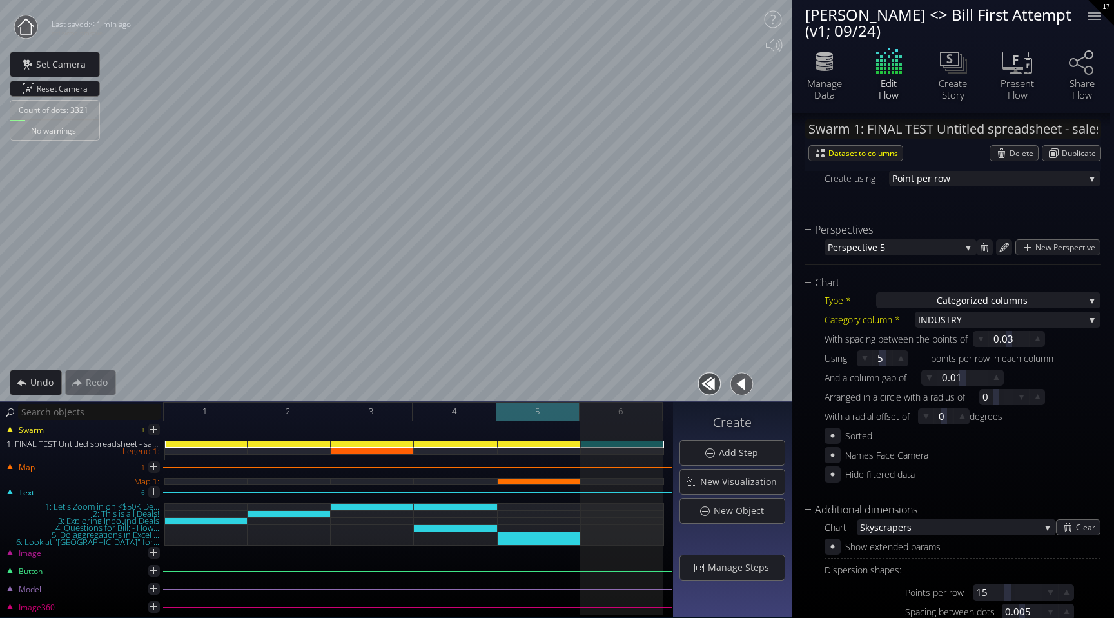
click at [560, 414] on div "5" at bounding box center [537, 411] width 83 height 19
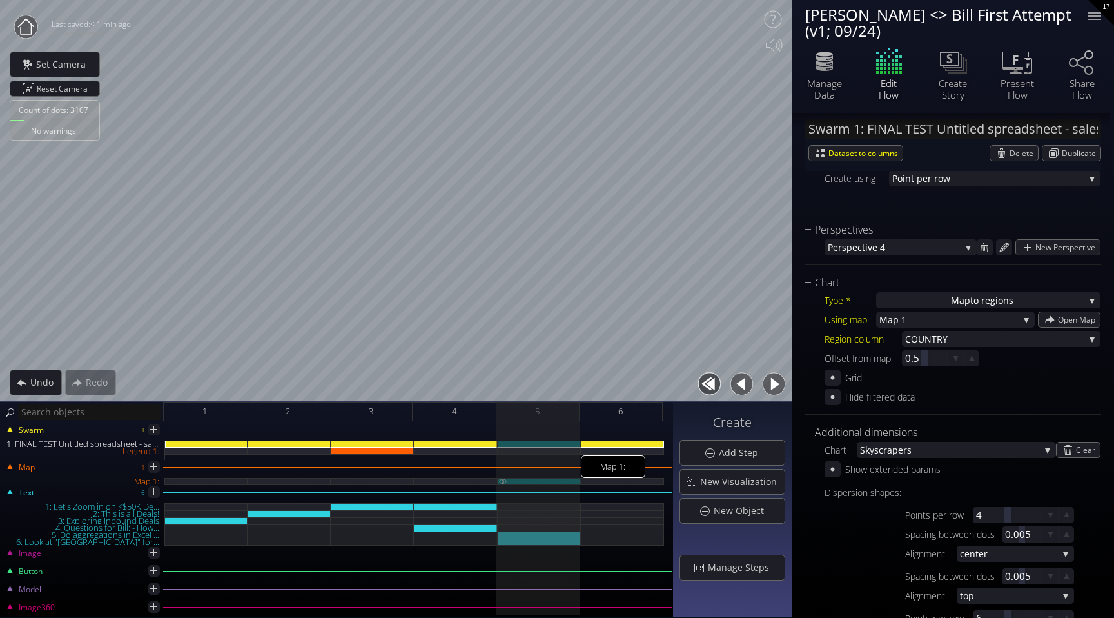
click at [523, 480] on div "Map 1:" at bounding box center [539, 481] width 83 height 7
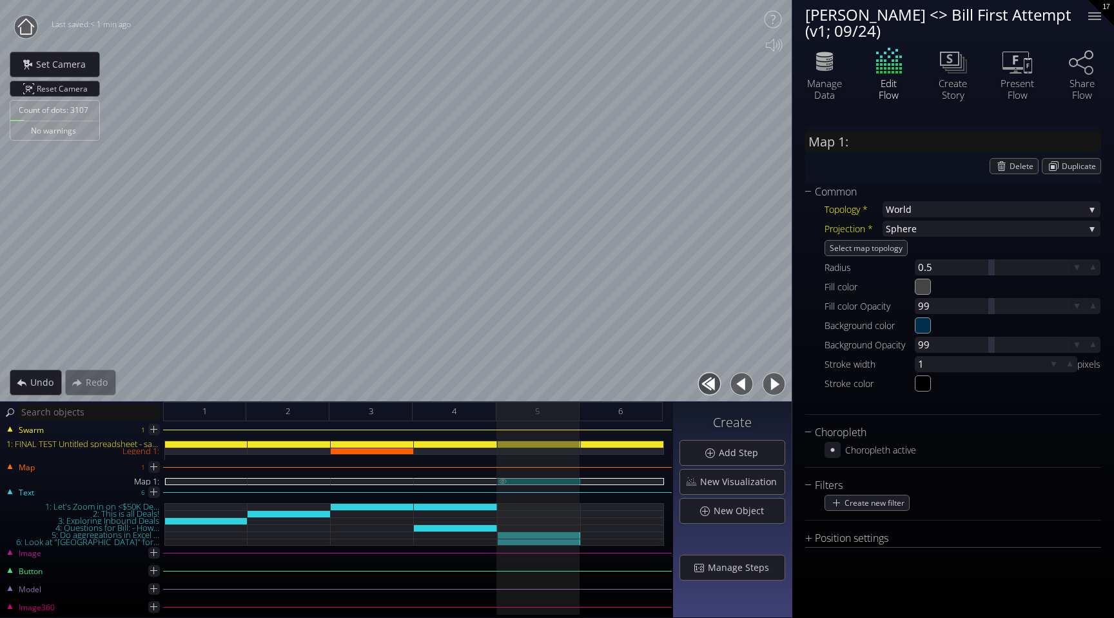
scroll to position [0, 0]
click at [629, 443] on div "1: FINAL TEST Untitled spreadsheet - sales_led_inbound_deals_2025-09-24T1305 (1…" at bounding box center [622, 443] width 83 height 7
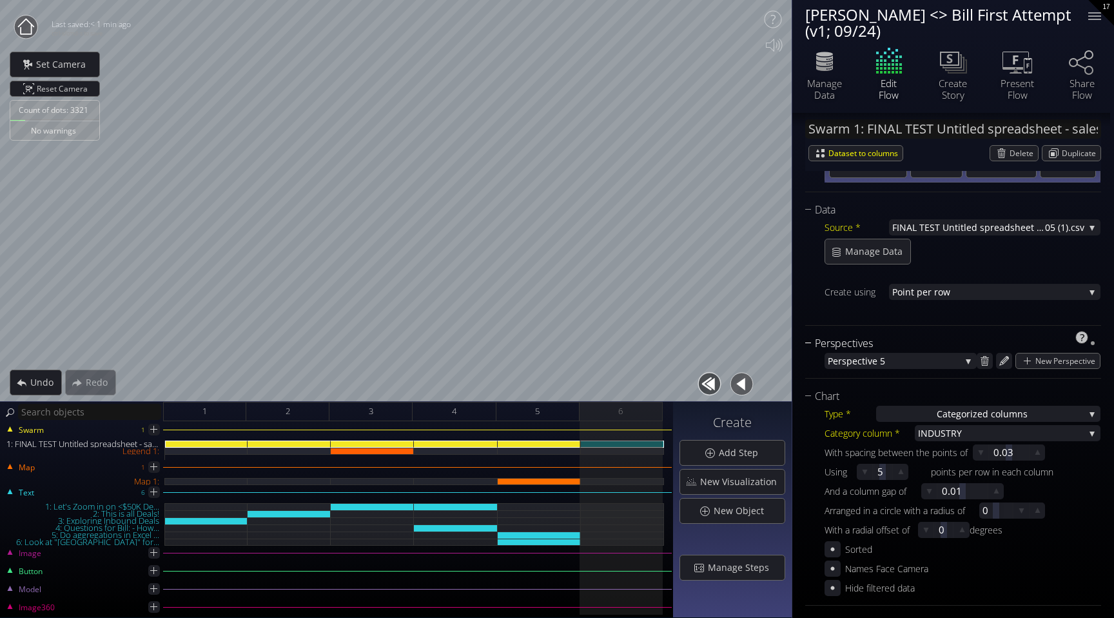
scroll to position [177, 0]
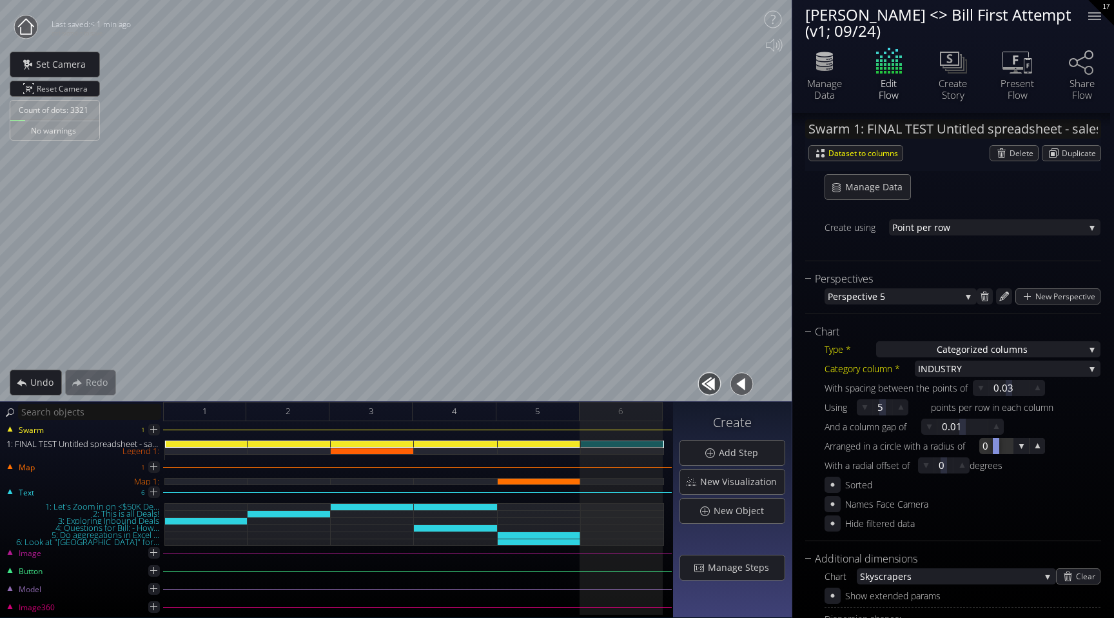
click at [1002, 446] on div at bounding box center [996, 446] width 34 height 16
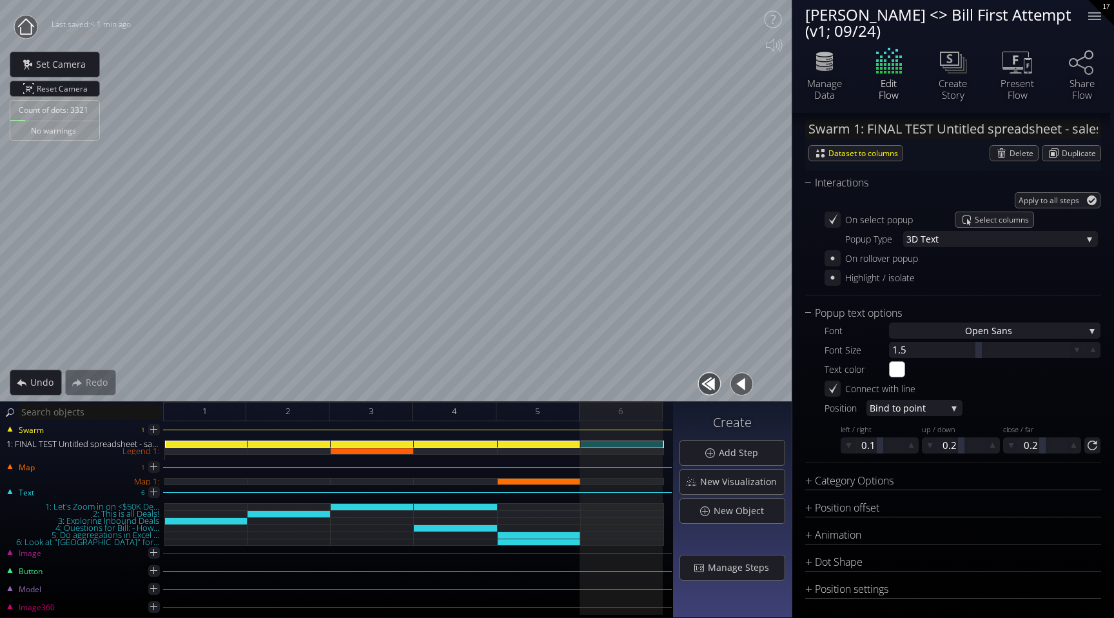
scroll to position [1169, 0]
click at [843, 585] on div "Position settings" at bounding box center [945, 586] width 280 height 16
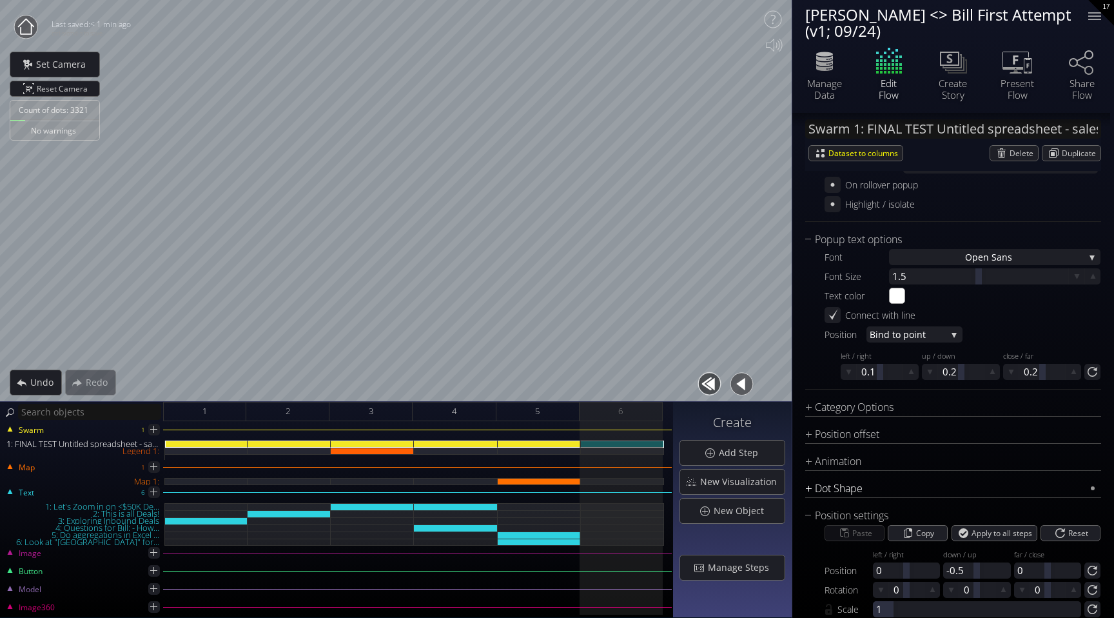
scroll to position [1270, 0]
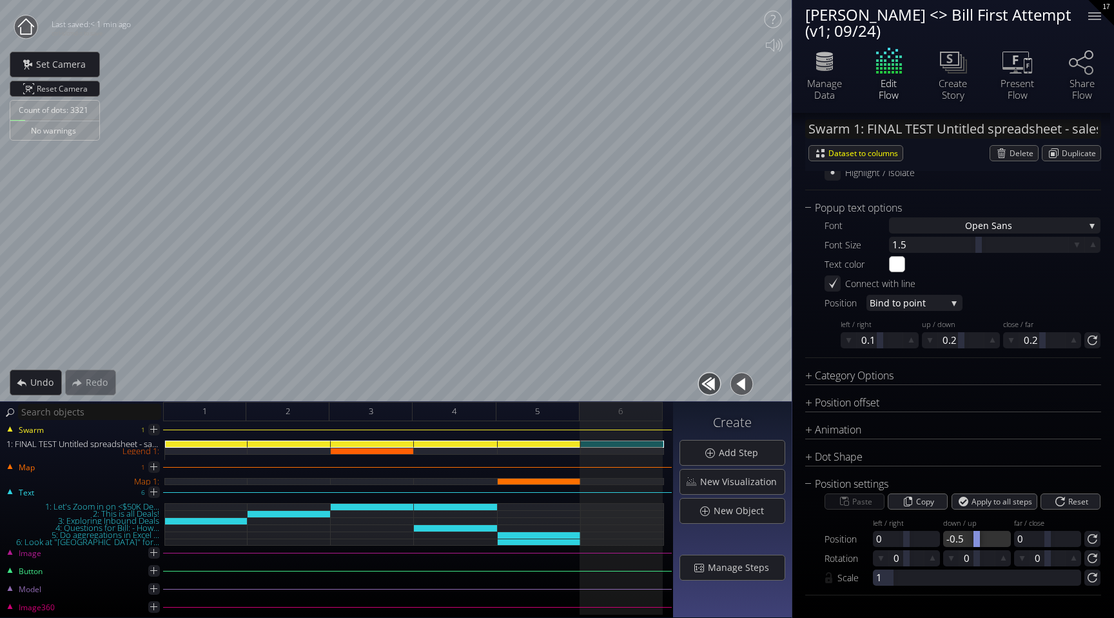
click at [964, 540] on div at bounding box center [976, 538] width 67 height 16
click at [975, 538] on div at bounding box center [976, 538] width 6 height 16
click at [74, 88] on span "Reset Camera" at bounding box center [64, 88] width 55 height 15
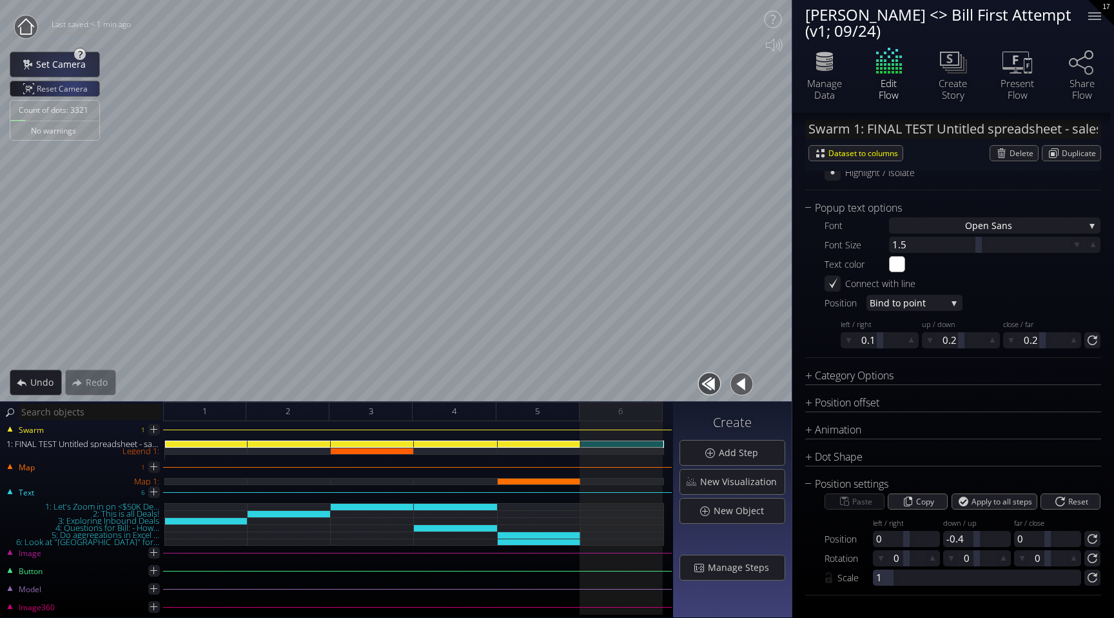
click at [61, 68] on span "Set Camera" at bounding box center [64, 64] width 58 height 13
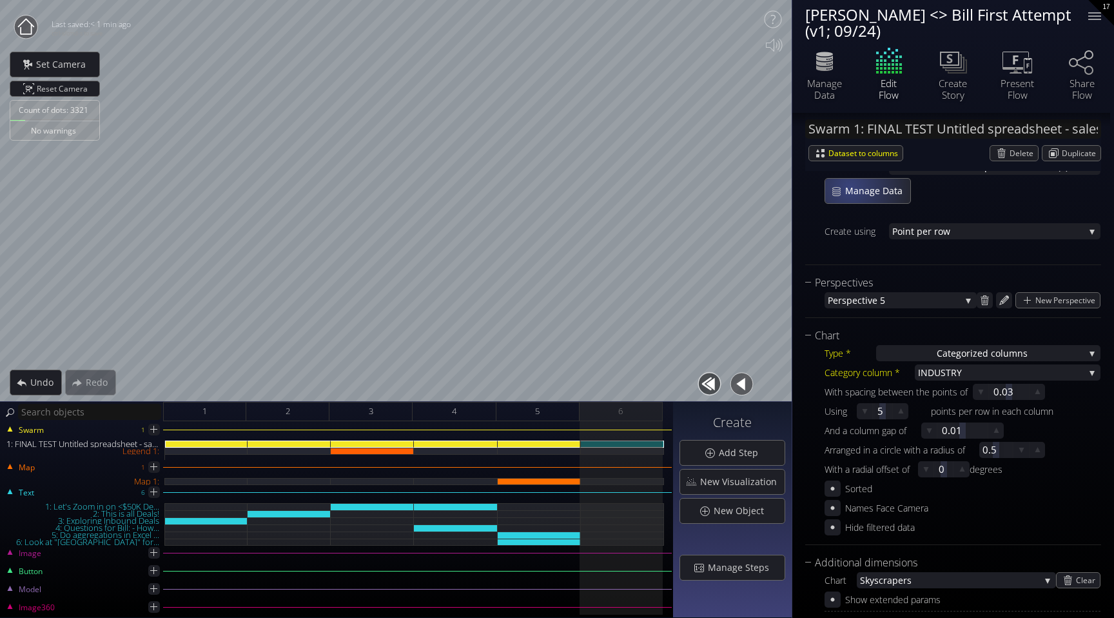
scroll to position [251, 0]
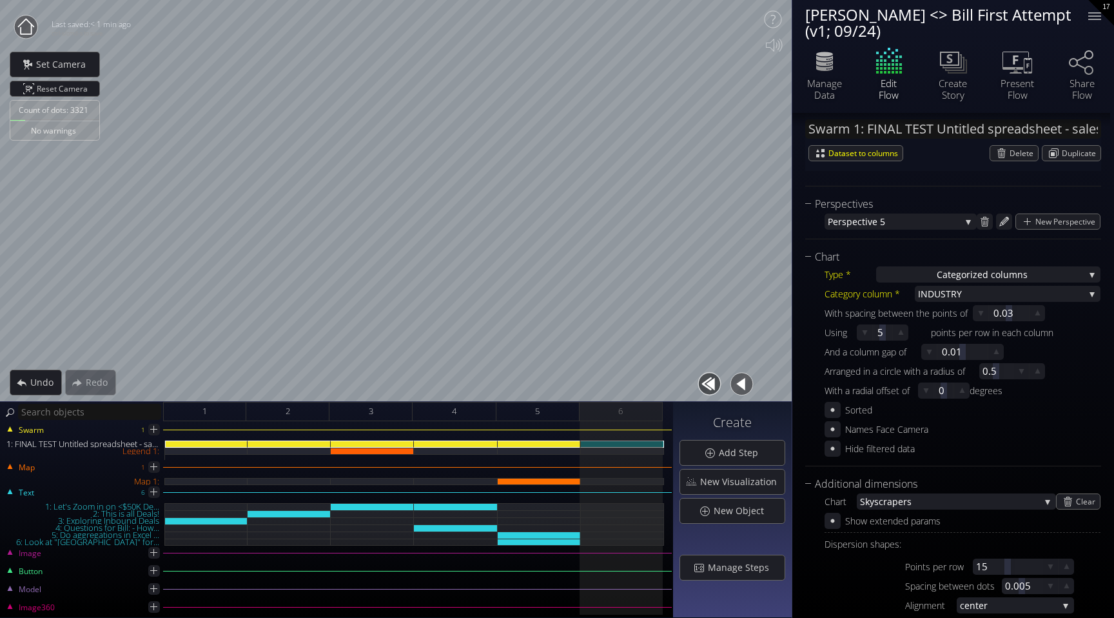
click at [821, 322] on div "Type * Categoriz ed columns S catterplot Categoriz ed columns Map from c oordin…" at bounding box center [953, 360] width 296 height 191
click at [995, 352] on icon at bounding box center [996, 351] width 12 height 12
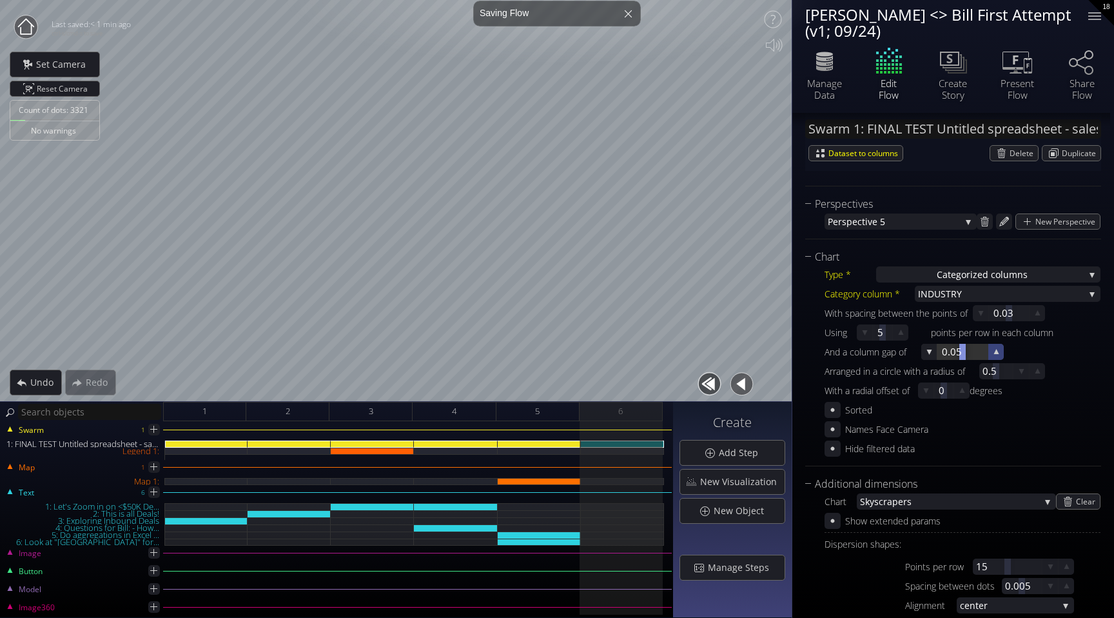
click at [995, 352] on icon at bounding box center [996, 351] width 12 height 12
click at [995, 352] on icon at bounding box center [996, 351] width 11 height 11
click at [995, 352] on icon at bounding box center [996, 351] width 12 height 12
click at [51, 90] on span "Reset Camera" at bounding box center [64, 88] width 55 height 15
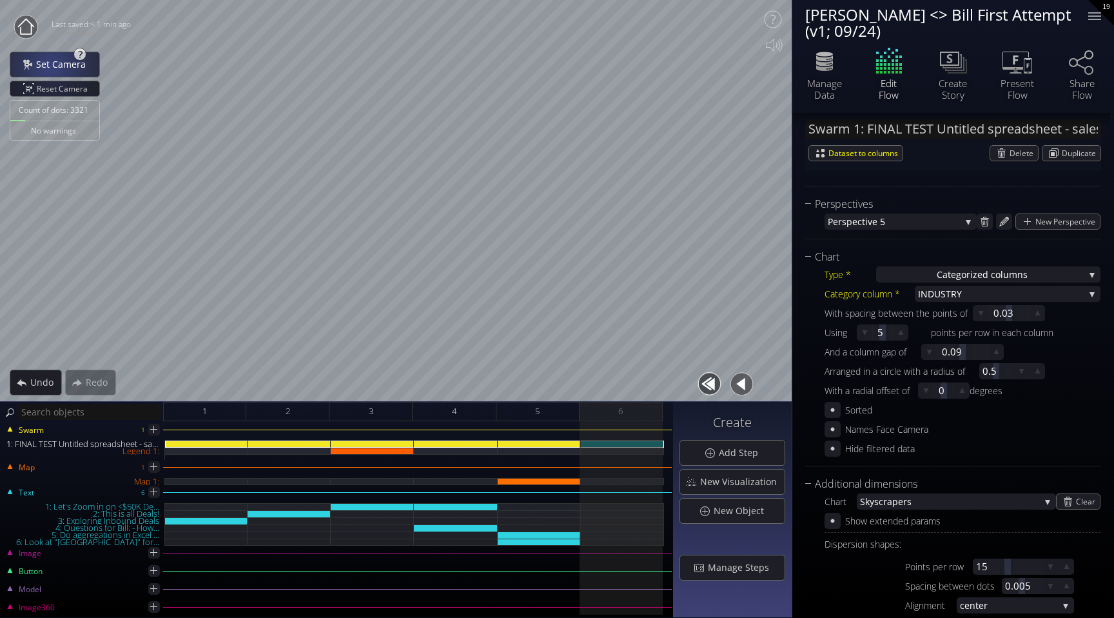
click at [51, 64] on span "Set Camera" at bounding box center [64, 64] width 58 height 13
click at [555, 413] on div "5" at bounding box center [537, 411] width 83 height 19
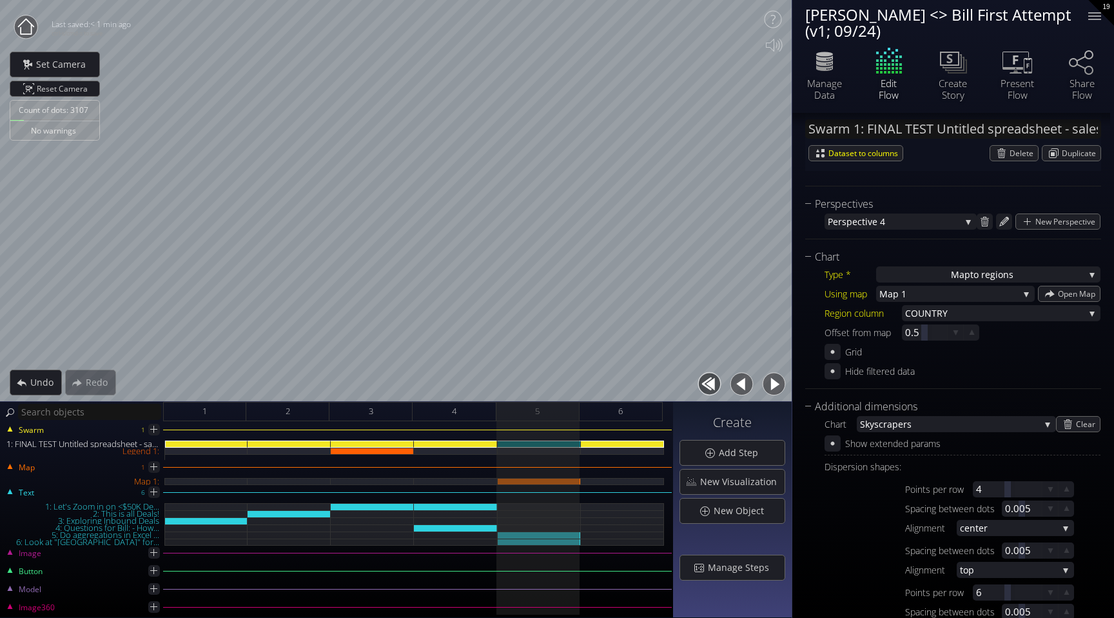
click at [768, 380] on button "button" at bounding box center [773, 383] width 29 height 29
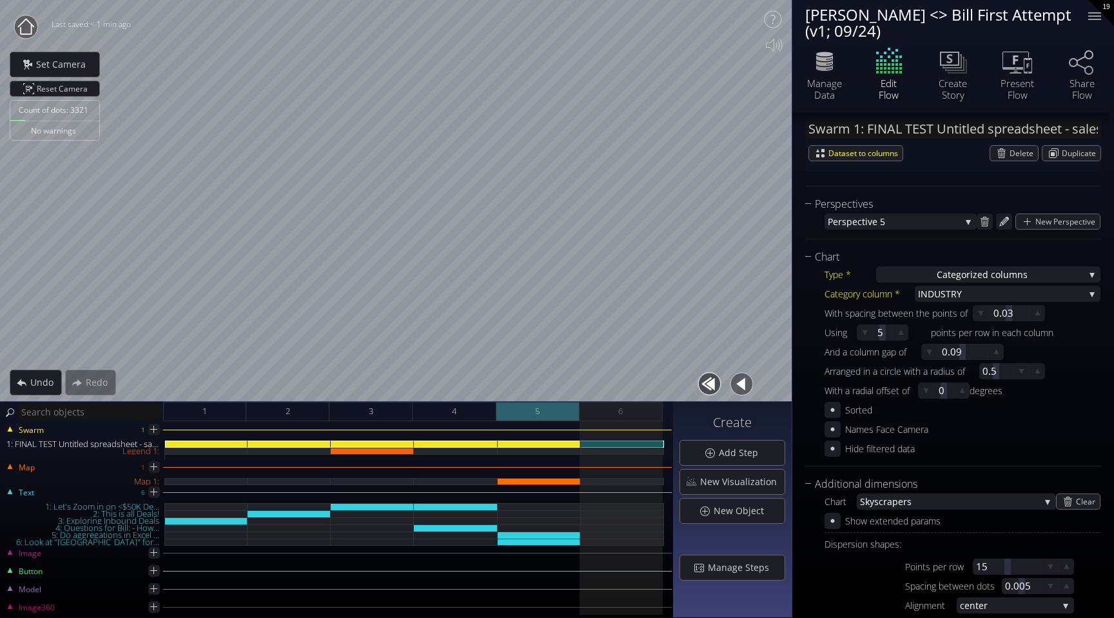
click at [564, 413] on div "5" at bounding box center [537, 411] width 83 height 19
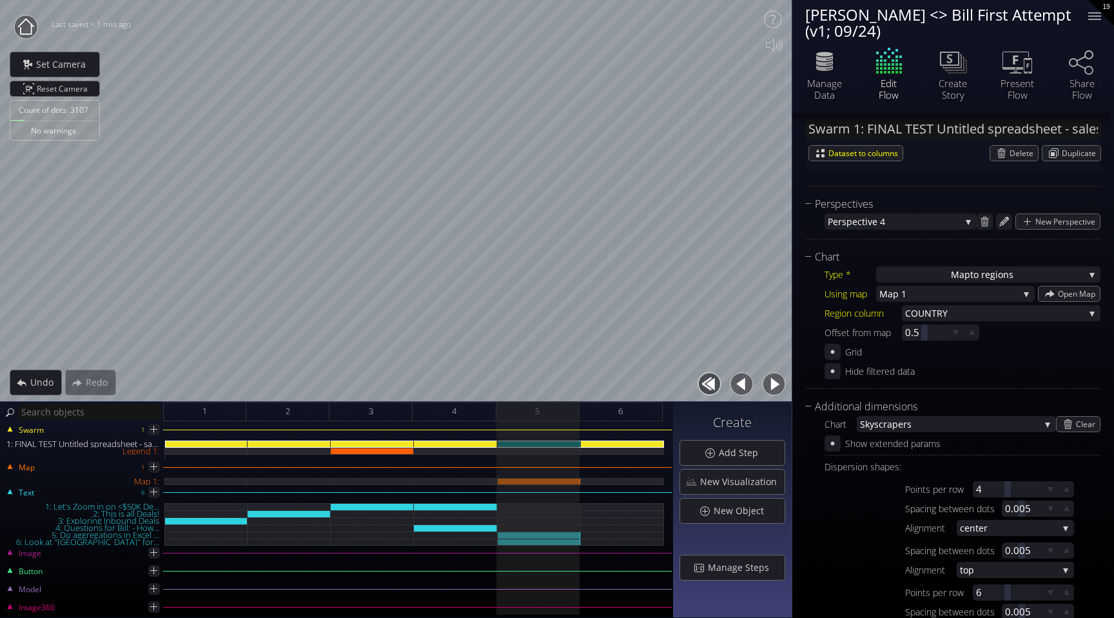
click at [768, 388] on button "button" at bounding box center [773, 383] width 29 height 29
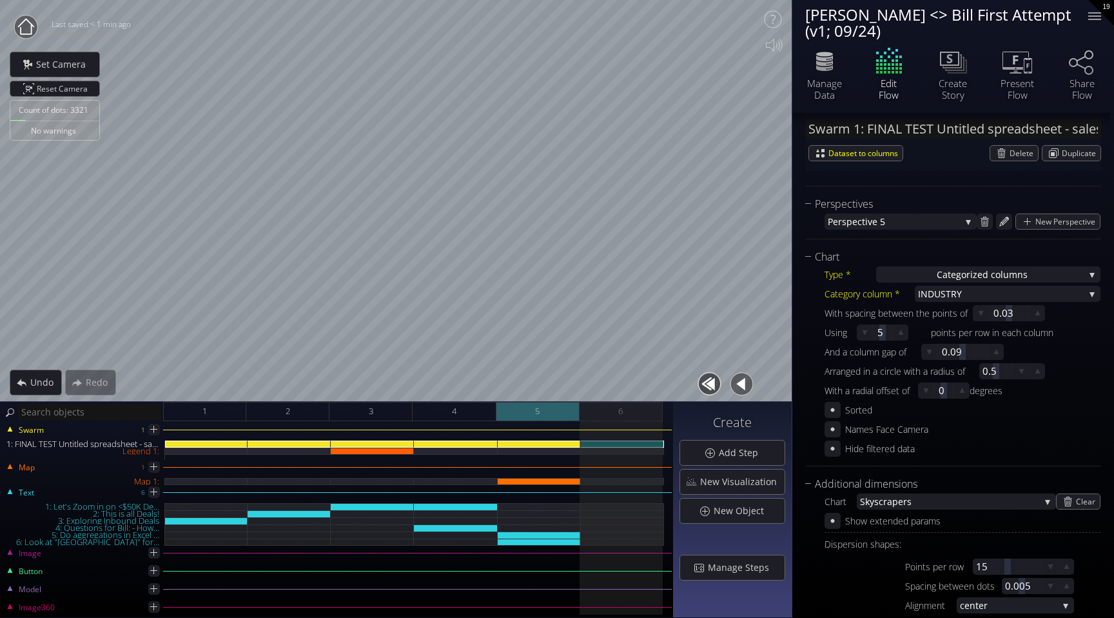
click at [565, 409] on div "5" at bounding box center [537, 411] width 83 height 19
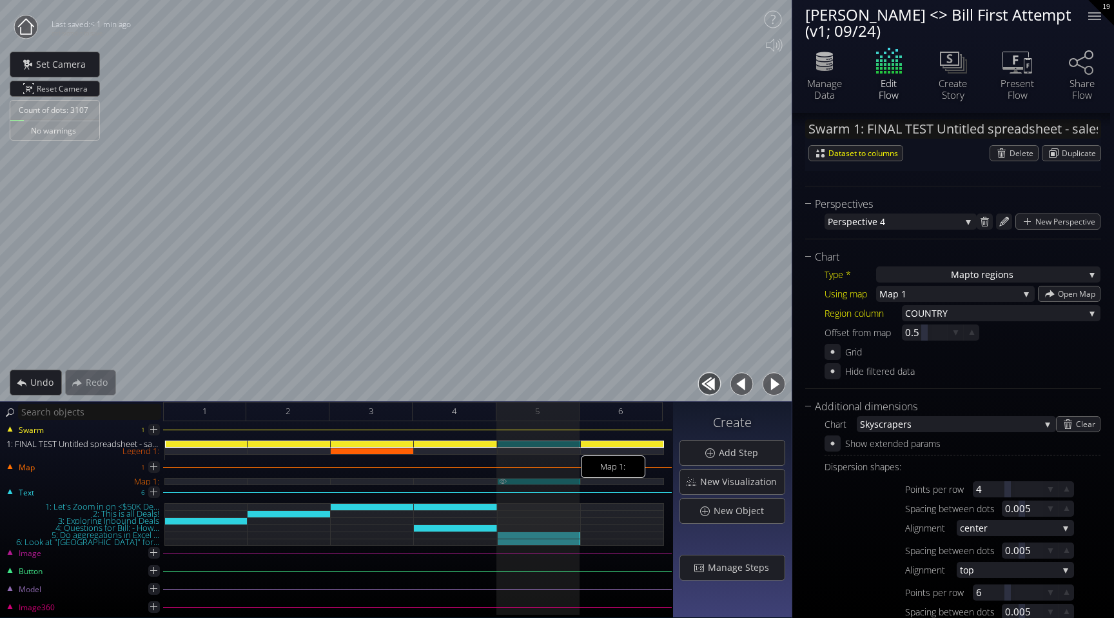
click at [555, 480] on div "Map 1:" at bounding box center [539, 481] width 83 height 7
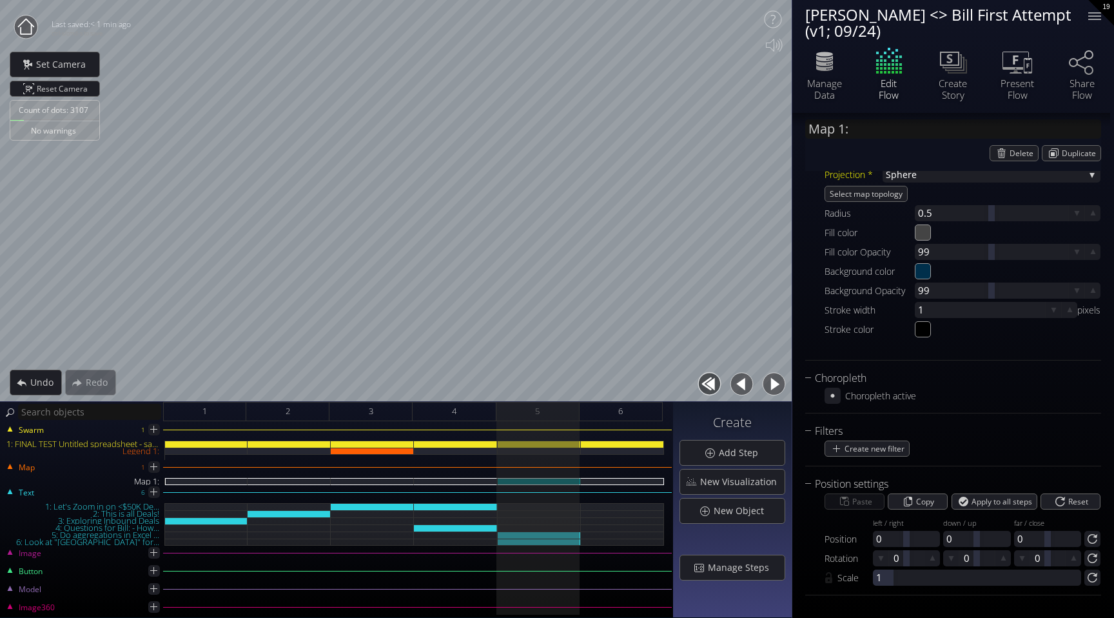
scroll to position [0, 0]
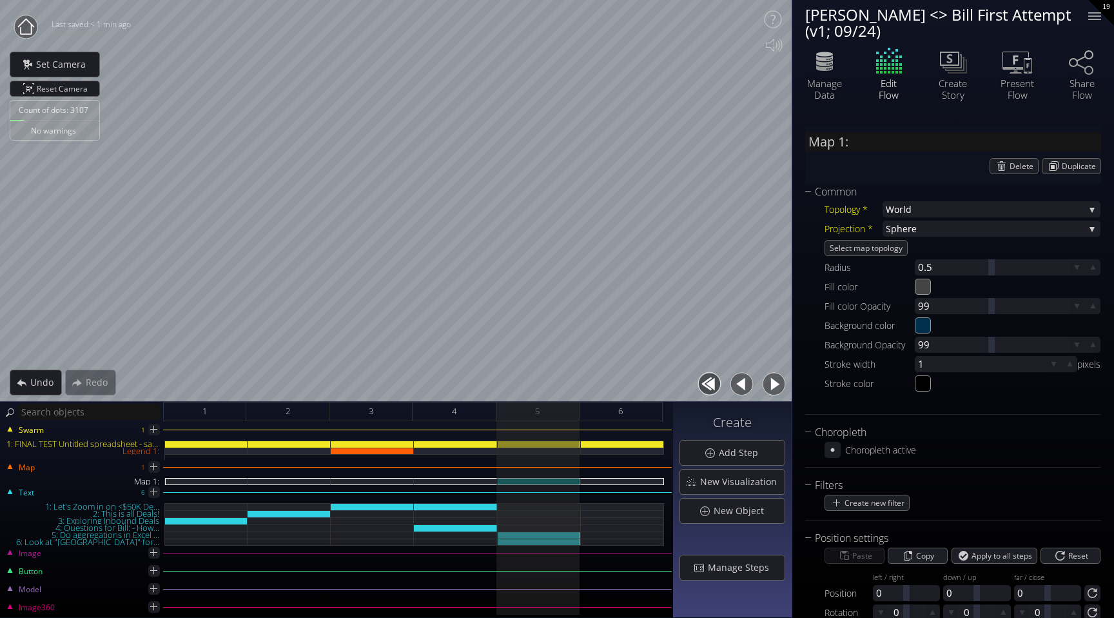
click at [771, 381] on button "button" at bounding box center [773, 383] width 29 height 29
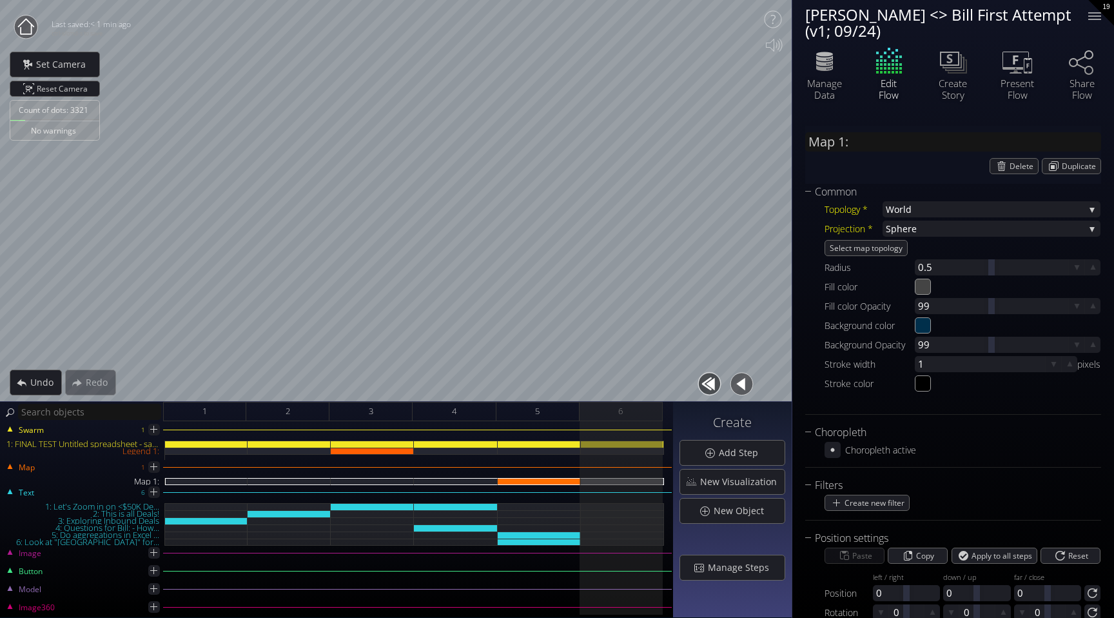
click at [735, 378] on button "button" at bounding box center [741, 383] width 29 height 29
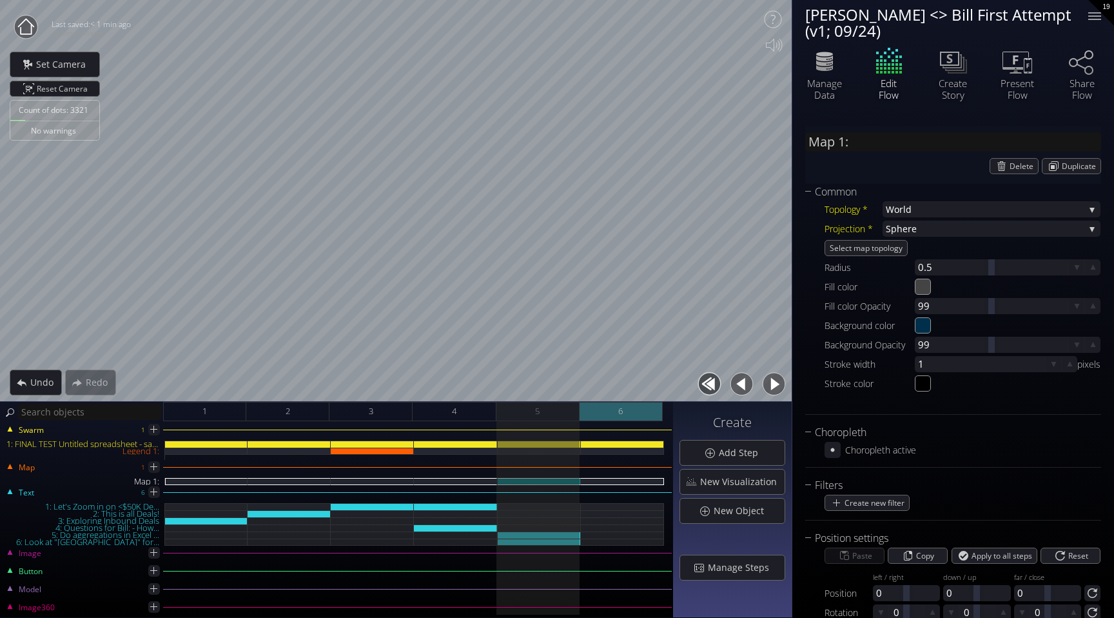
click at [634, 409] on div "6" at bounding box center [620, 411] width 83 height 19
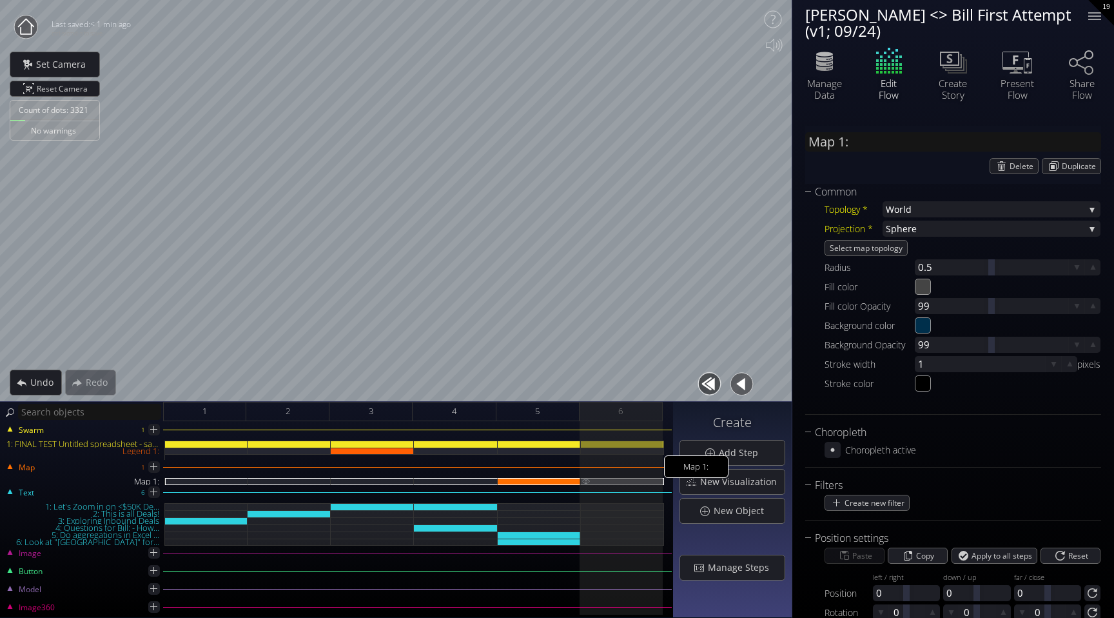
click at [587, 480] on img at bounding box center [586, 481] width 10 height 6
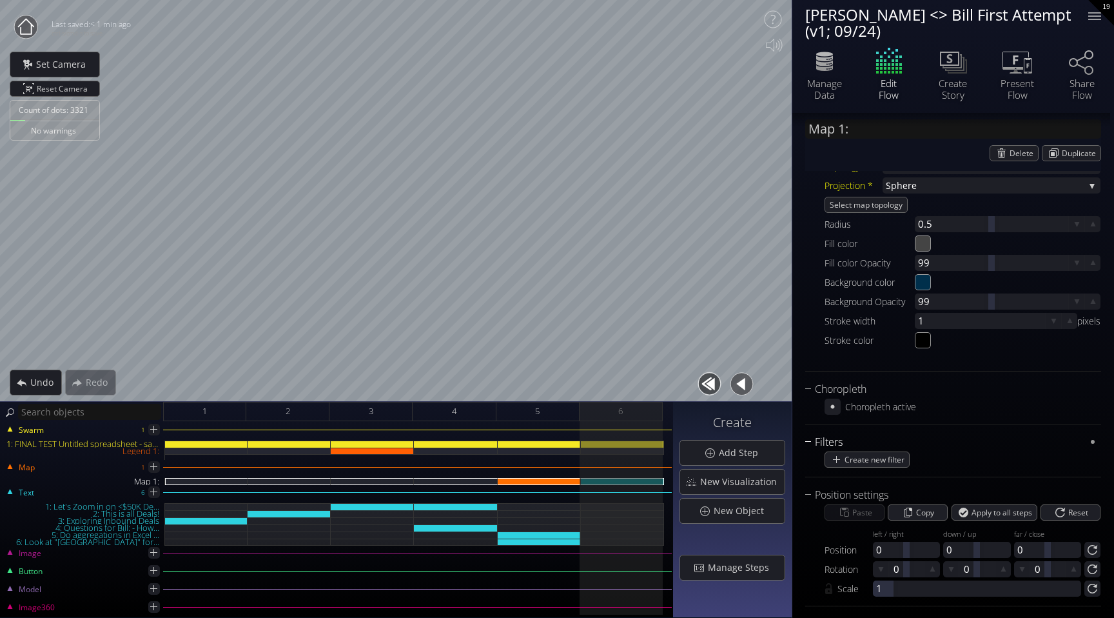
scroll to position [54, 0]
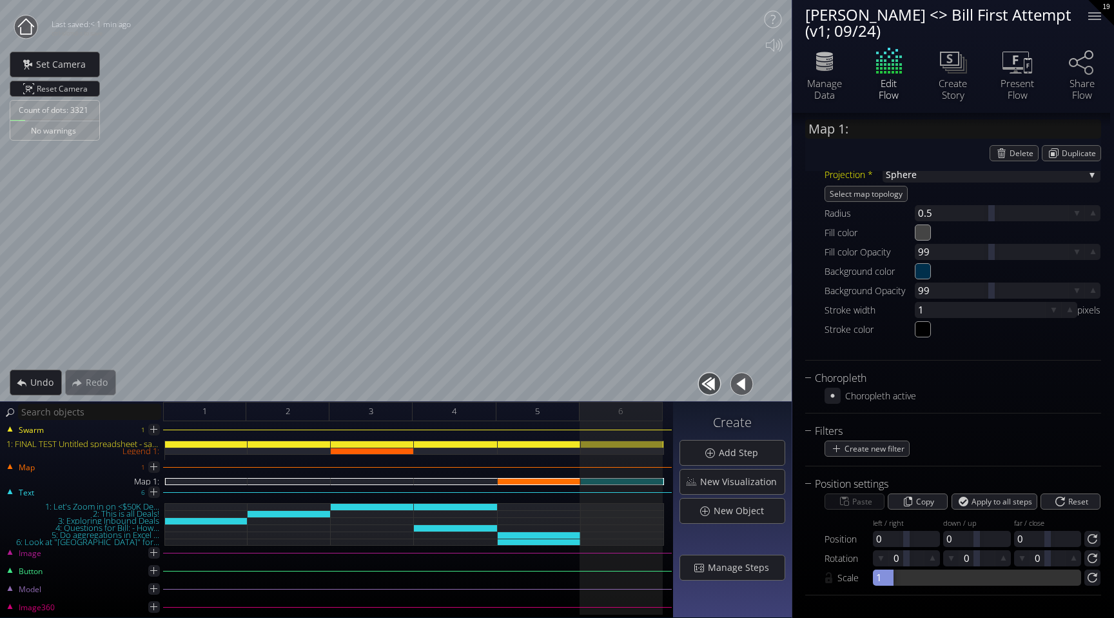
click at [890, 574] on div at bounding box center [883, 577] width 21 height 16
click at [741, 380] on button "button" at bounding box center [741, 383] width 29 height 29
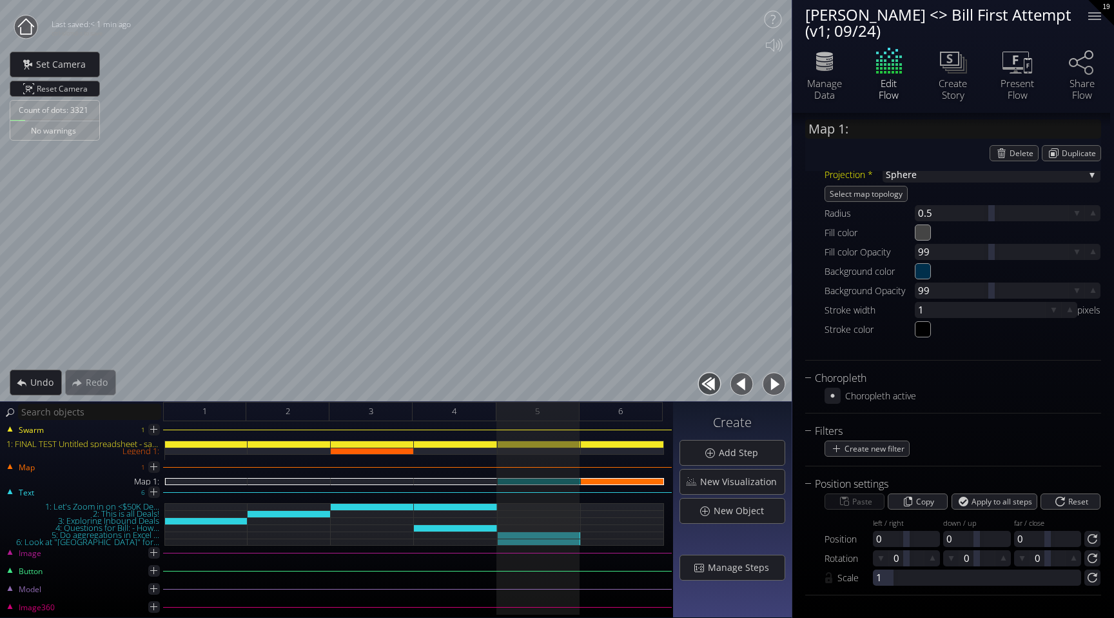
click at [774, 382] on button "button" at bounding box center [773, 383] width 29 height 29
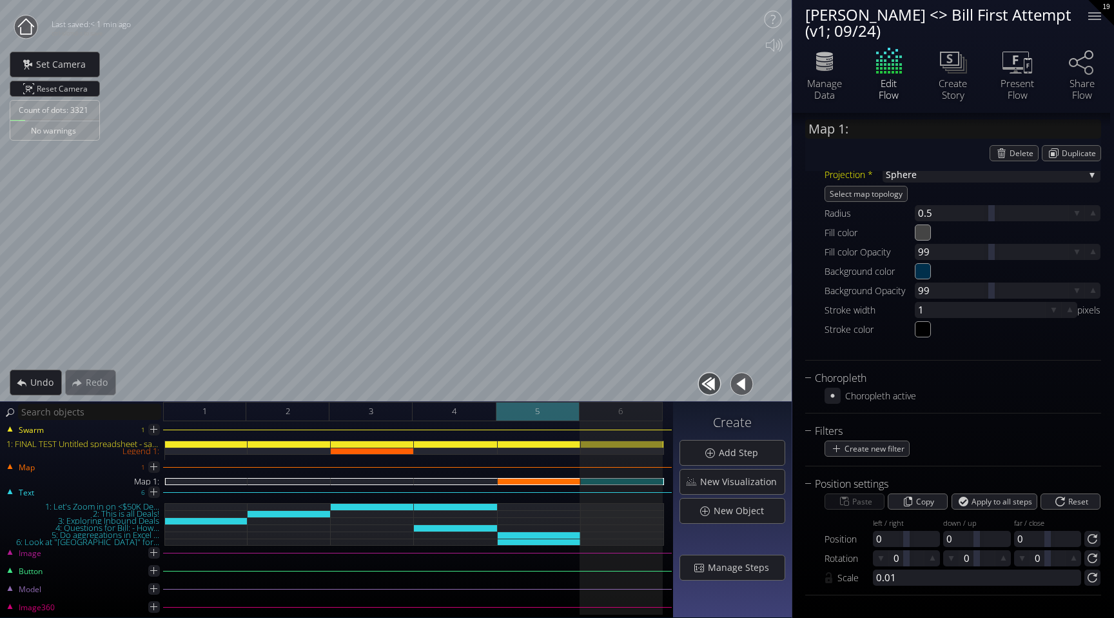
click at [561, 409] on div "5" at bounding box center [537, 411] width 83 height 19
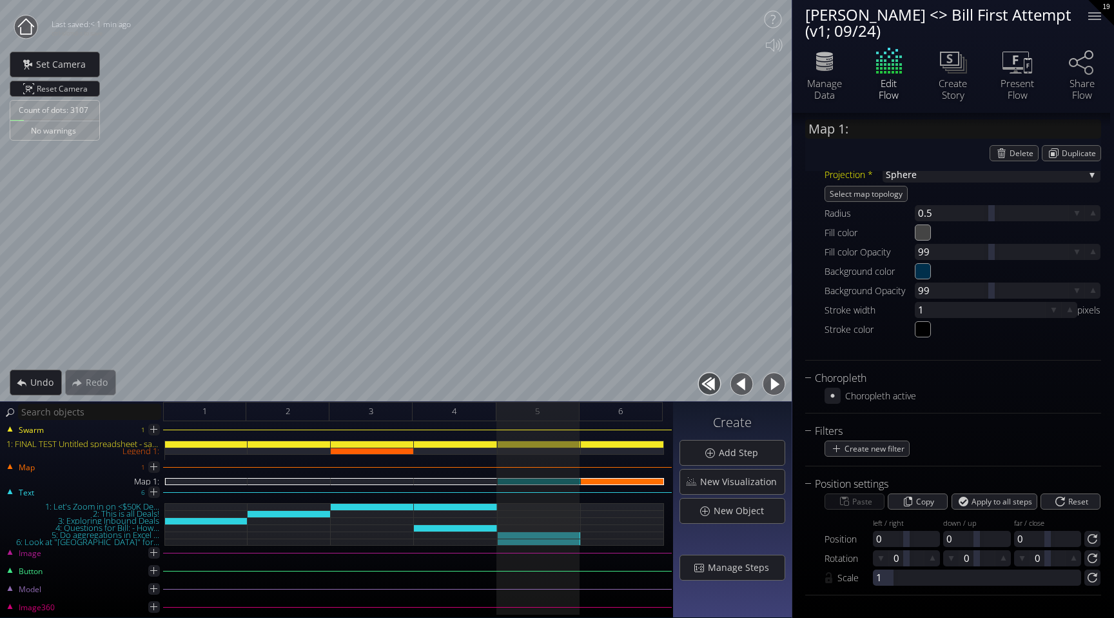
click at [779, 384] on button "button" at bounding box center [773, 383] width 29 height 29
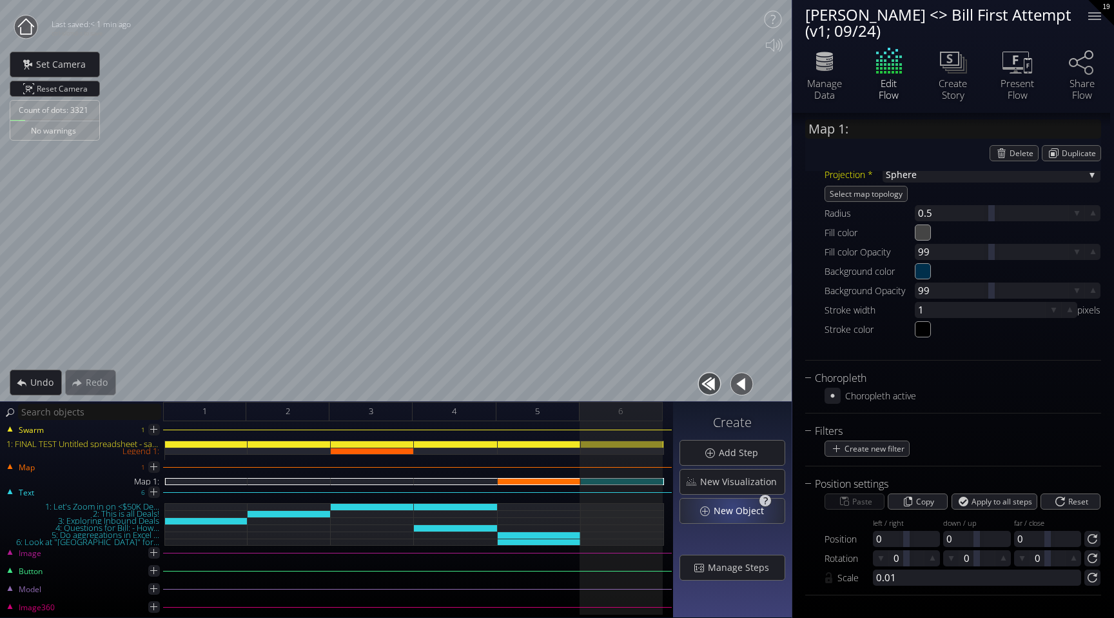
click at [734, 508] on span "New Object" at bounding box center [742, 510] width 59 height 13
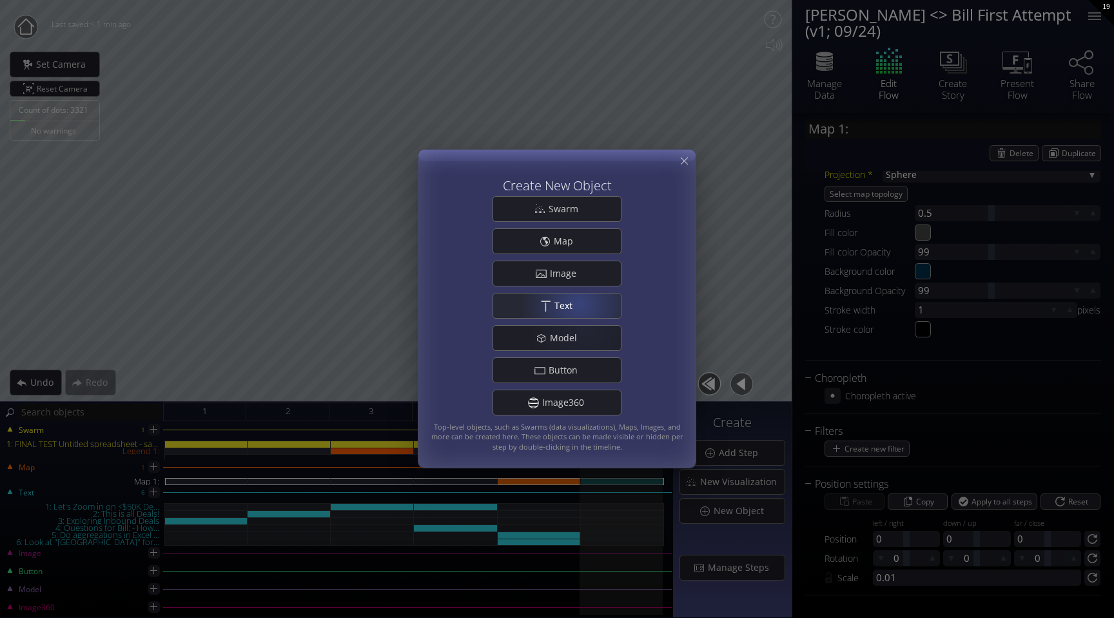
click at [578, 299] on span "Text" at bounding box center [567, 305] width 26 height 13
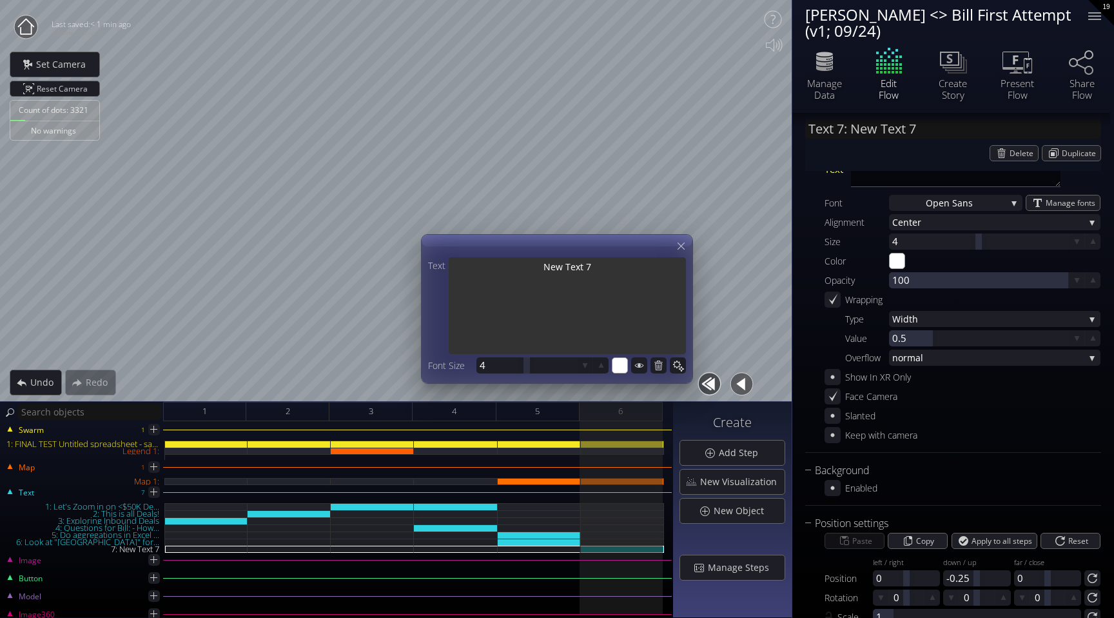
click at [588, 277] on textarea "New Text 7" at bounding box center [567, 306] width 237 height 99
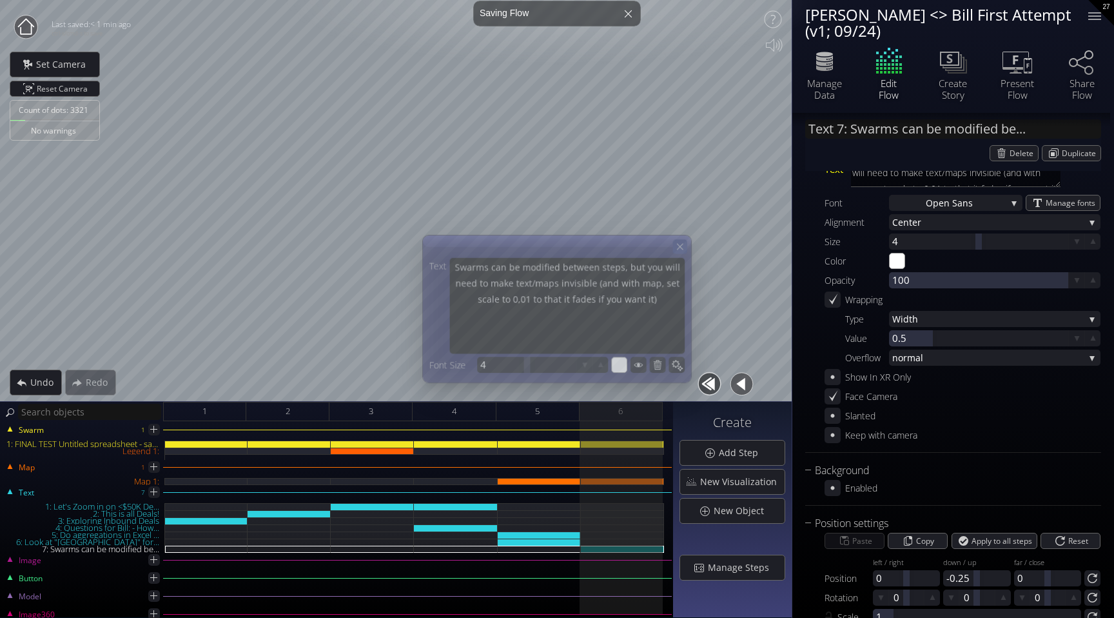
click at [683, 245] on icon at bounding box center [679, 246] width 11 height 11
click at [680, 244] on icon at bounding box center [679, 246] width 11 height 11
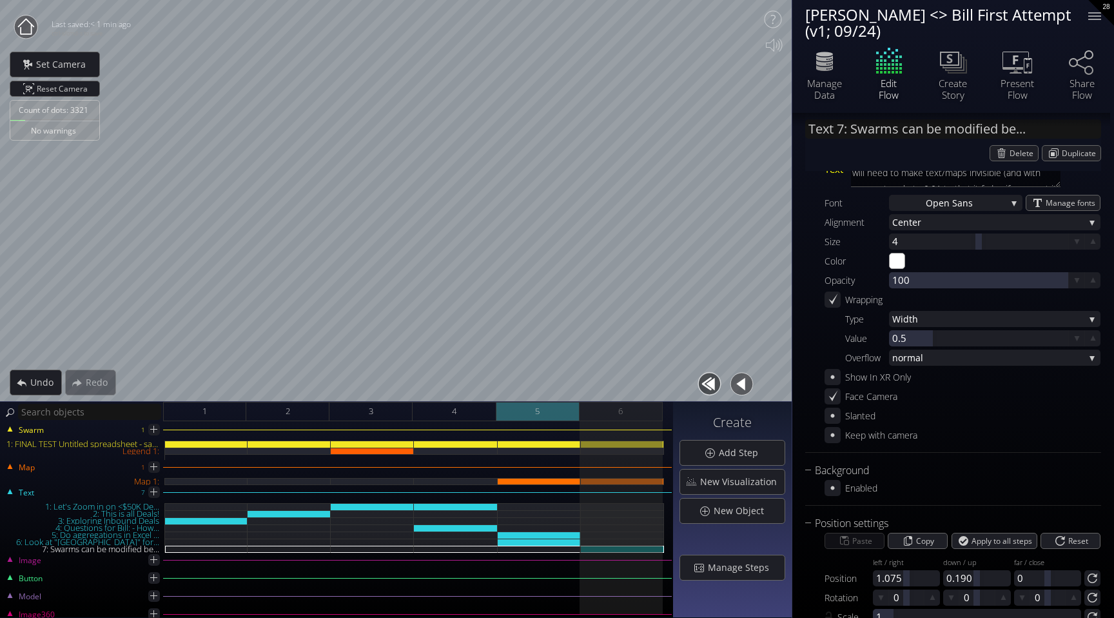
click at [556, 409] on div "5" at bounding box center [537, 411] width 83 height 19
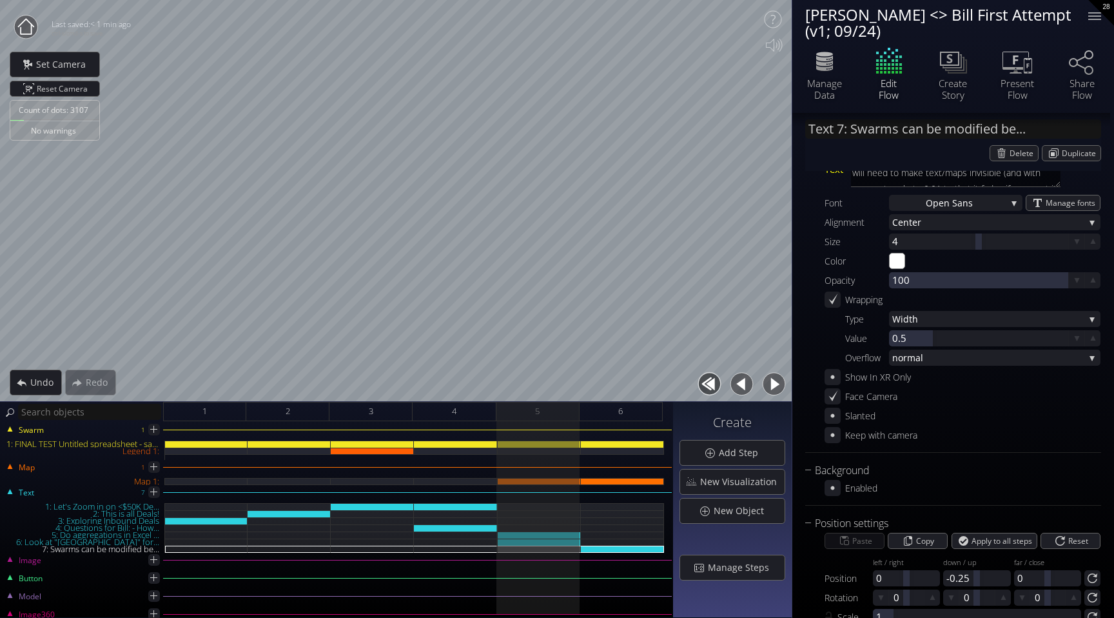
click at [768, 387] on button "button" at bounding box center [773, 383] width 29 height 29
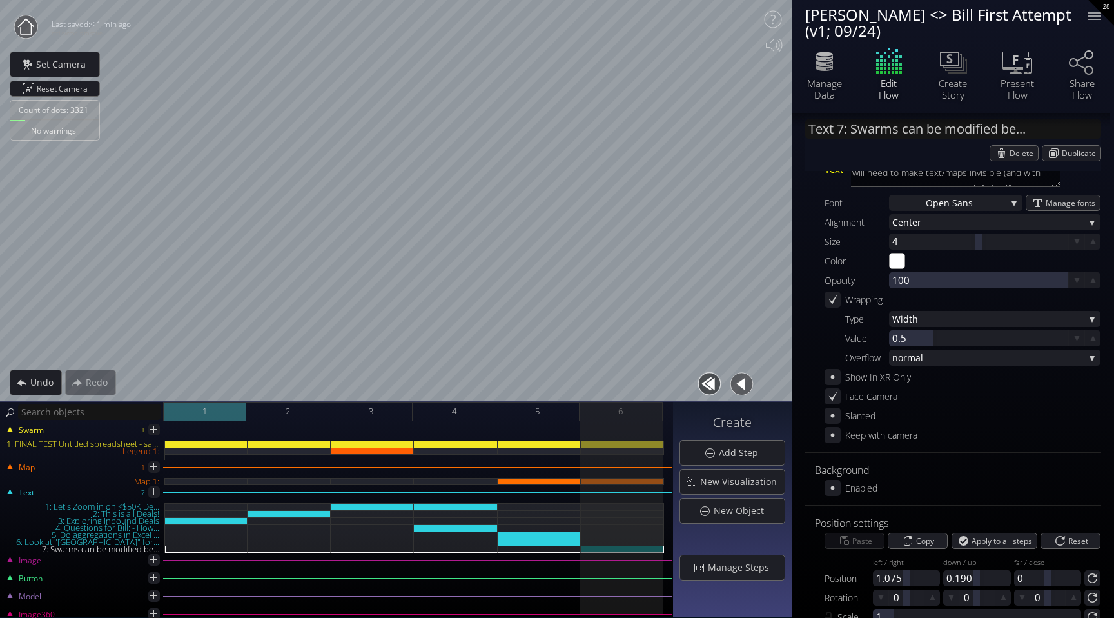
click at [219, 418] on div "1" at bounding box center [204, 411] width 83 height 19
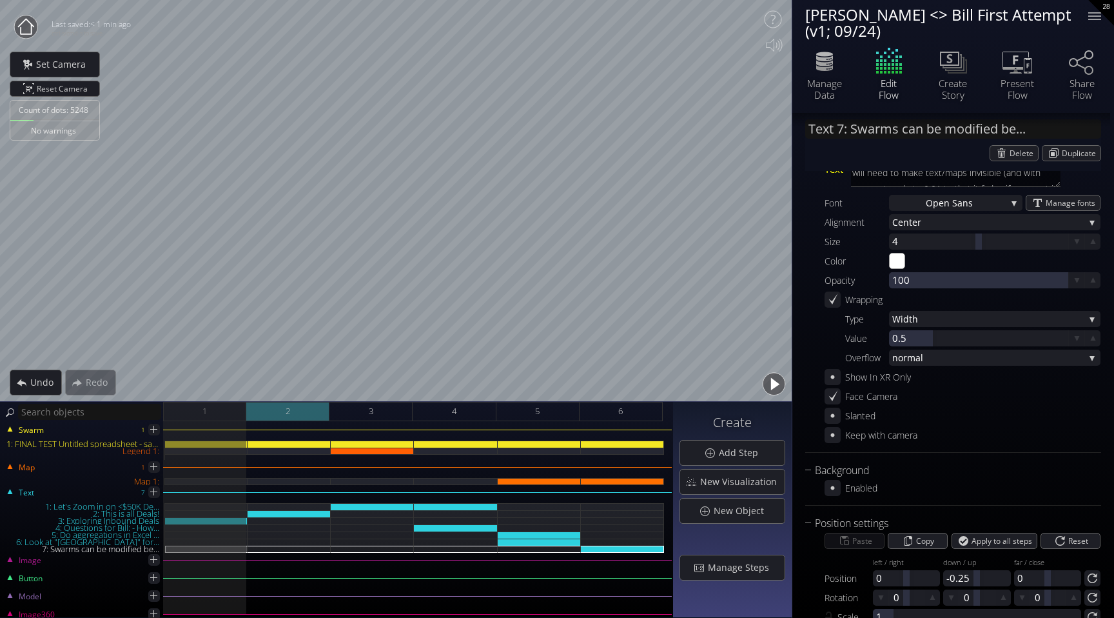
click at [304, 405] on div "2" at bounding box center [287, 411] width 83 height 19
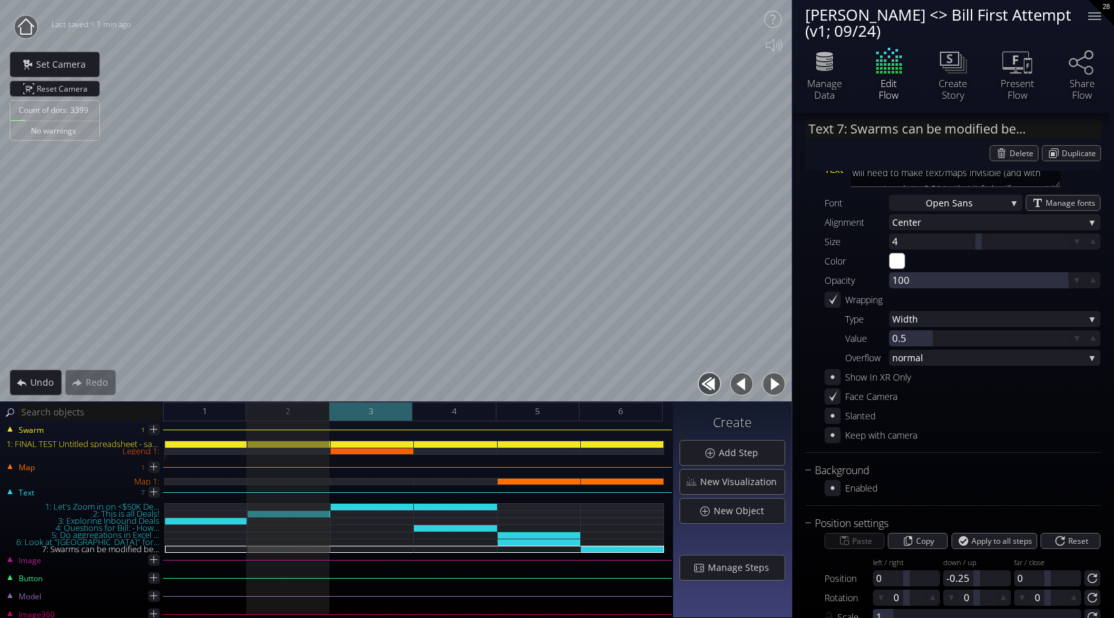
click at [369, 407] on span "3" at bounding box center [371, 411] width 5 height 16
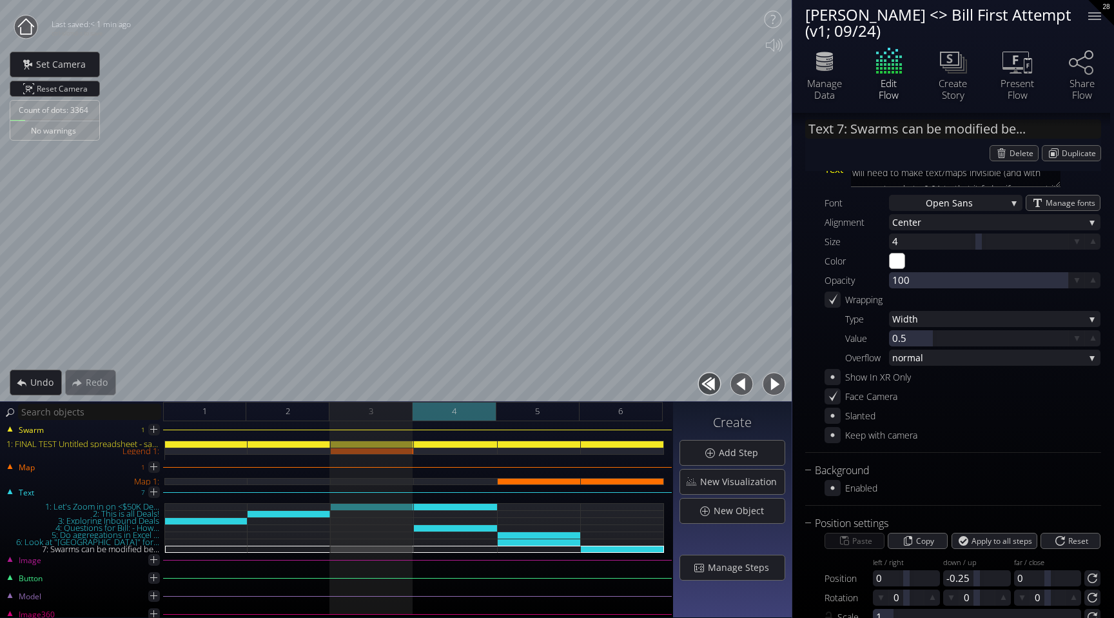
click at [438, 412] on div "4" at bounding box center [454, 411] width 83 height 19
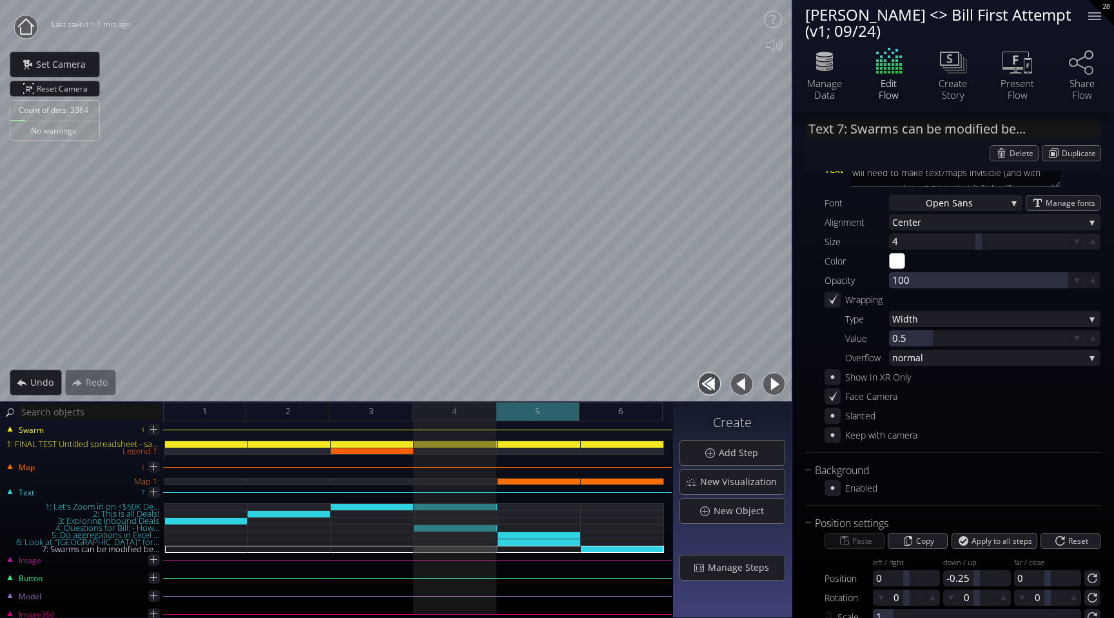
click at [524, 411] on div "5" at bounding box center [537, 411] width 83 height 19
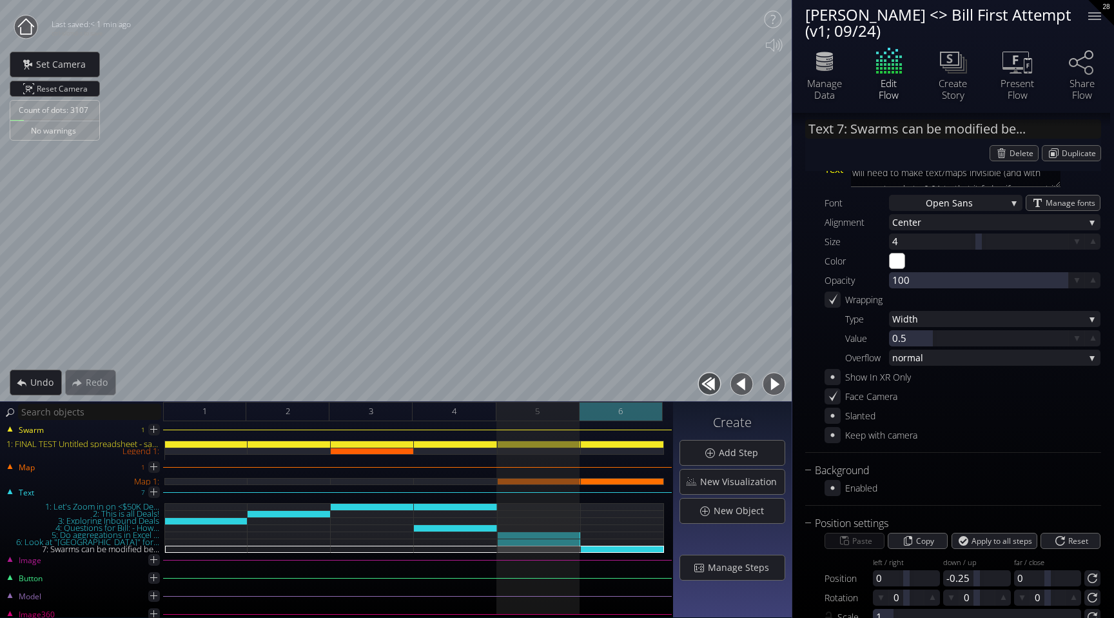
click at [591, 409] on div "6" at bounding box center [620, 411] width 83 height 19
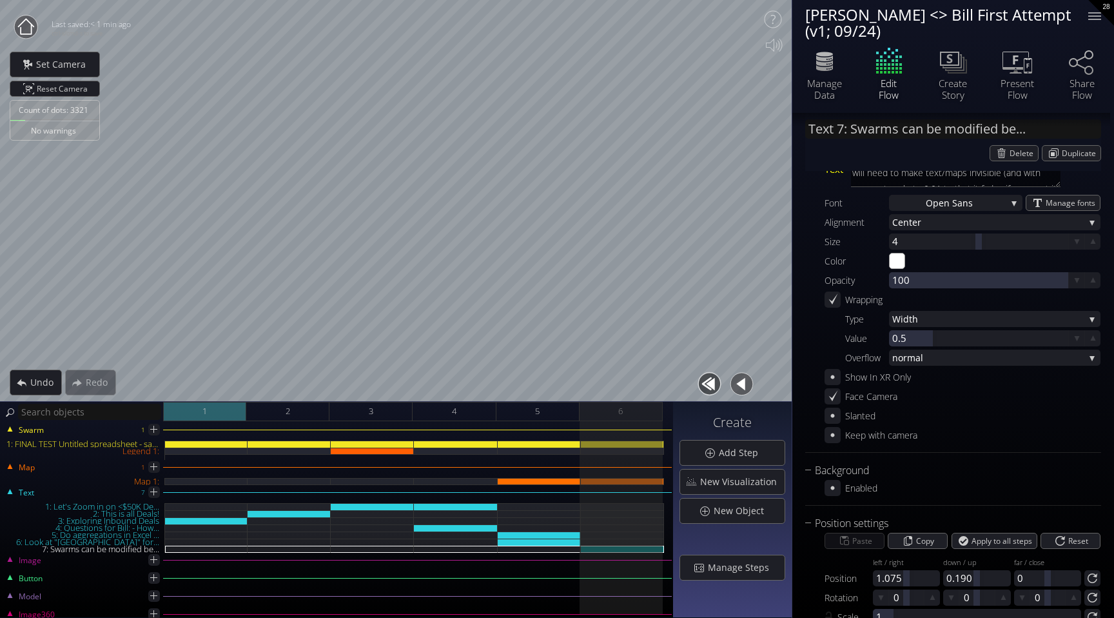
click at [220, 409] on div "1" at bounding box center [204, 411] width 83 height 19
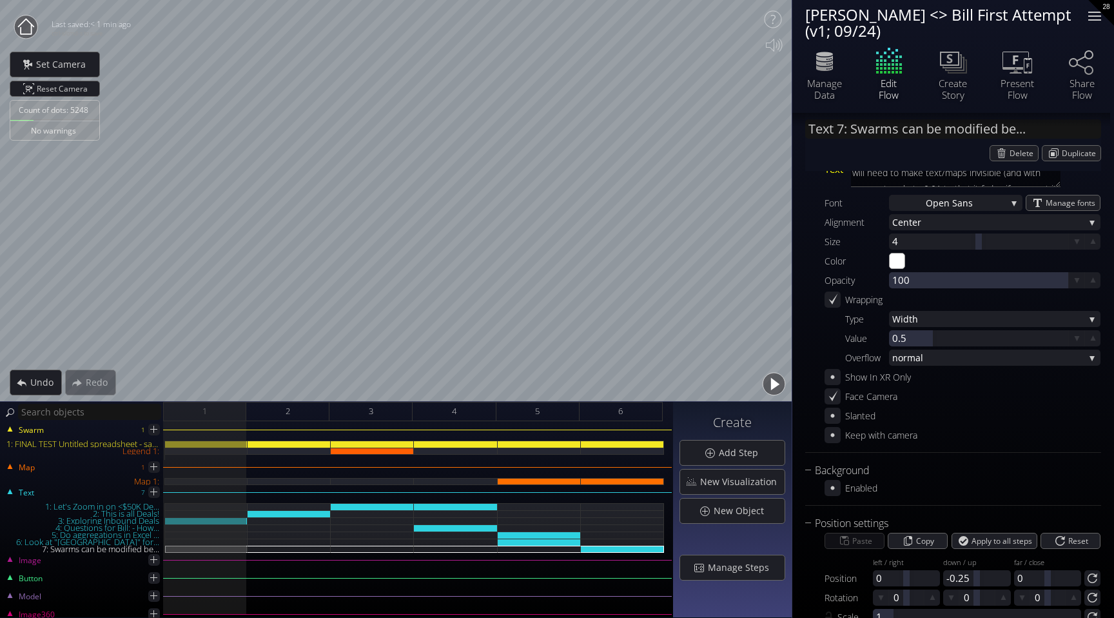
click at [1091, 12] on div at bounding box center [1094, 12] width 13 height 1
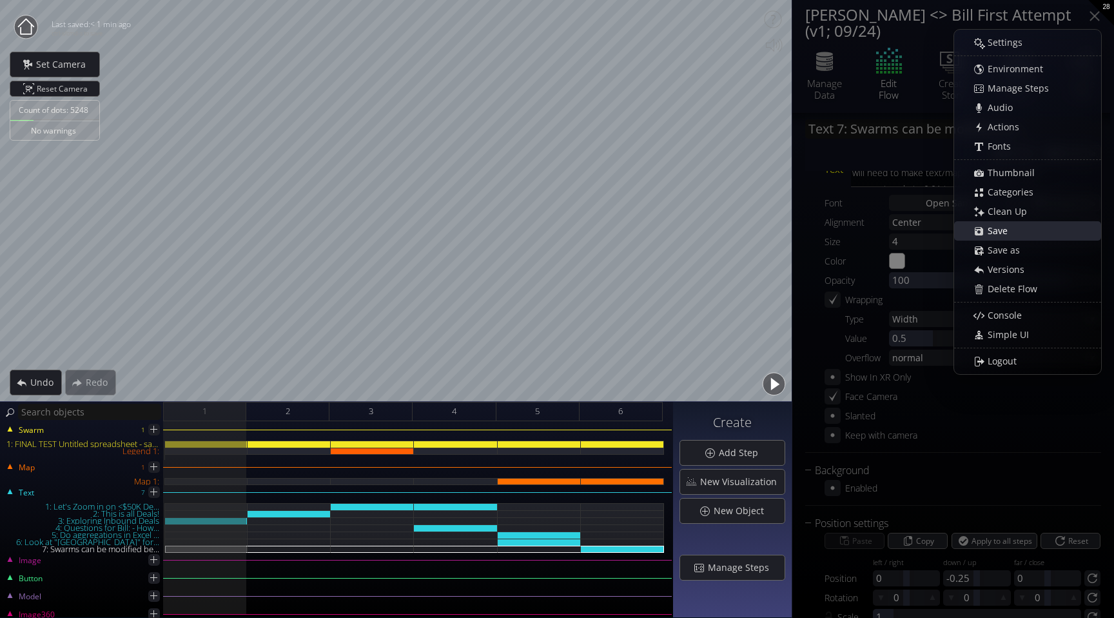
click at [993, 237] on span "Save" at bounding box center [1001, 230] width 28 height 13
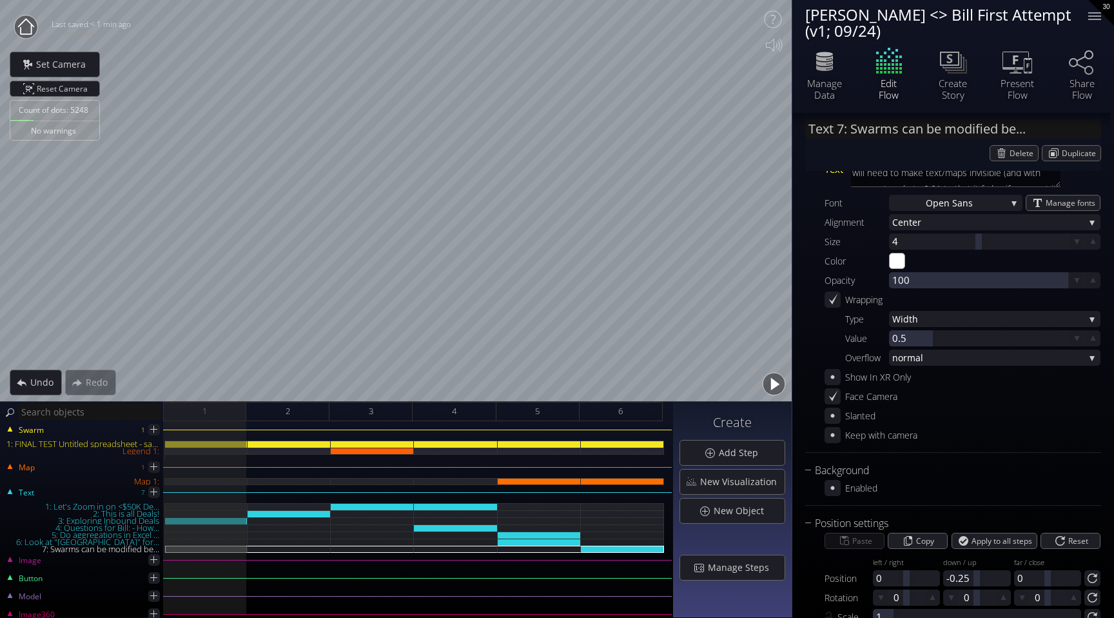
click at [775, 385] on button "button" at bounding box center [773, 383] width 29 height 29
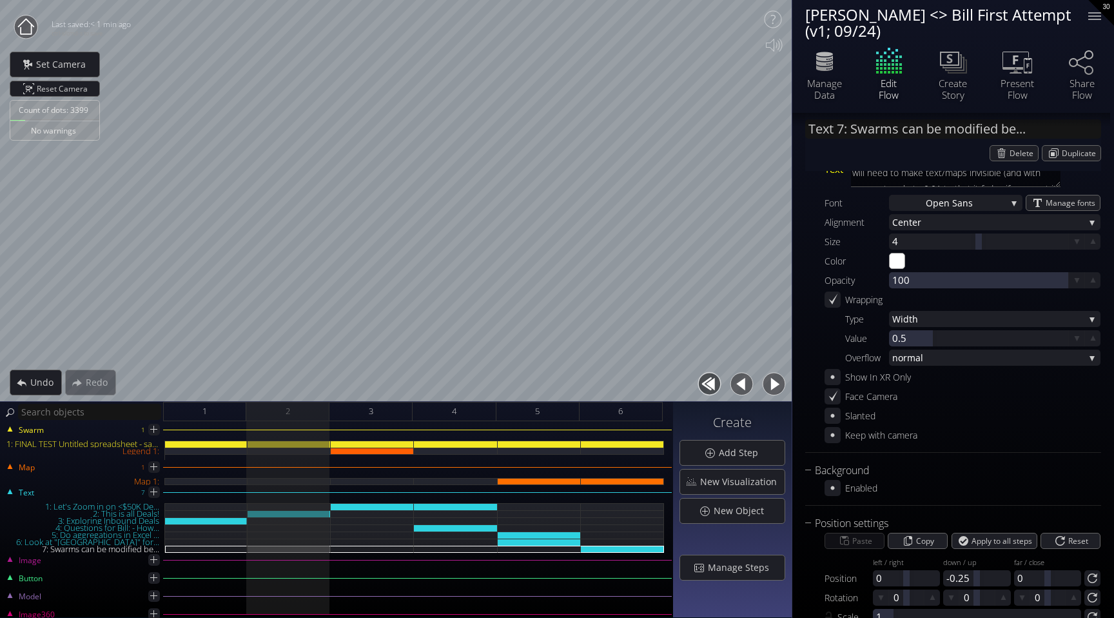
click at [748, 385] on button "button" at bounding box center [741, 383] width 29 height 29
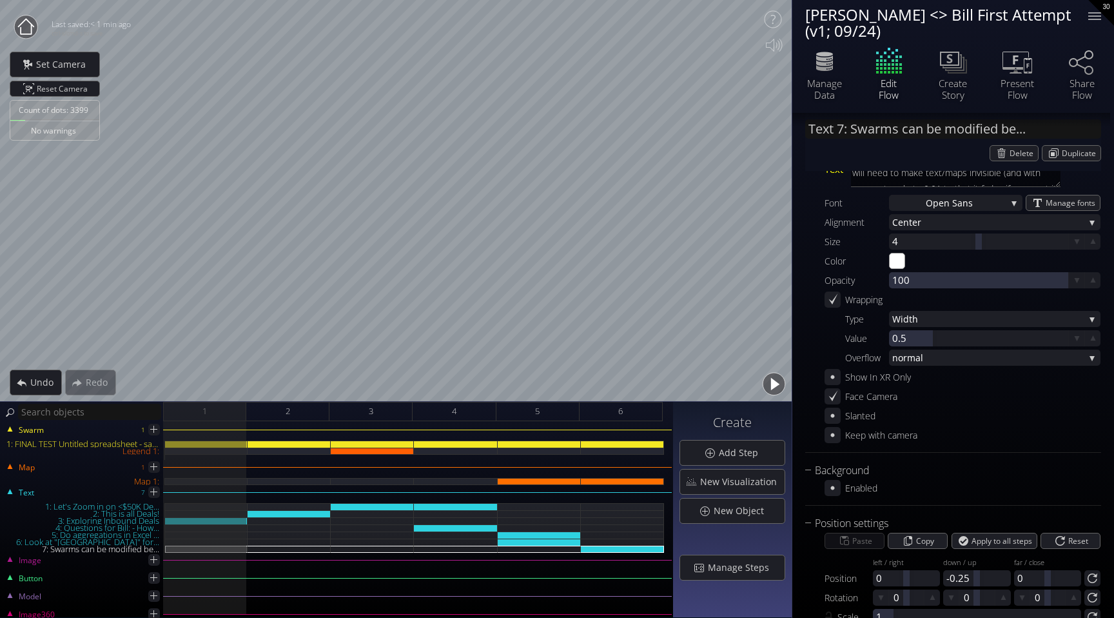
click at [775, 389] on button "button" at bounding box center [773, 383] width 29 height 29
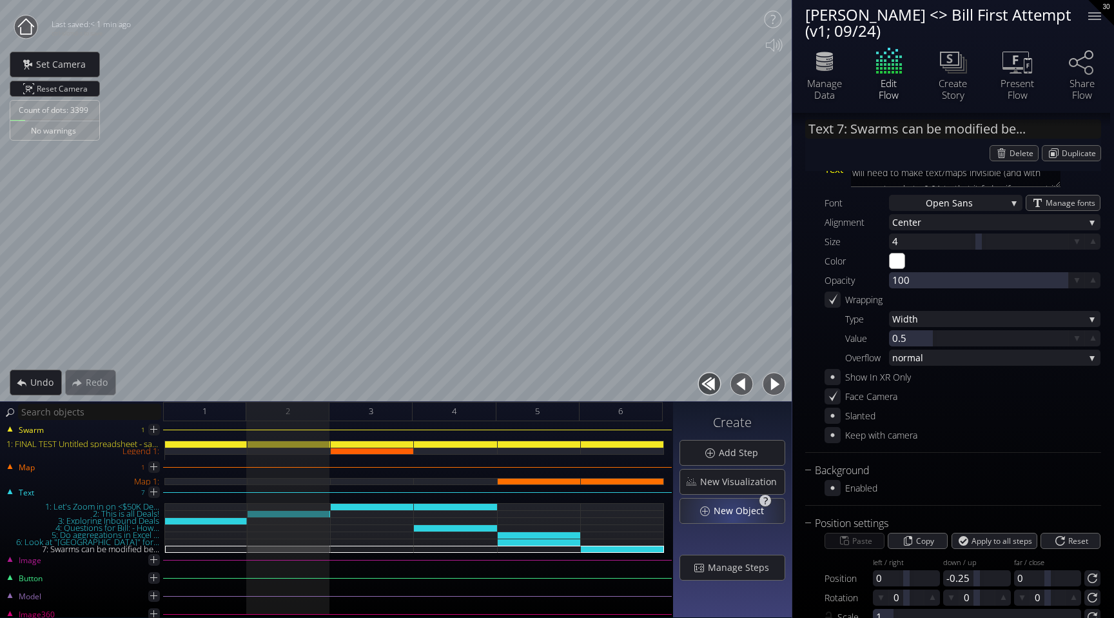
click at [735, 515] on span "New Object" at bounding box center [742, 510] width 59 height 13
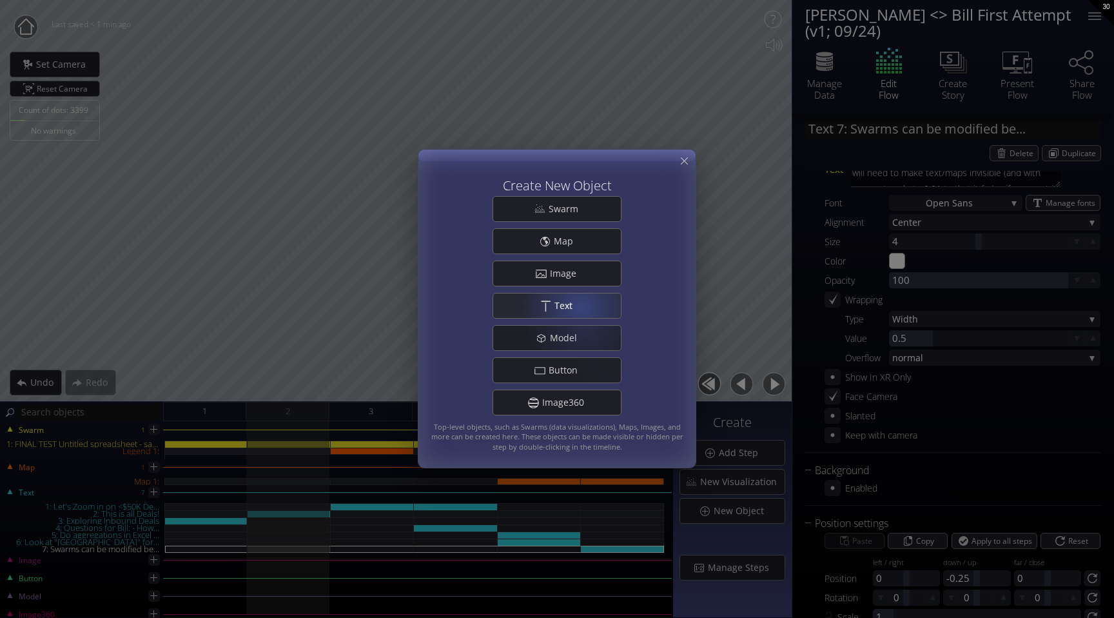
click at [580, 297] on div ".st0{fill:#FFFFFF;} Text" at bounding box center [557, 305] width 128 height 24
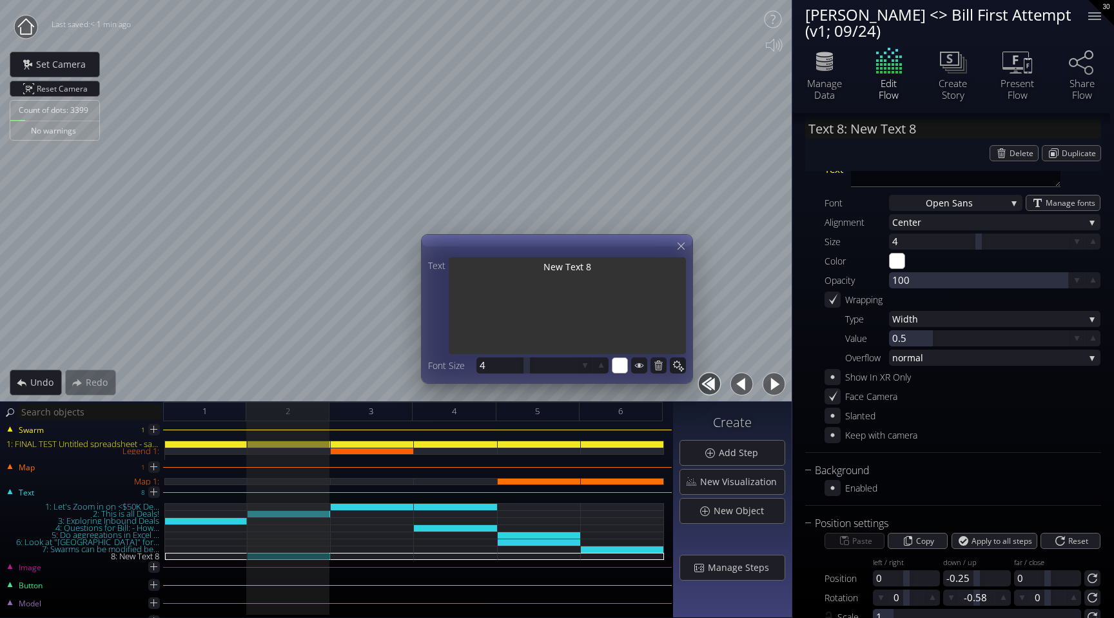
click at [583, 268] on textarea "New Text 8" at bounding box center [567, 306] width 237 height 99
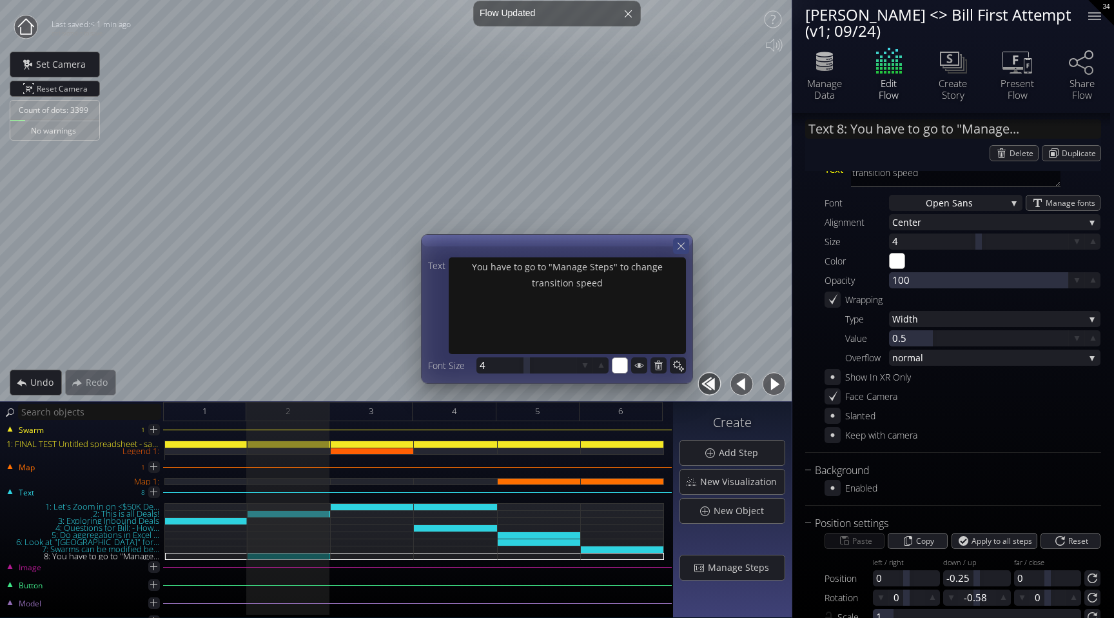
click at [679, 242] on icon at bounding box center [681, 246] width 12 height 12
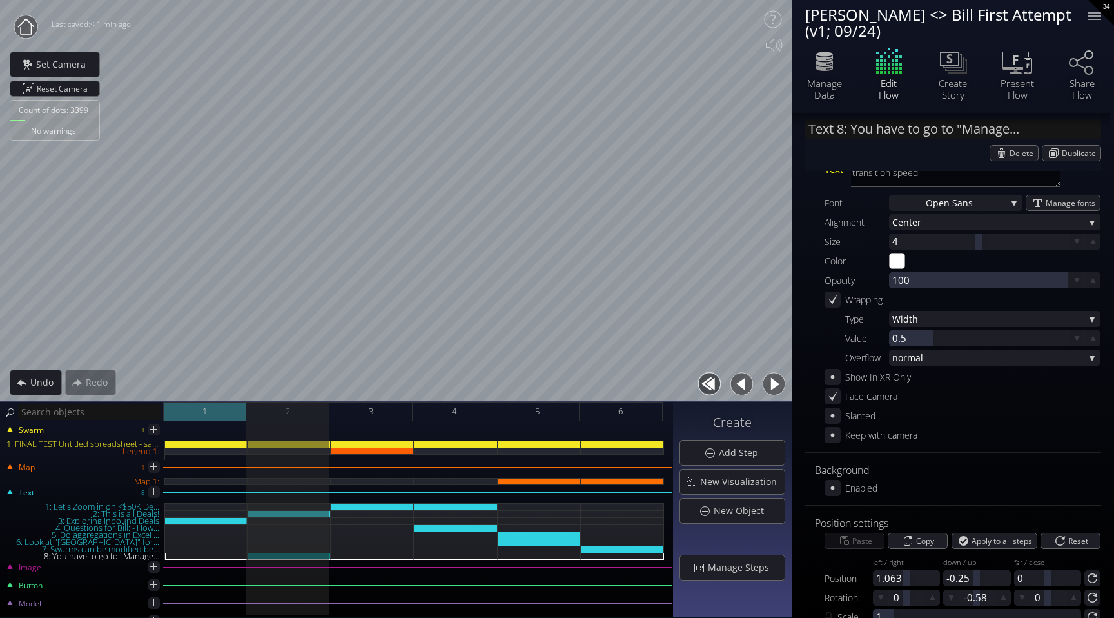
click at [223, 406] on div "1" at bounding box center [204, 411] width 83 height 19
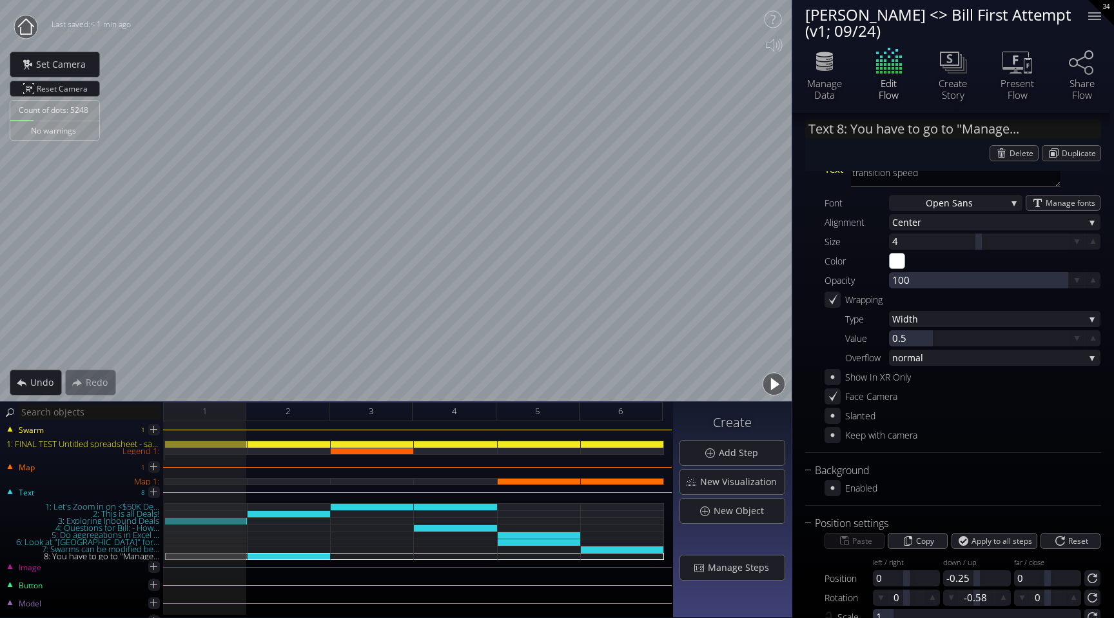
click at [766, 382] on button "button" at bounding box center [773, 383] width 29 height 29
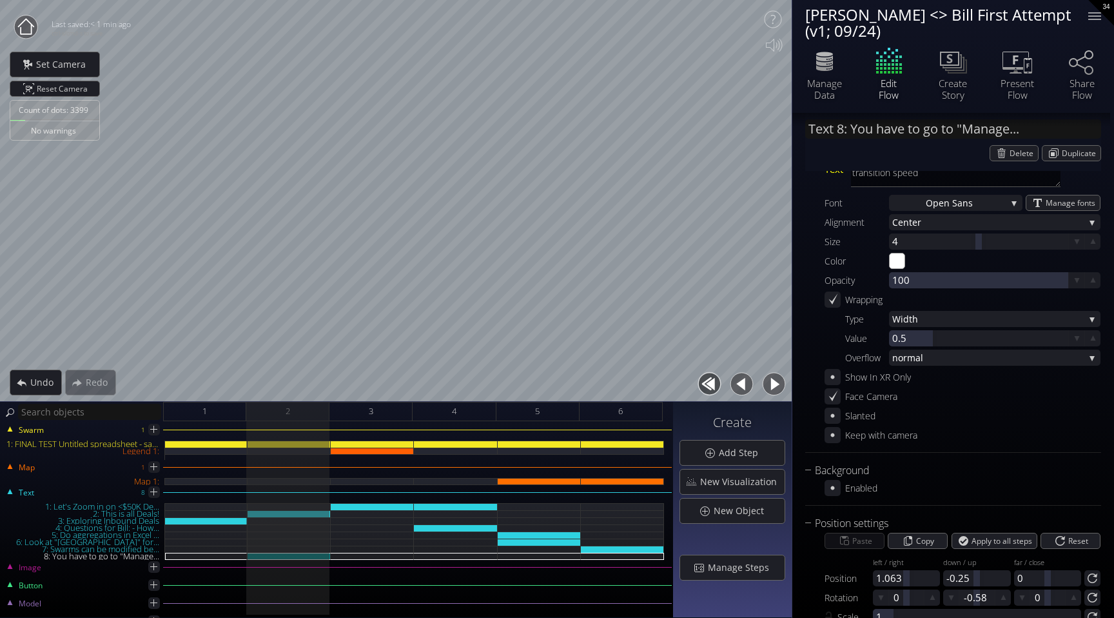
click at [766, 382] on button "button" at bounding box center [773, 383] width 29 height 29
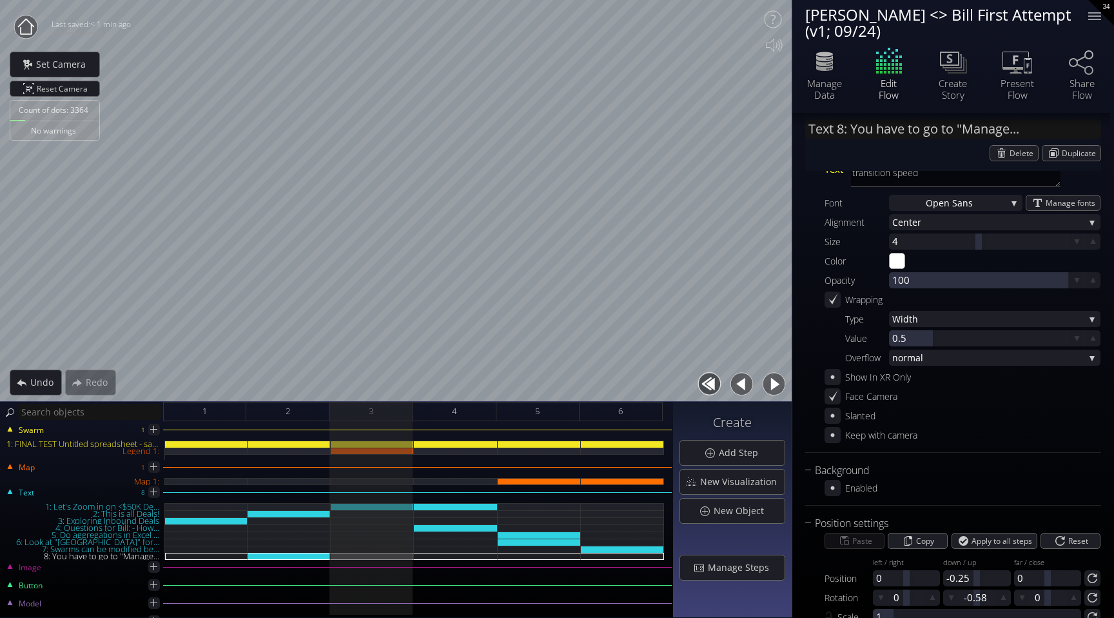
click at [766, 382] on button "button" at bounding box center [773, 383] width 29 height 29
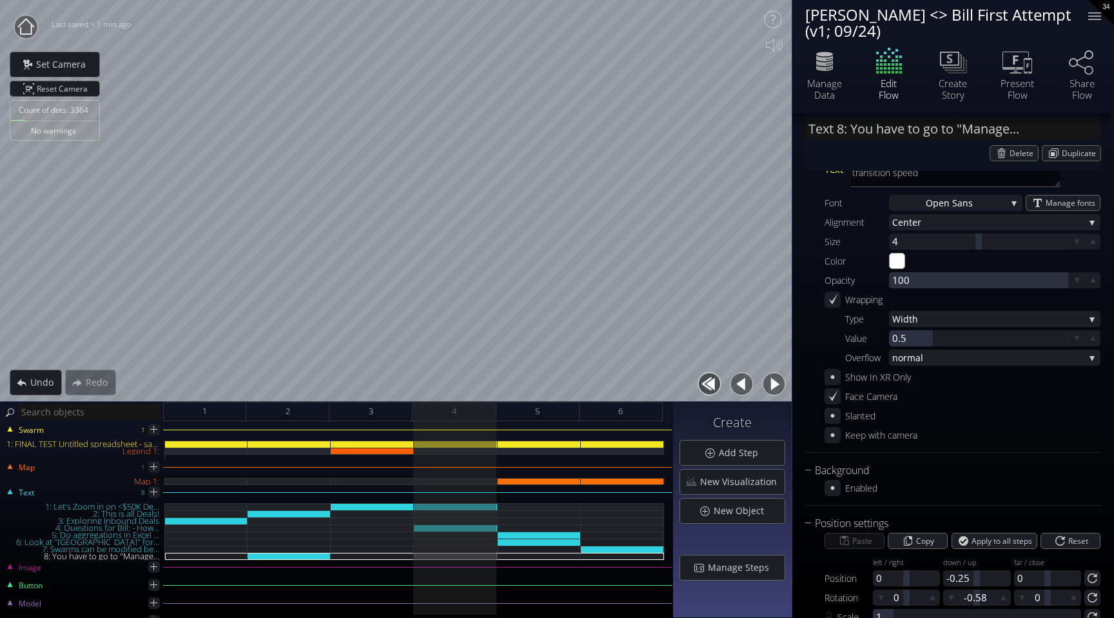
click at [766, 382] on button "button" at bounding box center [773, 383] width 29 height 29
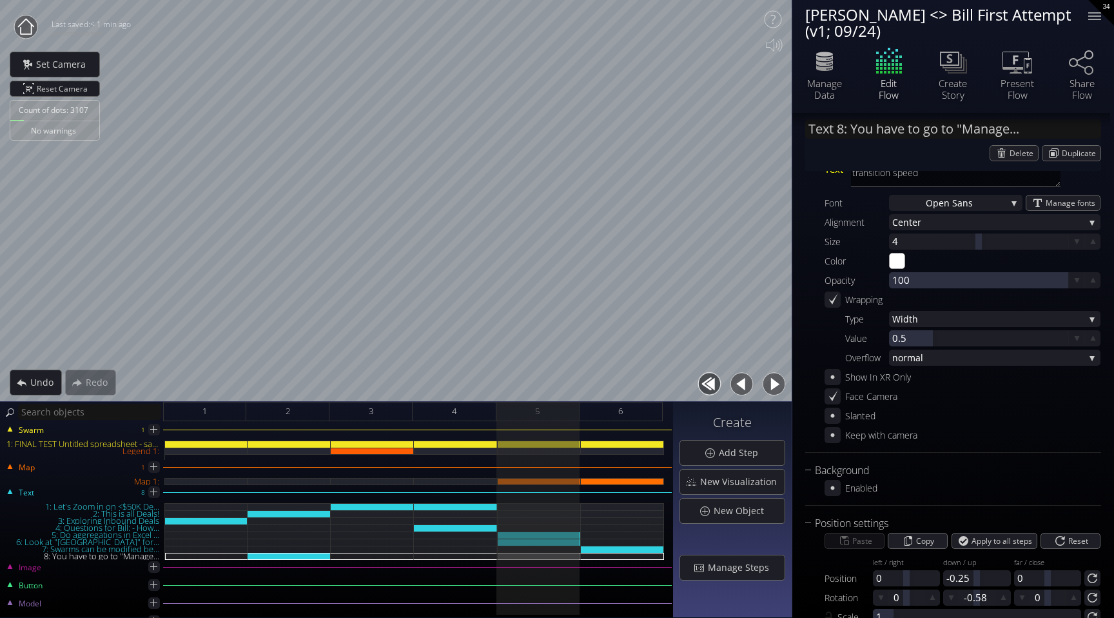
click at [741, 382] on button "button" at bounding box center [741, 383] width 29 height 29
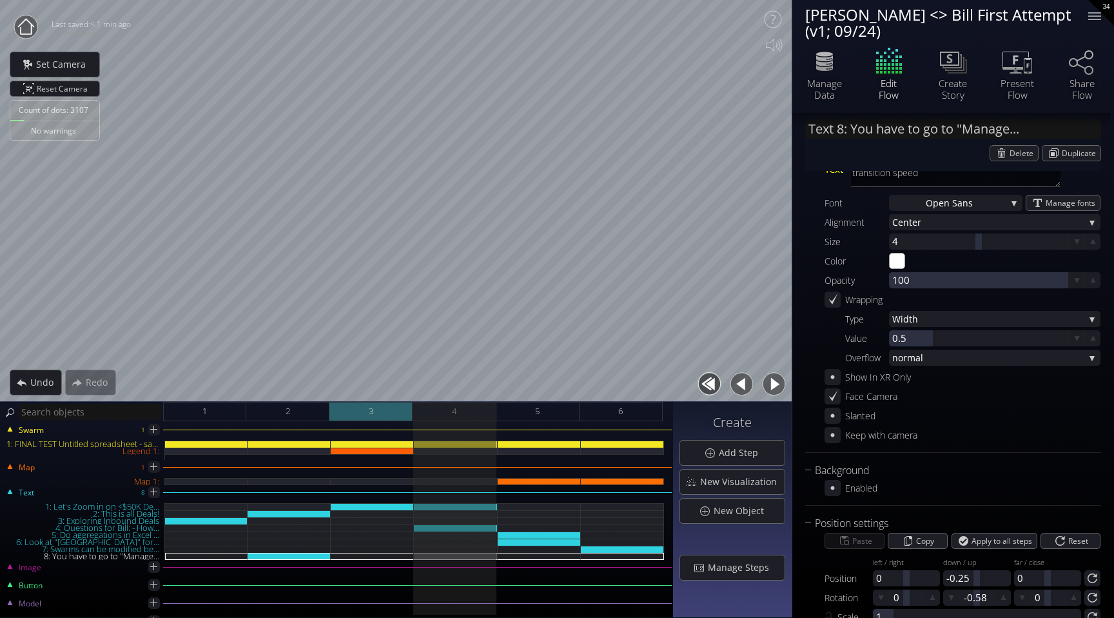
click at [394, 409] on div "3" at bounding box center [370, 411] width 83 height 19
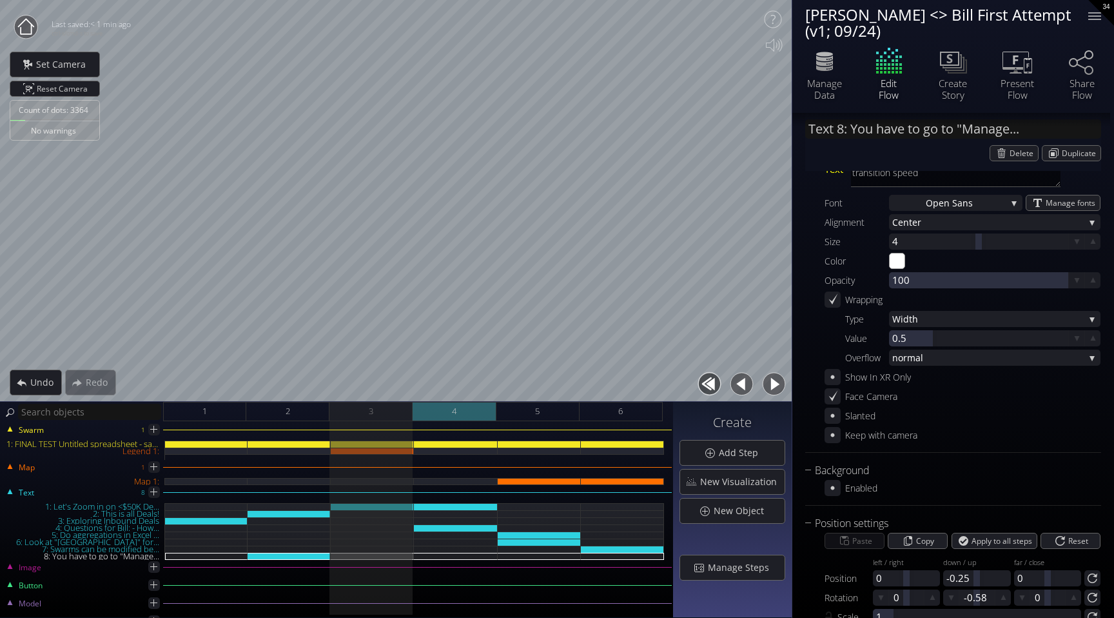
click at [474, 414] on div "4" at bounding box center [454, 411] width 83 height 19
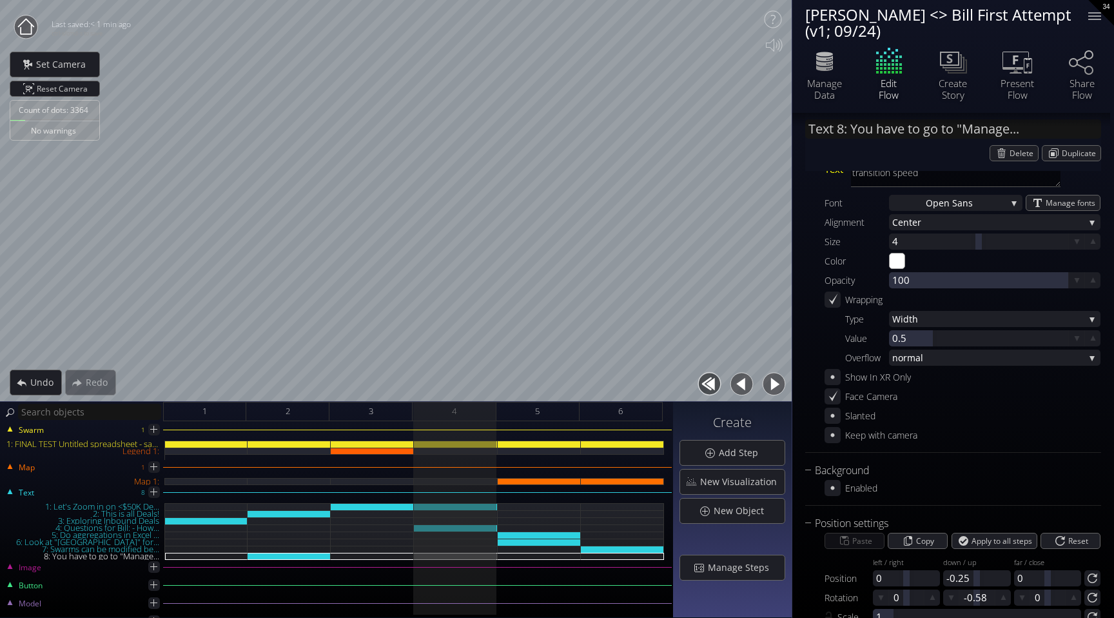
click at [523, 422] on div "Swarm 1 1: FINAL TEST Untitled spreadsheet - sales_led_inbound_deals_2025-09-24…" at bounding box center [336, 519] width 673 height 197
click at [523, 414] on div "5" at bounding box center [537, 411] width 83 height 19
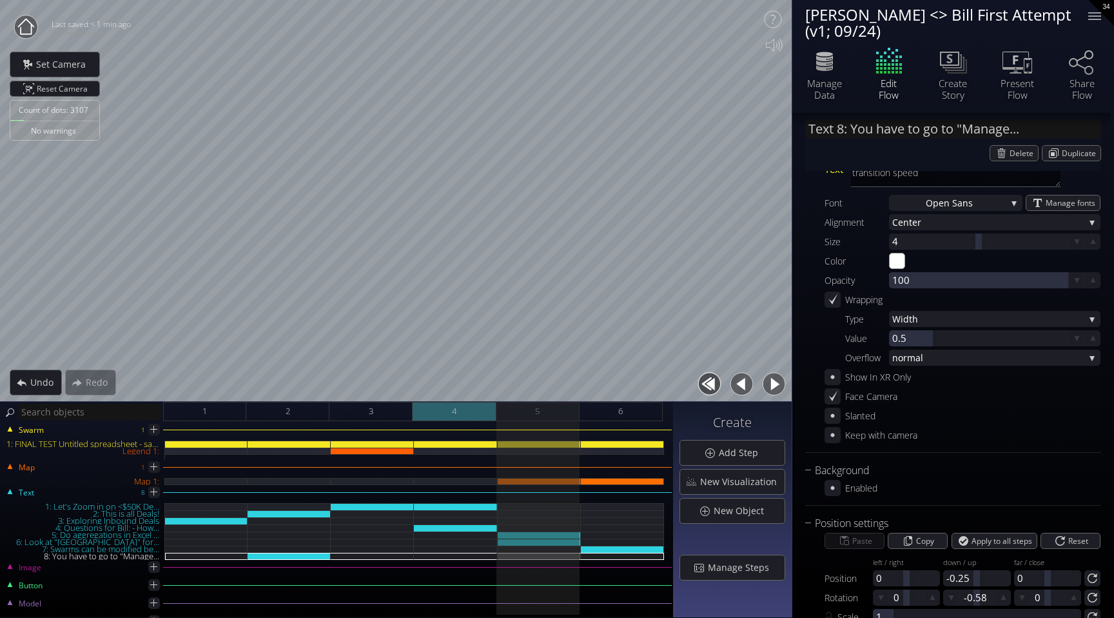
click at [469, 411] on div "4" at bounding box center [454, 411] width 83 height 19
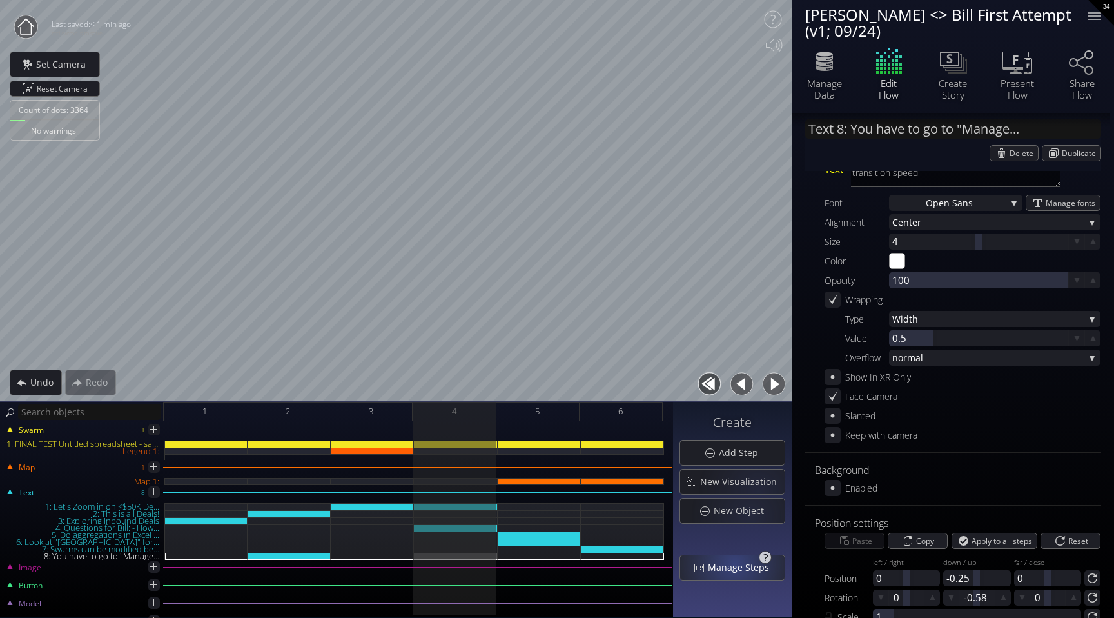
click at [736, 565] on span "Manage Steps" at bounding box center [742, 567] width 70 height 13
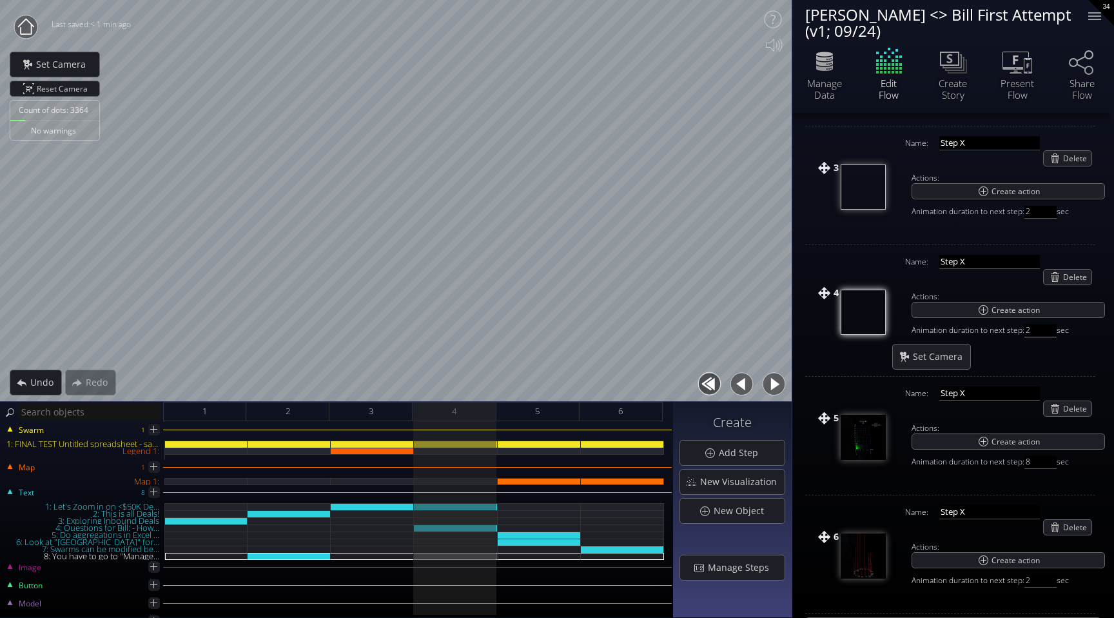
scroll to position [361, 0]
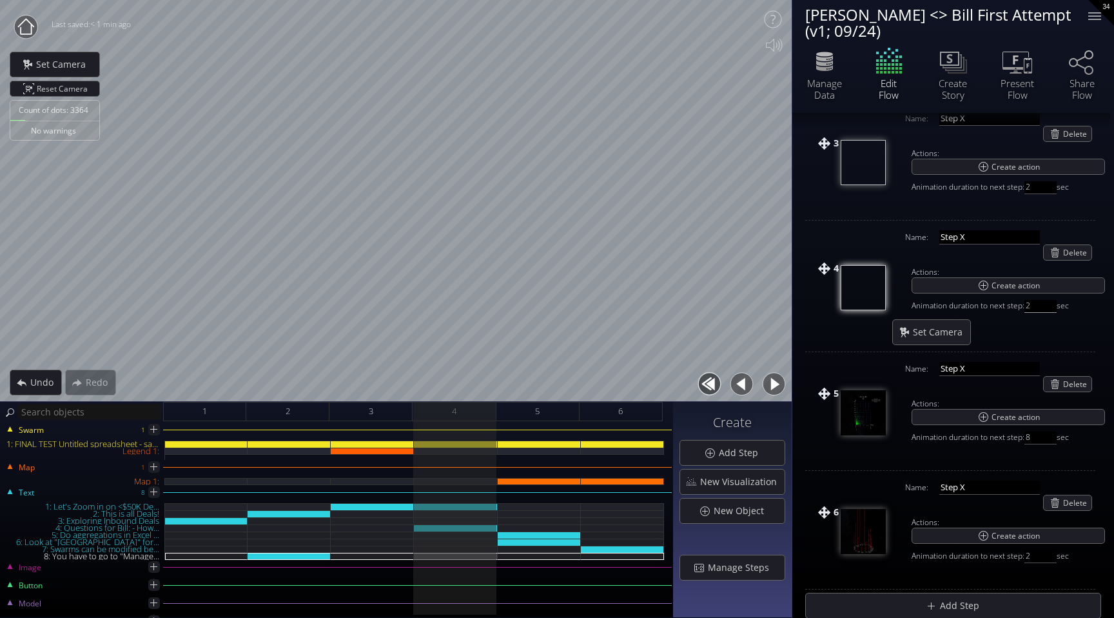
click at [1038, 303] on input "2" at bounding box center [1040, 306] width 32 height 13
click at [394, 414] on div "3" at bounding box center [370, 411] width 83 height 19
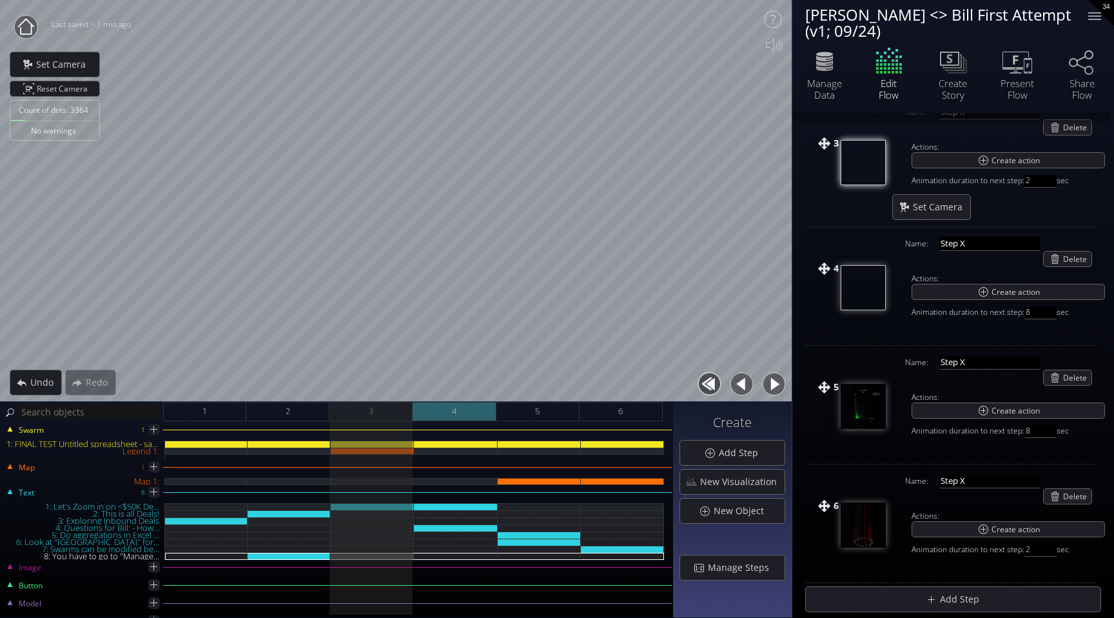
click at [473, 410] on div "4" at bounding box center [454, 411] width 83 height 19
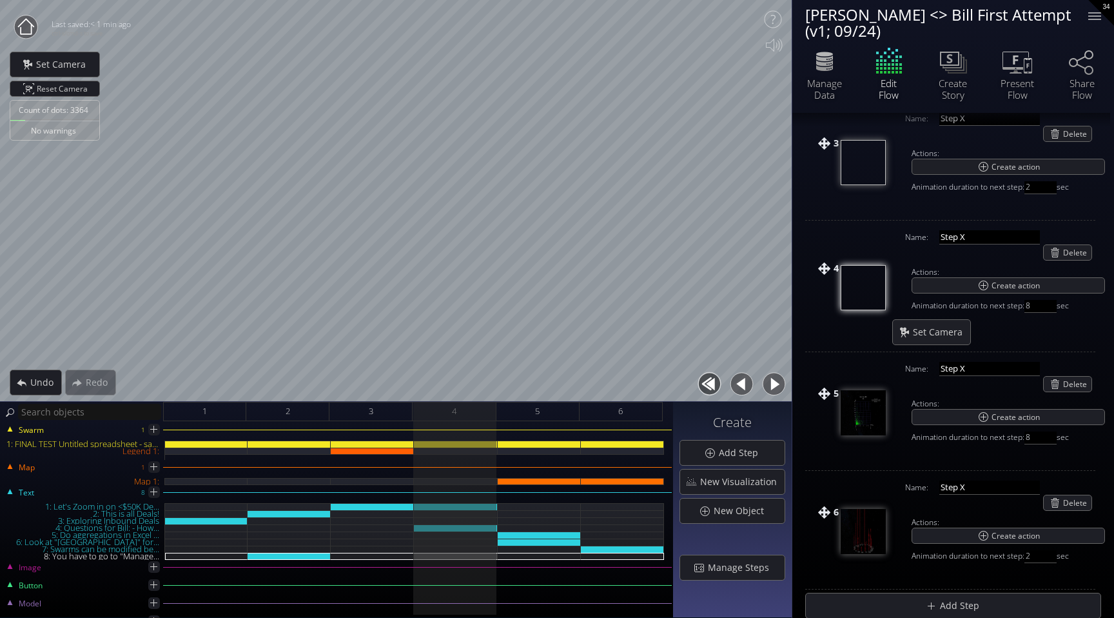
click at [772, 387] on button "button" at bounding box center [773, 383] width 29 height 29
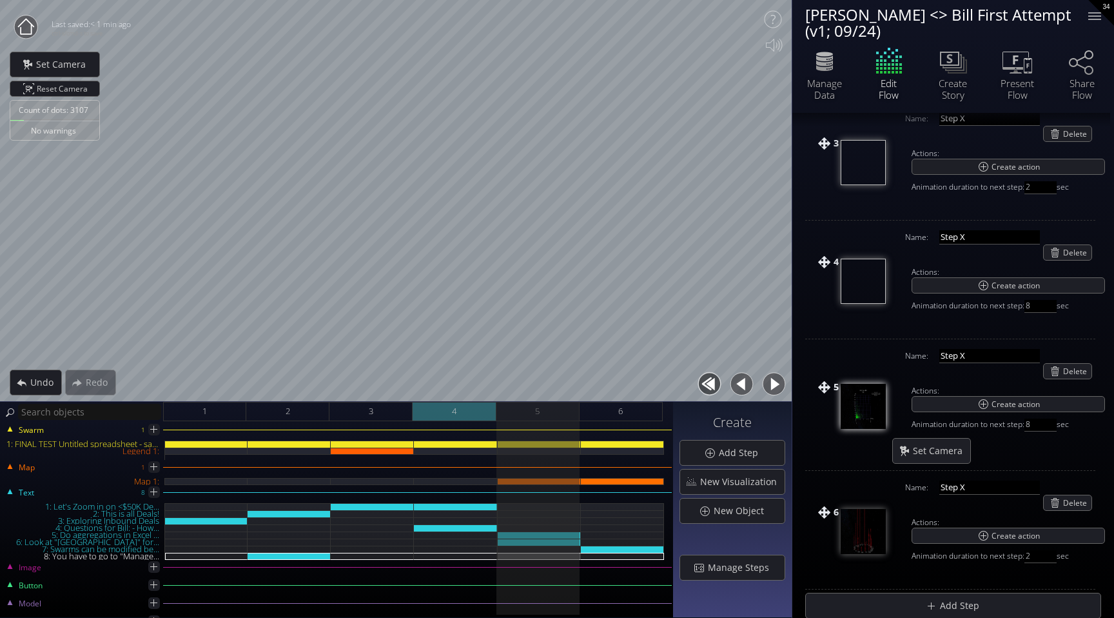
click at [460, 405] on div "4" at bounding box center [454, 411] width 83 height 19
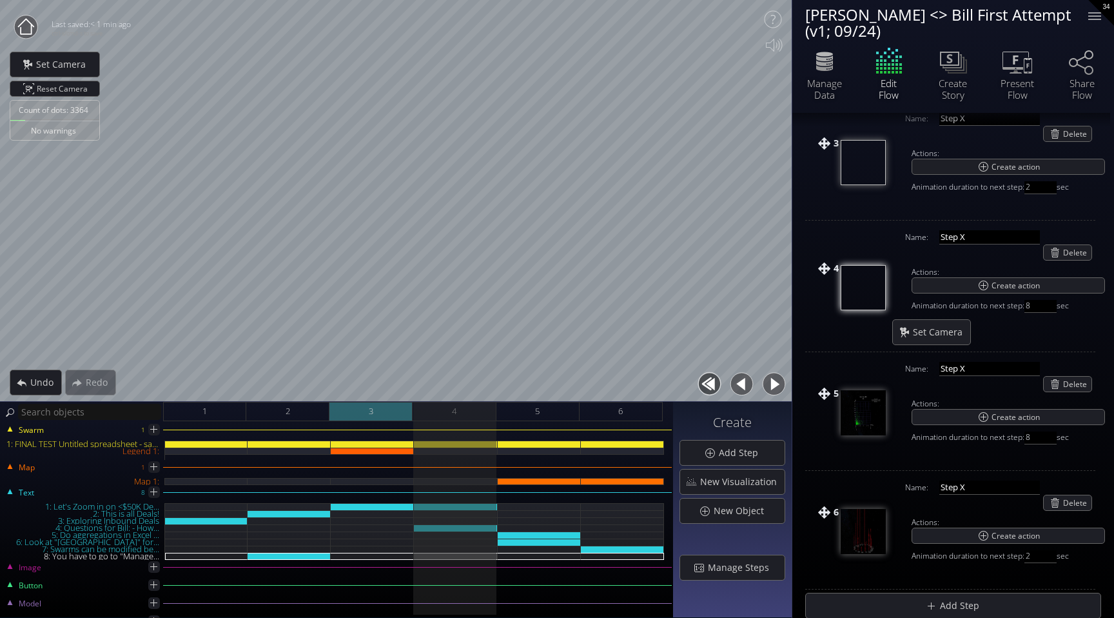
click at [394, 411] on div "3" at bounding box center [370, 411] width 83 height 19
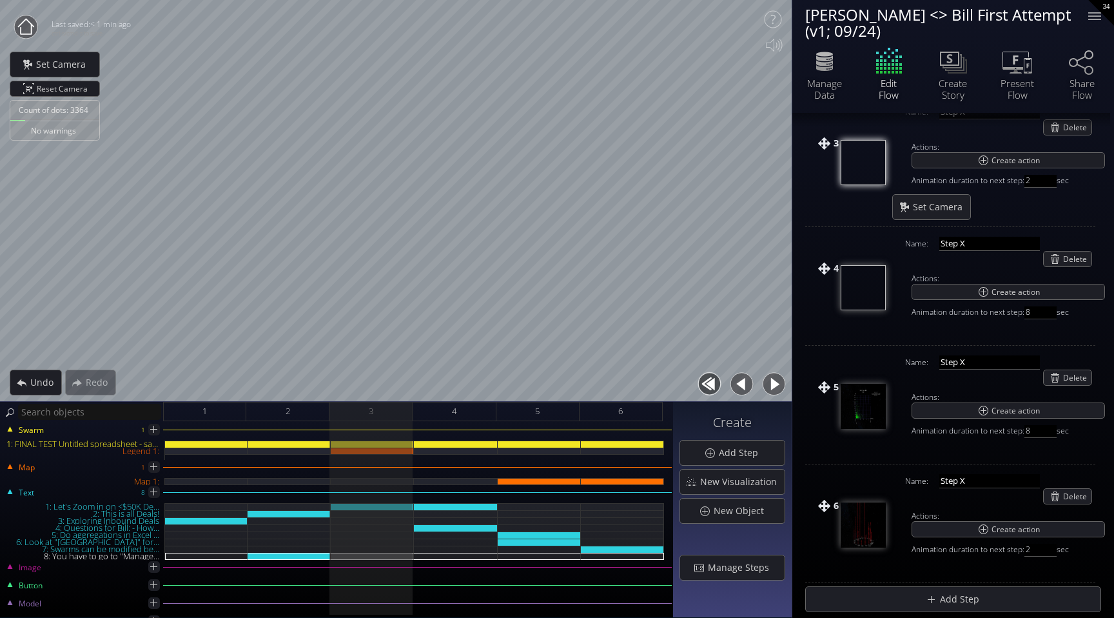
click at [772, 381] on button "button" at bounding box center [773, 383] width 29 height 29
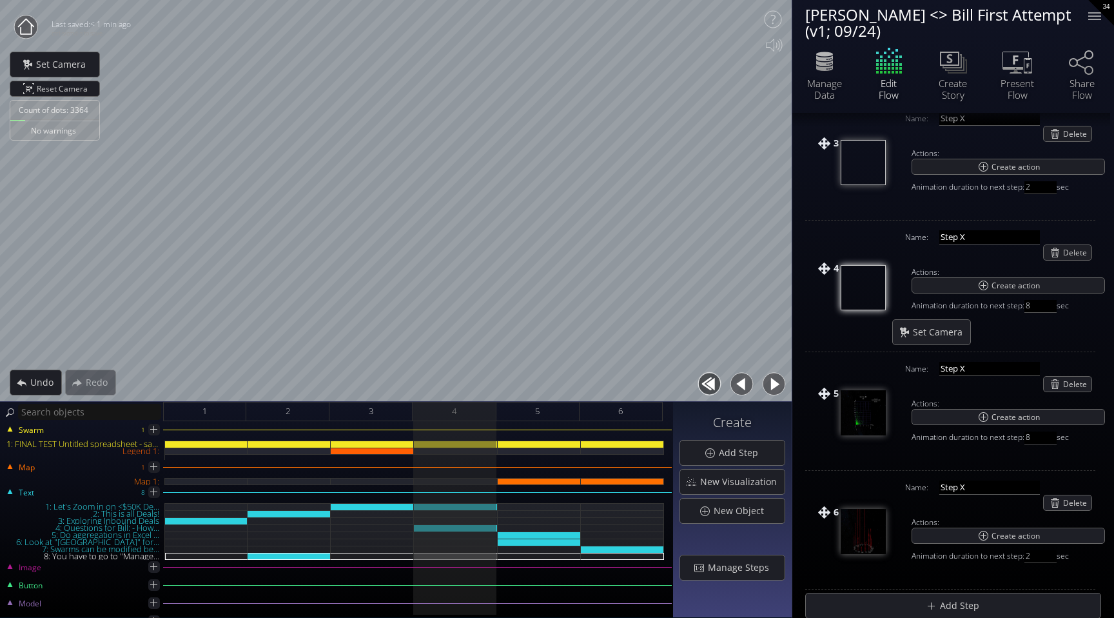
click at [772, 381] on button "button" at bounding box center [773, 383] width 29 height 29
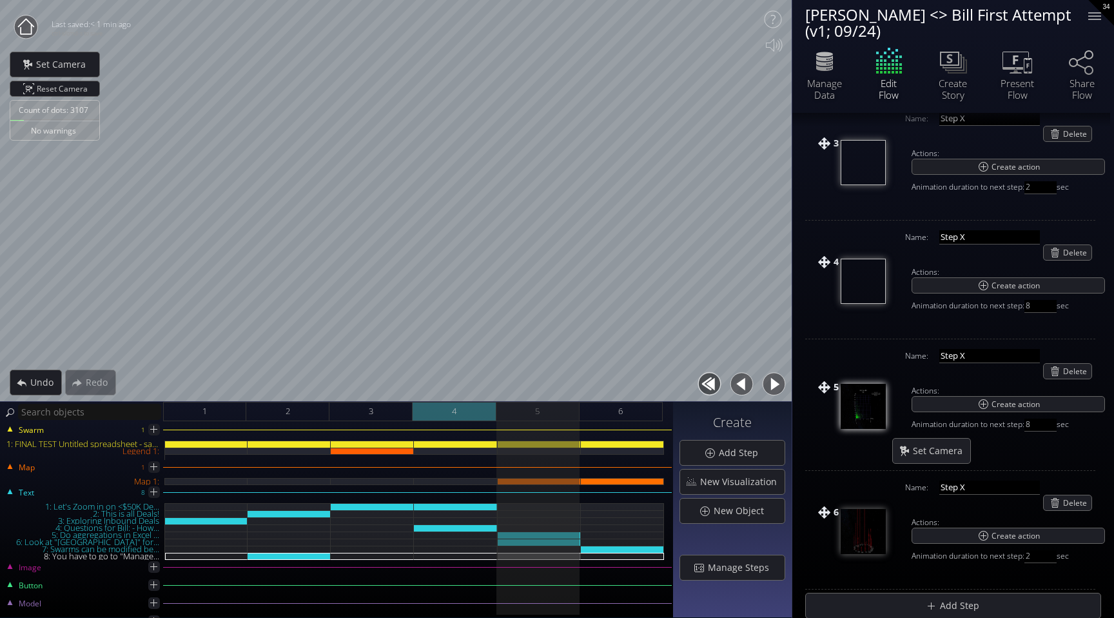
click at [452, 415] on span "4" at bounding box center [454, 411] width 5 height 16
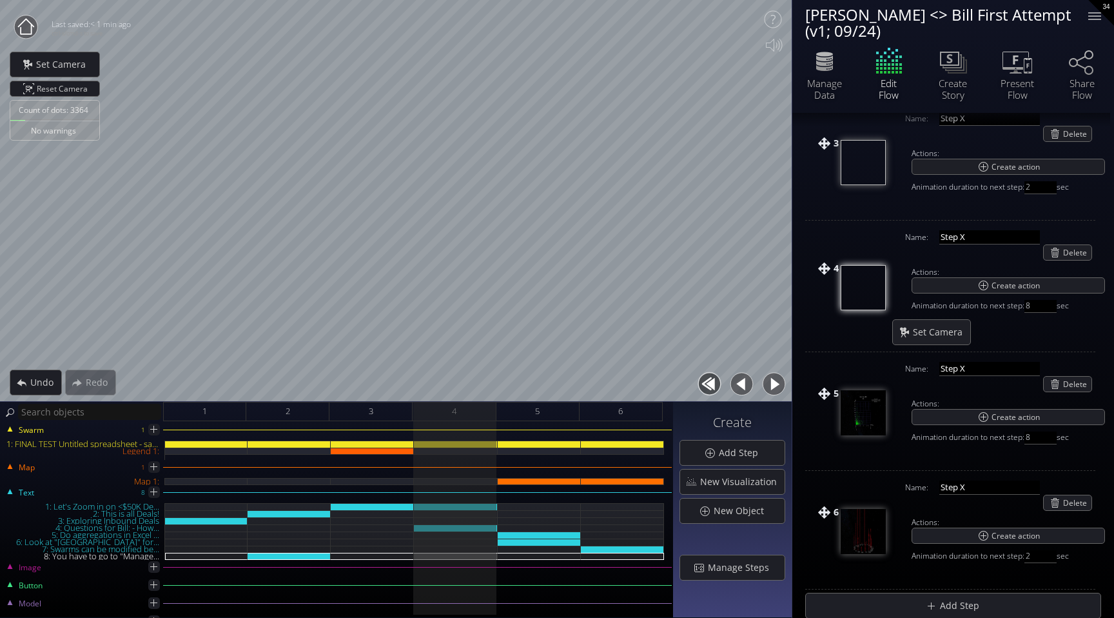
click at [778, 382] on button "button" at bounding box center [773, 383] width 29 height 29
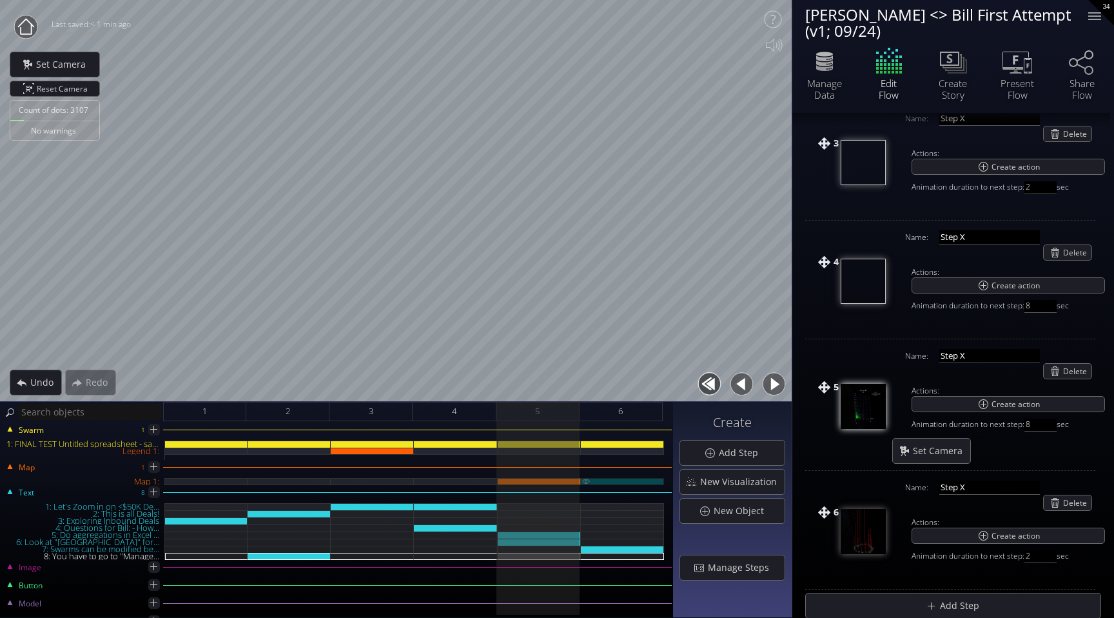
click at [610, 478] on div "Map 1:" at bounding box center [622, 481] width 83 height 7
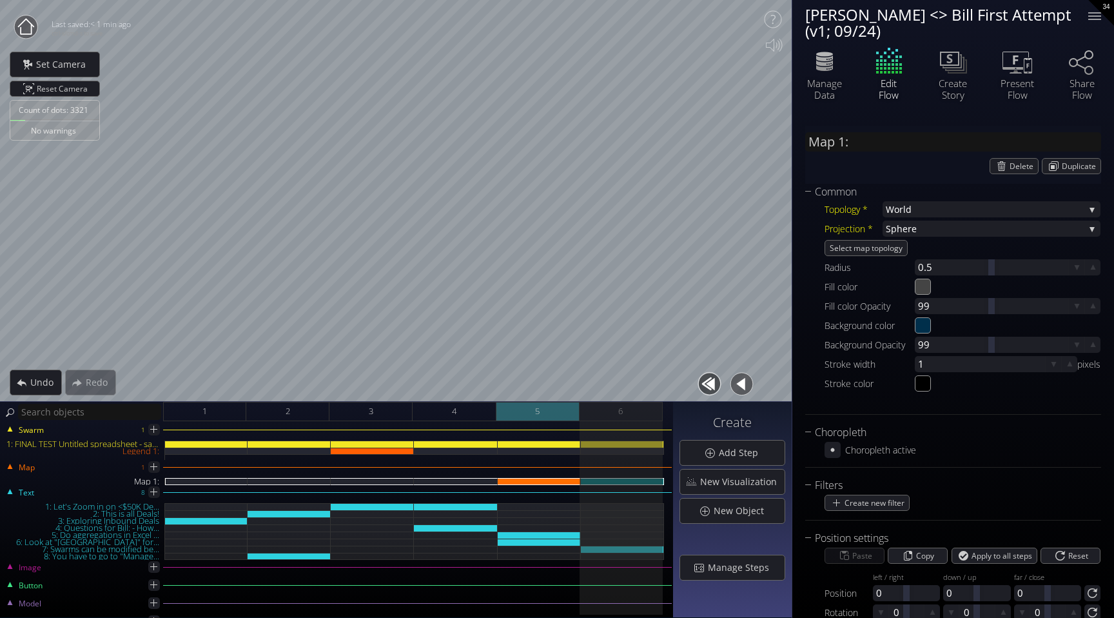
click at [555, 420] on div "5" at bounding box center [537, 411] width 83 height 19
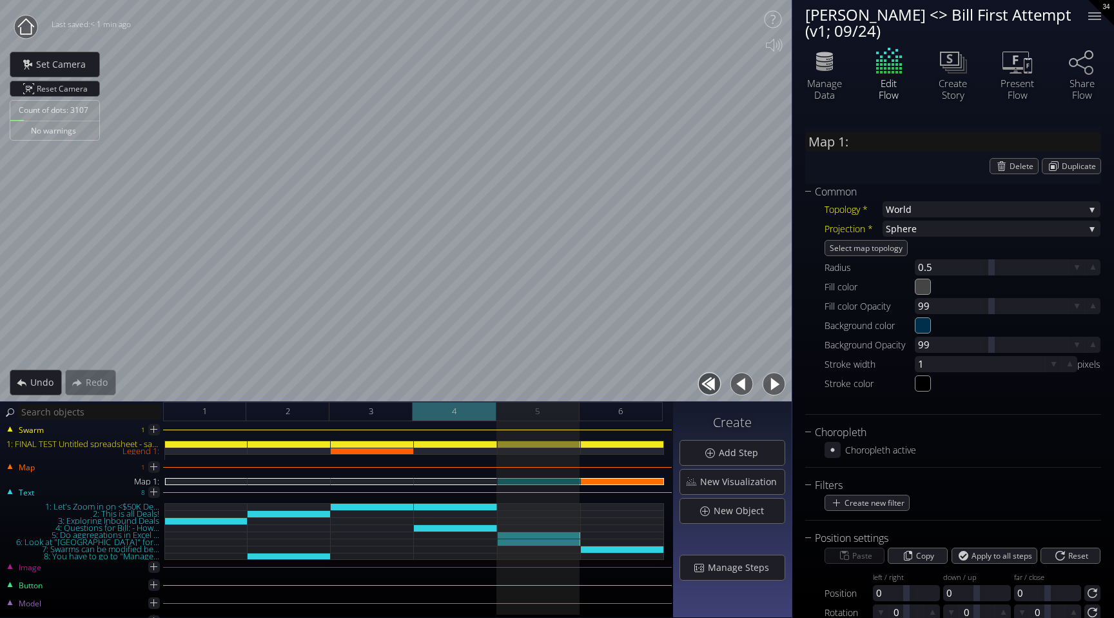
click at [482, 413] on div "4" at bounding box center [454, 411] width 83 height 19
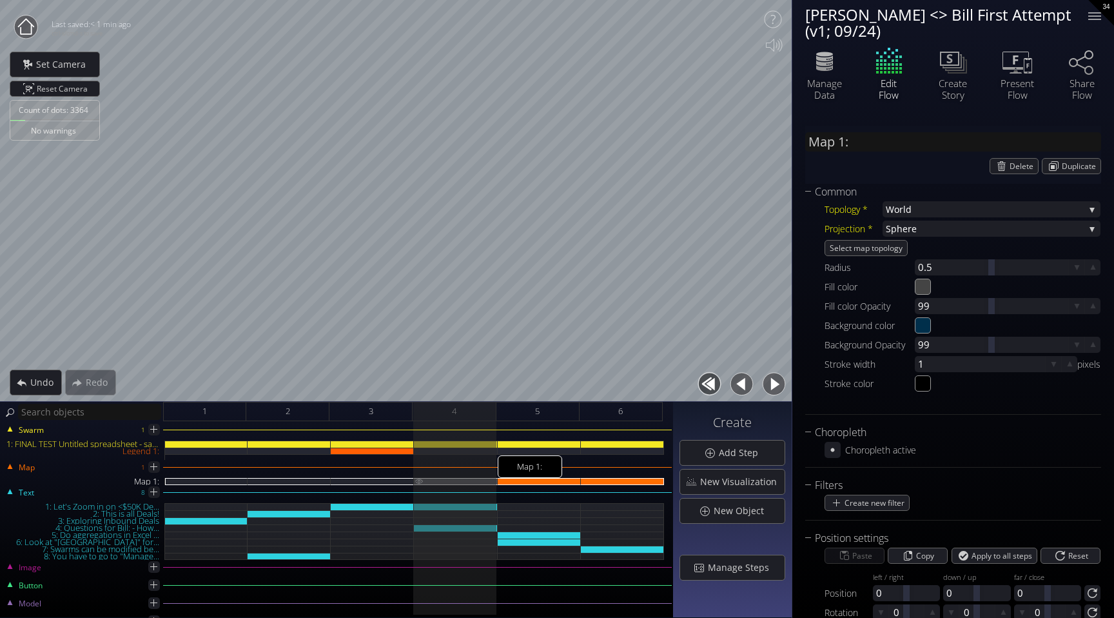
click at [420, 479] on img at bounding box center [419, 481] width 10 height 6
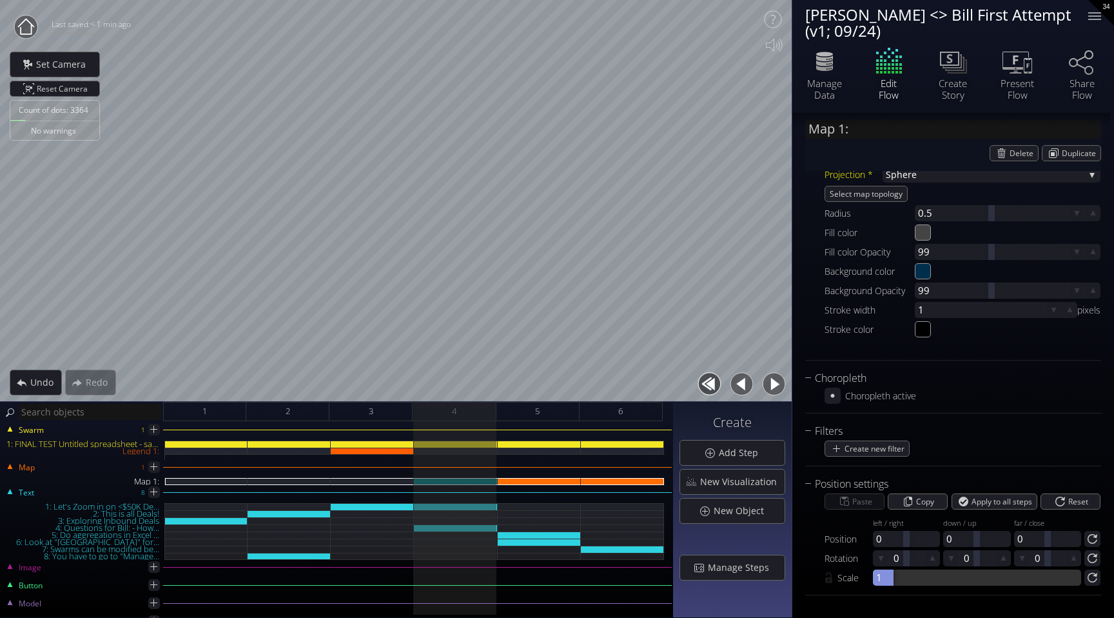
click at [893, 579] on div at bounding box center [883, 577] width 21 height 16
click at [890, 538] on div at bounding box center [906, 538] width 67 height 16
click at [768, 384] on button "button" at bounding box center [773, 383] width 29 height 29
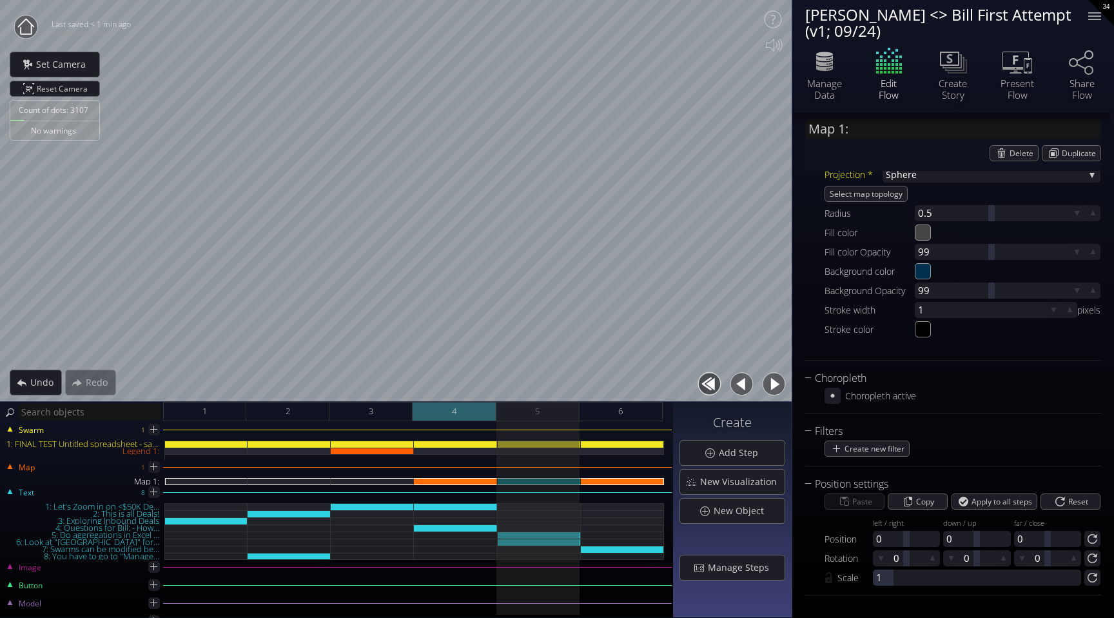
click at [486, 405] on div "4" at bounding box center [454, 411] width 83 height 19
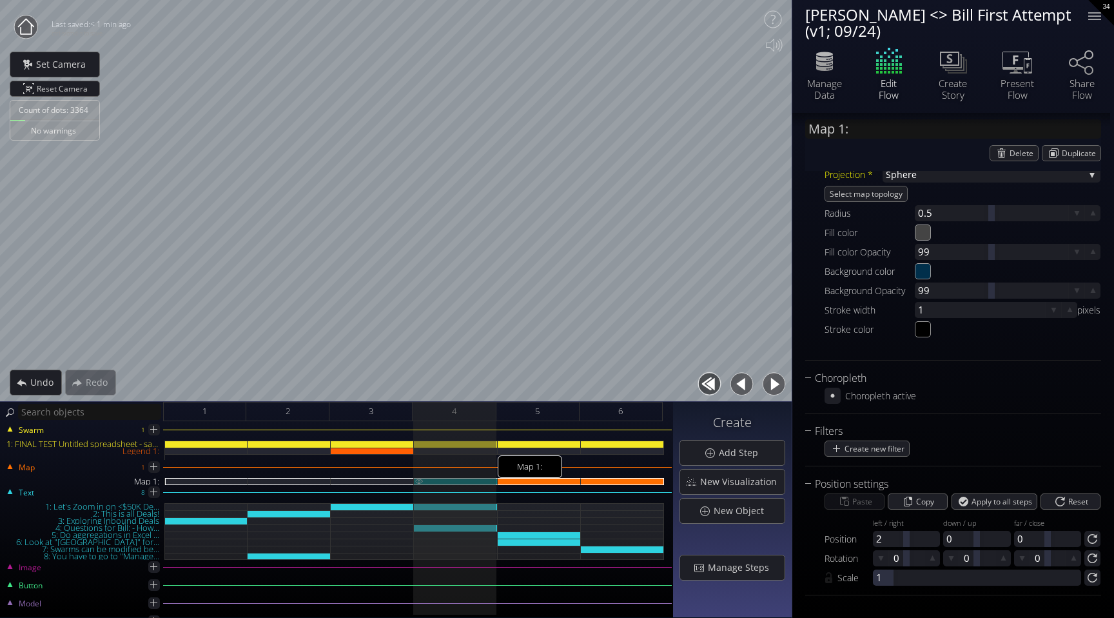
click at [418, 480] on img at bounding box center [419, 481] width 10 height 6
click at [774, 385] on button "button" at bounding box center [773, 383] width 29 height 29
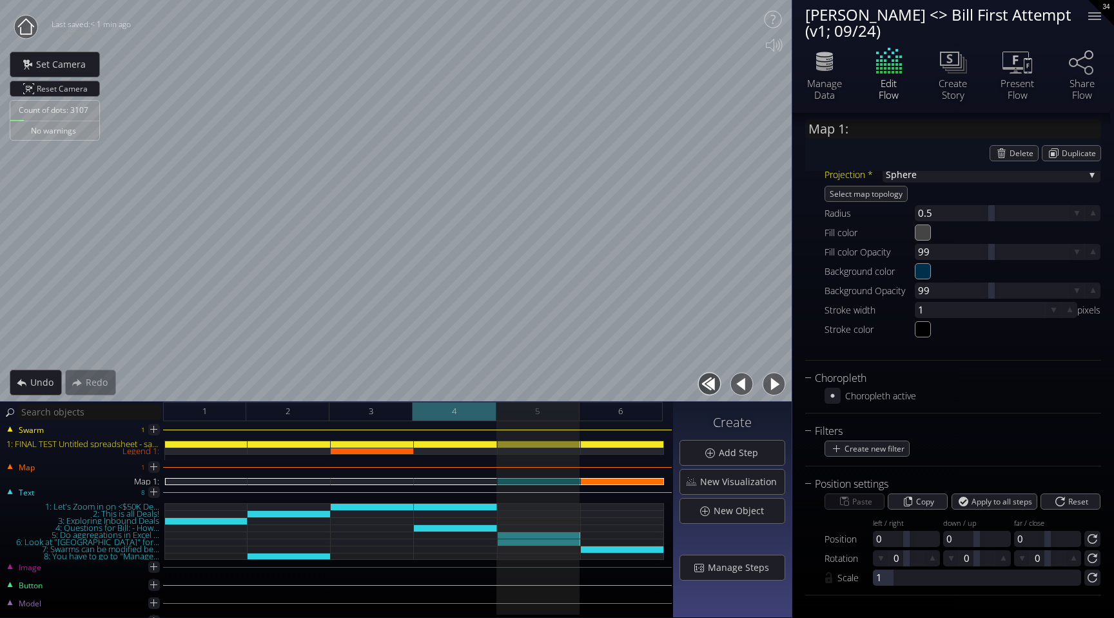
click at [460, 410] on div "4" at bounding box center [454, 411] width 83 height 19
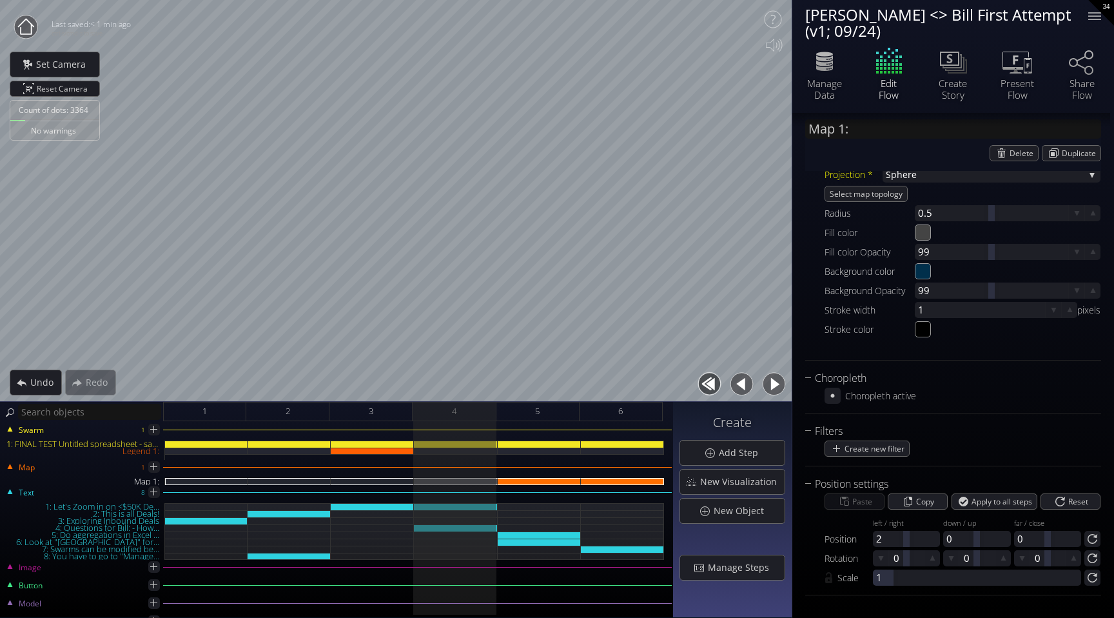
click at [771, 384] on button "button" at bounding box center [773, 383] width 29 height 29
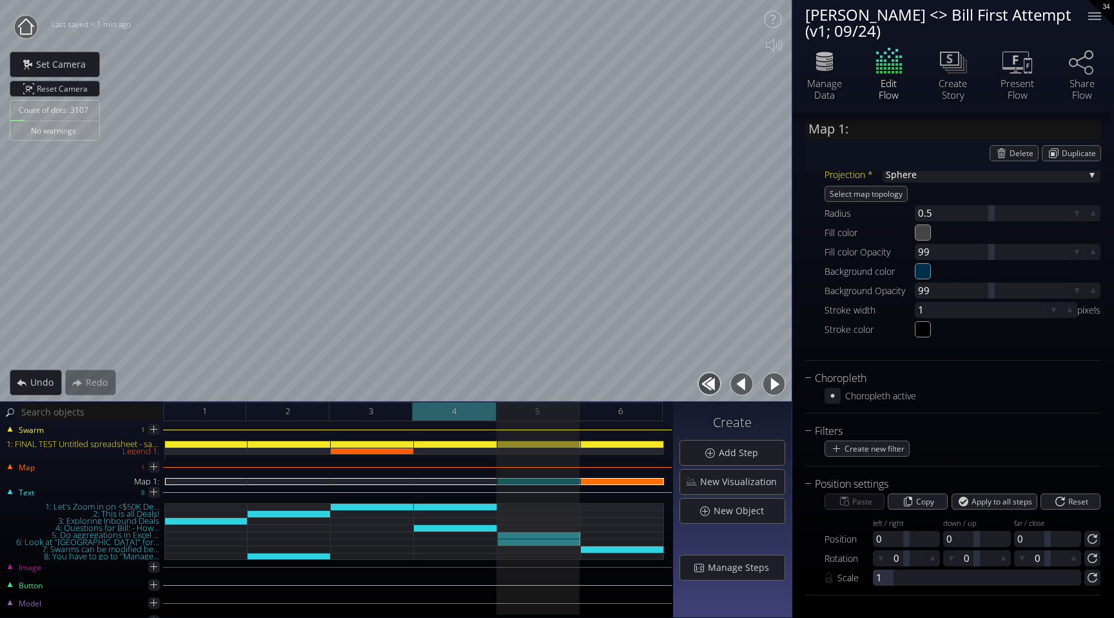
click at [443, 409] on div "4" at bounding box center [454, 411] width 83 height 19
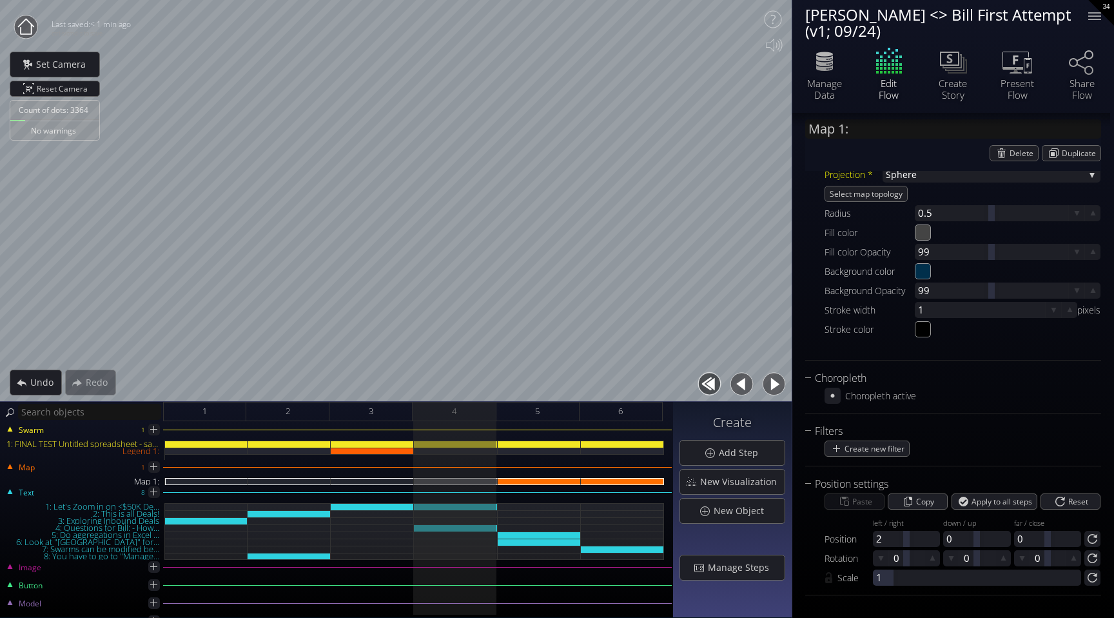
click at [775, 384] on button "button" at bounding box center [773, 383] width 29 height 29
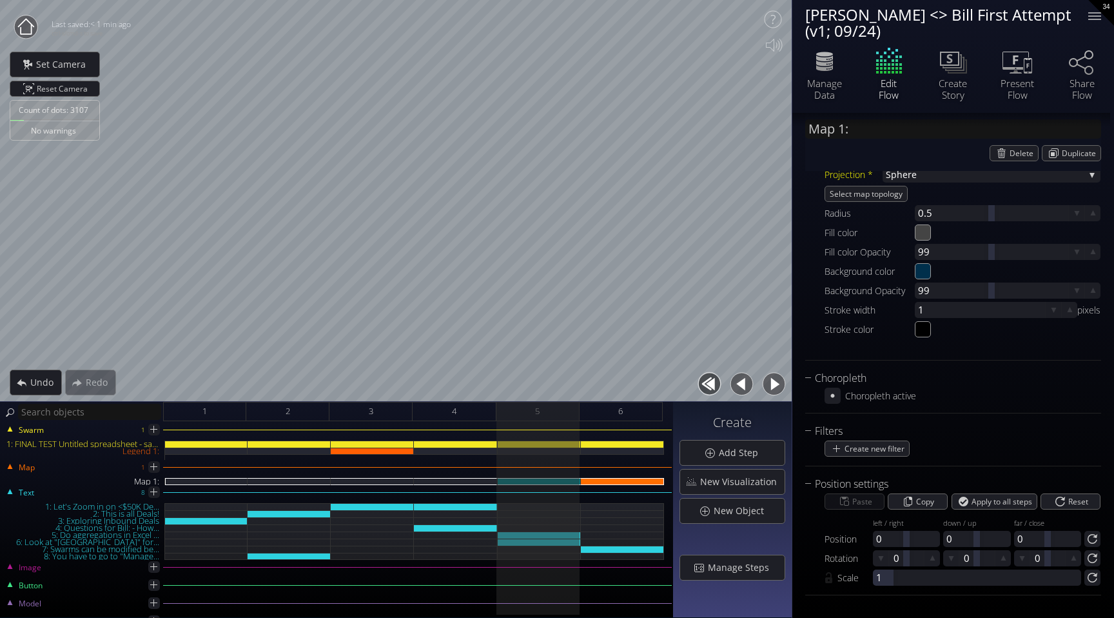
click at [775, 384] on button "button" at bounding box center [773, 383] width 29 height 29
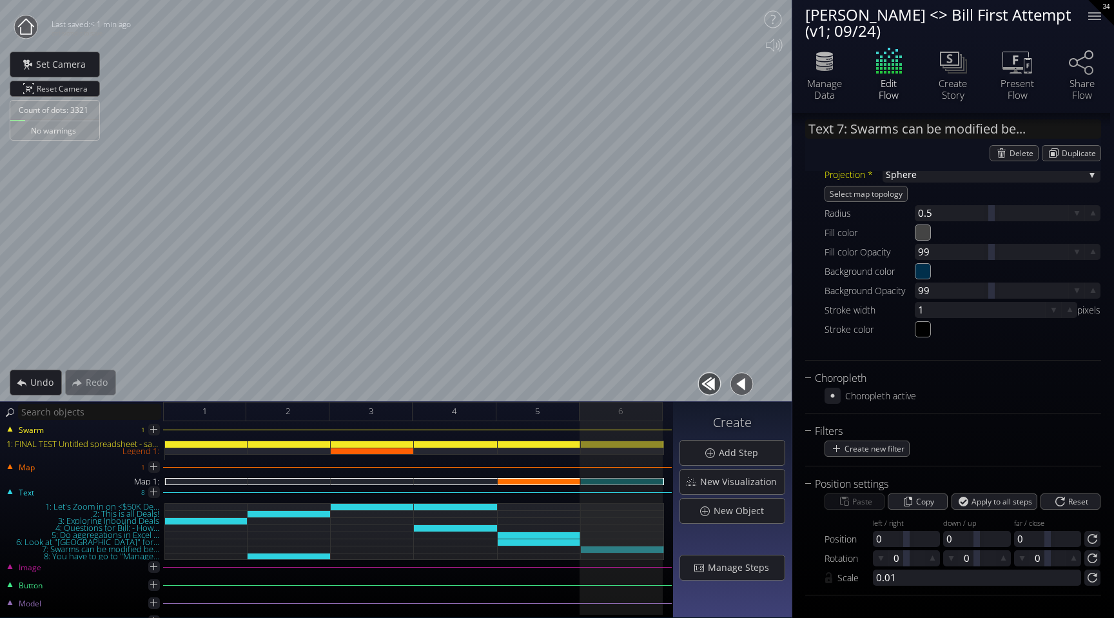
scroll to position [93, 0]
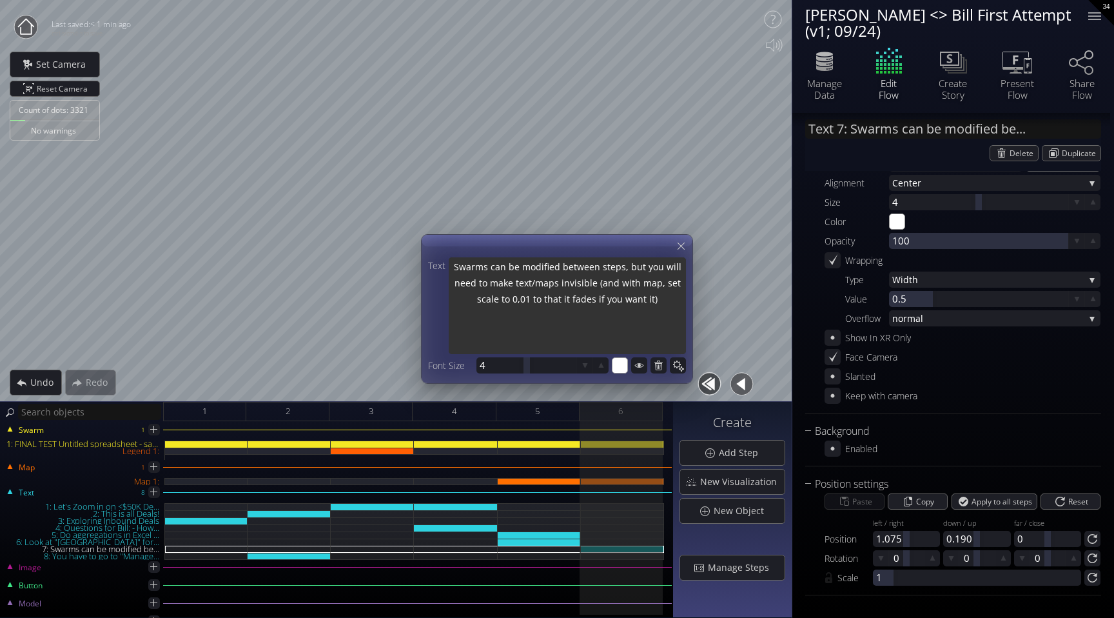
click at [625, 296] on textarea "Swarms can be modified between steps, but you will need to make text/maps invis…" at bounding box center [567, 306] width 237 height 99
click at [522, 304] on textarea "Swarms can be modified between steps, but you will need to make text/maps invis…" at bounding box center [567, 306] width 237 height 99
click at [540, 304] on textarea "Swarms can be modified between steps, but you will need to make text/maps invis…" at bounding box center [567, 306] width 237 height 99
click at [655, 299] on textarea "Swarms can be modified between steps, but you will need to make text/maps invis…" at bounding box center [567, 306] width 237 height 99
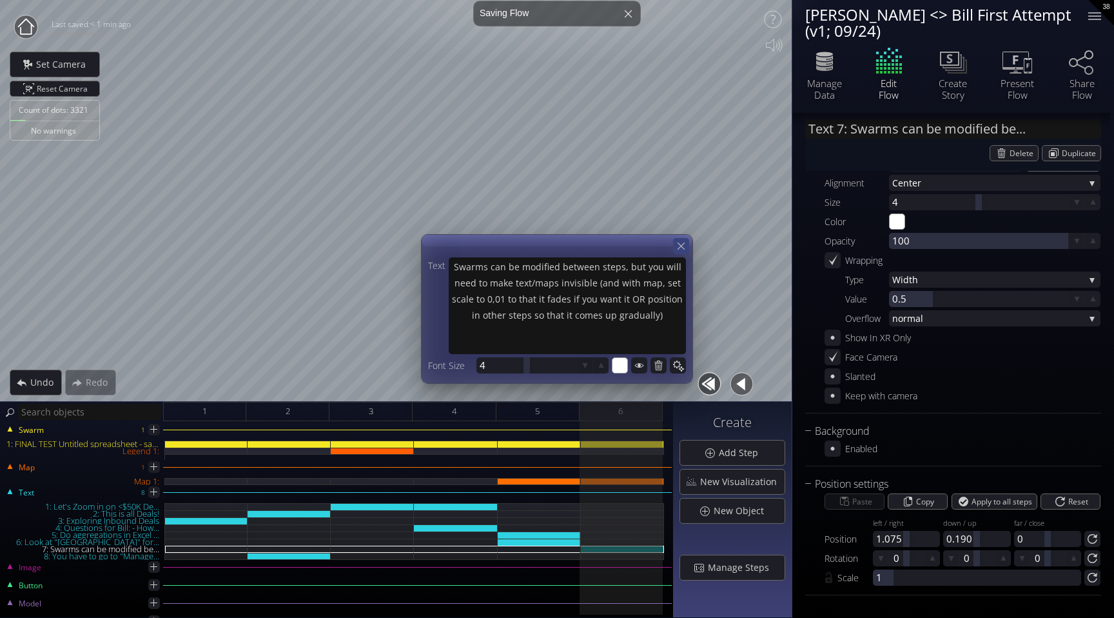
click at [680, 244] on icon at bounding box center [681, 246] width 12 height 12
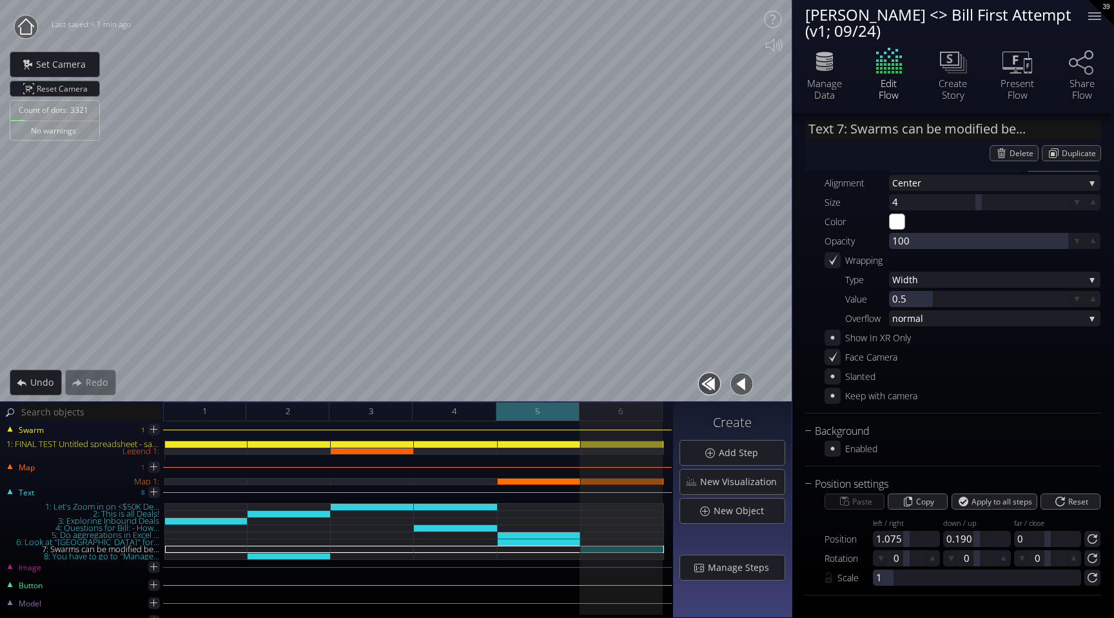
click at [536, 406] on span "5" at bounding box center [537, 411] width 5 height 16
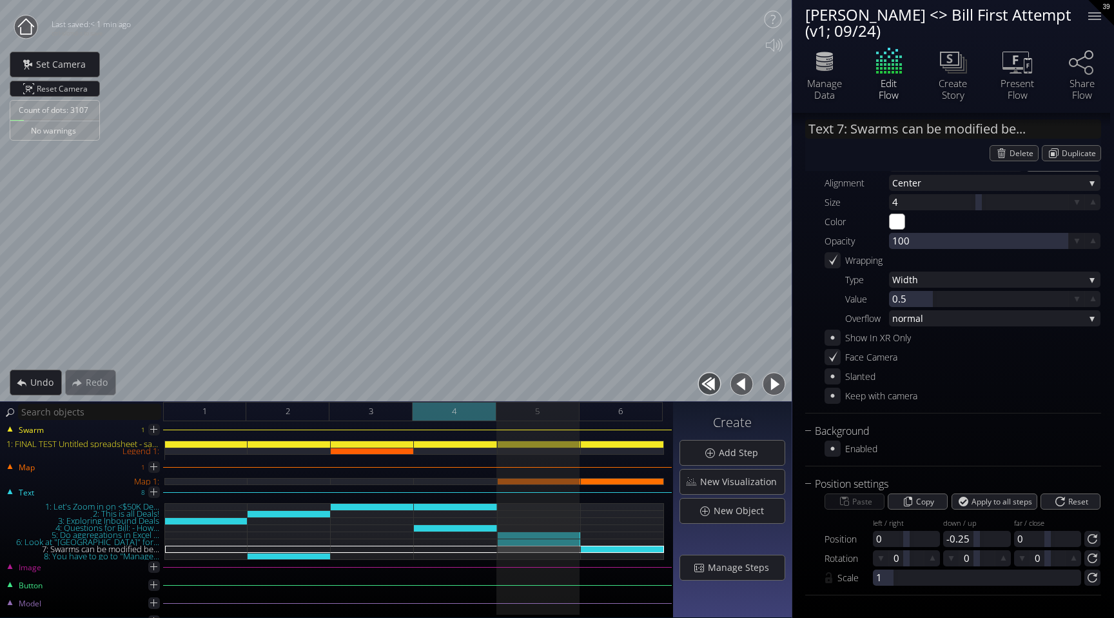
click at [458, 413] on div "4" at bounding box center [454, 411] width 83 height 19
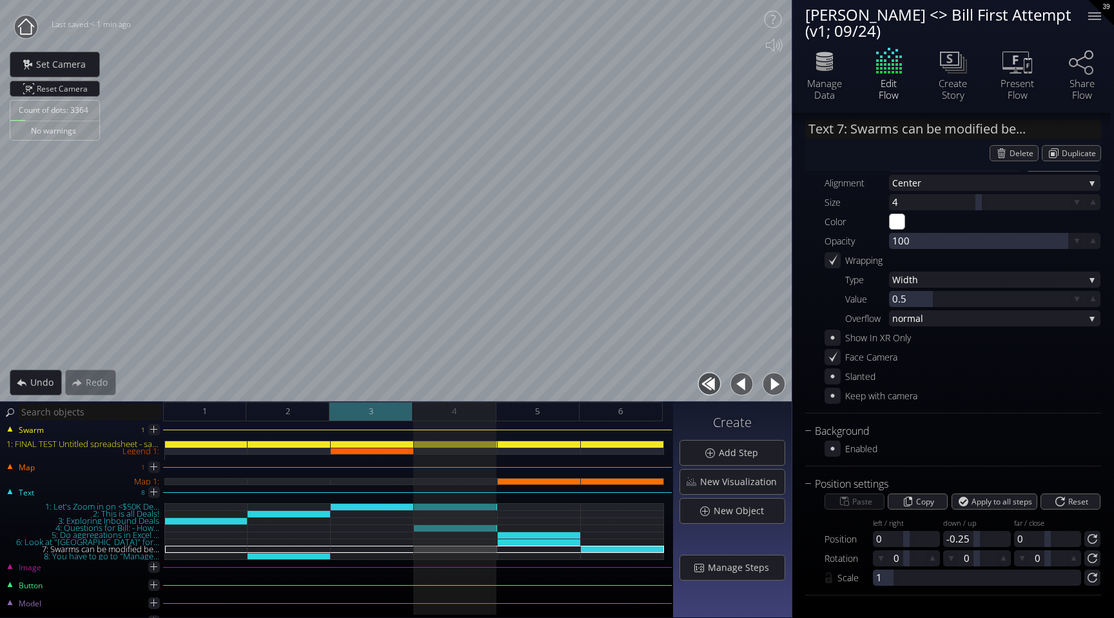
click at [376, 411] on div "3" at bounding box center [370, 411] width 83 height 19
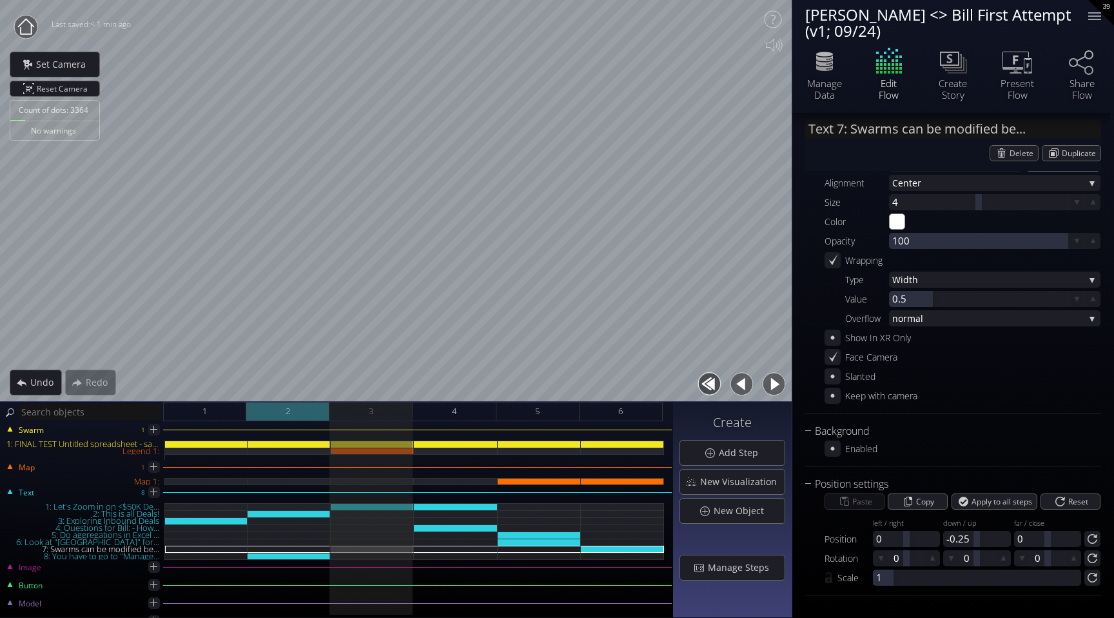
click at [308, 409] on div "2" at bounding box center [287, 411] width 83 height 19
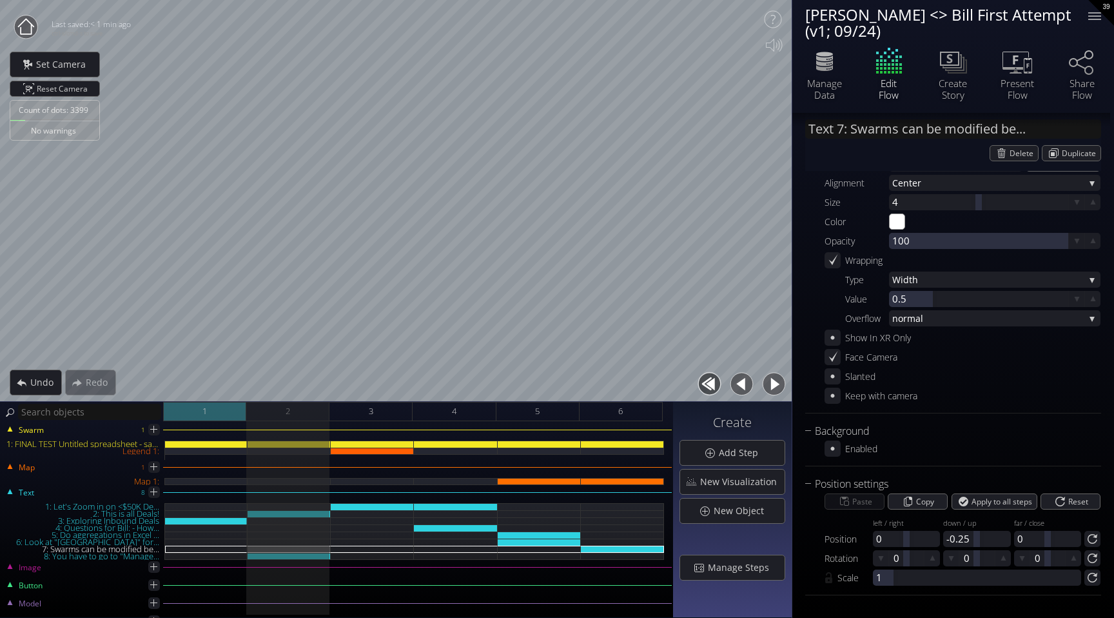
click at [228, 418] on div "1" at bounding box center [204, 411] width 83 height 19
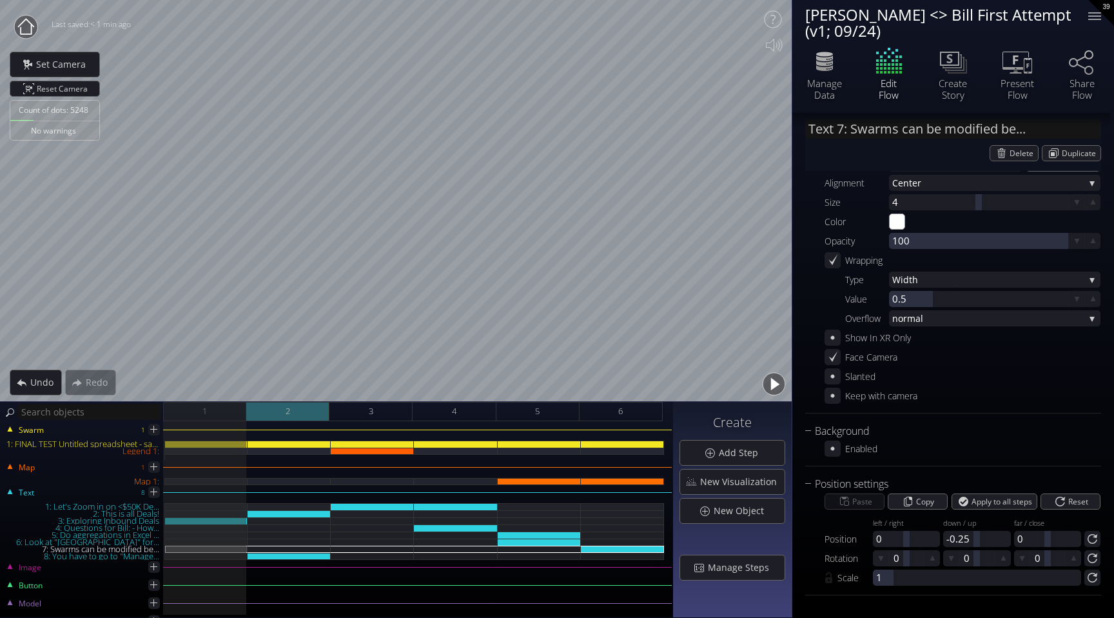
click at [304, 404] on div "2" at bounding box center [287, 411] width 83 height 19
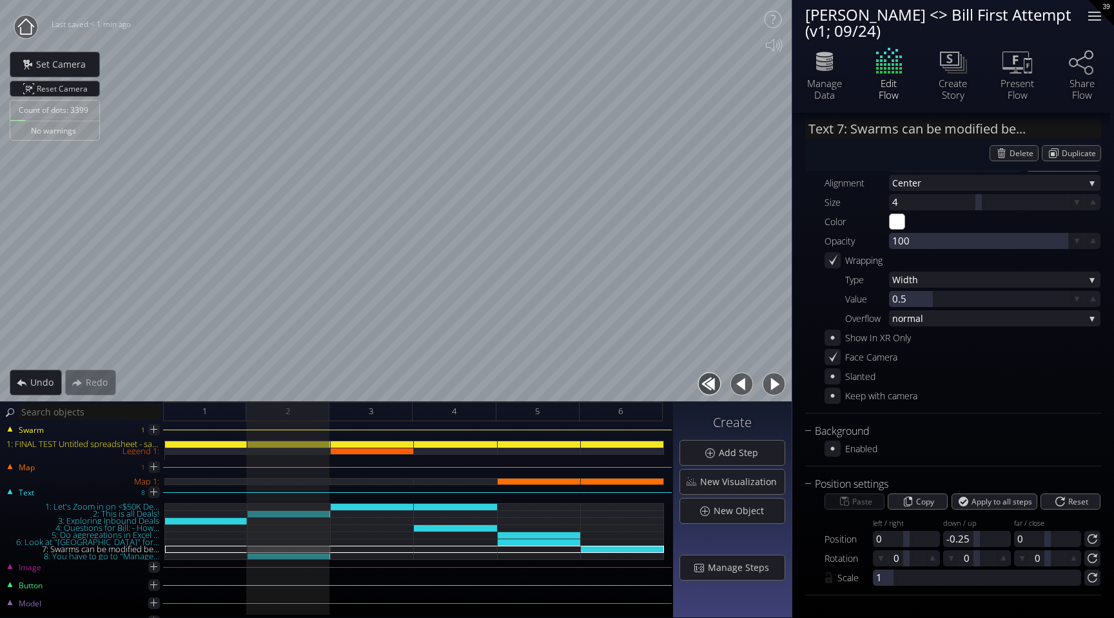
click at [1102, 16] on div at bounding box center [1095, 16] width 26 height 26
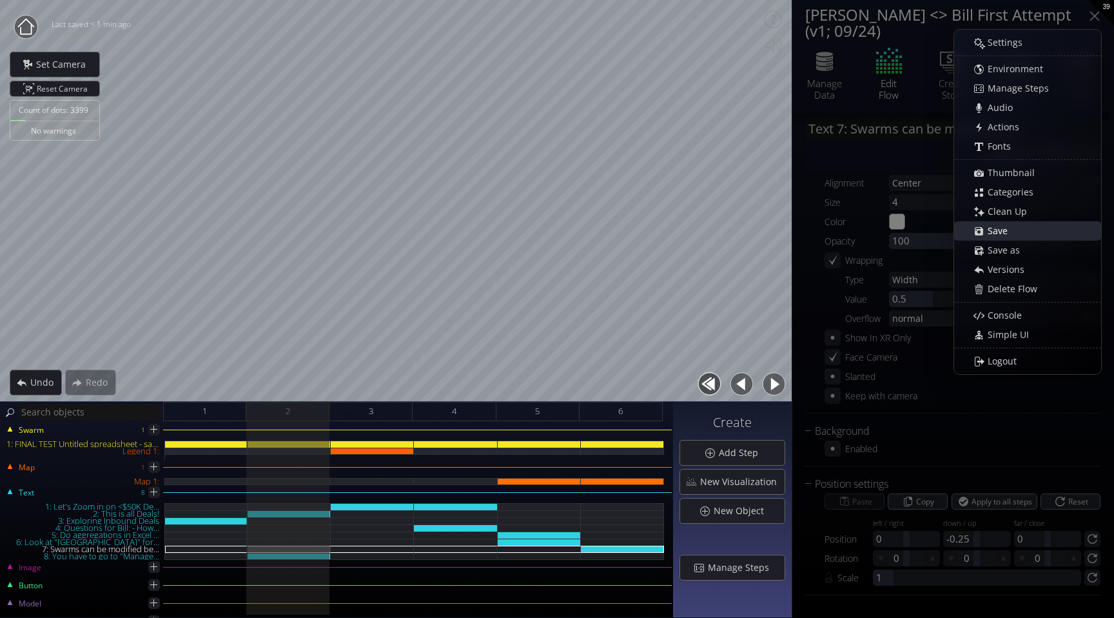
click at [995, 237] on span "Save" at bounding box center [1001, 230] width 28 height 13
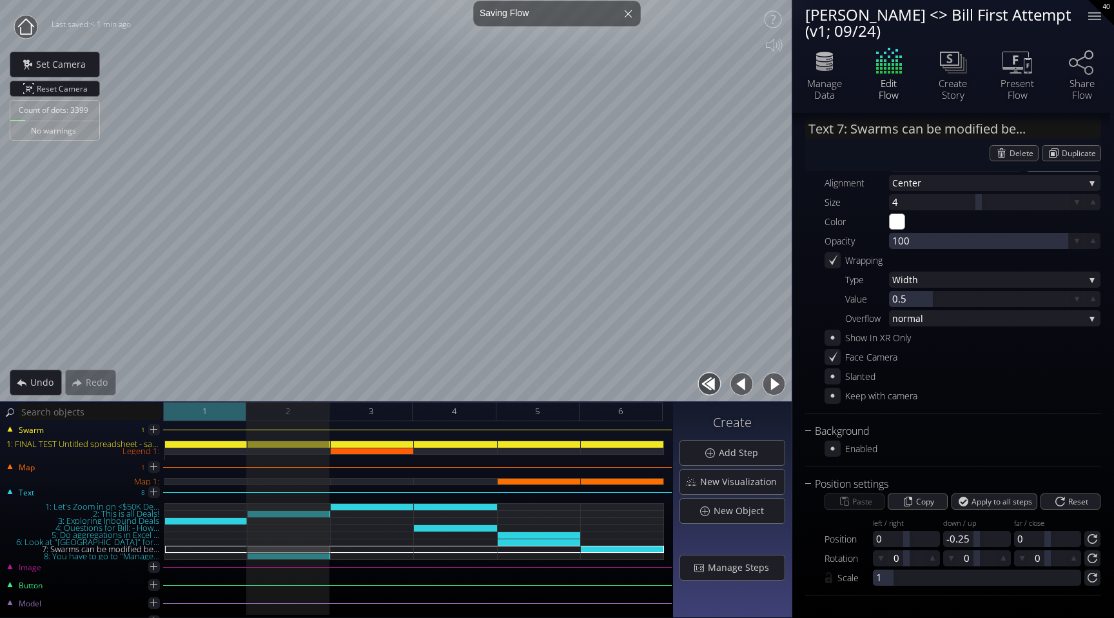
click at [200, 406] on div "1" at bounding box center [204, 411] width 83 height 19
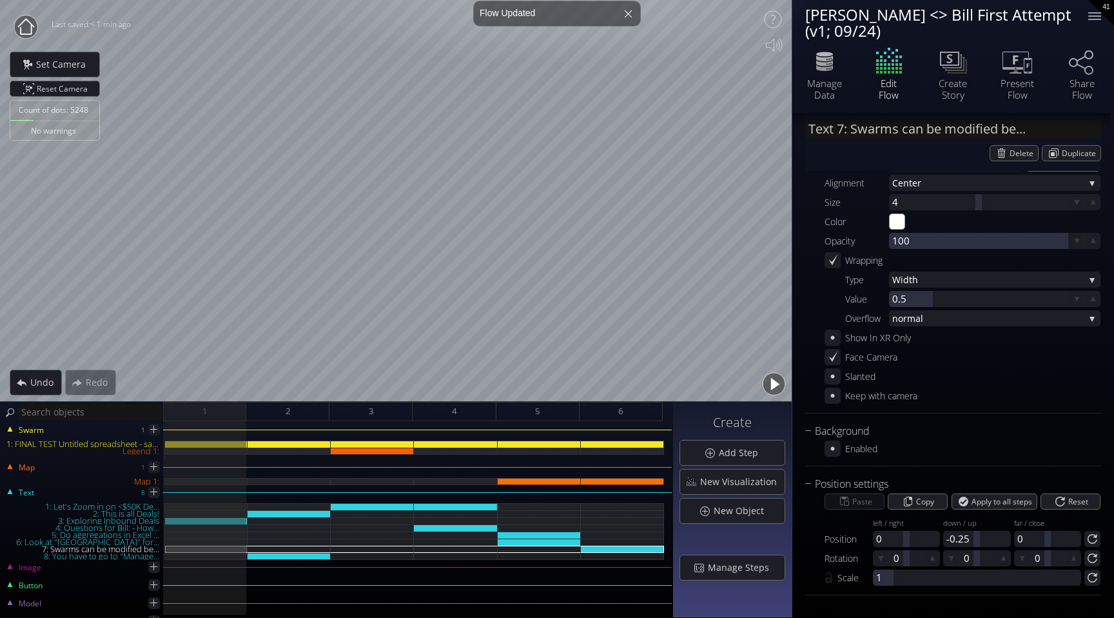
click at [777, 384] on button "button" at bounding box center [773, 383] width 29 height 29
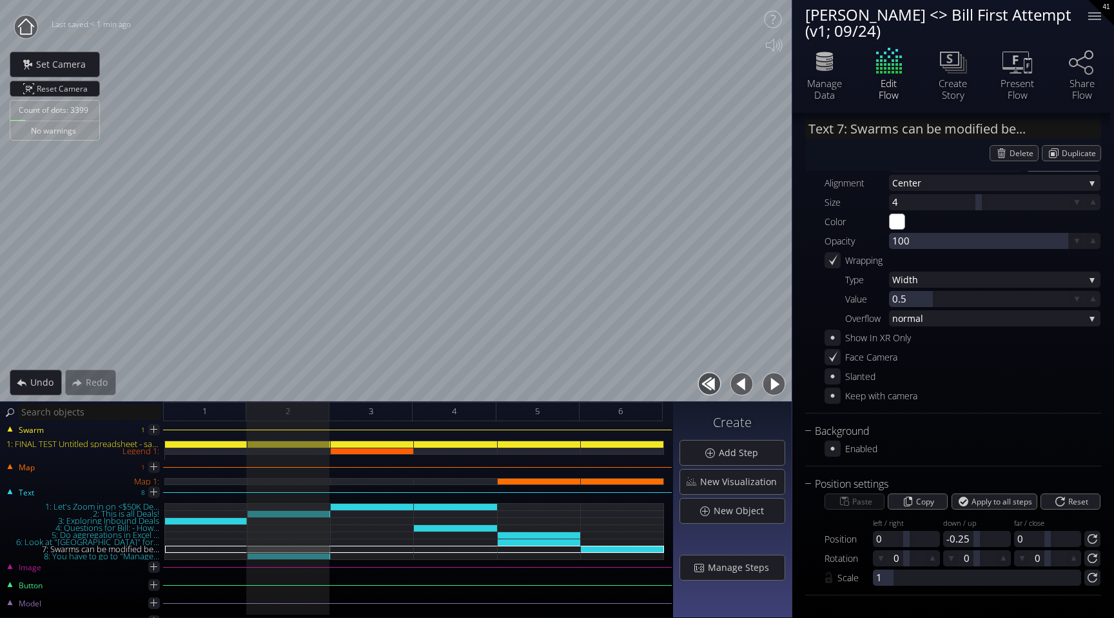
click at [774, 383] on button "button" at bounding box center [773, 383] width 29 height 29
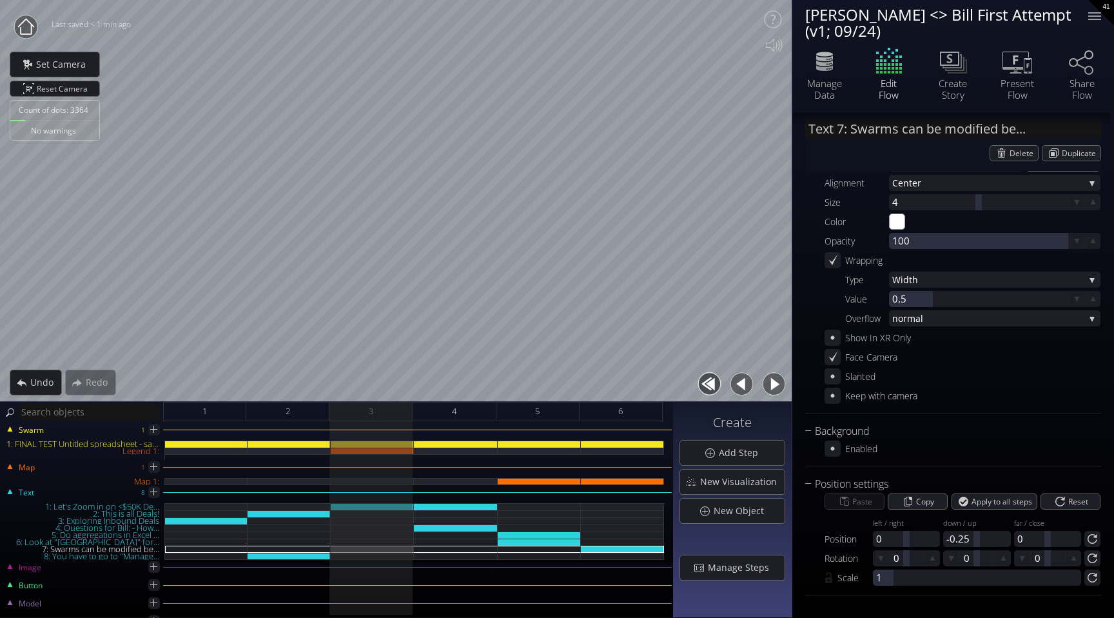
click at [781, 384] on button "button" at bounding box center [773, 383] width 29 height 29
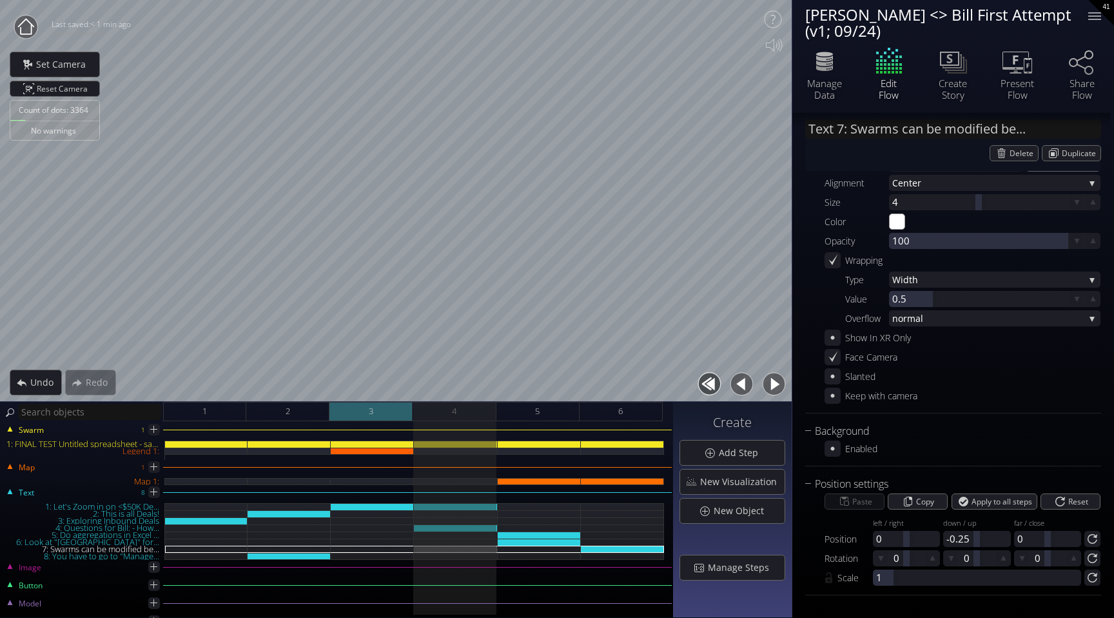
click at [393, 415] on div "3" at bounding box center [370, 411] width 83 height 19
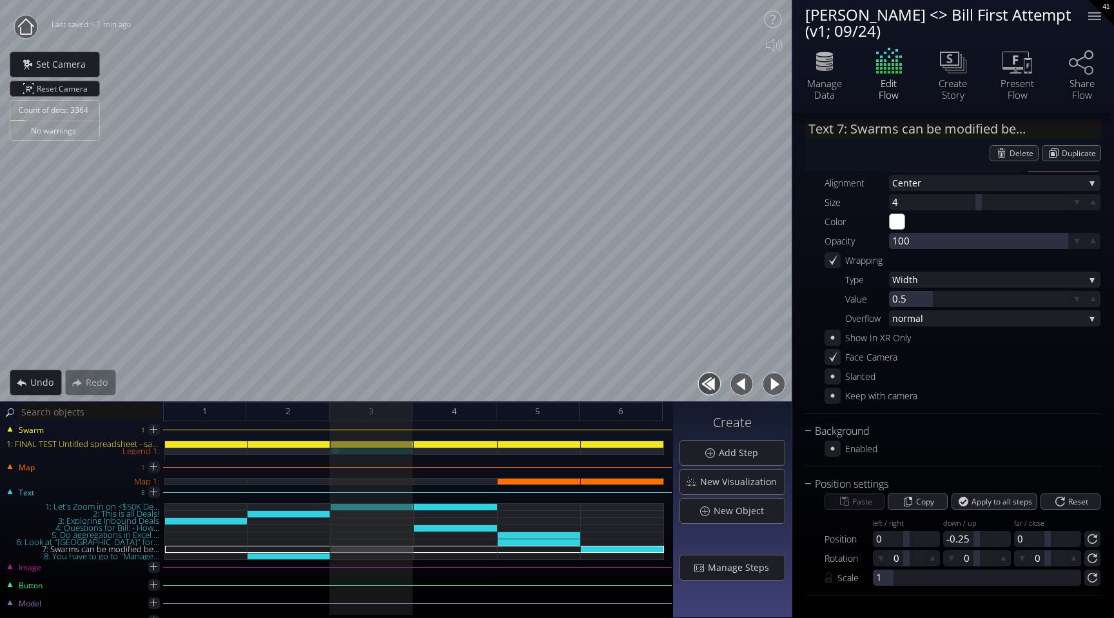
click at [376, 452] on div "Legend 1:" at bounding box center [372, 450] width 83 height 7
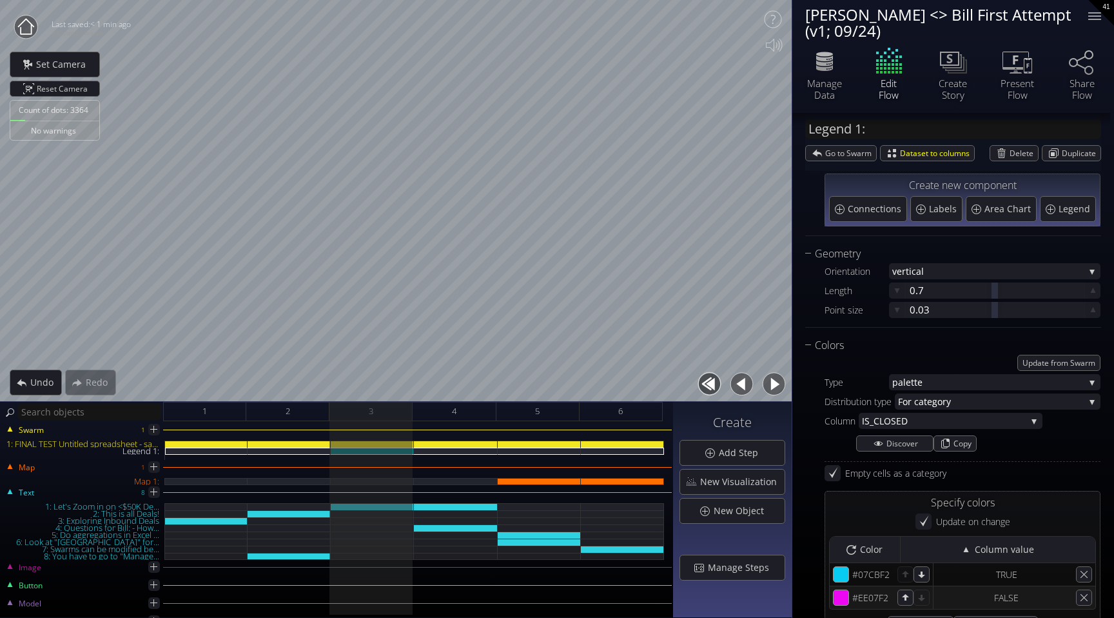
scroll to position [0, 0]
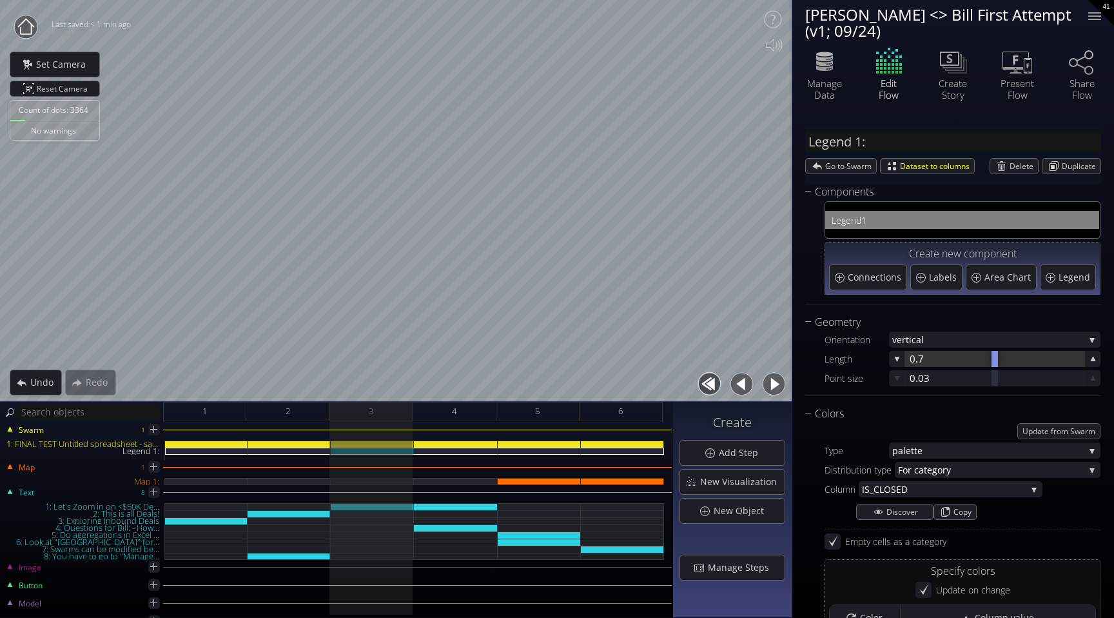
click at [946, 356] on div at bounding box center [994, 359] width 179 height 16
click at [957, 320] on div "Geometry" at bounding box center [945, 322] width 280 height 16
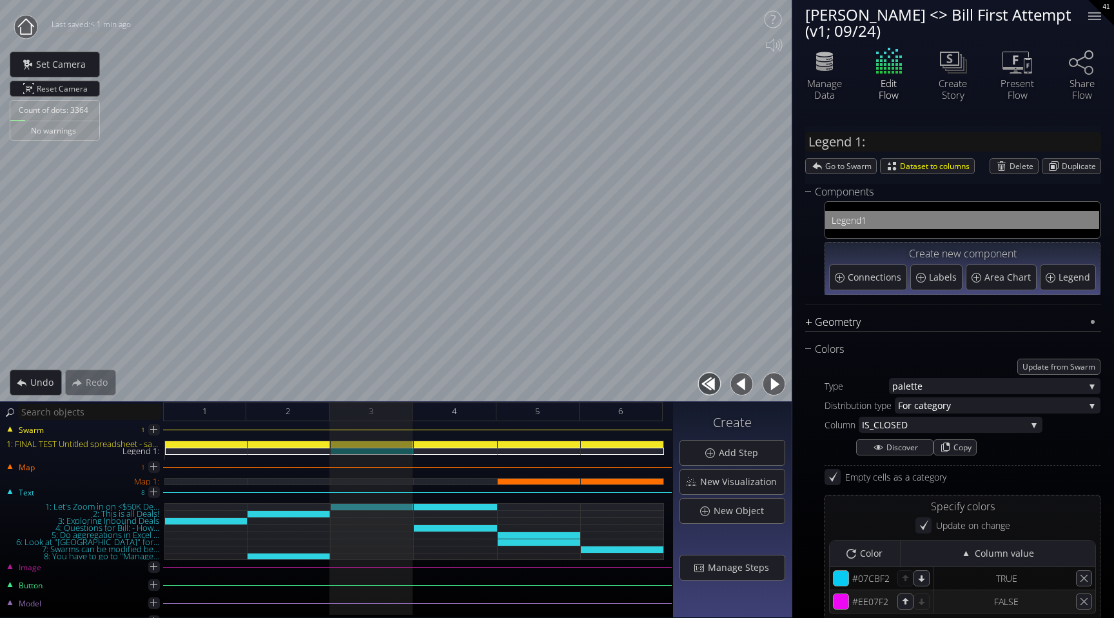
click at [957, 320] on div "Geometry" at bounding box center [945, 322] width 280 height 16
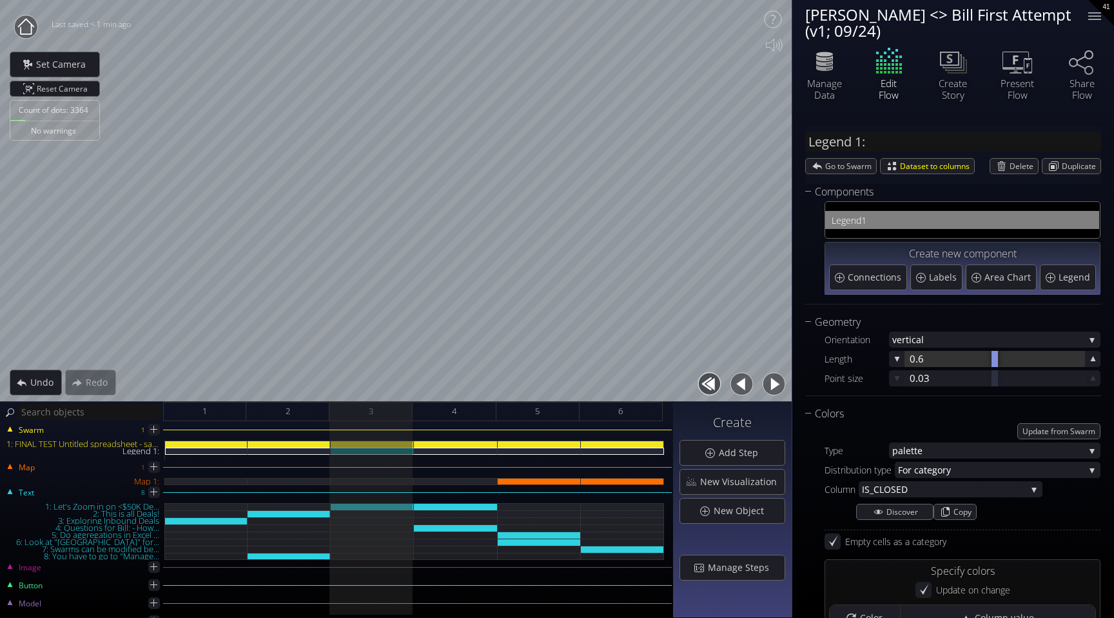
click at [950, 362] on div at bounding box center [994, 359] width 179 height 16
click at [739, 510] on span "New Object" at bounding box center [742, 510] width 59 height 13
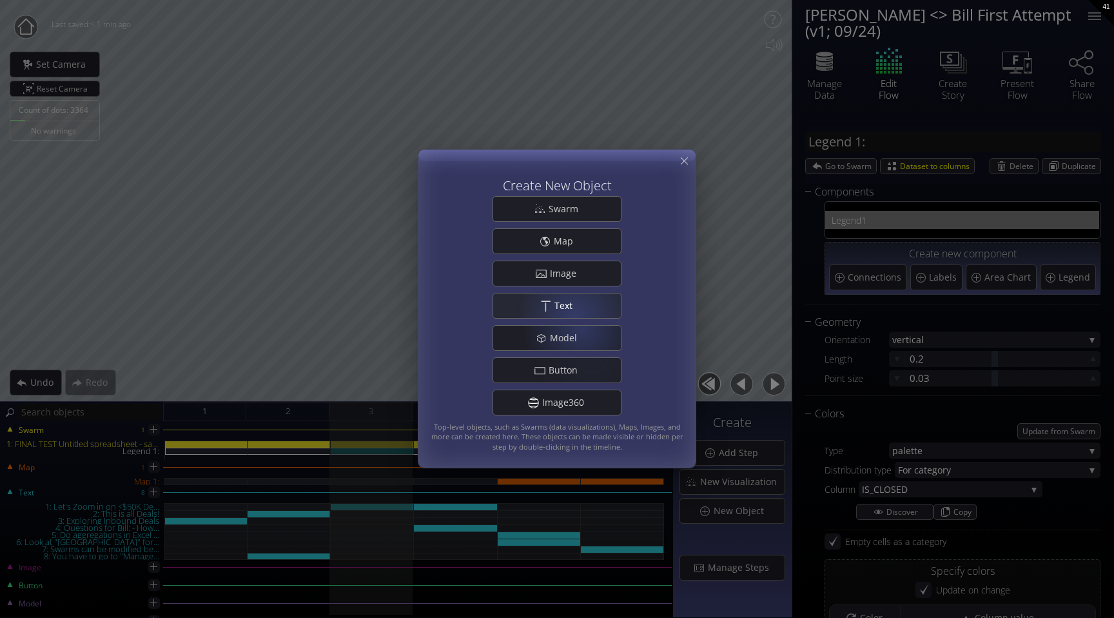
click at [570, 303] on span "Text" at bounding box center [567, 305] width 26 height 13
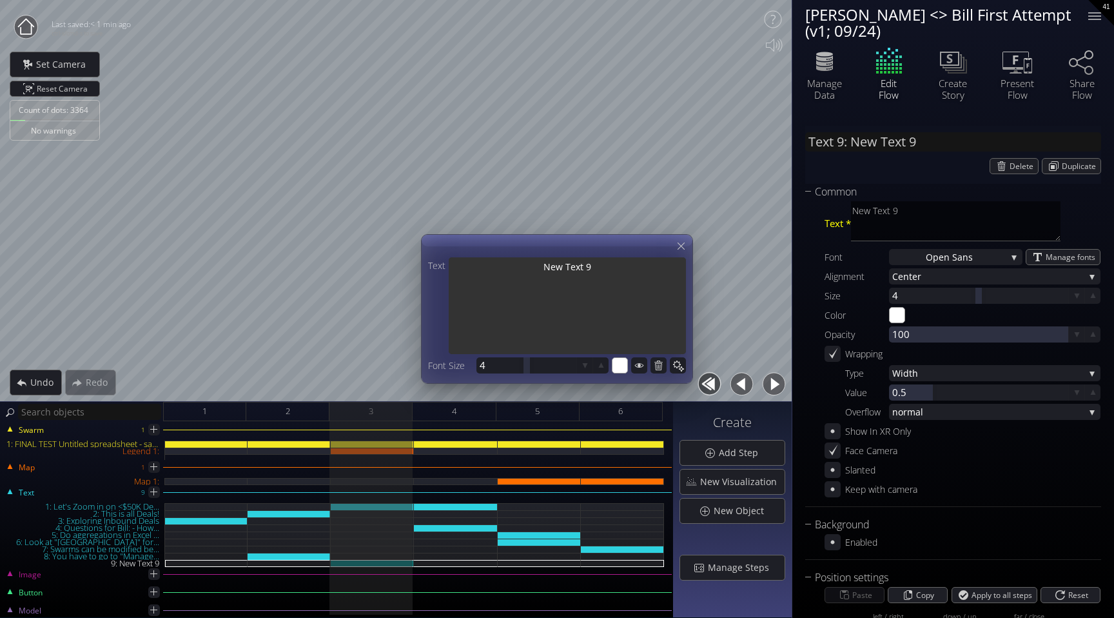
click at [624, 315] on textarea "New Text 9" at bounding box center [567, 306] width 237 height 99
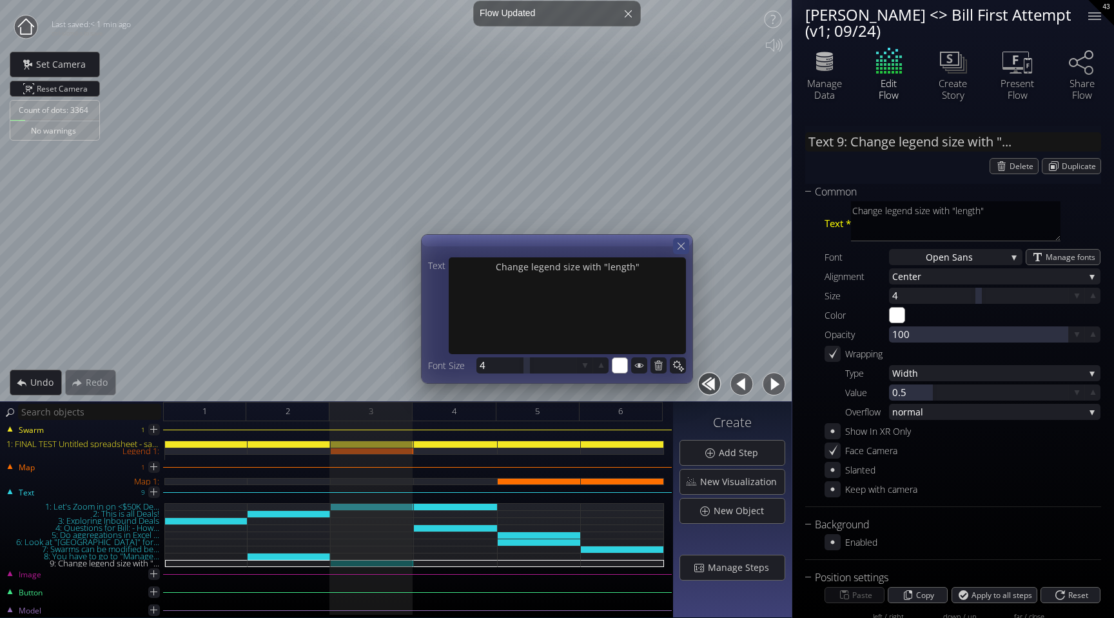
click at [681, 243] on icon at bounding box center [681, 246] width 12 height 12
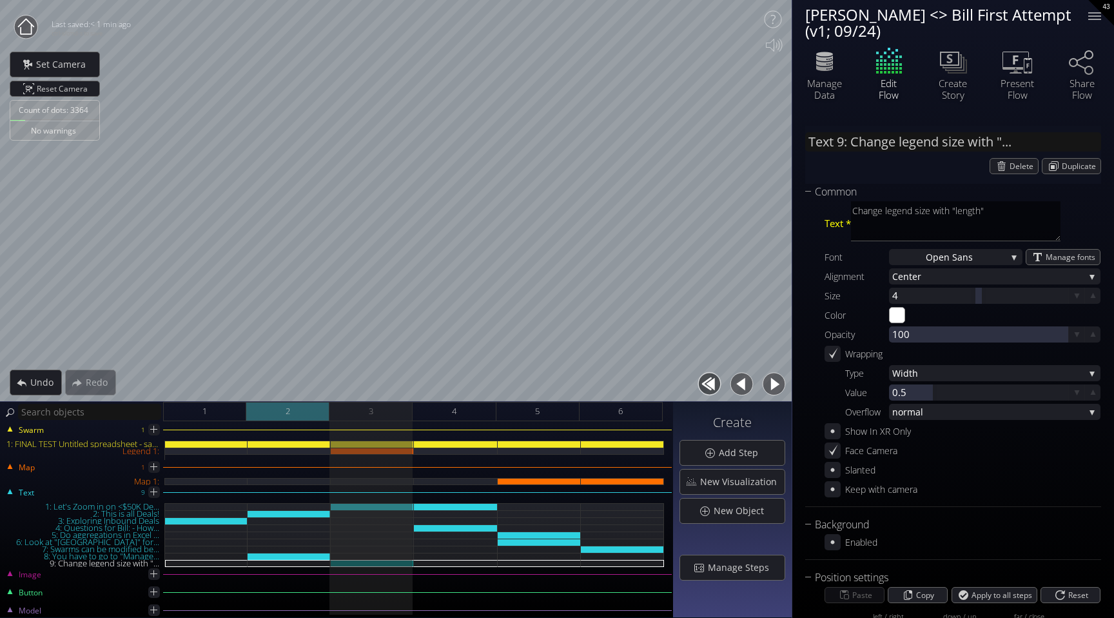
click at [309, 409] on div "2" at bounding box center [287, 411] width 83 height 19
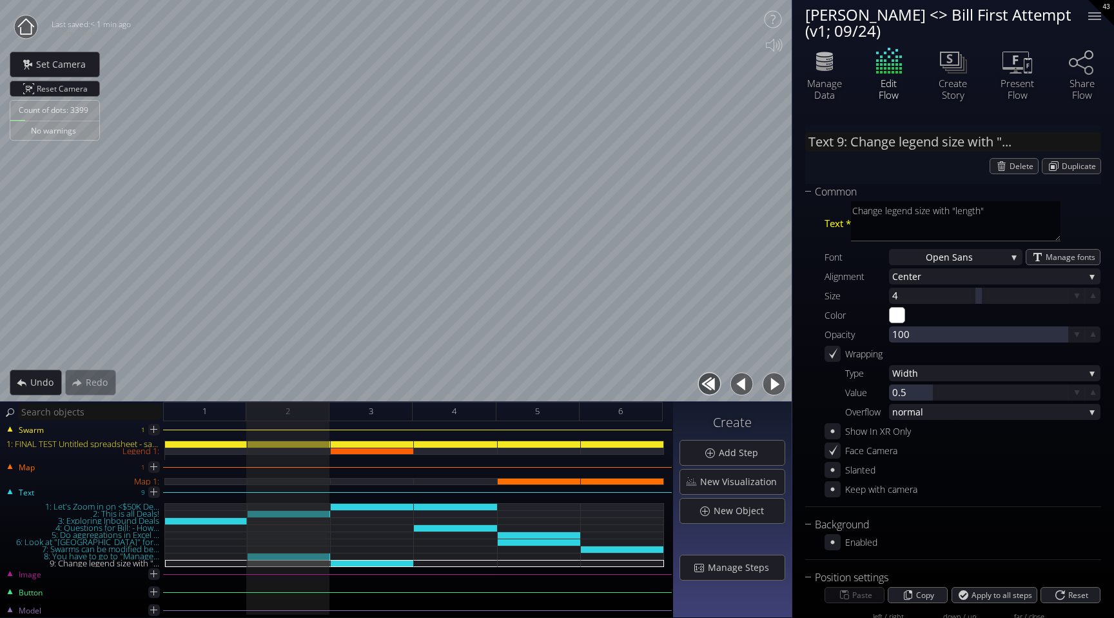
click at [768, 386] on button "button" at bounding box center [773, 383] width 29 height 29
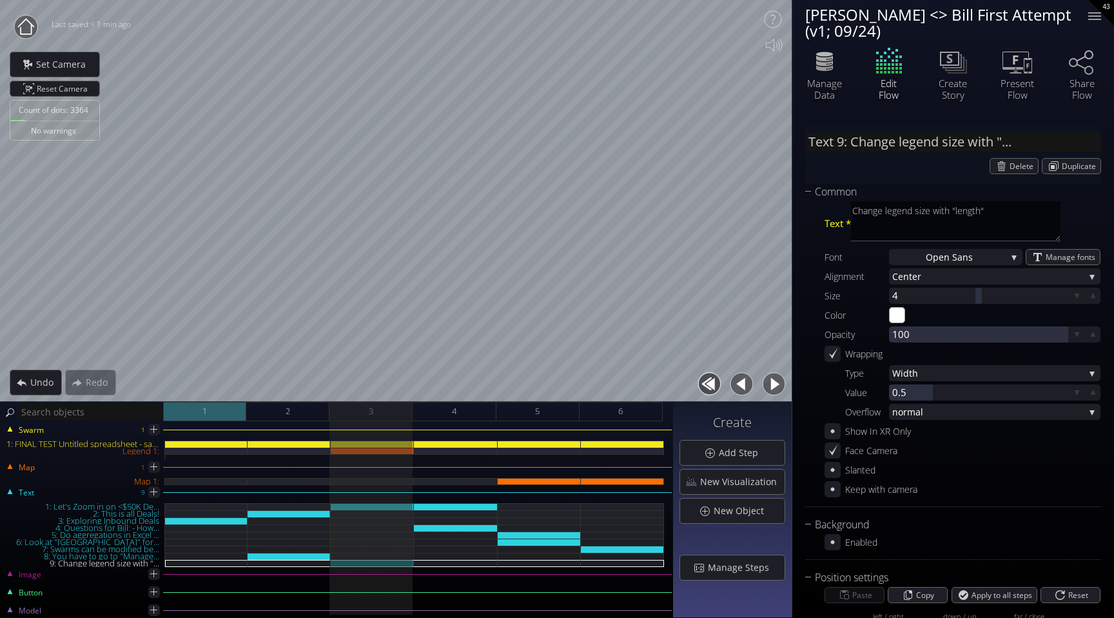
click at [228, 411] on div "1" at bounding box center [204, 411] width 83 height 19
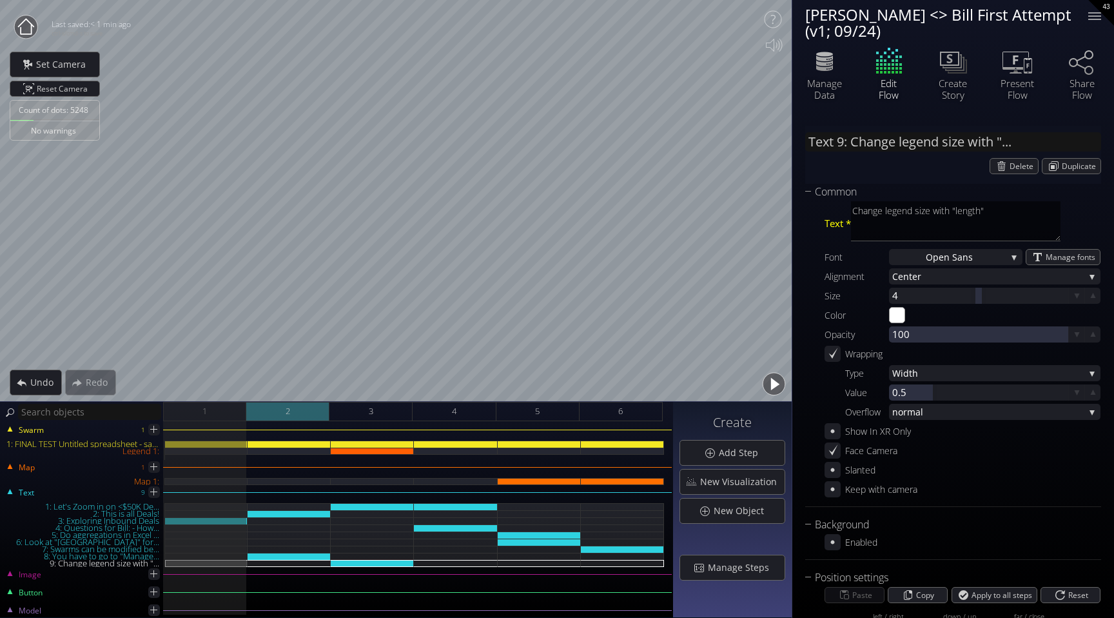
click at [300, 408] on div "2" at bounding box center [287, 411] width 83 height 19
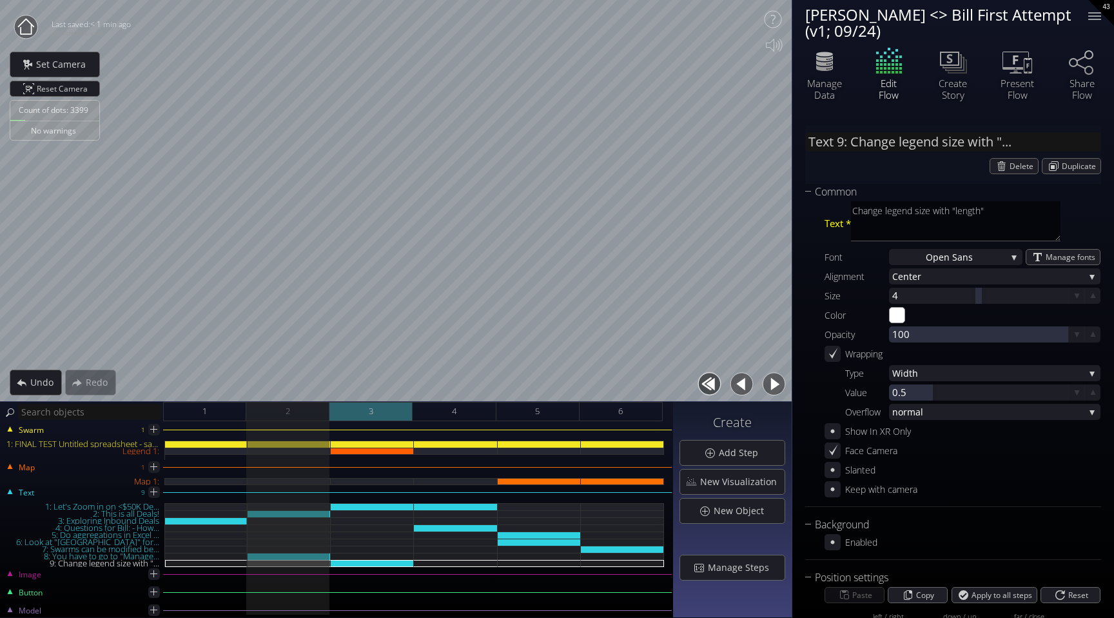
click at [384, 407] on div "3" at bounding box center [370, 411] width 83 height 19
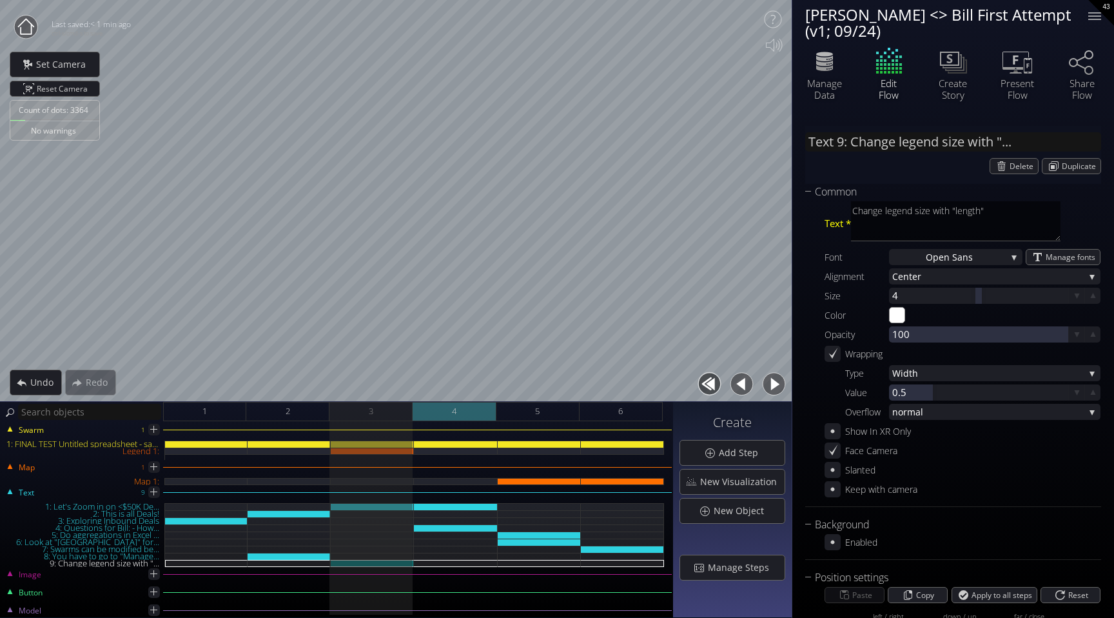
click at [476, 411] on div "4" at bounding box center [454, 411] width 83 height 19
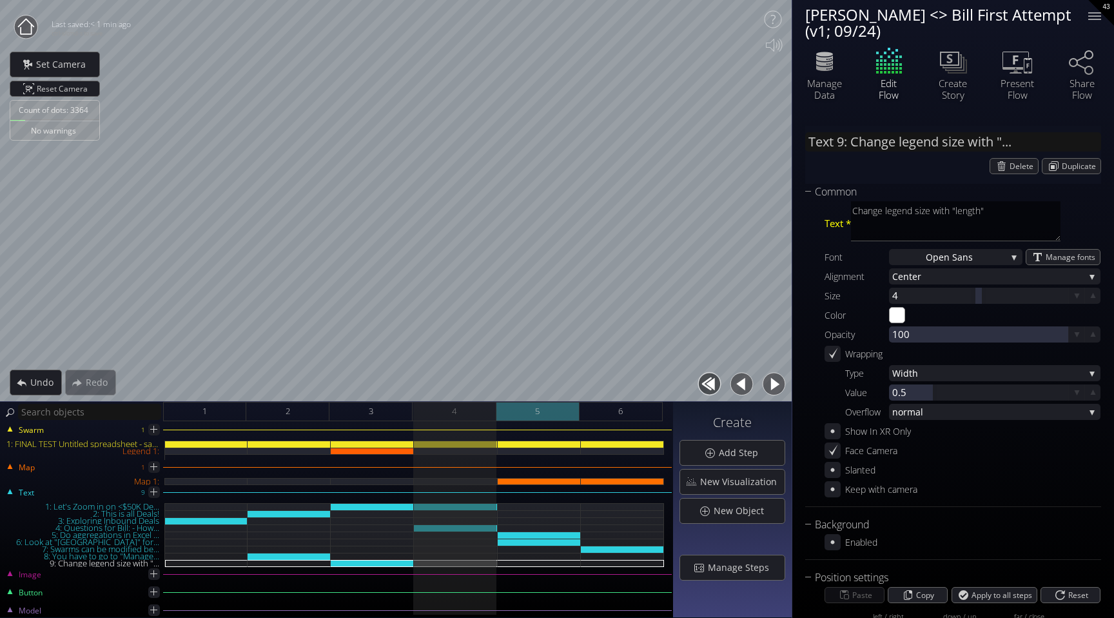
click at [538, 411] on span "5" at bounding box center [537, 411] width 5 height 16
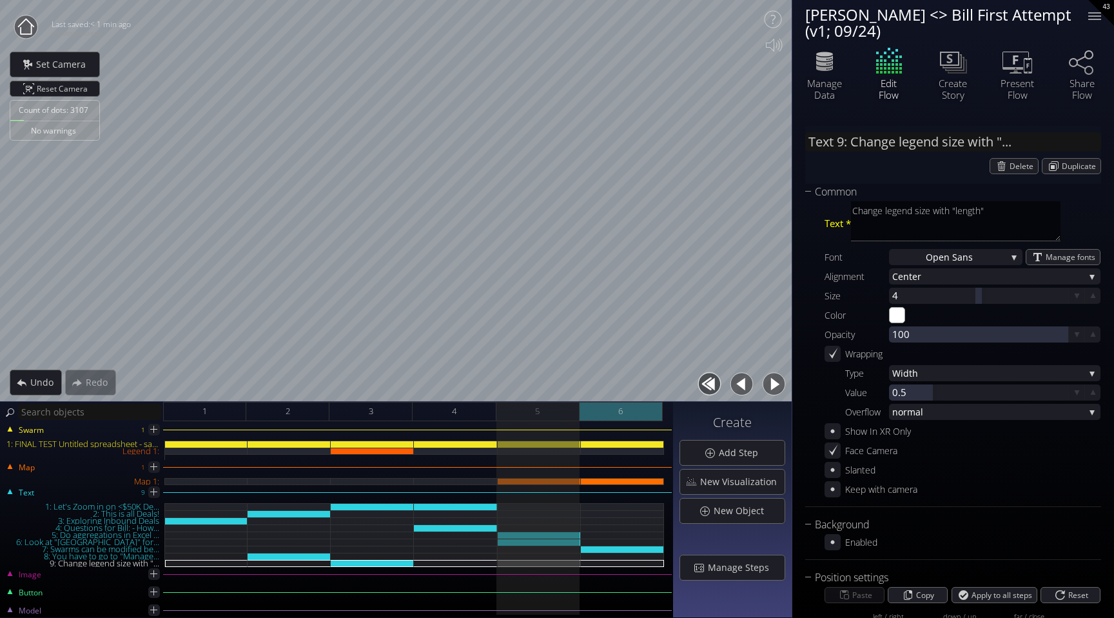
click at [605, 405] on div "6" at bounding box center [620, 411] width 83 height 19
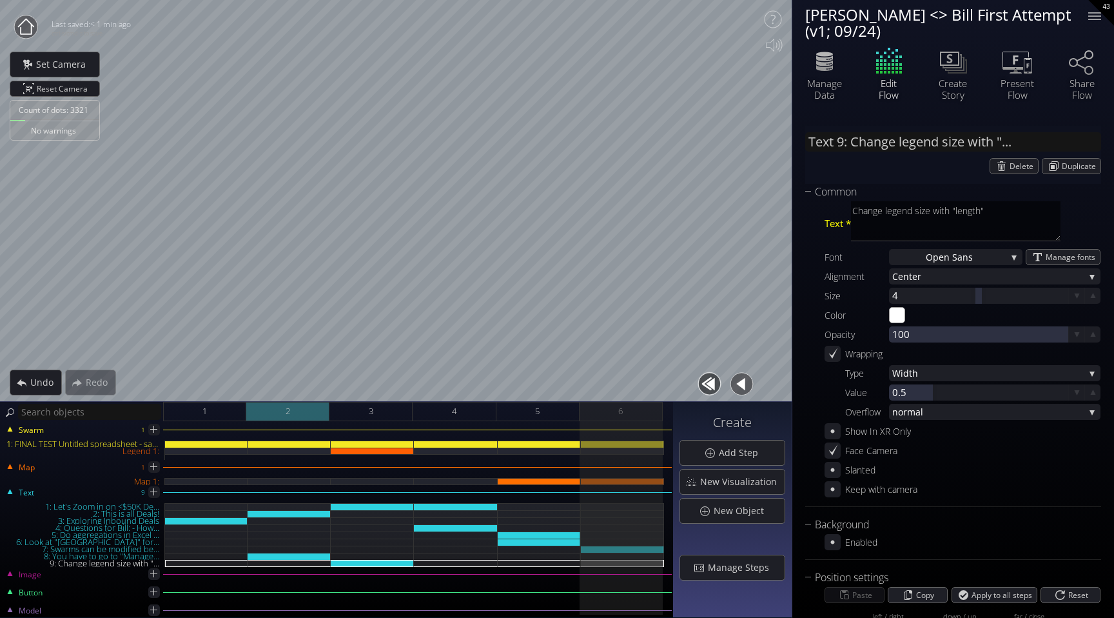
click at [286, 407] on span "2" at bounding box center [288, 411] width 5 height 16
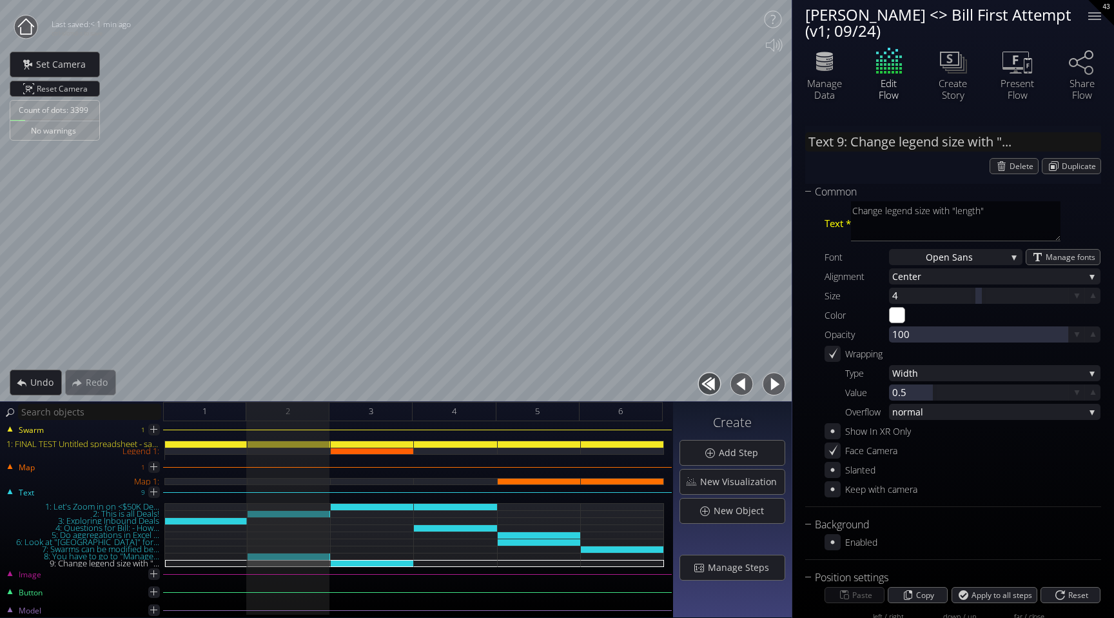
click at [774, 382] on button "button" at bounding box center [773, 383] width 29 height 29
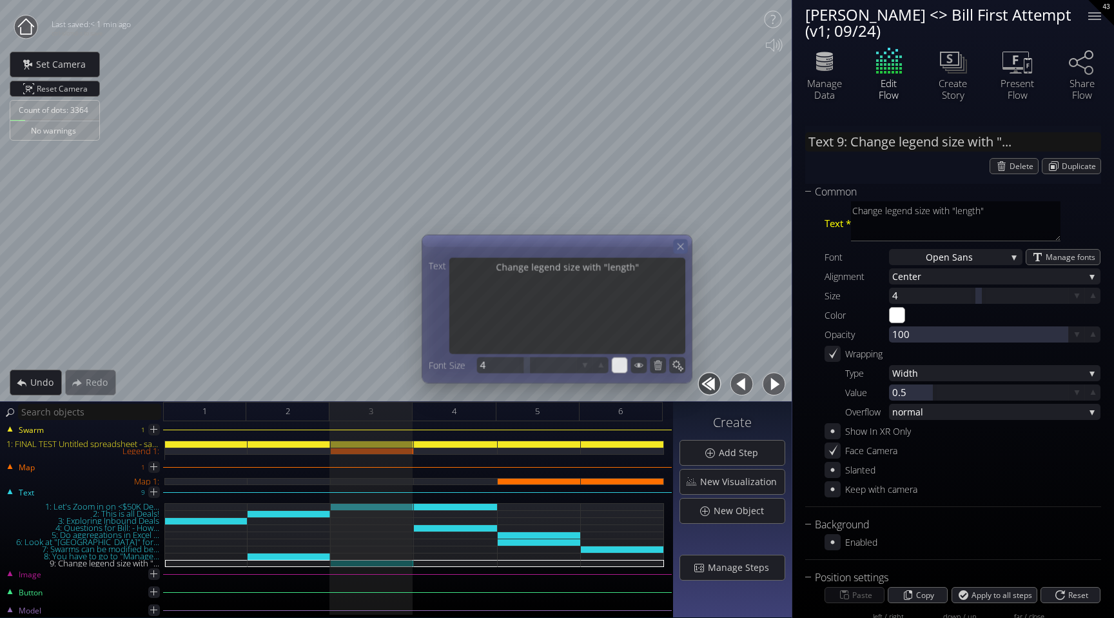
click at [686, 246] on icon at bounding box center [680, 245] width 11 height 11
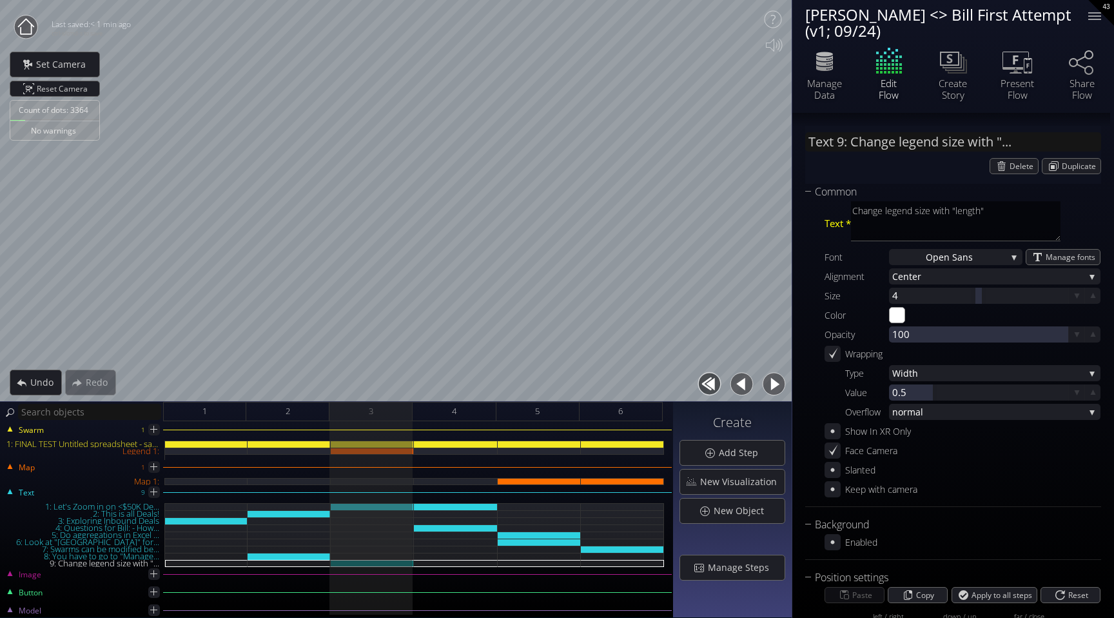
scroll to position [93, 0]
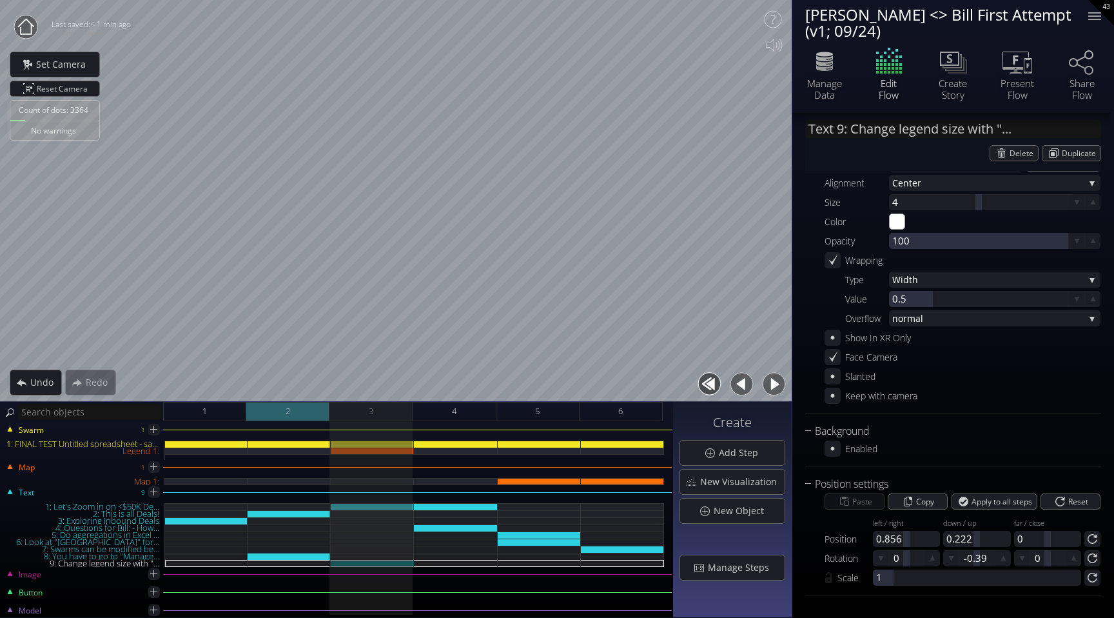
click at [315, 407] on div "2" at bounding box center [287, 411] width 83 height 19
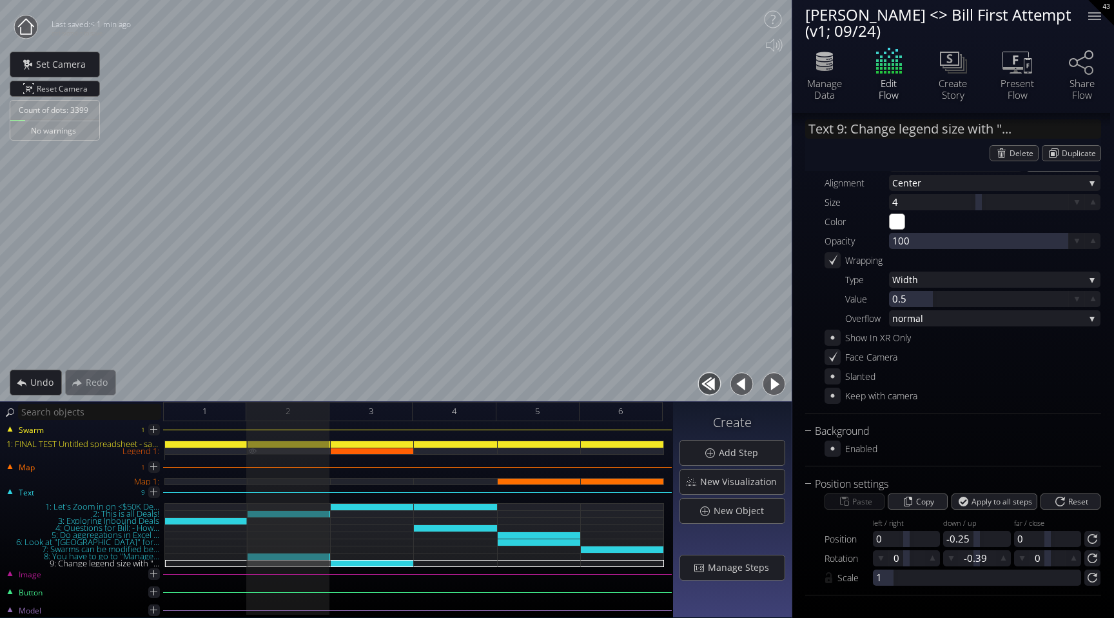
click at [309, 452] on div "Legend 1:" at bounding box center [289, 450] width 83 height 7
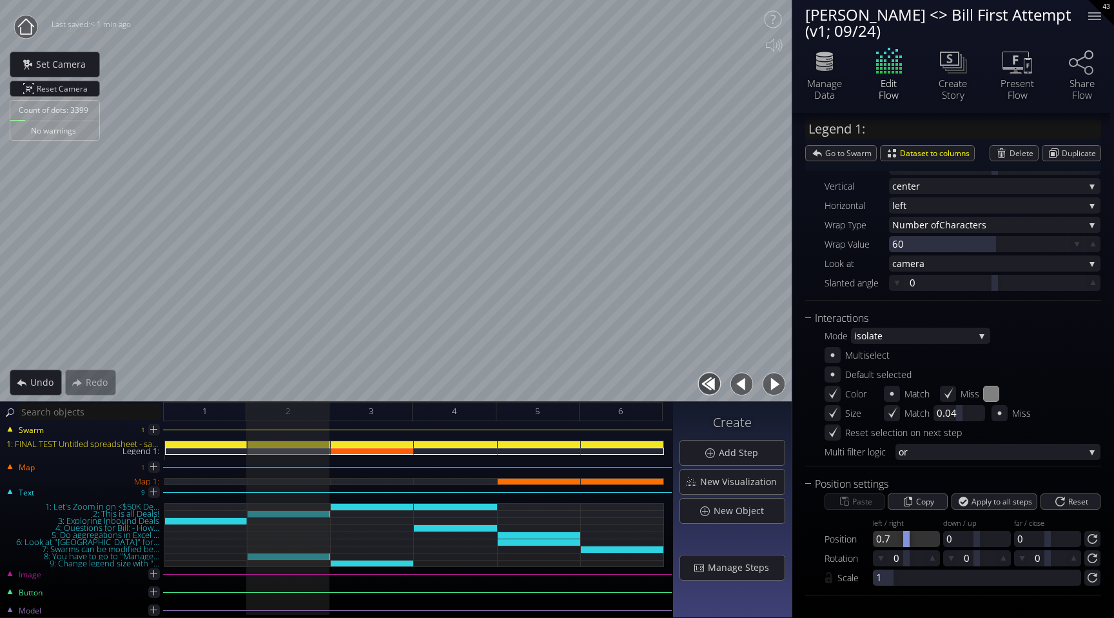
click at [891, 541] on div at bounding box center [906, 538] width 67 height 16
click at [948, 538] on div at bounding box center [976, 538] width 67 height 16
click at [980, 557] on div at bounding box center [976, 558] width 35 height 16
click at [771, 386] on button "button" at bounding box center [773, 383] width 29 height 29
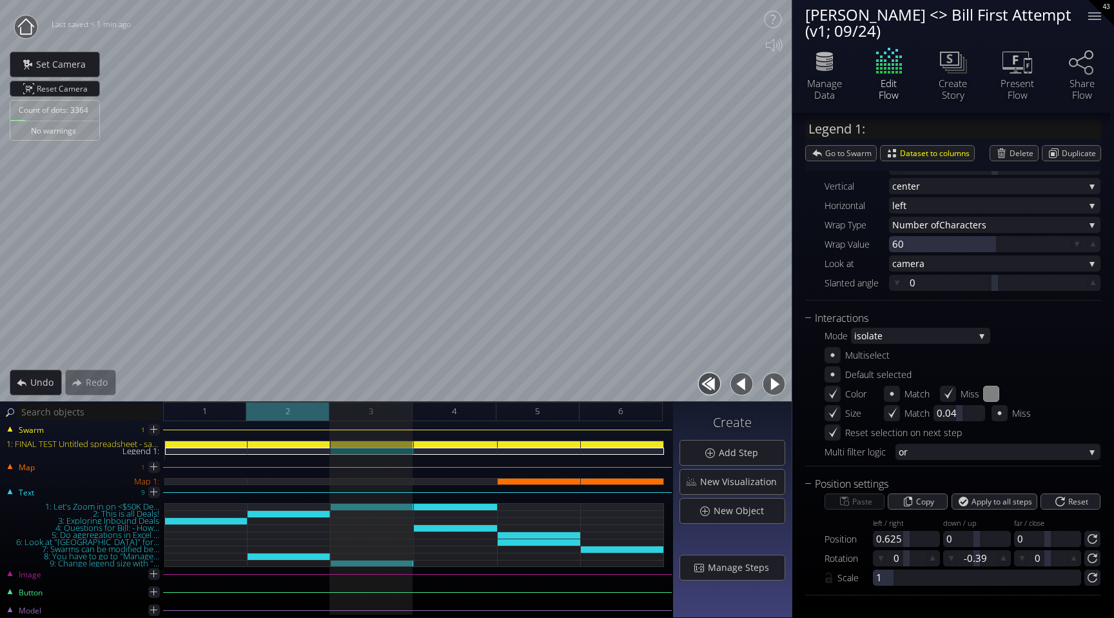
click at [302, 416] on div "2" at bounding box center [287, 411] width 83 height 19
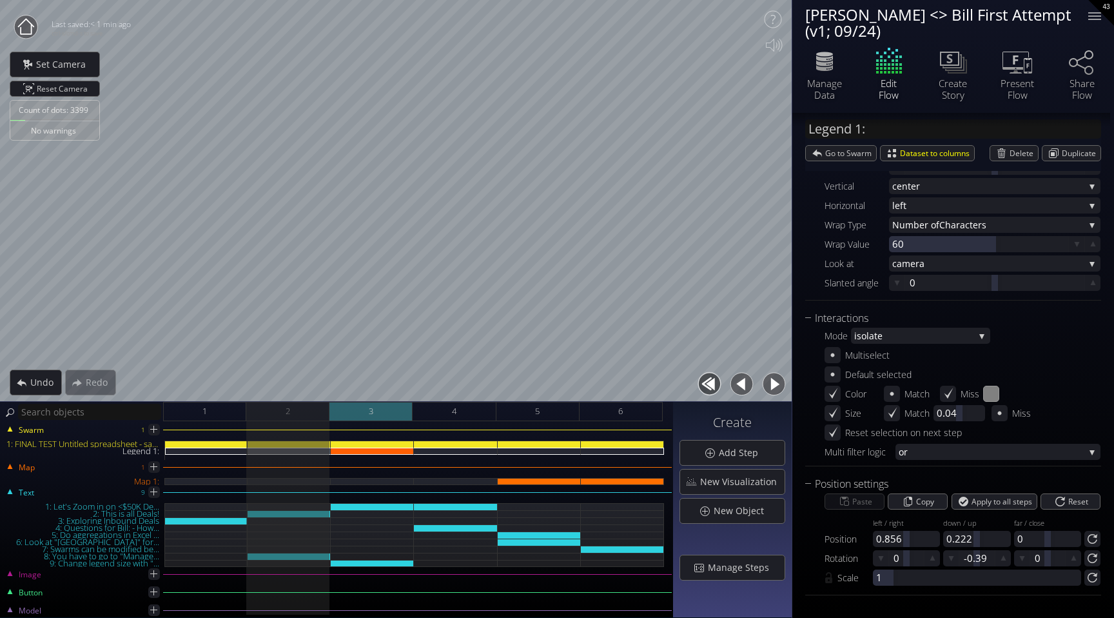
click at [399, 407] on div "3" at bounding box center [370, 411] width 83 height 19
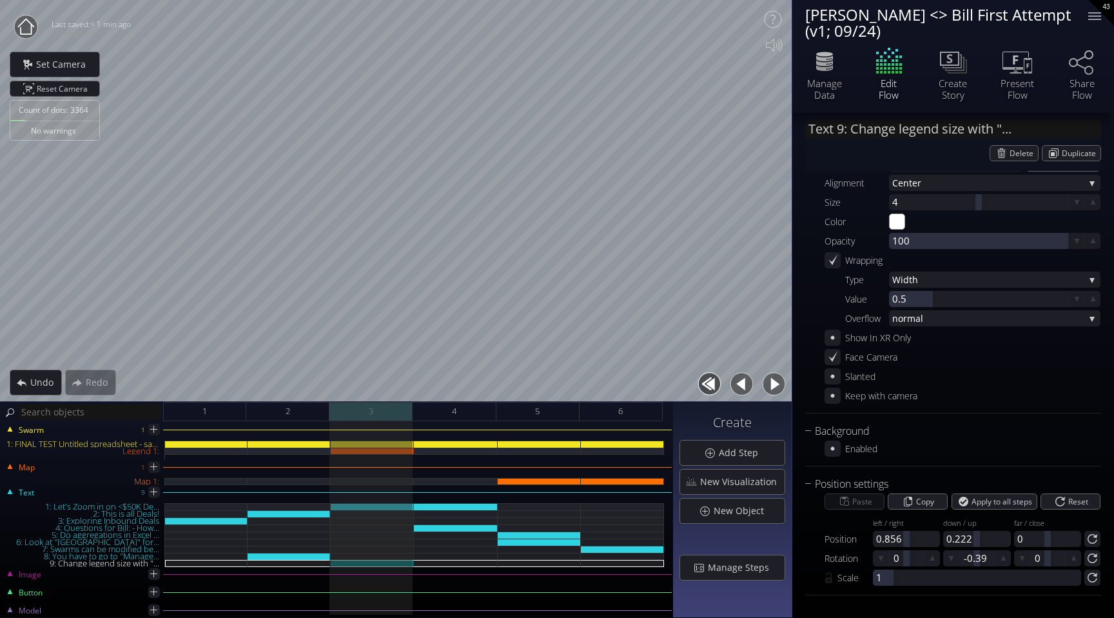
scroll to position [93, 0]
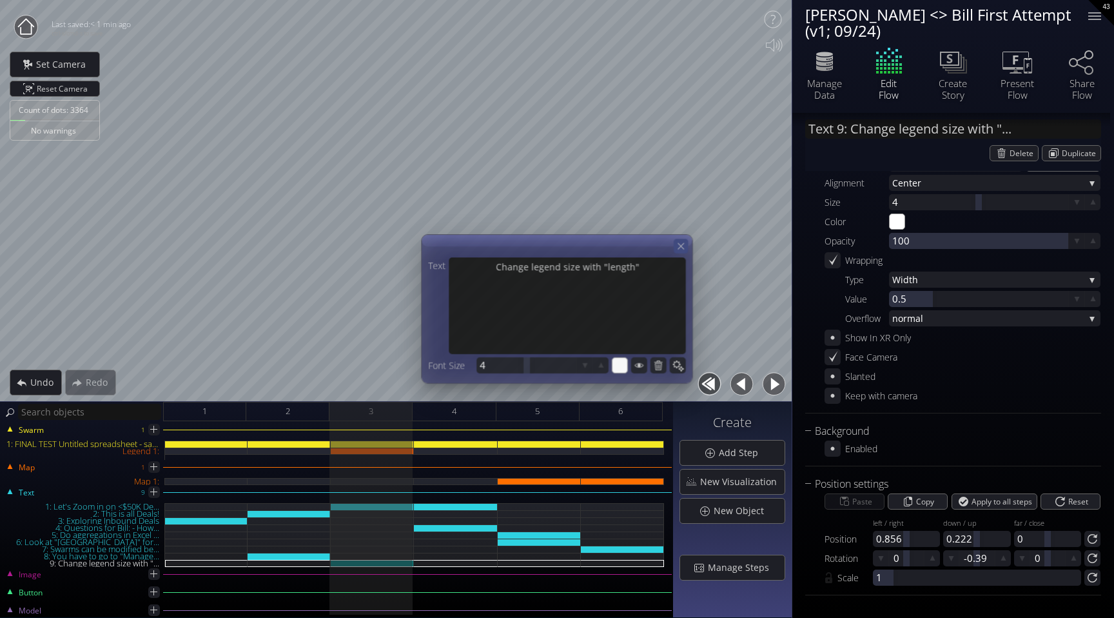
click at [677, 243] on icon at bounding box center [681, 245] width 11 height 11
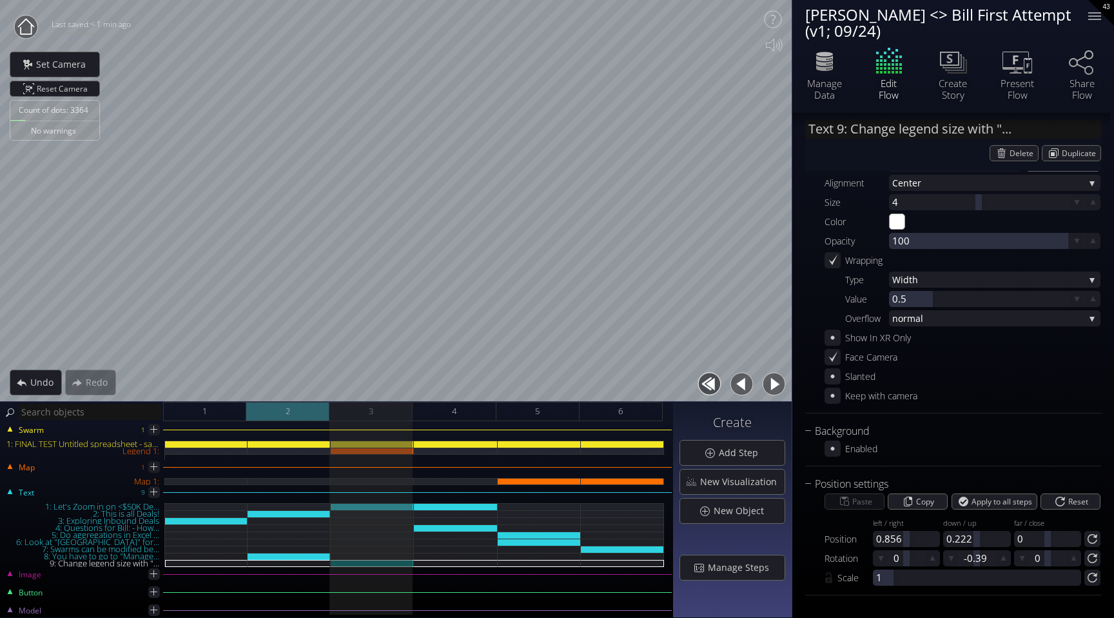
click at [311, 411] on div "2" at bounding box center [287, 411] width 83 height 19
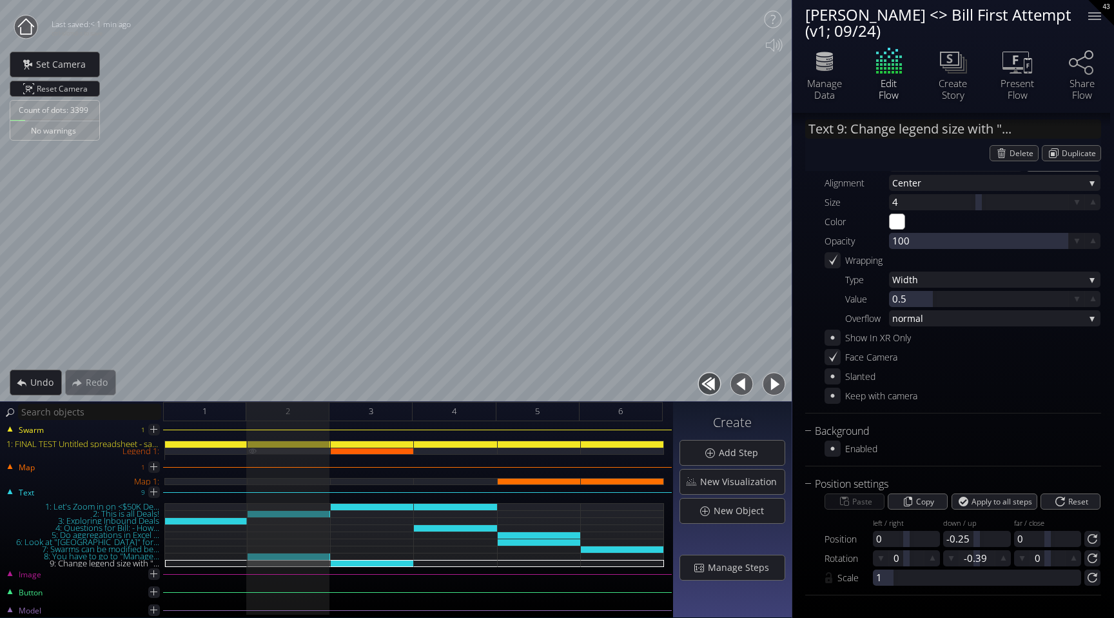
click at [308, 453] on div "Legend 1:" at bounding box center [289, 450] width 83 height 7
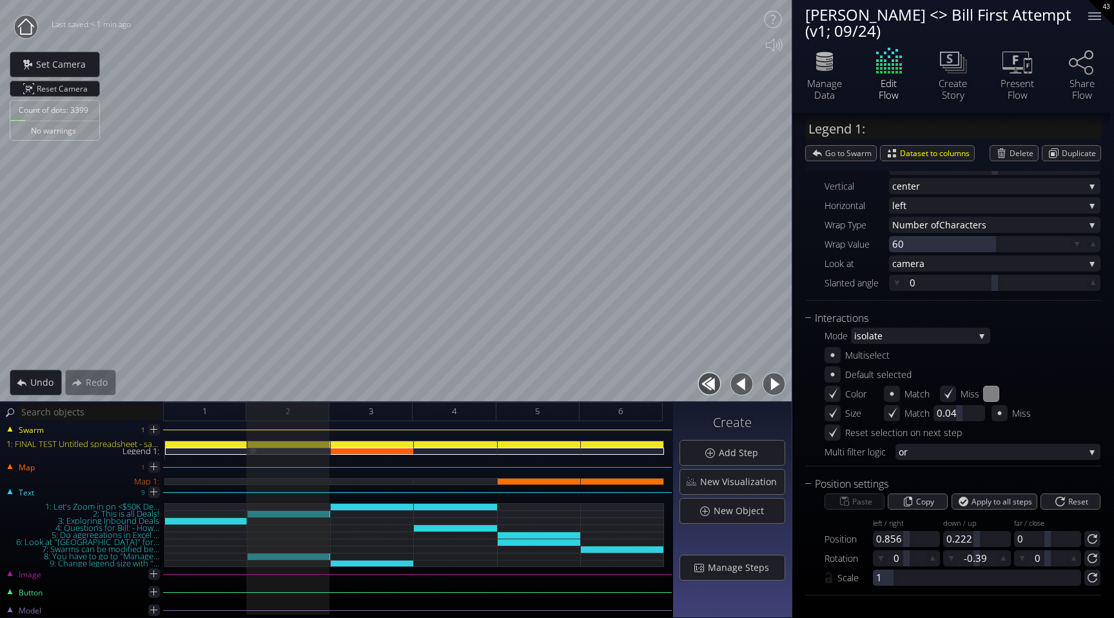
click at [309, 451] on div "Legend 1:" at bounding box center [289, 450] width 83 height 7
click at [384, 407] on div "3" at bounding box center [370, 411] width 83 height 19
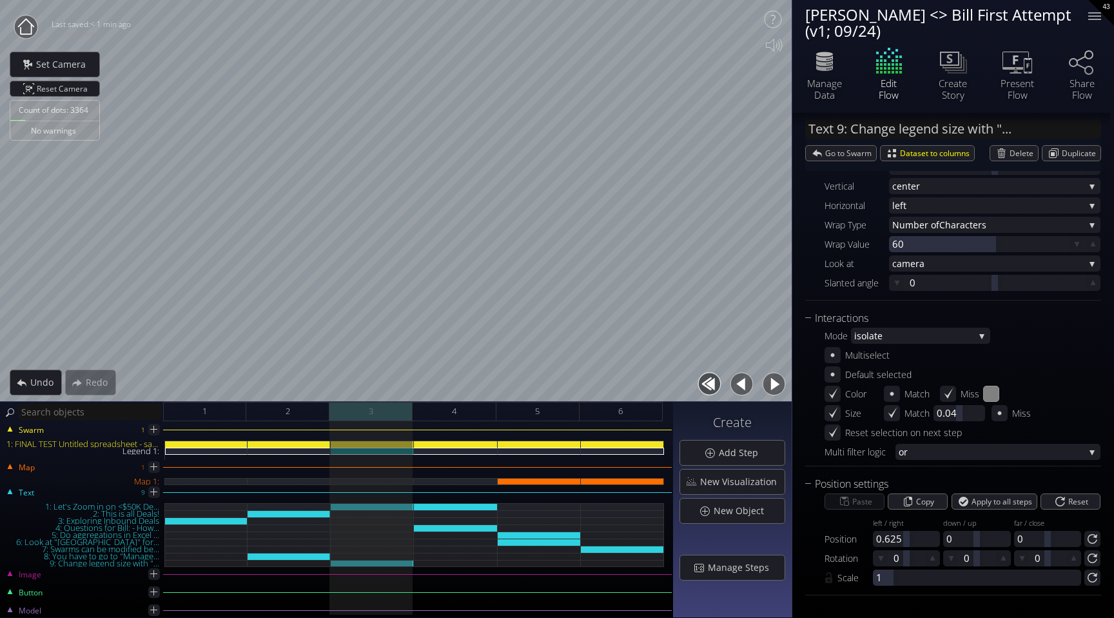
scroll to position [93, 0]
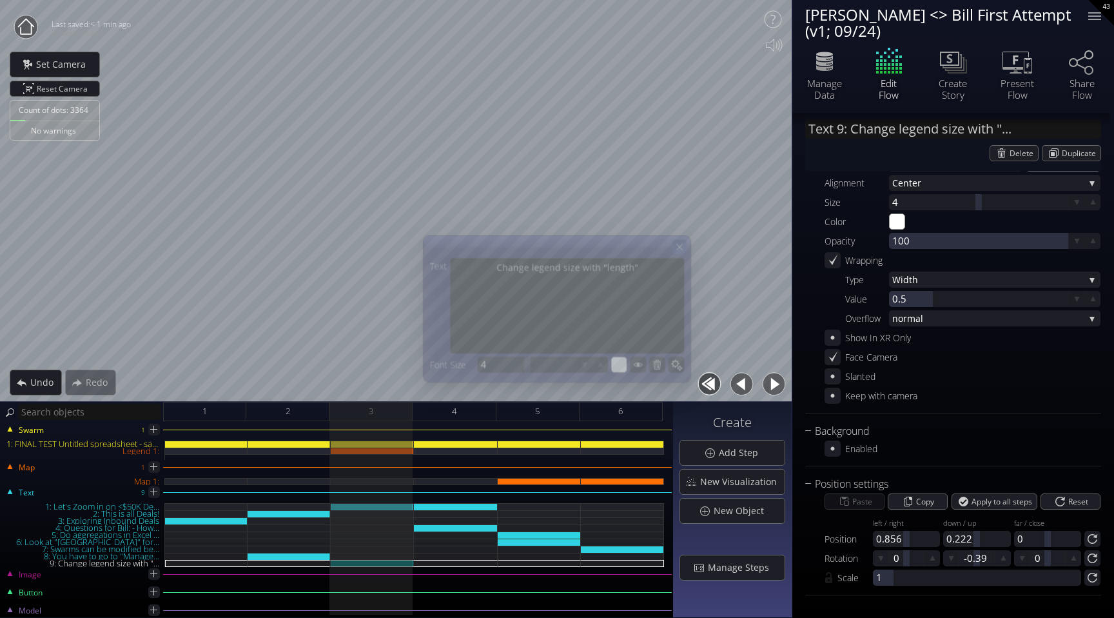
click at [680, 246] on icon at bounding box center [679, 247] width 6 height 6
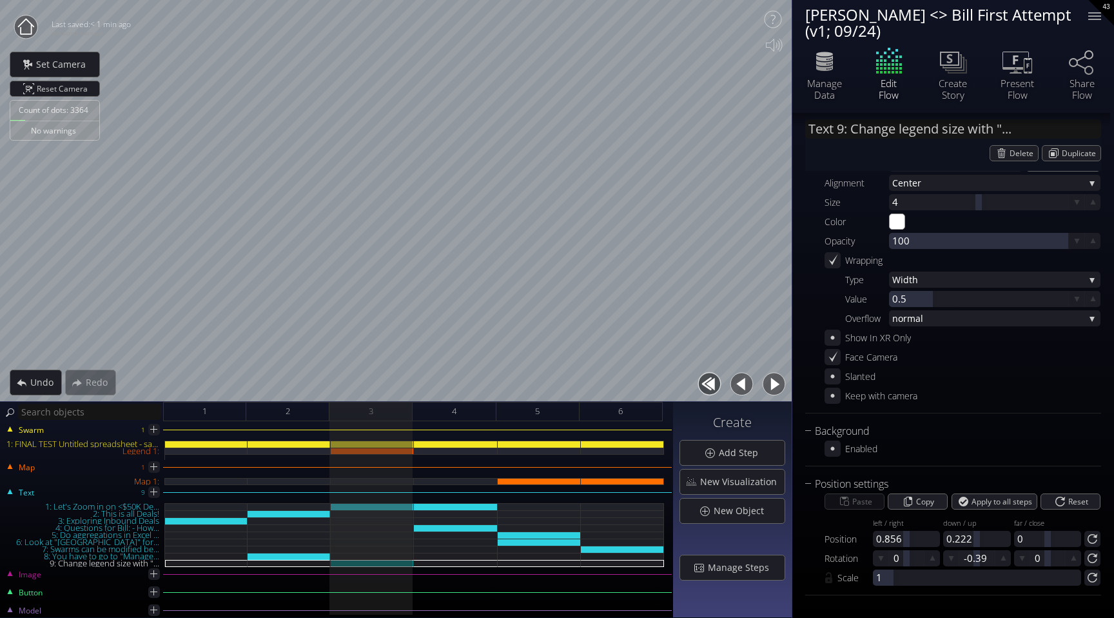
click at [306, 401] on div "1 2 3 4 5 6 Swarm 1 1: FINAL TEST Untitled spreadsheet - sales_led_inbound_deal…" at bounding box center [396, 509] width 792 height 216
click at [306, 412] on div "2" at bounding box center [287, 411] width 83 height 19
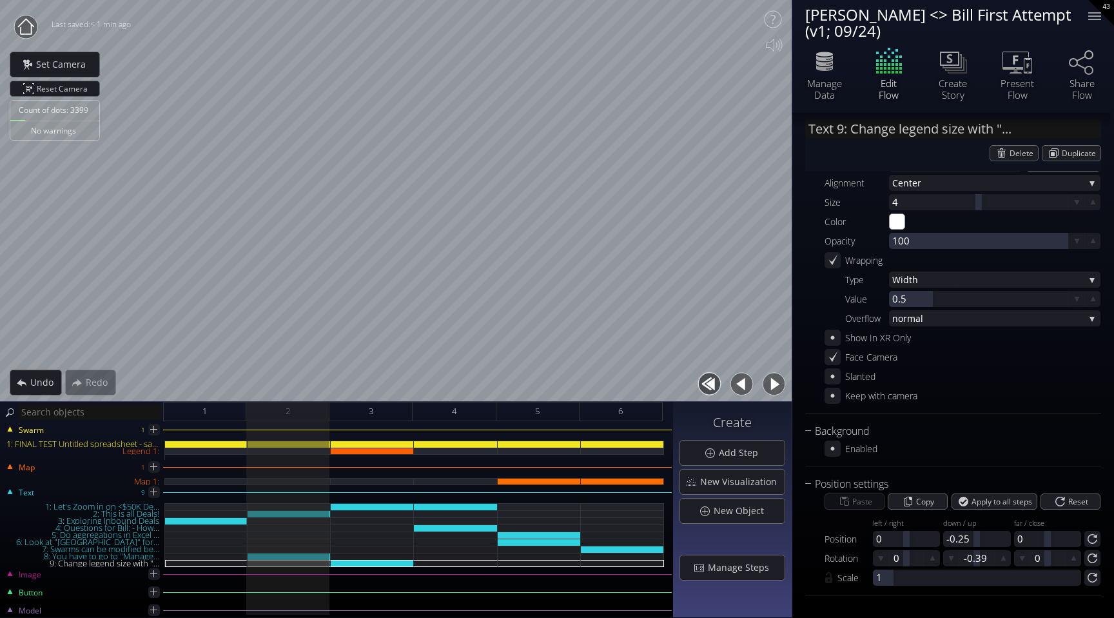
click at [775, 387] on button "button" at bounding box center [773, 383] width 29 height 29
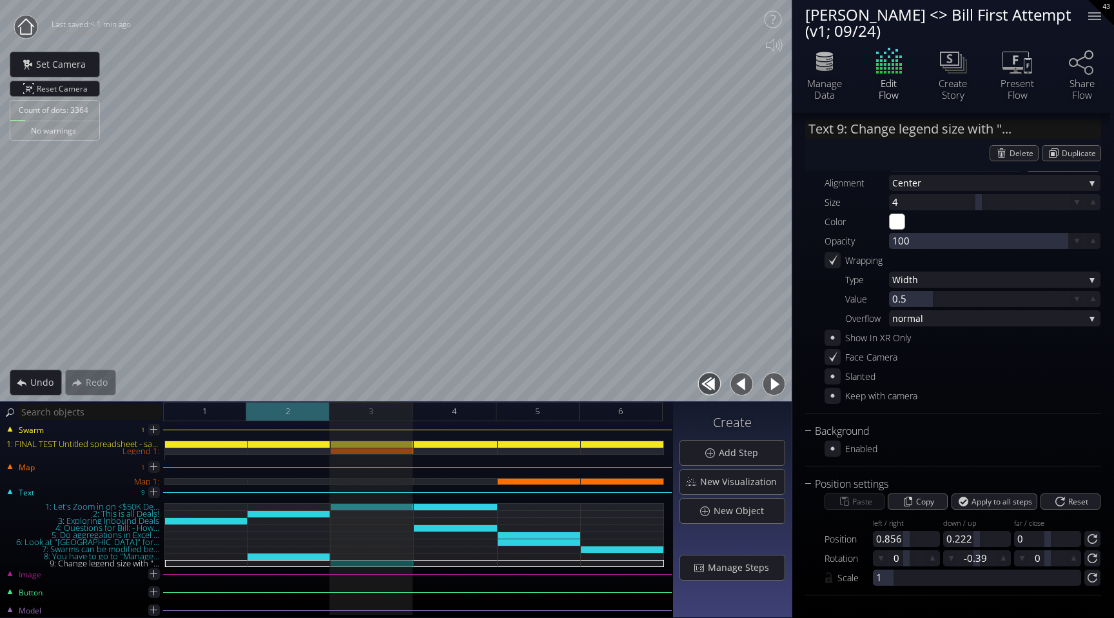
click at [309, 407] on div "2" at bounding box center [287, 411] width 83 height 19
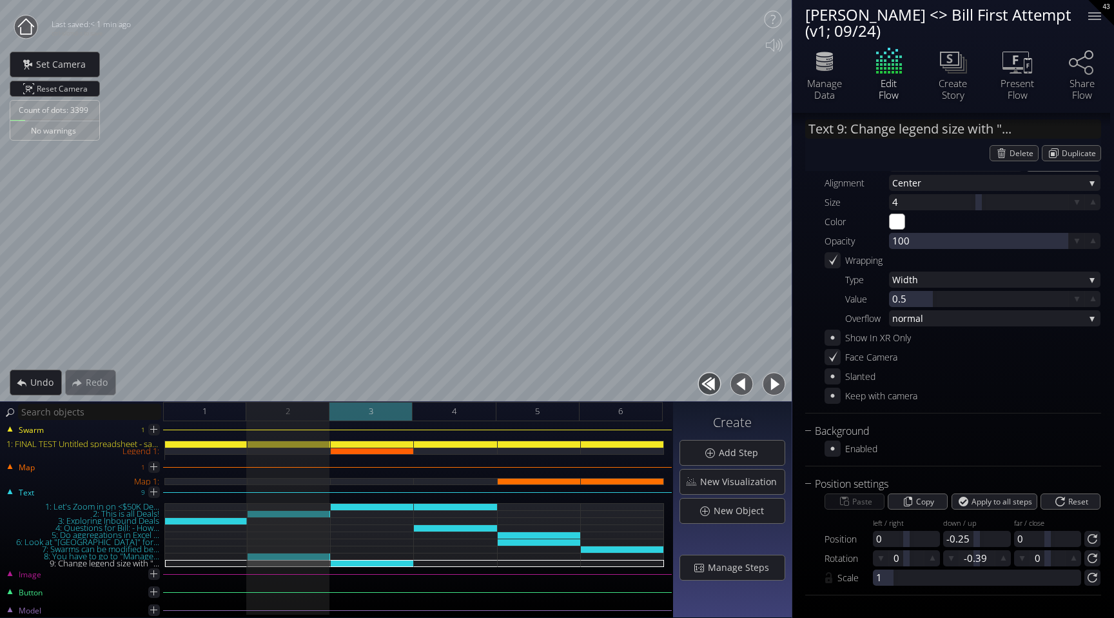
click at [394, 407] on div "3" at bounding box center [370, 411] width 83 height 19
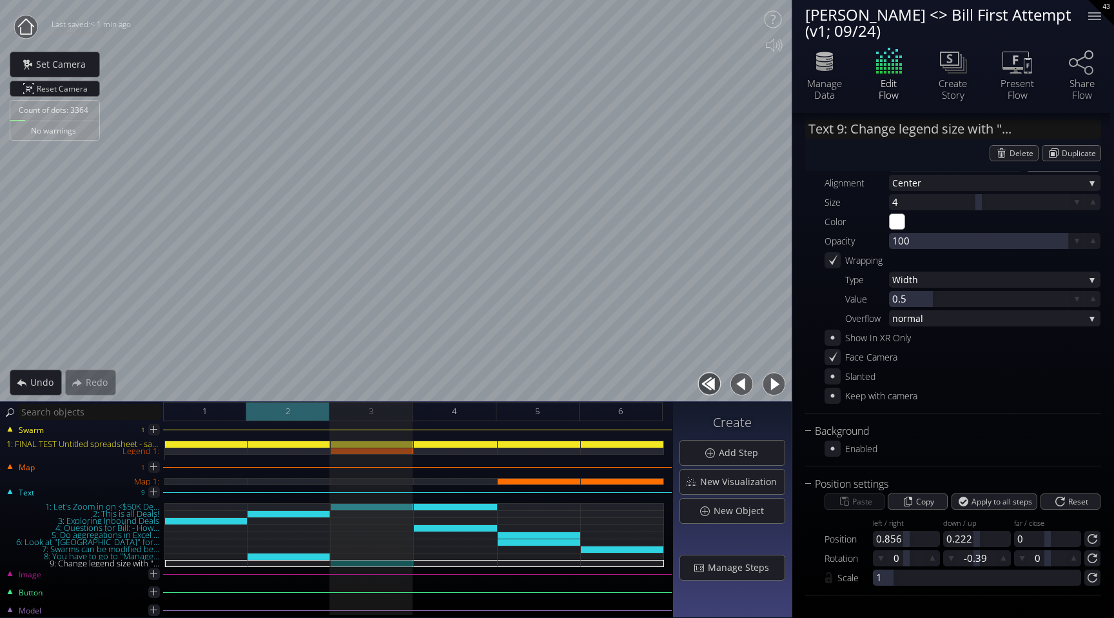
click at [309, 413] on div "2" at bounding box center [287, 411] width 83 height 19
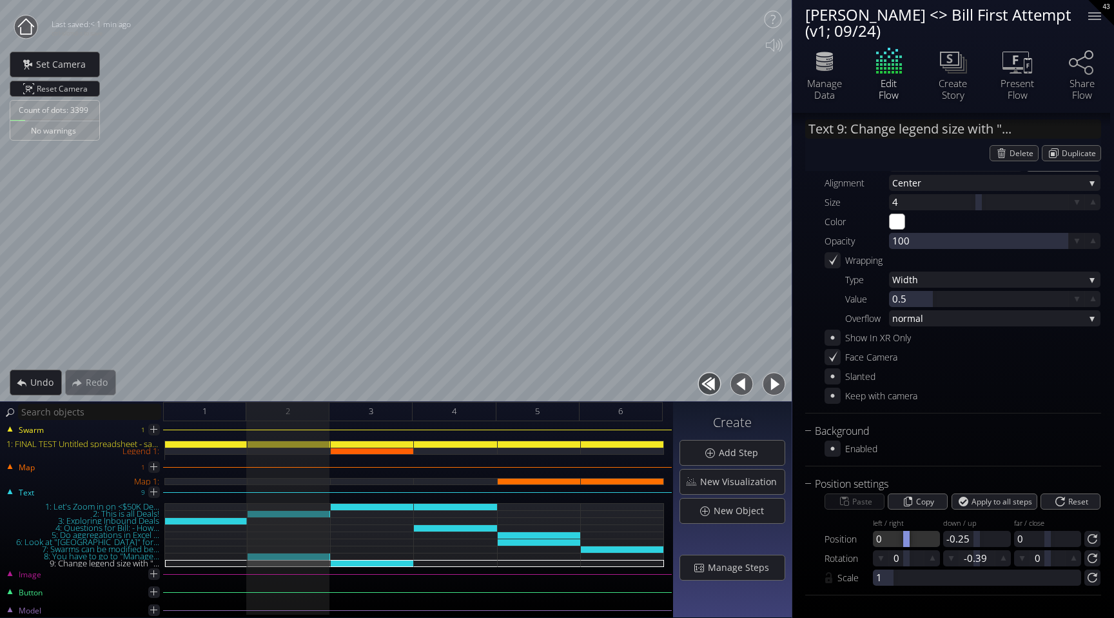
click at [893, 535] on div at bounding box center [906, 538] width 67 height 16
click at [969, 538] on div at bounding box center [976, 538] width 67 height 16
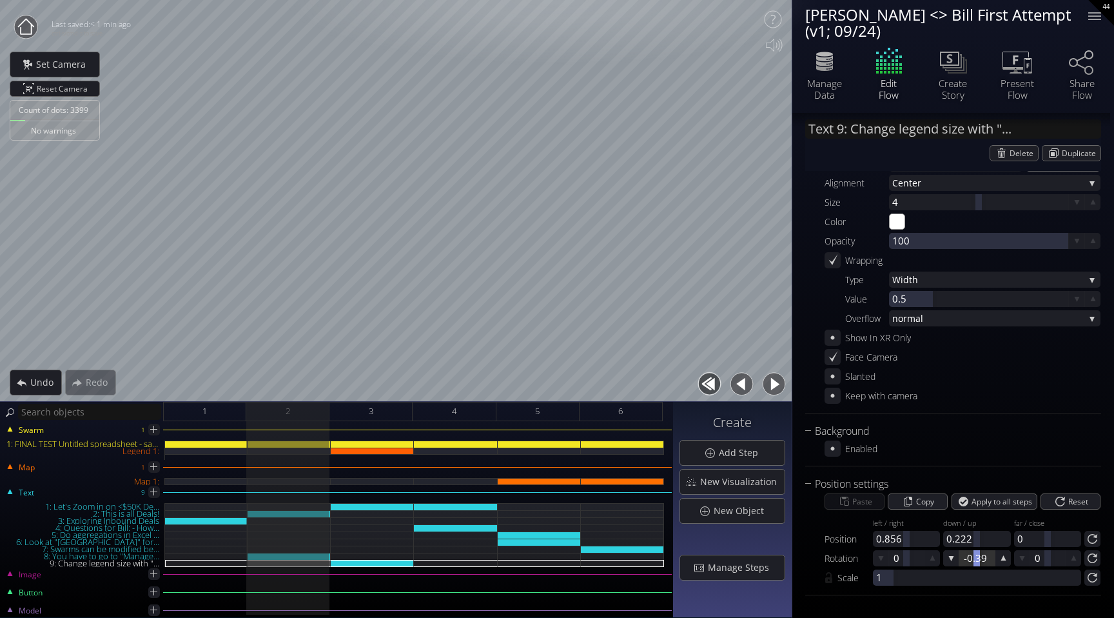
click at [981, 556] on div at bounding box center [976, 558] width 35 height 16
click at [770, 382] on button "button" at bounding box center [773, 383] width 29 height 29
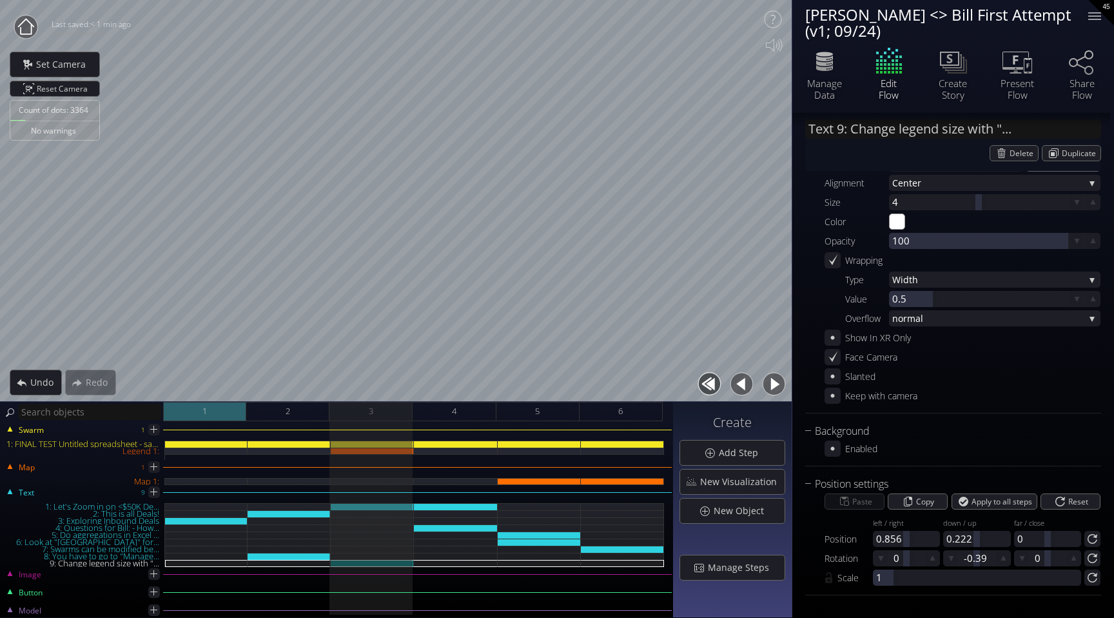
click at [217, 410] on div "1" at bounding box center [204, 411] width 83 height 19
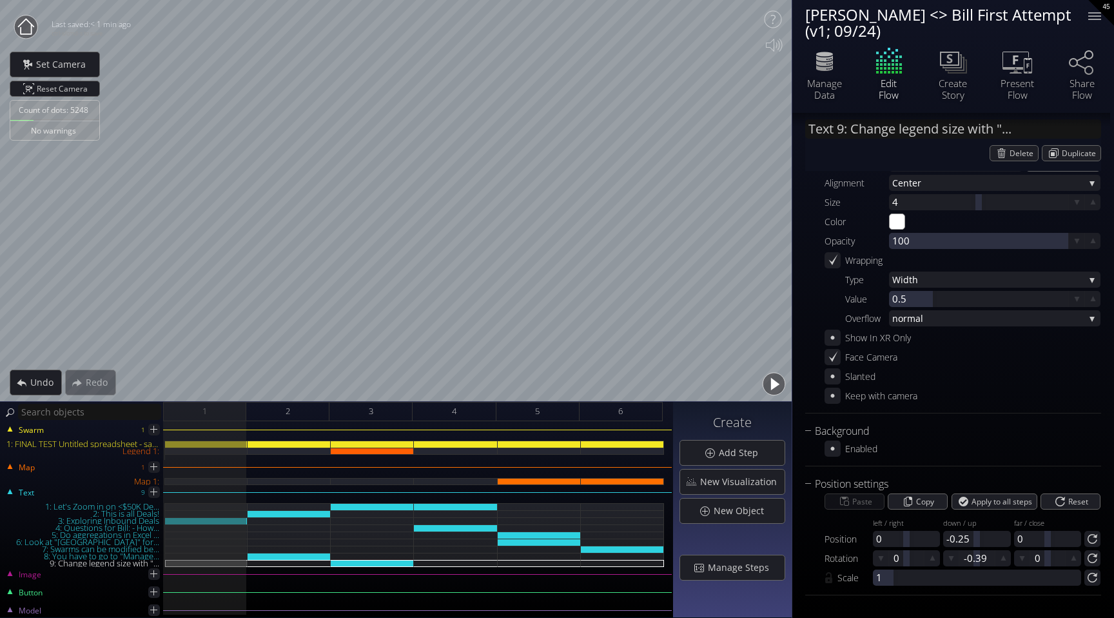
click at [768, 382] on button "button" at bounding box center [773, 383] width 29 height 29
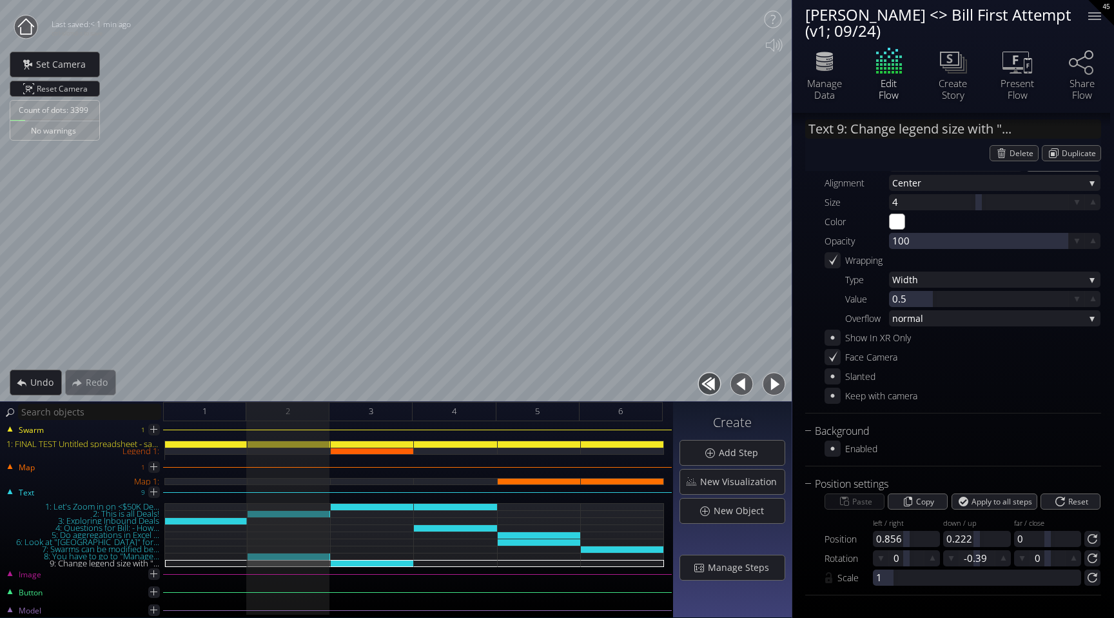
click at [768, 382] on button "button" at bounding box center [773, 383] width 29 height 29
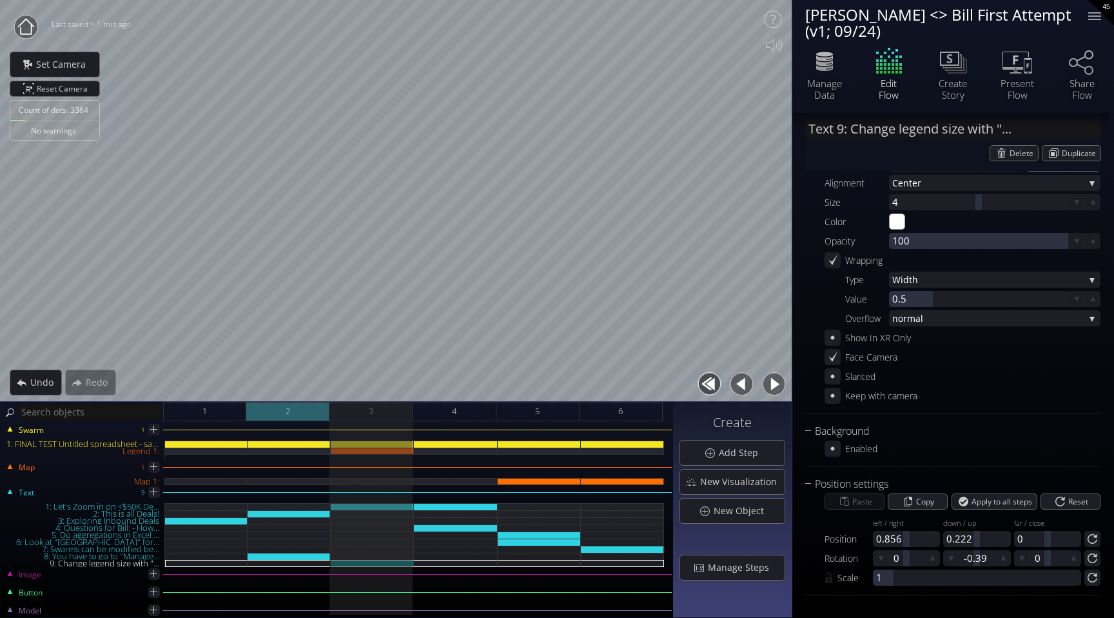
click at [309, 414] on div "2" at bounding box center [287, 411] width 83 height 19
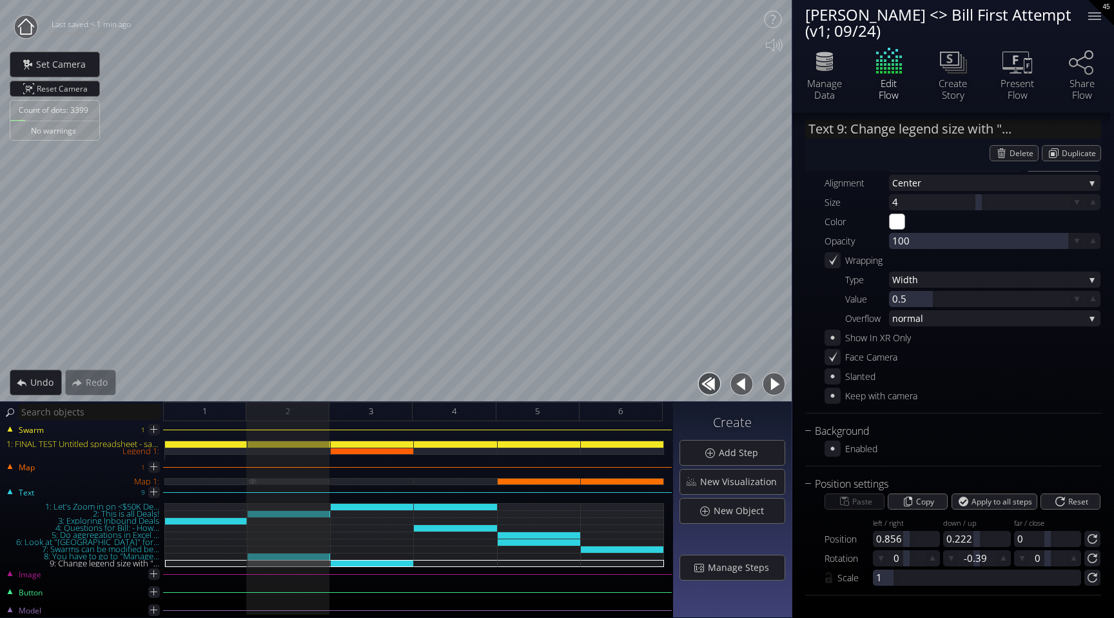
click at [315, 482] on div "Map 1:" at bounding box center [289, 481] width 83 height 7
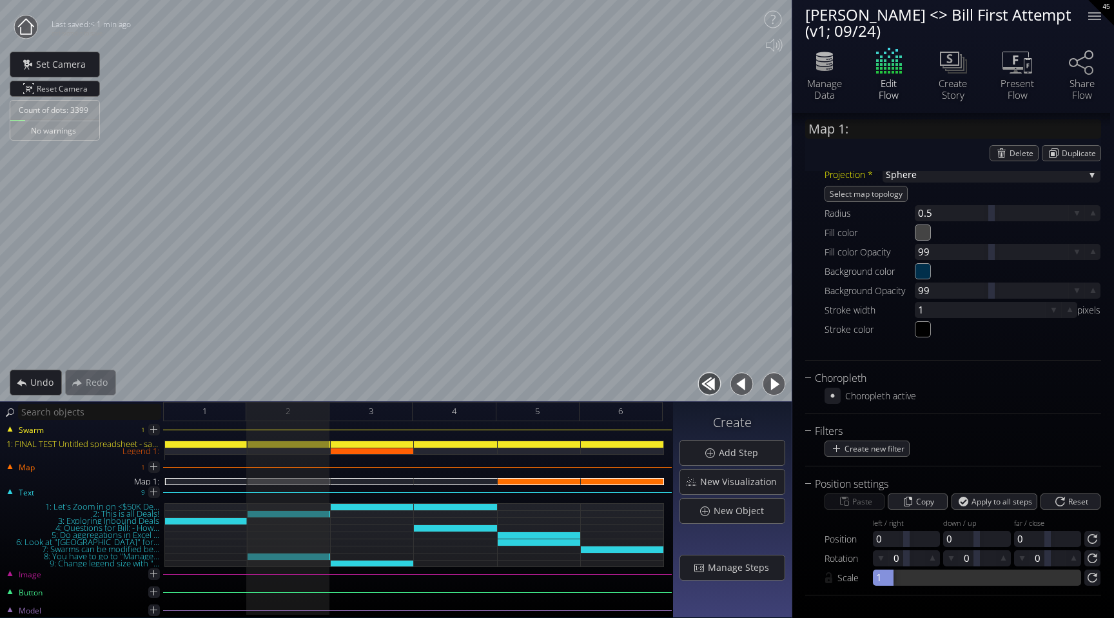
click at [900, 582] on div at bounding box center [977, 577] width 208 height 16
click at [766, 386] on button "button" at bounding box center [773, 383] width 29 height 29
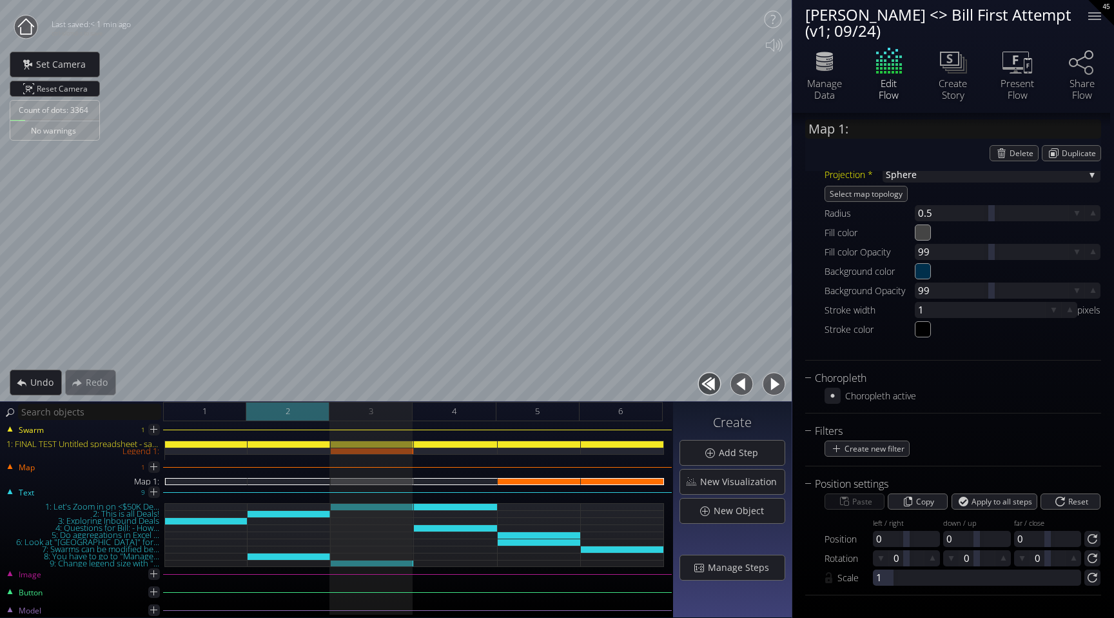
click at [311, 415] on div "2" at bounding box center [287, 411] width 83 height 19
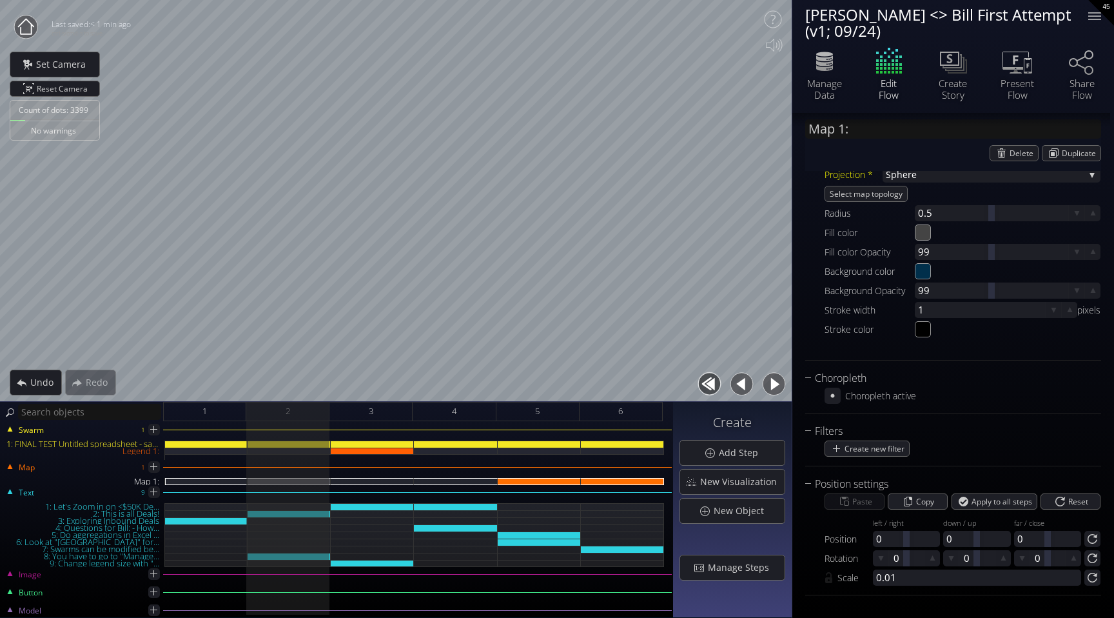
click at [771, 385] on button "button" at bounding box center [773, 383] width 29 height 29
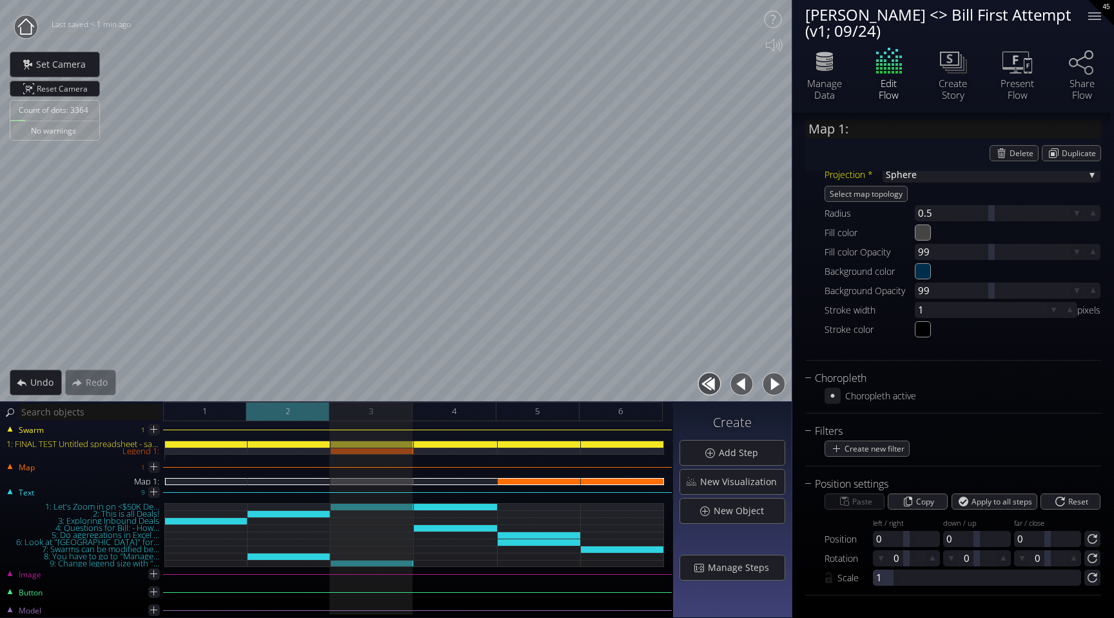
click at [305, 407] on div "2" at bounding box center [287, 411] width 83 height 19
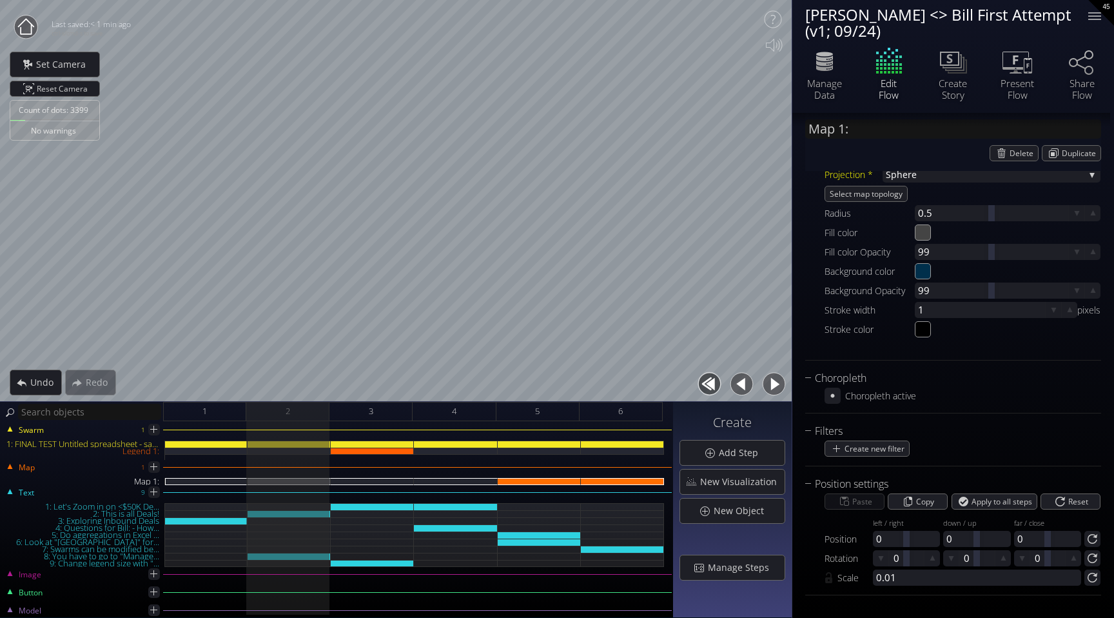
click at [782, 387] on button "button" at bounding box center [773, 383] width 29 height 29
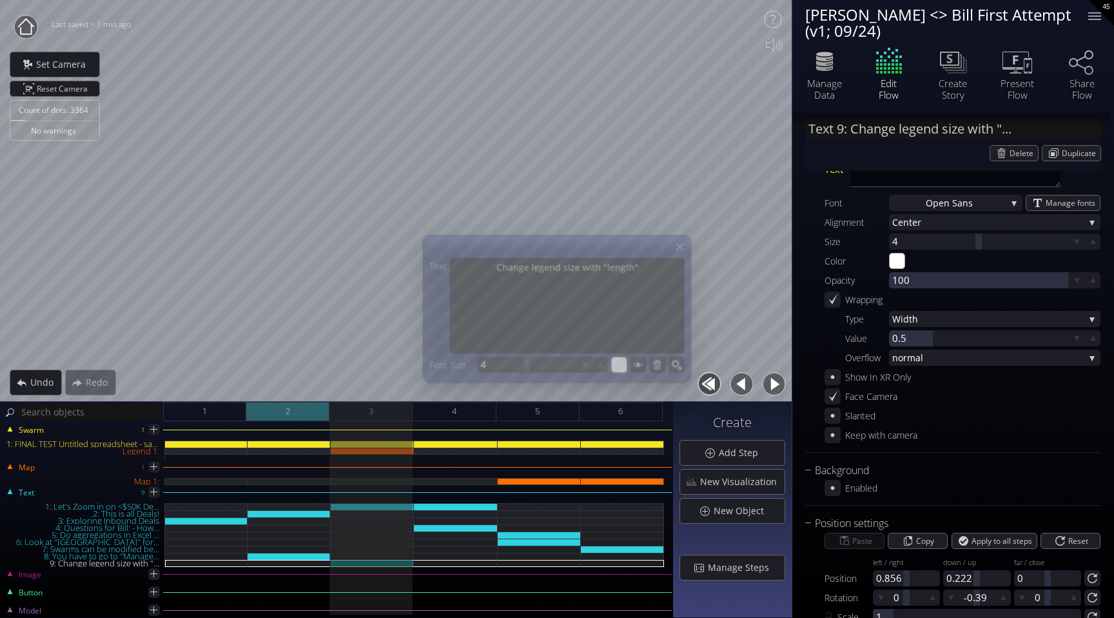
scroll to position [93, 0]
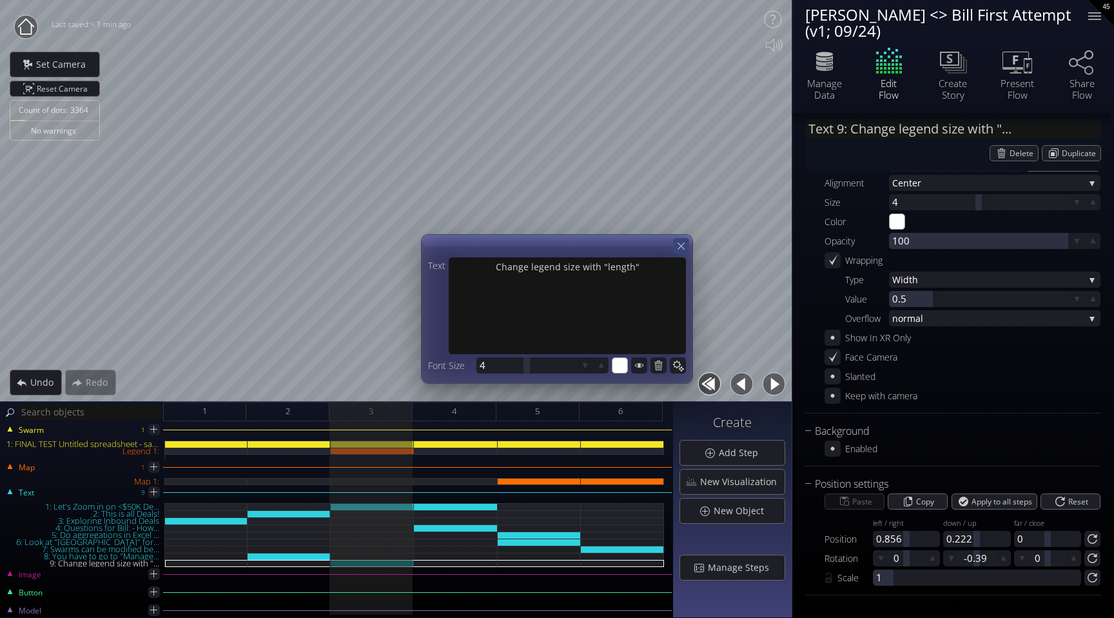
click at [681, 244] on icon at bounding box center [681, 246] width 12 height 12
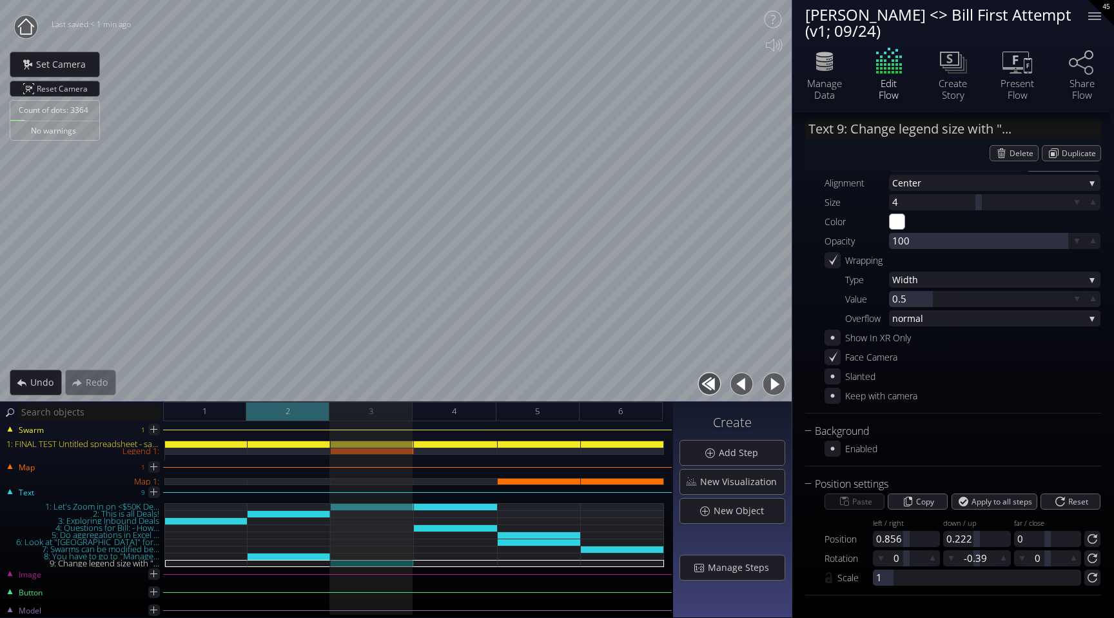
click at [313, 412] on div "2" at bounding box center [287, 411] width 83 height 19
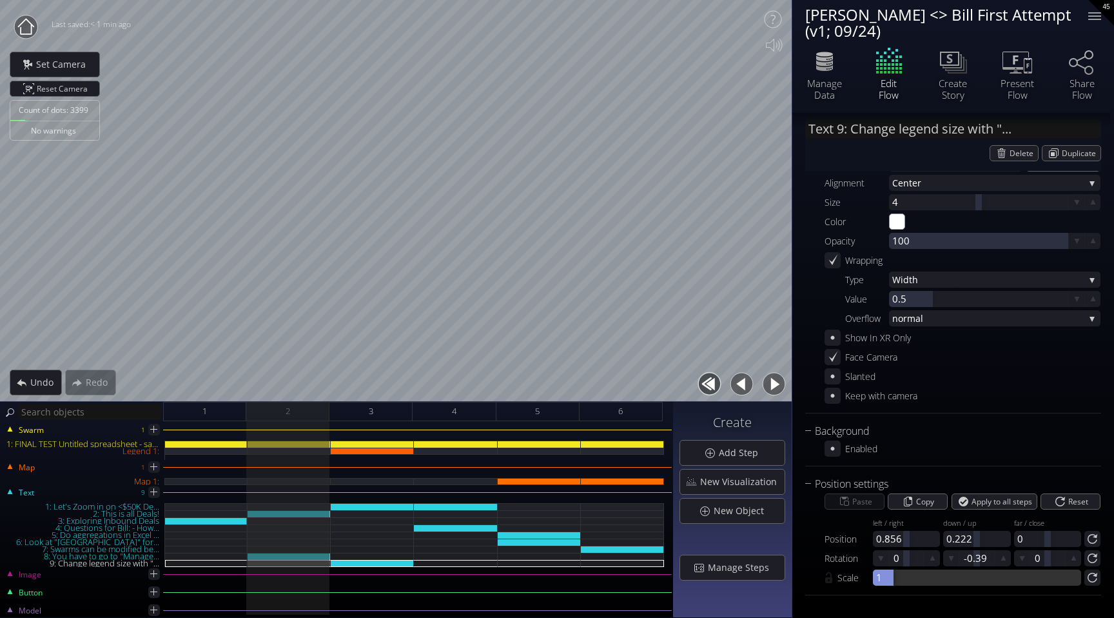
click at [906, 576] on div at bounding box center [977, 577] width 208 height 16
click at [770, 382] on button "button" at bounding box center [773, 383] width 29 height 29
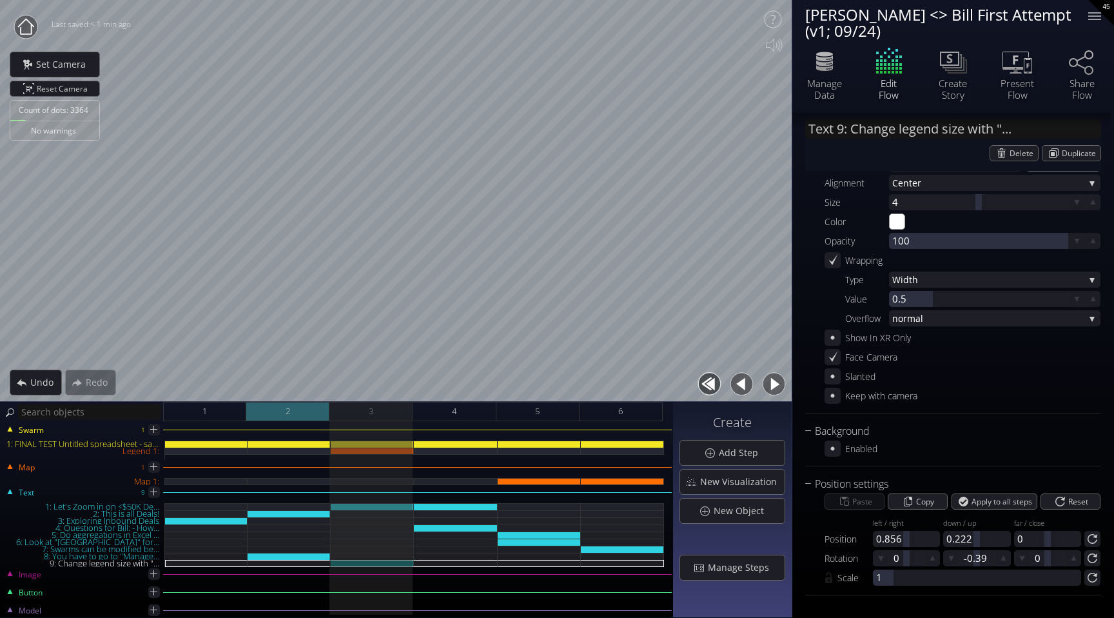
click at [312, 409] on div "2" at bounding box center [287, 411] width 83 height 19
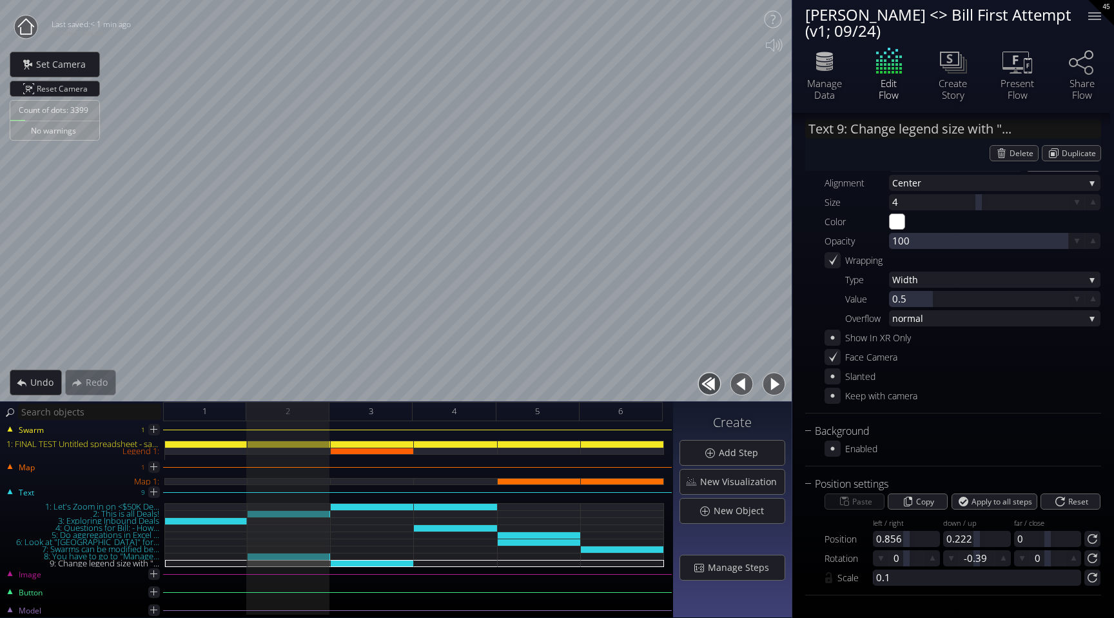
click at [775, 381] on button "button" at bounding box center [773, 383] width 29 height 29
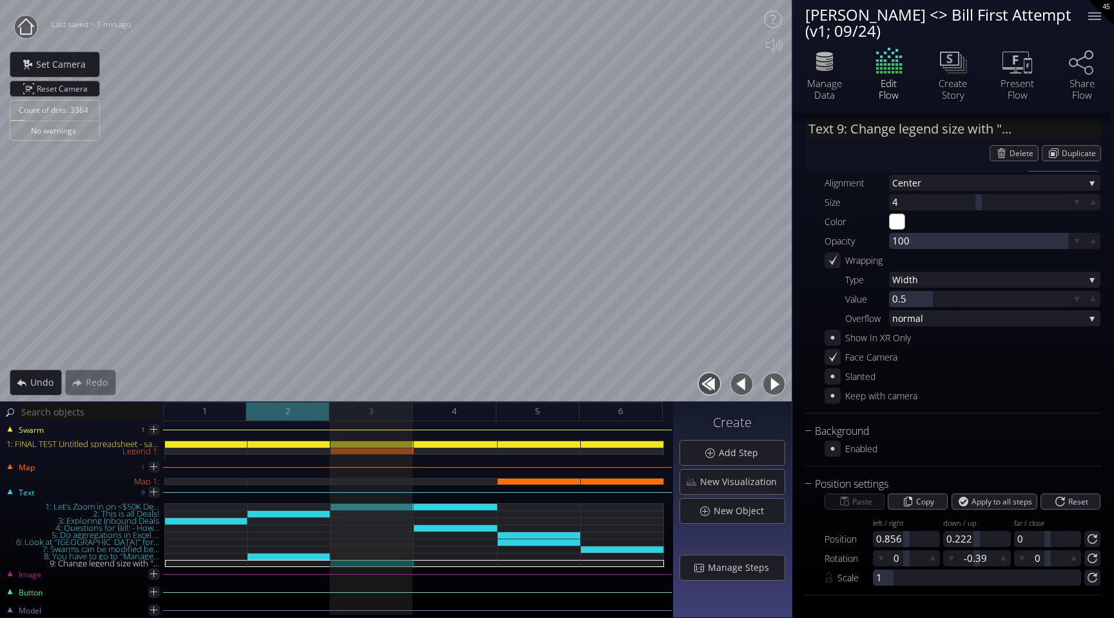
click at [302, 414] on div "2" at bounding box center [287, 411] width 83 height 19
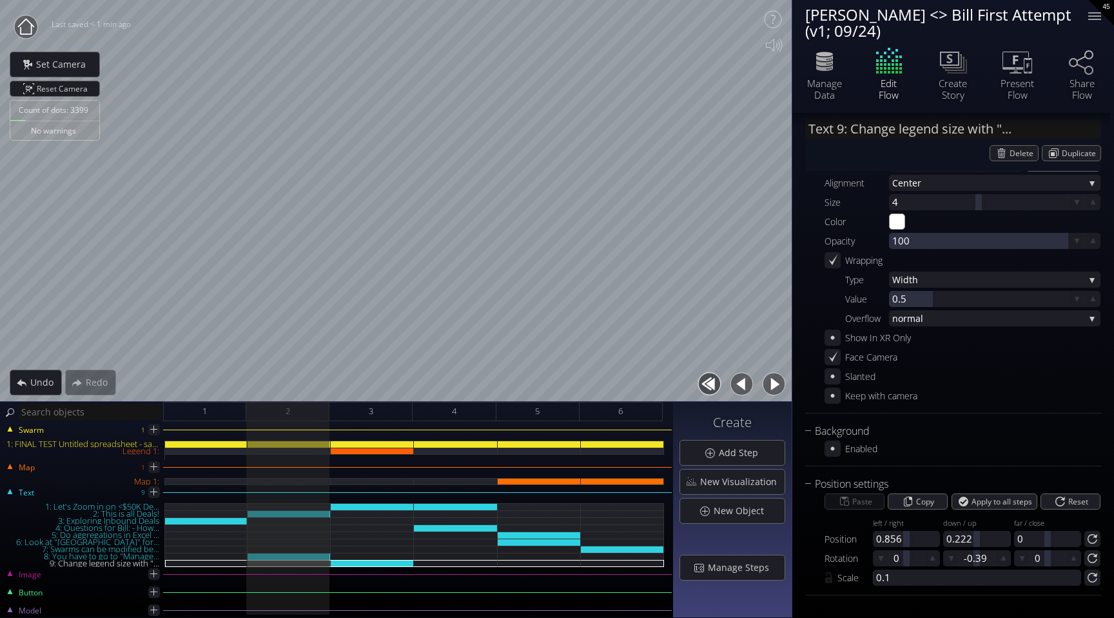
click at [776, 384] on button "button" at bounding box center [773, 383] width 29 height 29
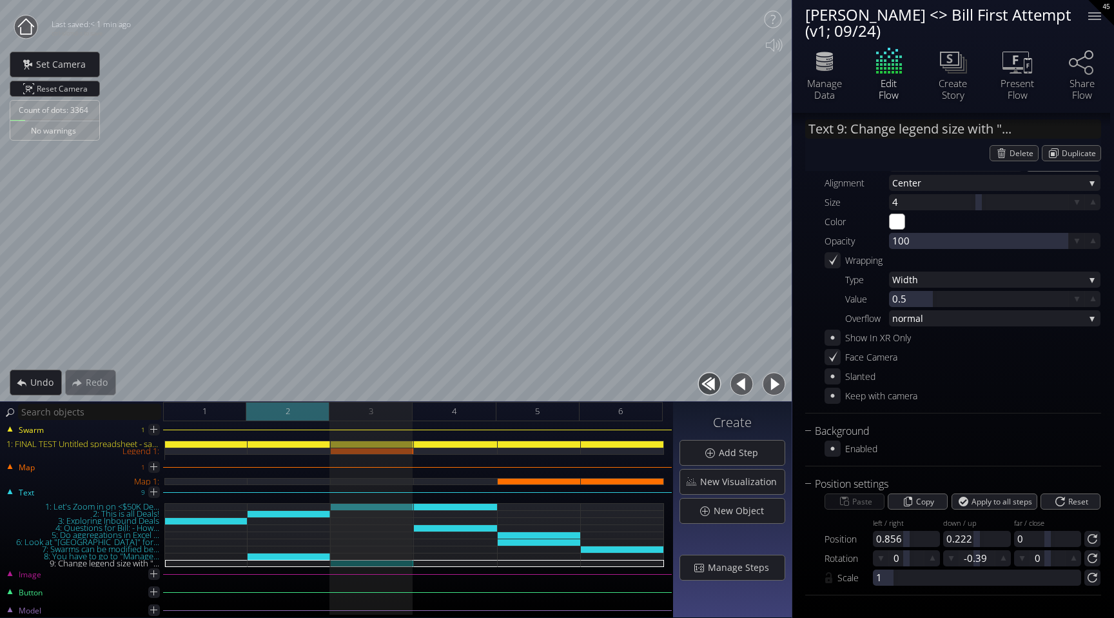
click at [315, 416] on div "2" at bounding box center [287, 411] width 83 height 19
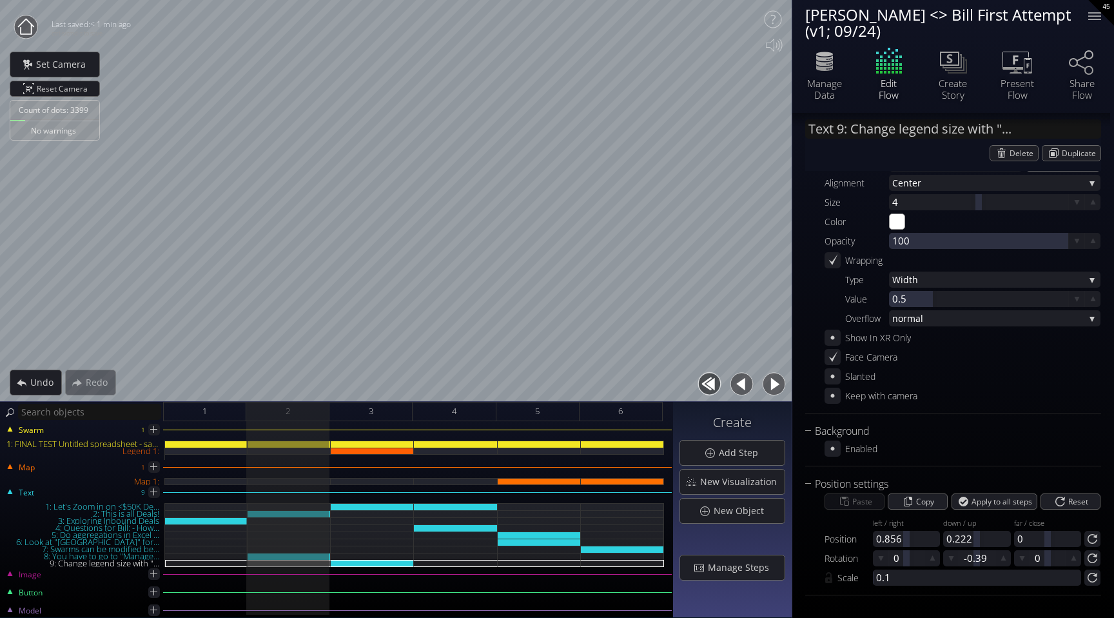
click at [770, 383] on button "button" at bounding box center [773, 383] width 29 height 29
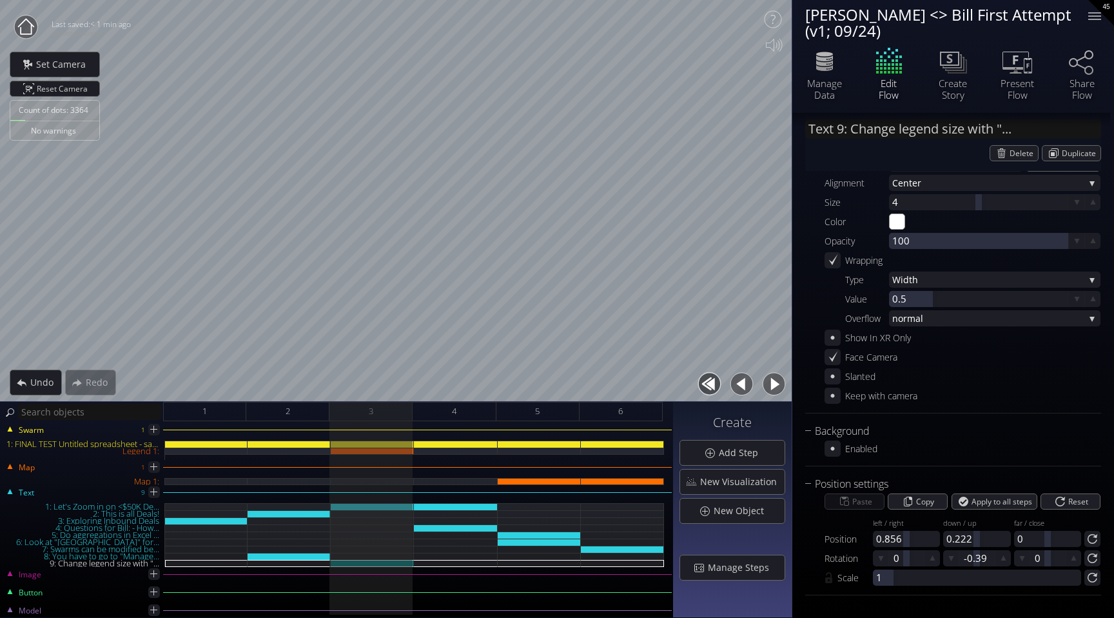
click at [774, 381] on button "button" at bounding box center [773, 383] width 29 height 29
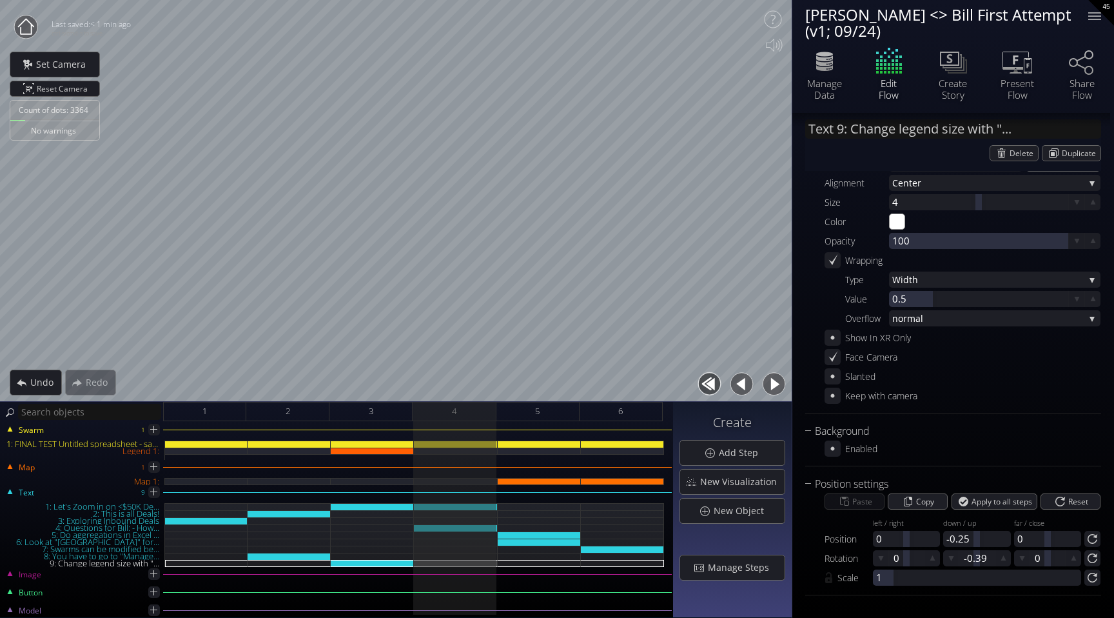
click at [774, 381] on button "button" at bounding box center [773, 383] width 29 height 29
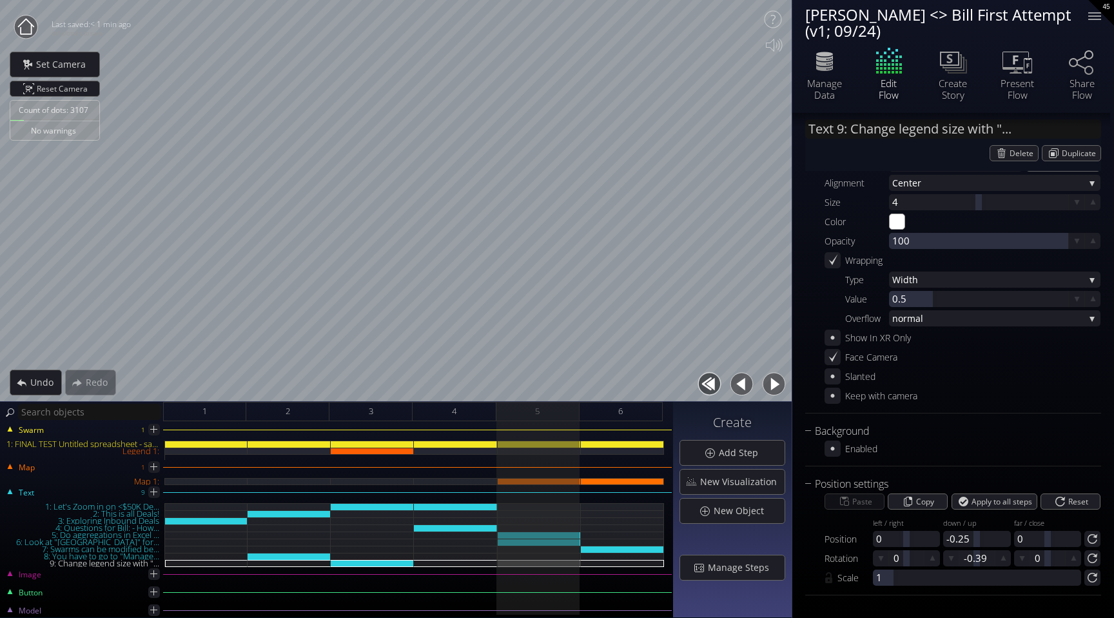
click at [774, 381] on button "button" at bounding box center [773, 383] width 29 height 29
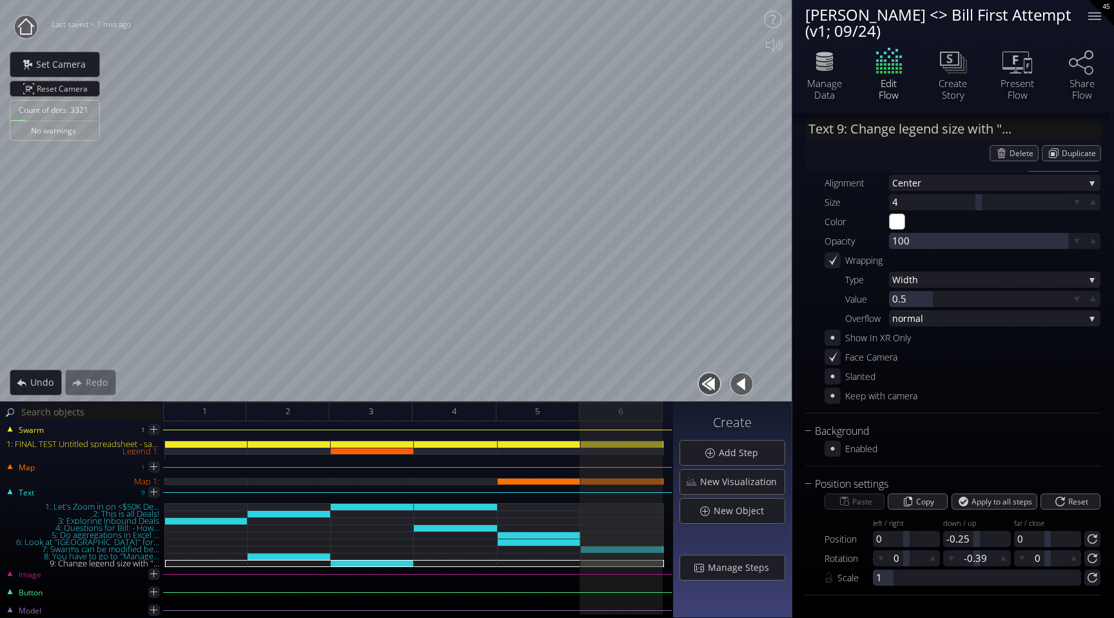
click at [739, 384] on button "button" at bounding box center [741, 383] width 29 height 29
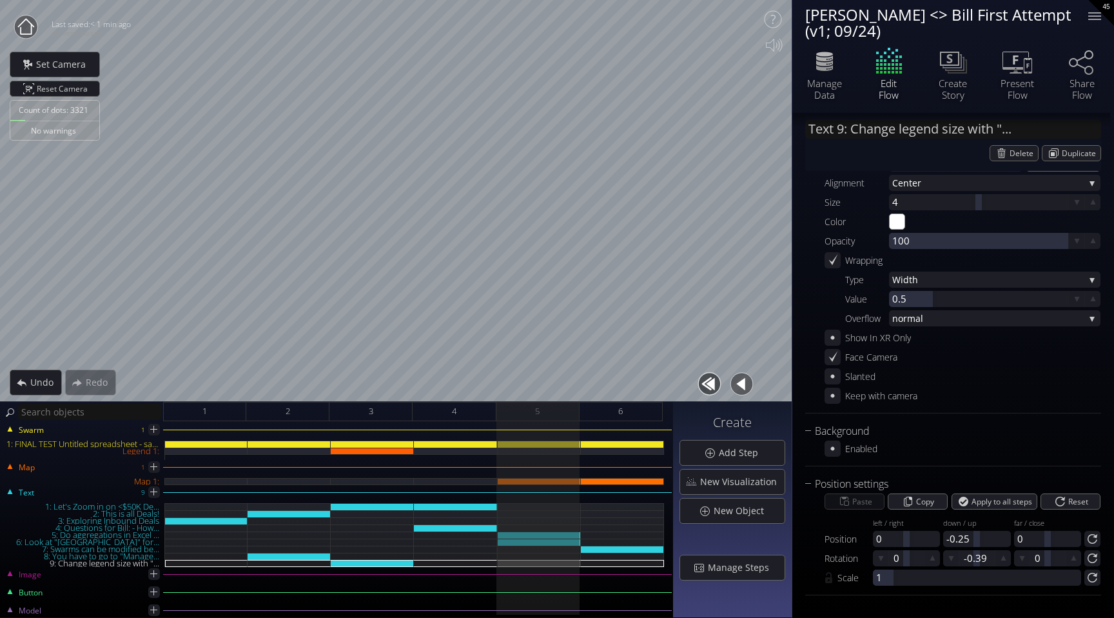
click at [739, 384] on button "button" at bounding box center [741, 383] width 29 height 29
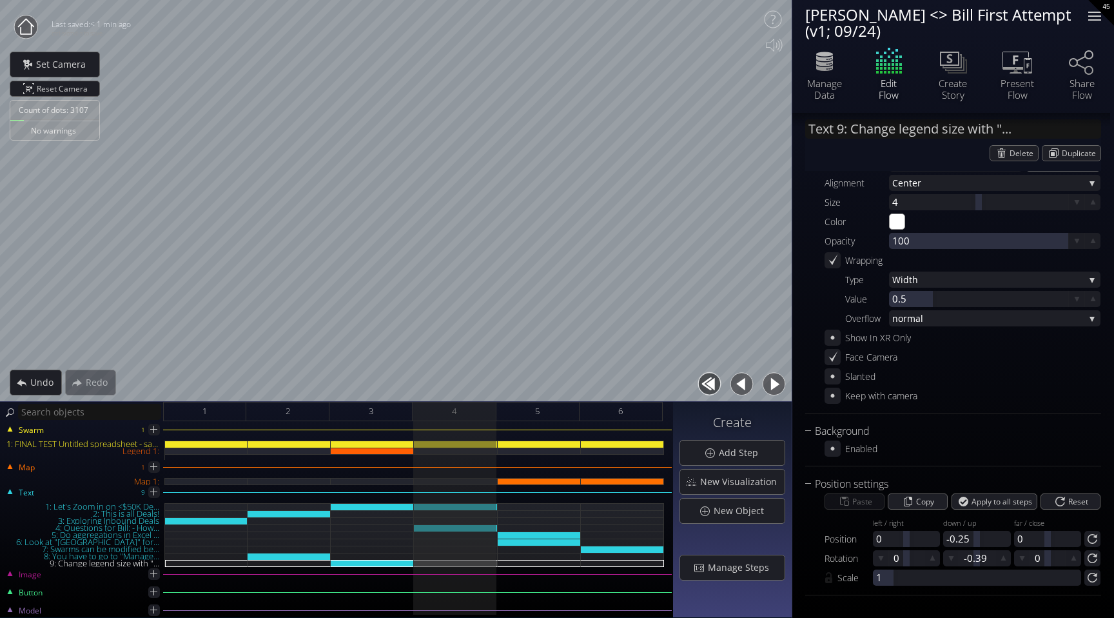
click at [1092, 21] on div at bounding box center [1095, 16] width 26 height 26
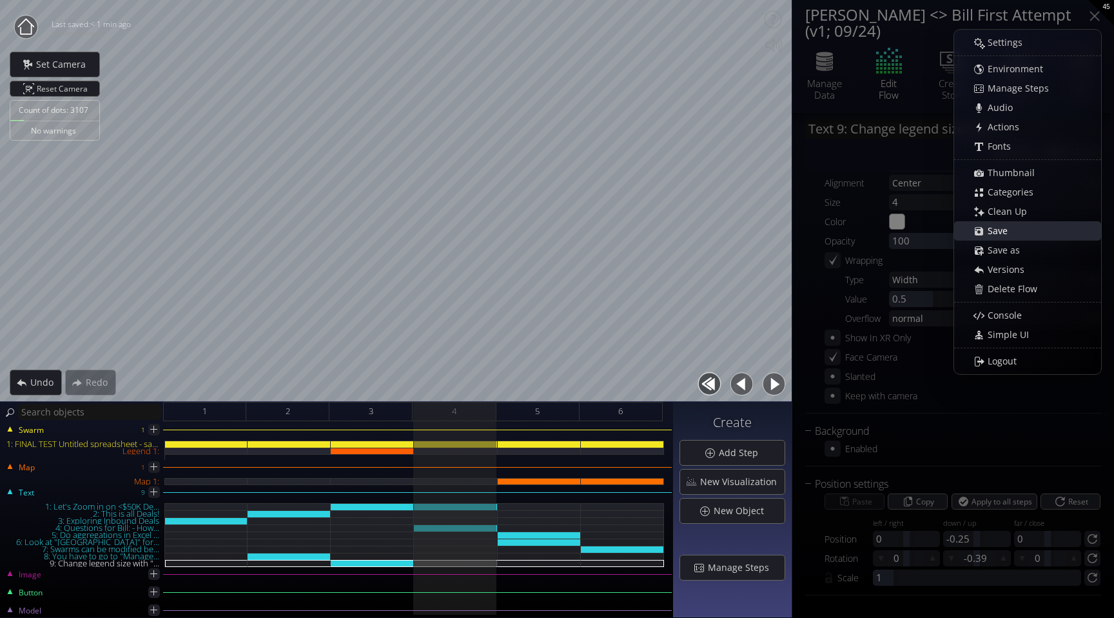
click at [1011, 222] on div "Save" at bounding box center [1034, 231] width 133 height 18
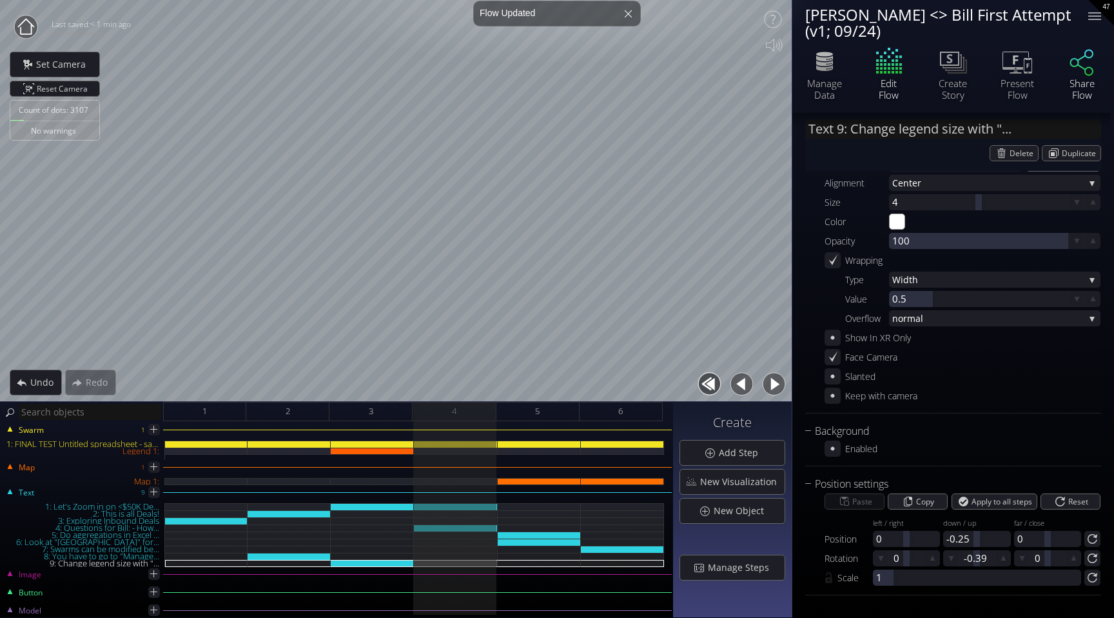
click at [1084, 58] on icon at bounding box center [1081, 61] width 39 height 32
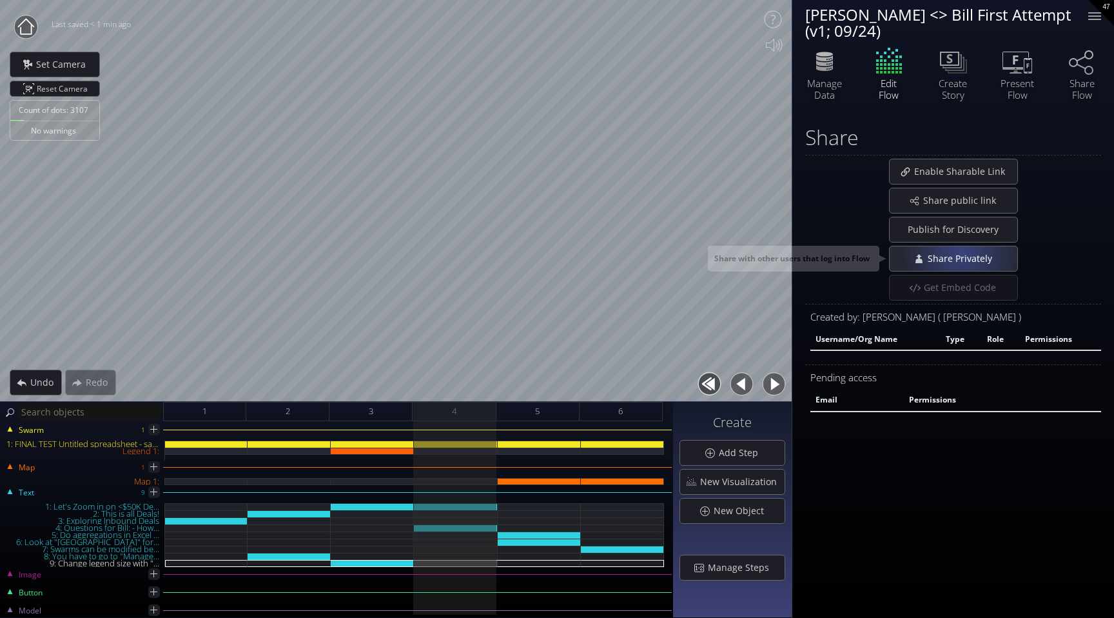
click at [961, 251] on div "Share Privately" at bounding box center [954, 258] width 128 height 24
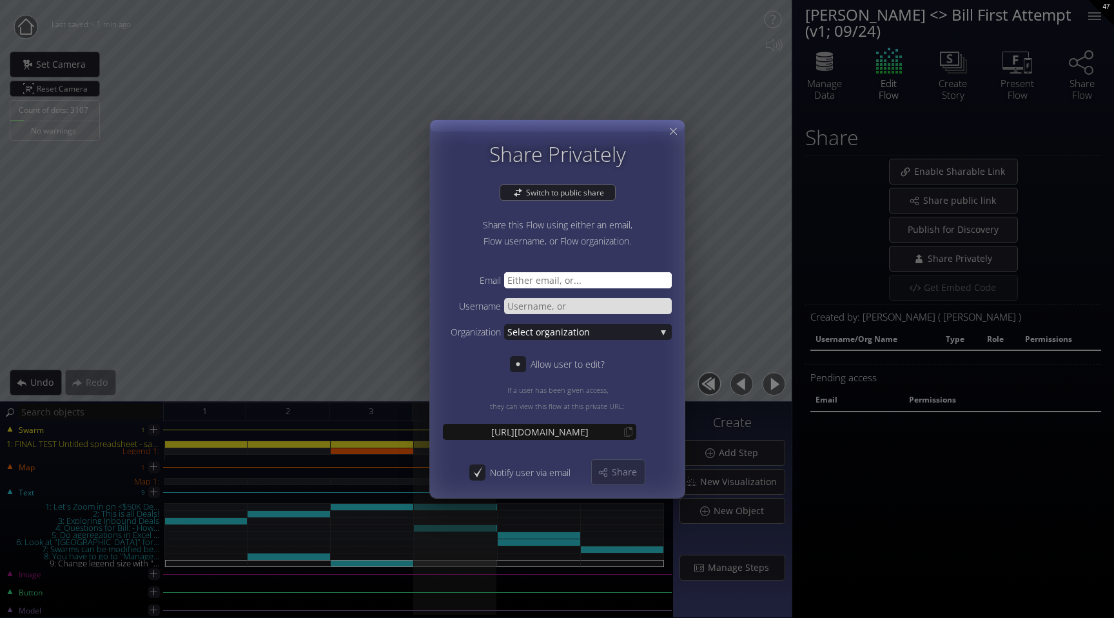
click at [582, 279] on input "text" at bounding box center [588, 280] width 168 height 16
click at [620, 474] on span "Share" at bounding box center [628, 471] width 34 height 13
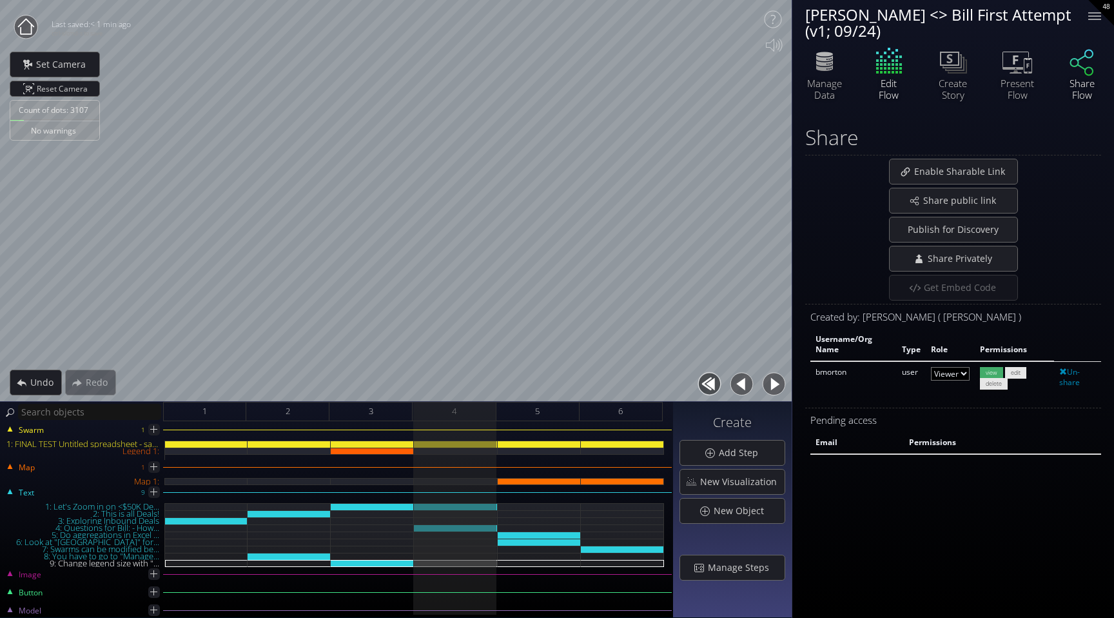
click at [1086, 84] on div "Share Flow" at bounding box center [1081, 88] width 45 height 23
click at [966, 203] on span "Share public link" at bounding box center [962, 200] width 81 height 13
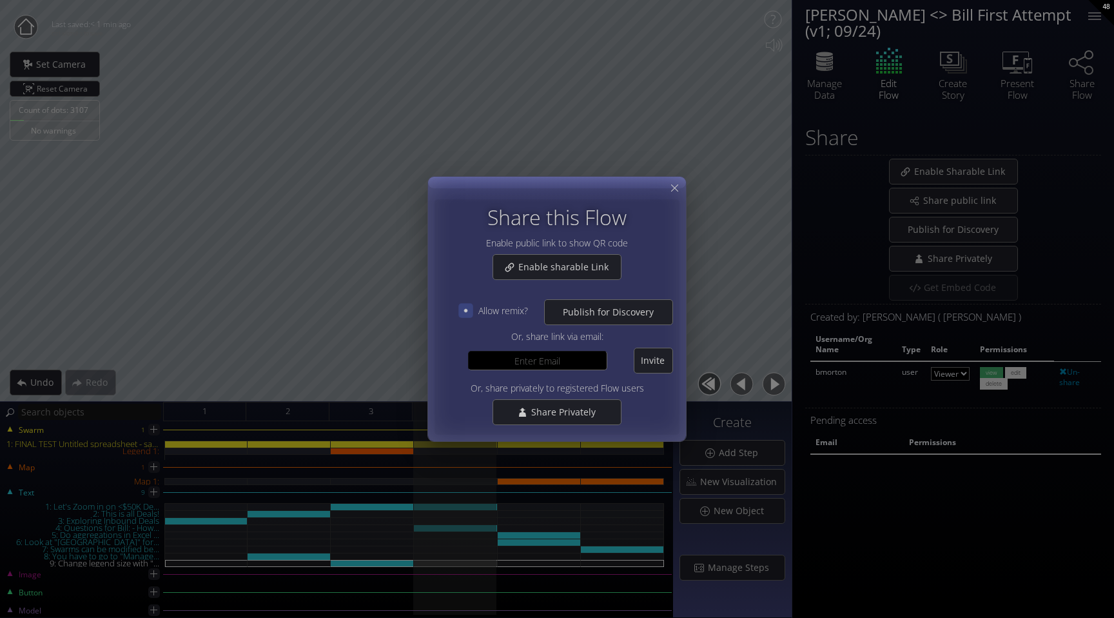
click at [467, 313] on icon at bounding box center [465, 310] width 11 height 11
click at [678, 191] on icon at bounding box center [674, 188] width 12 height 12
